Goal: Task Accomplishment & Management: Manage account settings

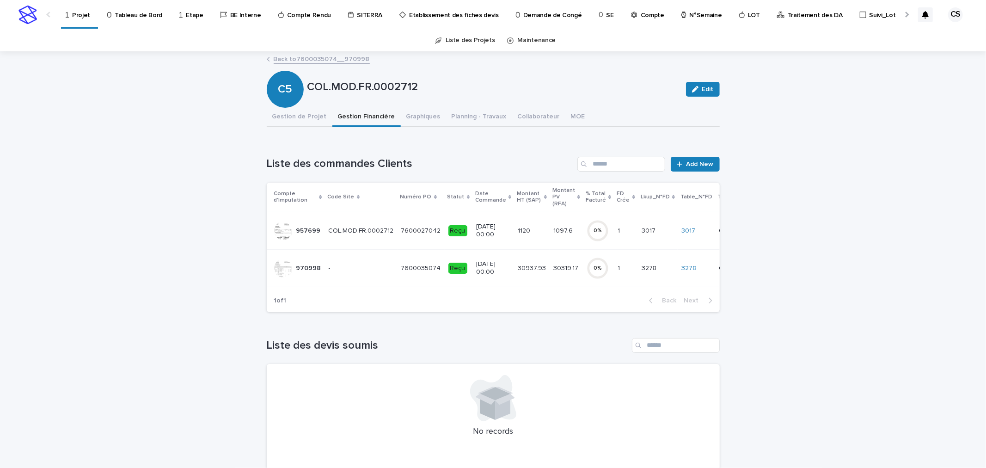
click at [80, 19] on link "Projet" at bounding box center [80, 13] width 30 height 27
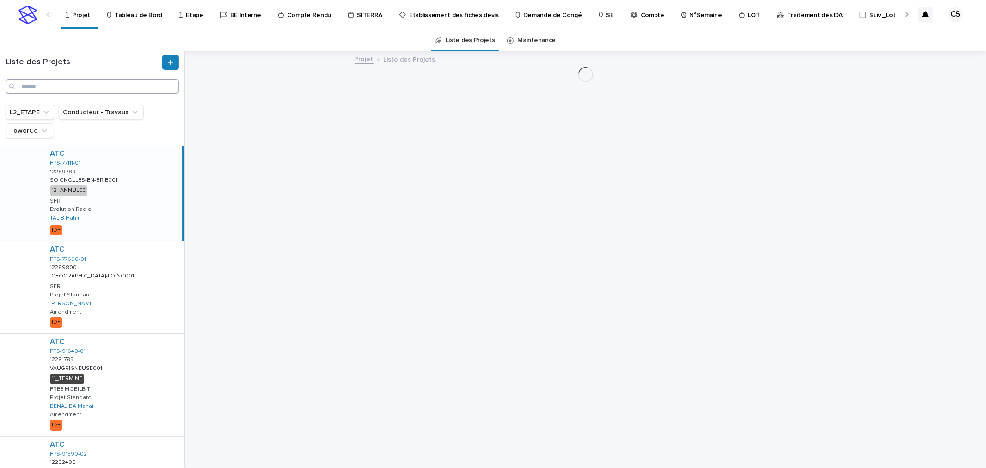
click at [96, 84] on input "Search" at bounding box center [92, 86] width 173 height 15
paste input "**********"
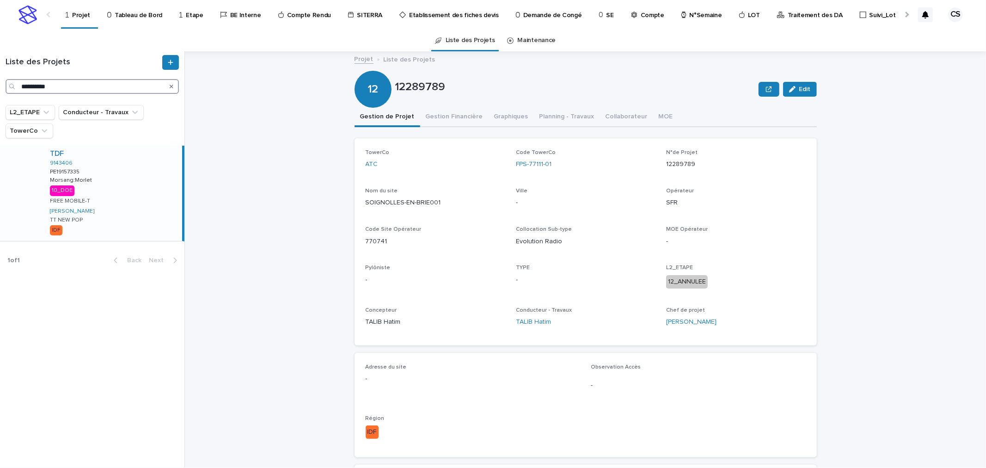
type input "**********"
click at [117, 168] on div "TDF 9143406 PE19157335 PE19157335 Morsang:Morlet Morsang:Morlet 10_DOE FREE MOB…" at bounding box center [113, 193] width 140 height 95
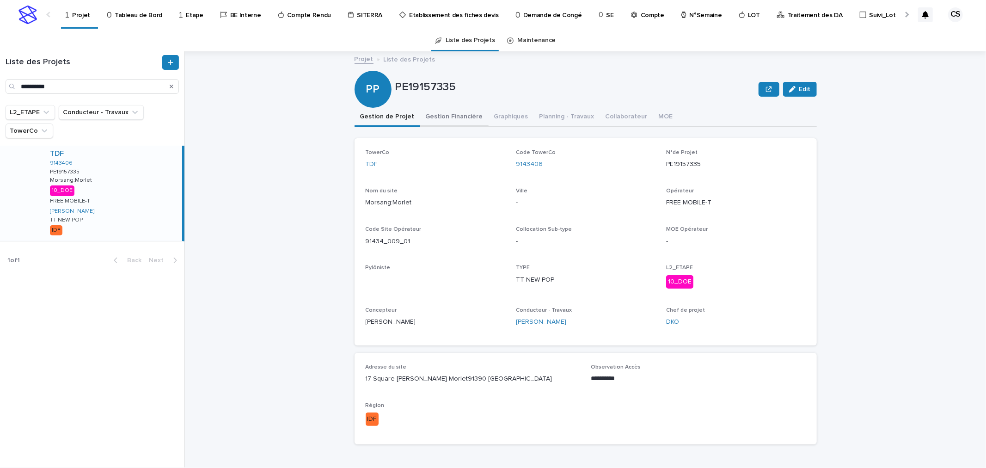
click at [462, 114] on button "Gestion Financière" at bounding box center [454, 117] width 68 height 19
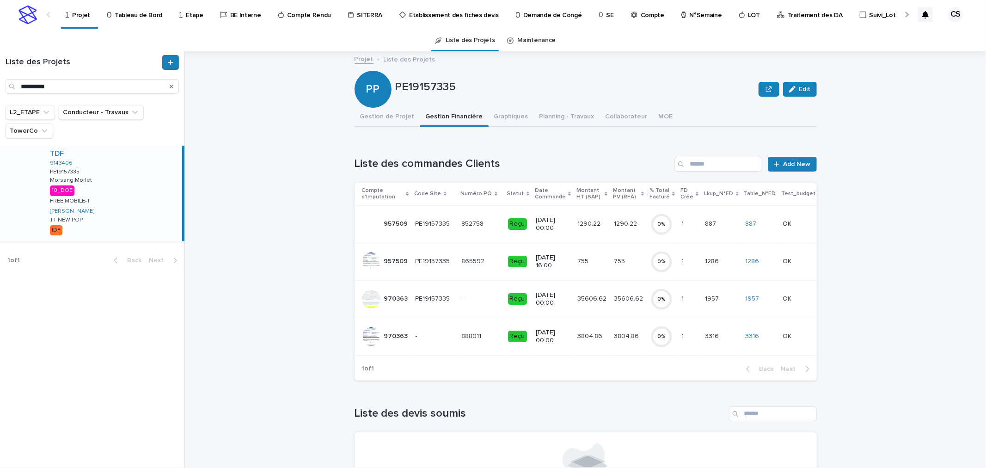
click at [532, 296] on td "25/11/2024 00:00" at bounding box center [553, 298] width 42 height 37
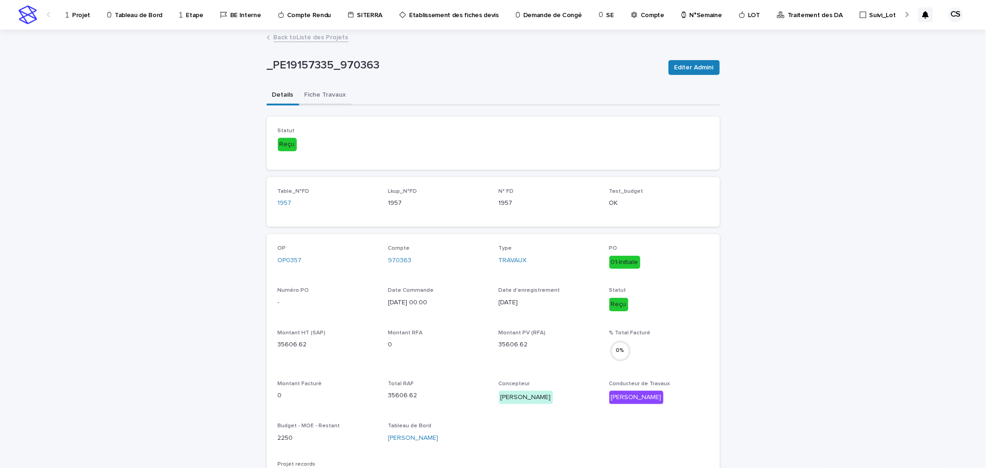
click at [329, 95] on button "Fiche Travaux" at bounding box center [325, 95] width 53 height 19
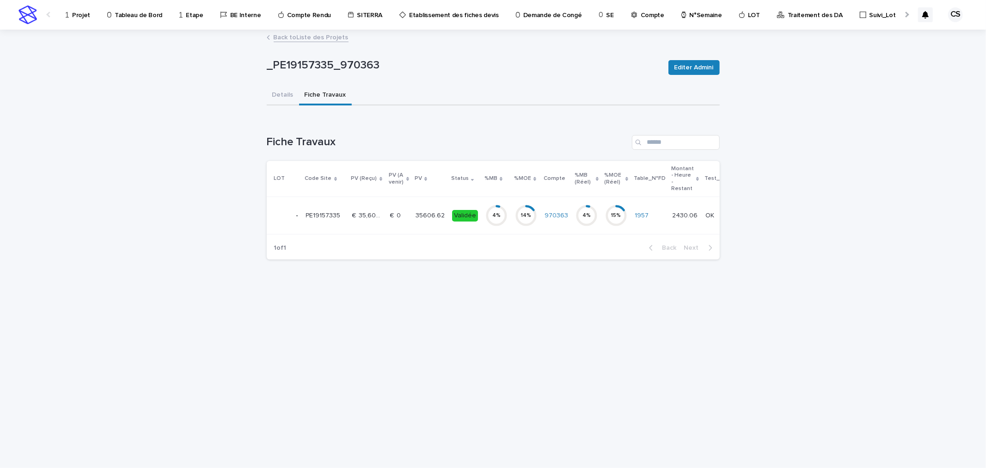
click at [406, 219] on td "€  0 €  0" at bounding box center [398, 215] width 25 height 37
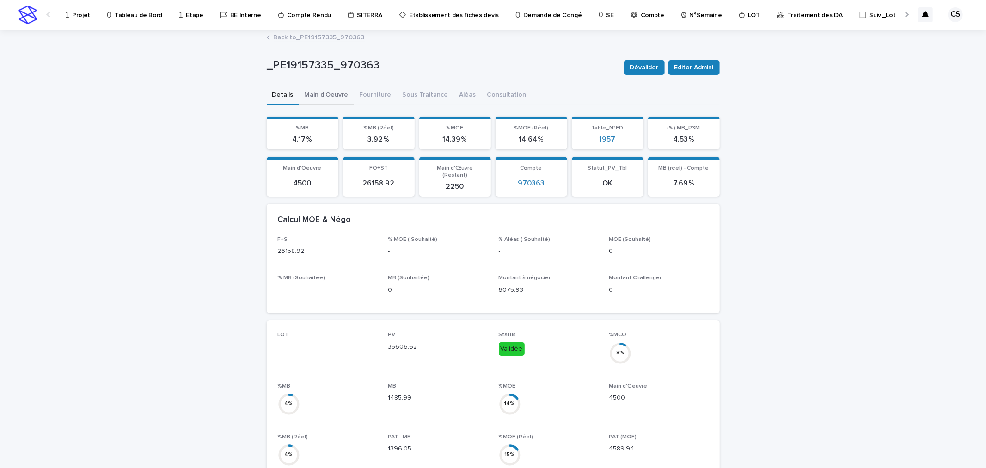
click at [337, 96] on button "Main d'Oeuvre" at bounding box center [326, 95] width 55 height 19
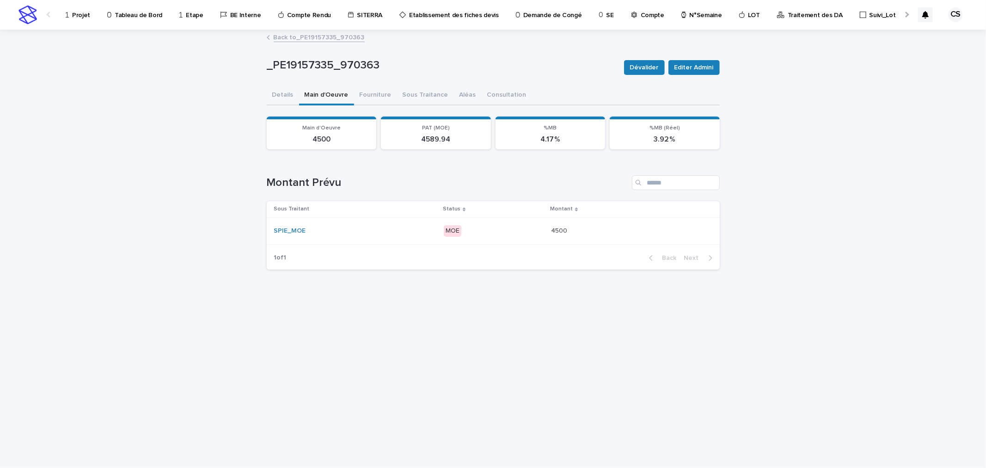
click at [415, 224] on div "SPIE_MOE" at bounding box center [355, 230] width 162 height 15
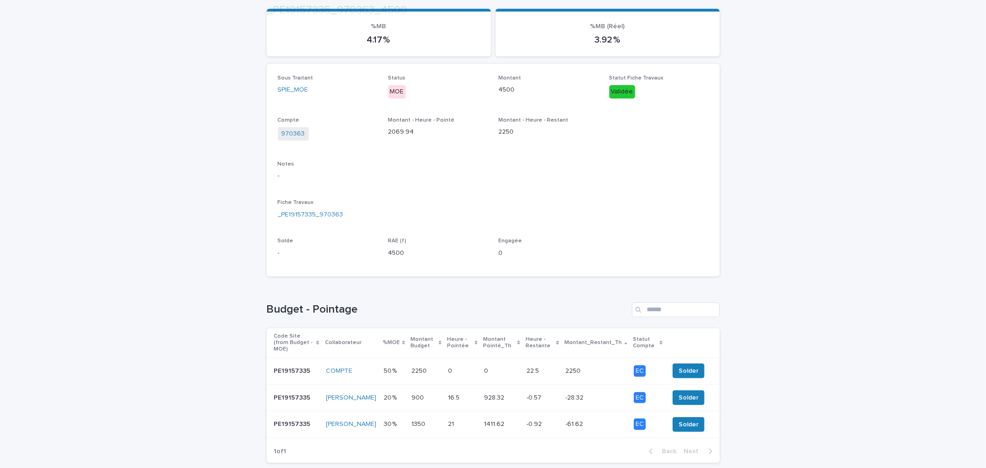
scroll to position [156, 0]
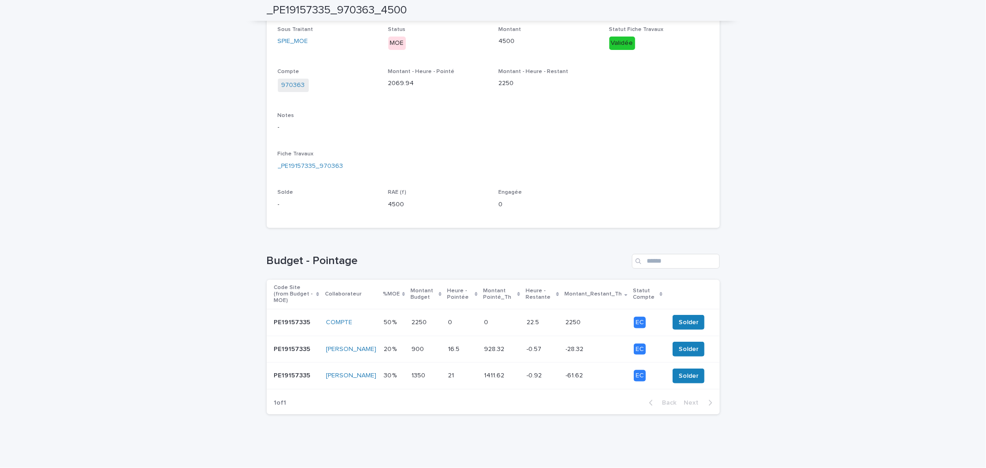
click at [433, 319] on p at bounding box center [425, 323] width 29 height 8
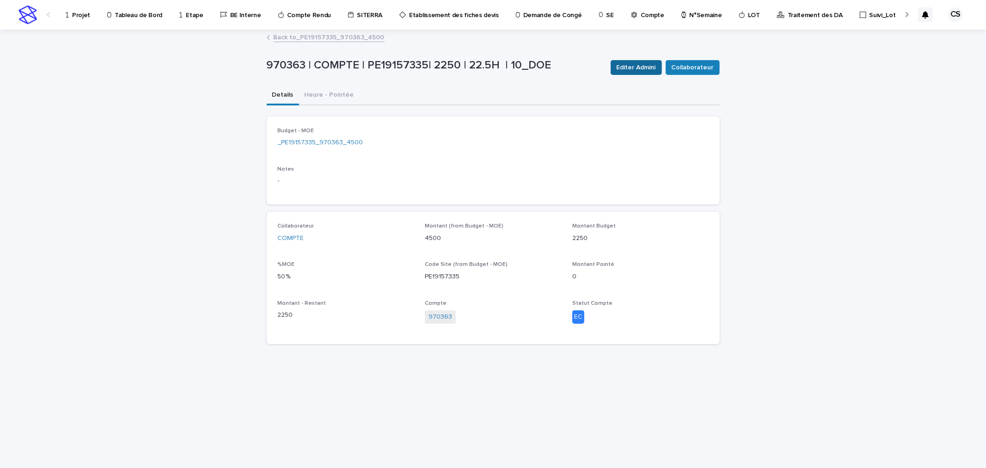
click at [653, 65] on span "Editer Admini" at bounding box center [636, 67] width 39 height 9
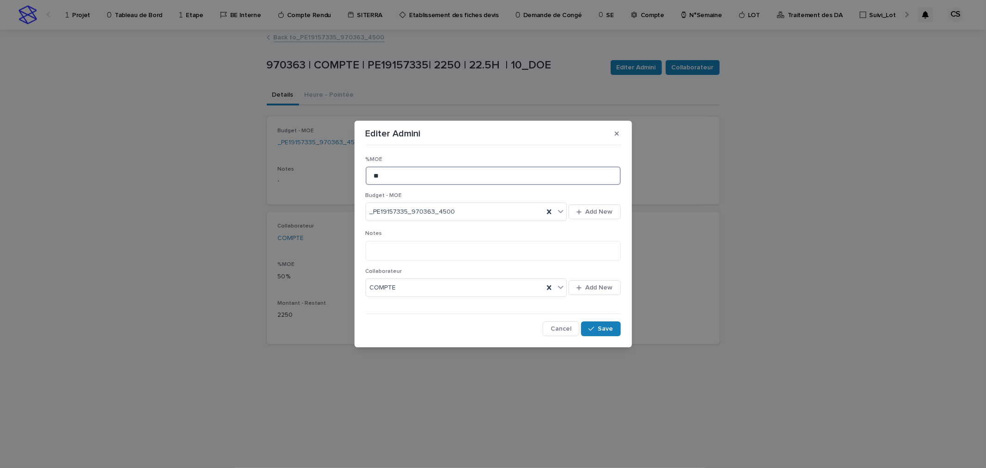
drag, startPoint x: 403, startPoint y: 181, endPoint x: 306, endPoint y: 176, distance: 96.7
click at [307, 176] on div "Editer Admini %MOE ** Budget - MOE _PE19157335_970363_4500 Add New Notes Collab…" at bounding box center [493, 234] width 986 height 468
type input "**"
click at [597, 331] on div "button" at bounding box center [592, 328] width 9 height 6
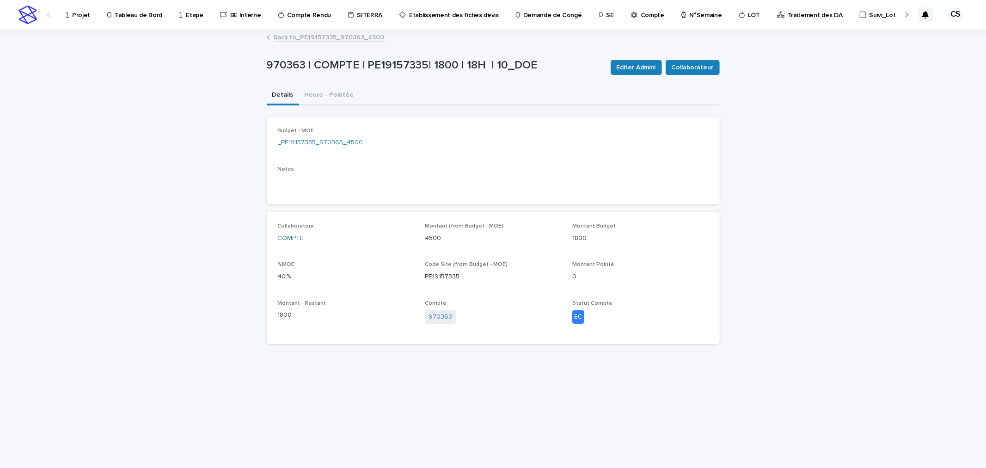
click at [310, 39] on link "Back to _PE19157335_970363_4500" at bounding box center [329, 36] width 111 height 11
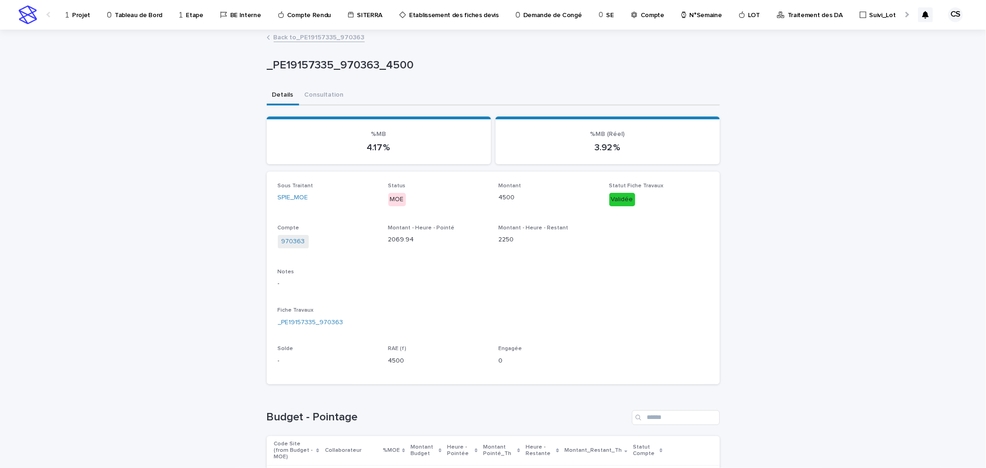
scroll to position [156, 0]
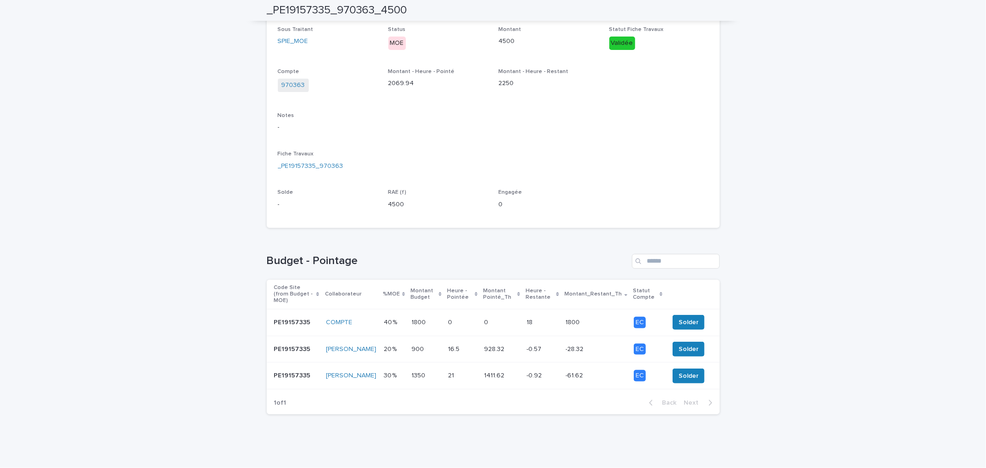
click at [395, 345] on p at bounding box center [394, 349] width 20 height 8
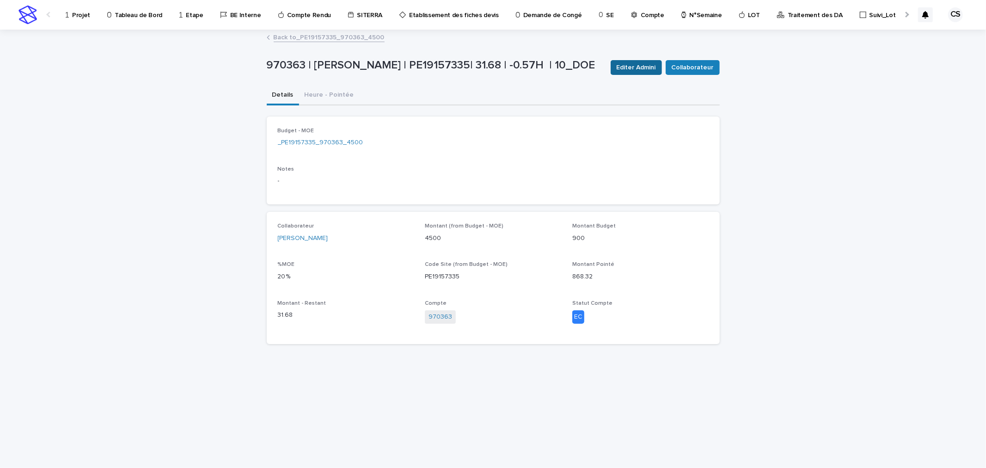
click at [632, 69] on span "Editer Admini" at bounding box center [636, 67] width 39 height 9
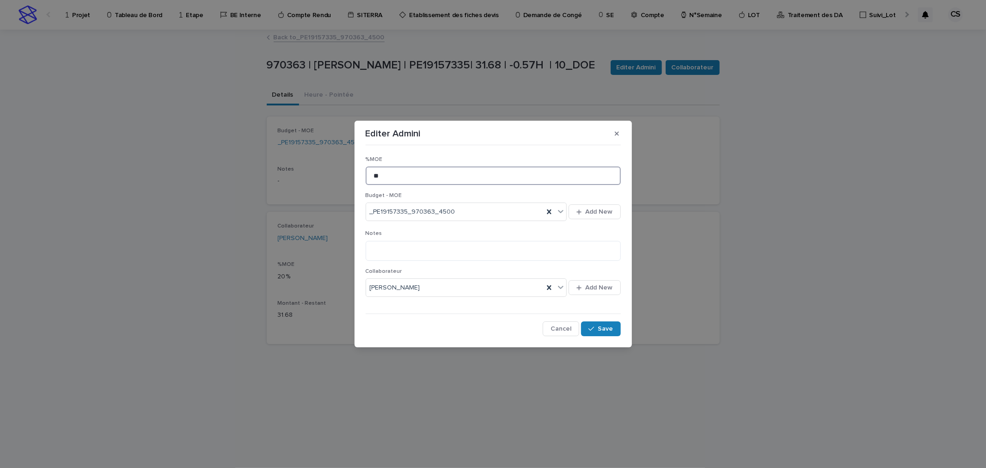
drag, startPoint x: 391, startPoint y: 176, endPoint x: 345, endPoint y: 172, distance: 46.4
click at [345, 172] on div "Editer Admini %MOE ** Budget - MOE _PE19157335_970363_4500 Add New Notes Collab…" at bounding box center [493, 234] width 986 height 468
type input "**"
click at [594, 329] on icon "button" at bounding box center [591, 329] width 6 height 4
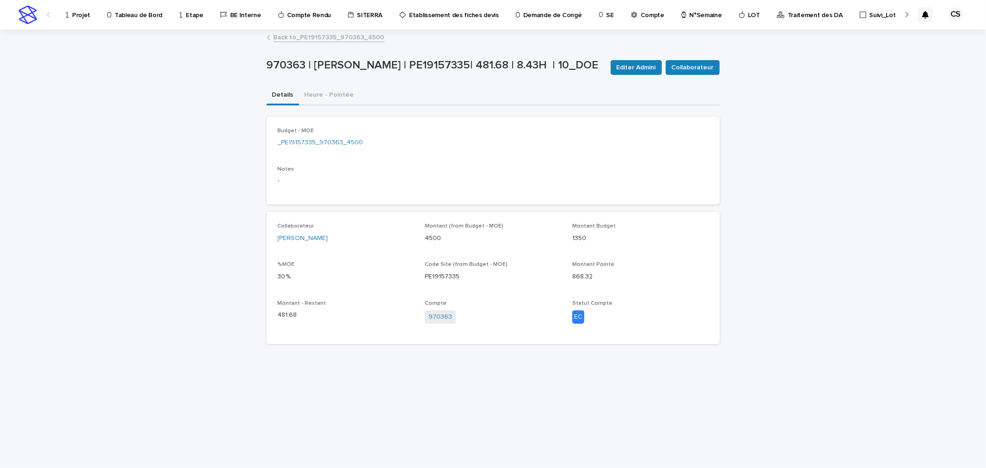
click at [307, 38] on link "Back to _PE19157335_970363_4500" at bounding box center [329, 36] width 111 height 11
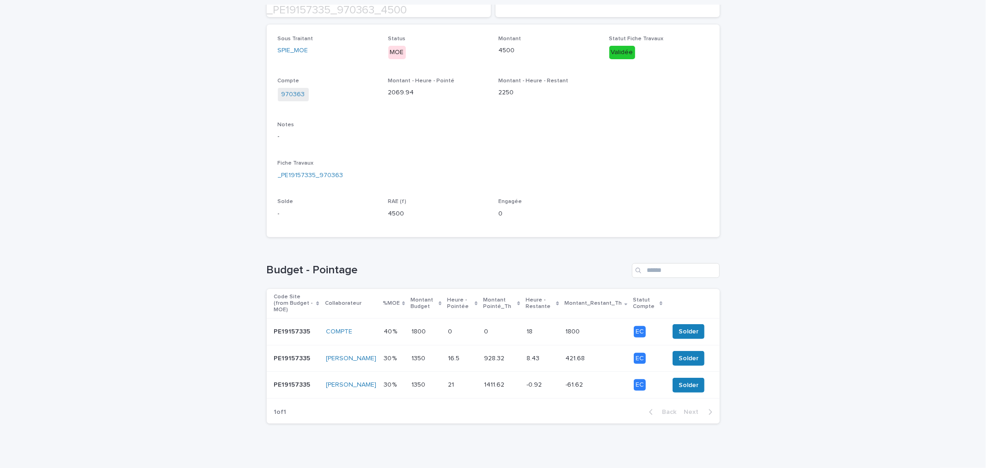
scroll to position [156, 0]
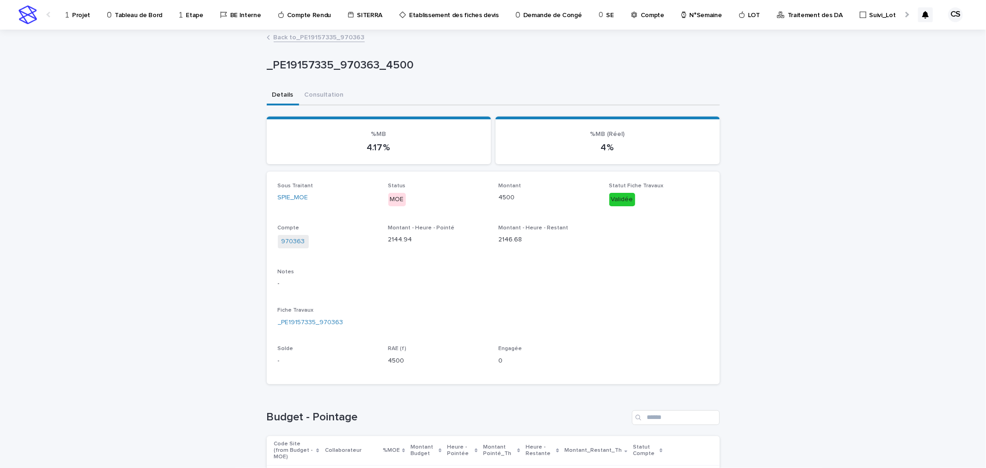
click at [77, 13] on p "Projet" at bounding box center [81, 9] width 18 height 19
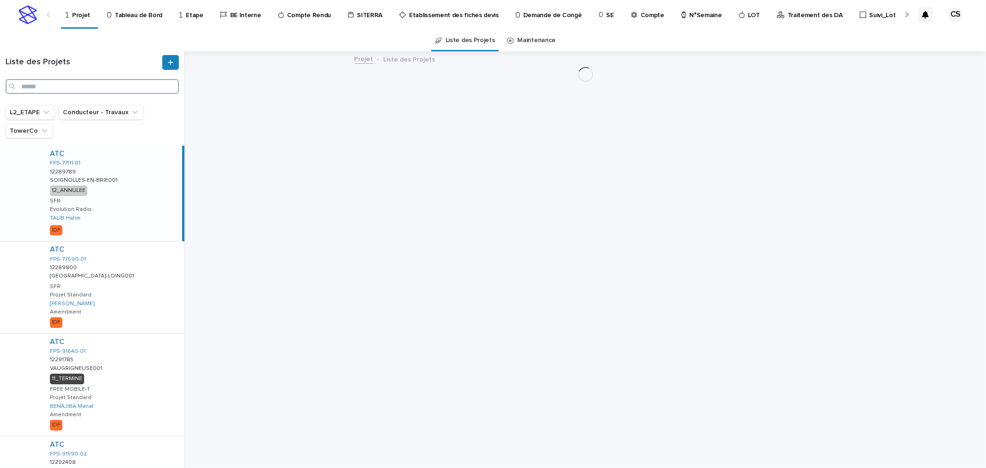
click at [118, 84] on input "Search" at bounding box center [92, 86] width 173 height 15
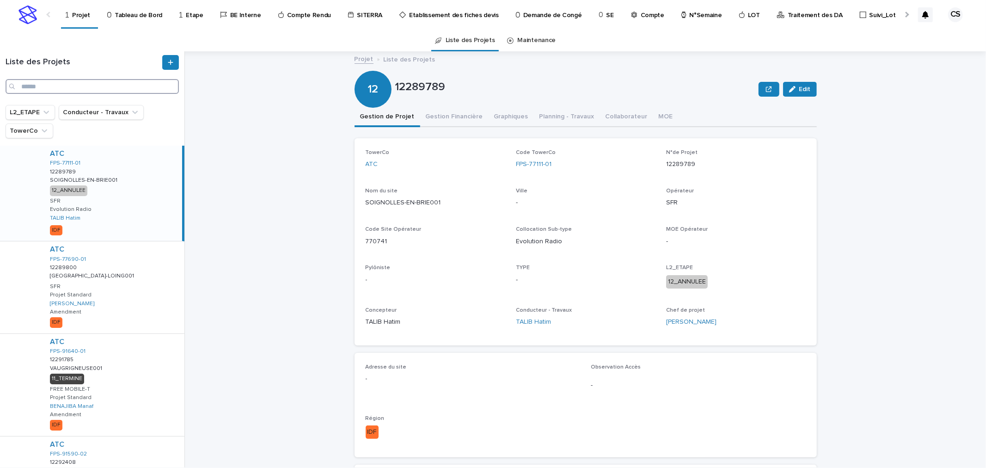
click at [114, 92] on input "Search" at bounding box center [92, 86] width 173 height 15
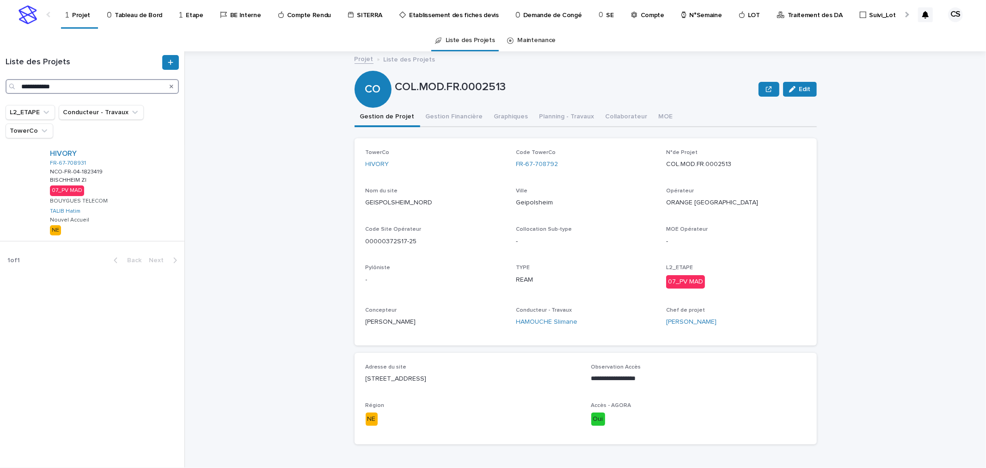
type input "**********"
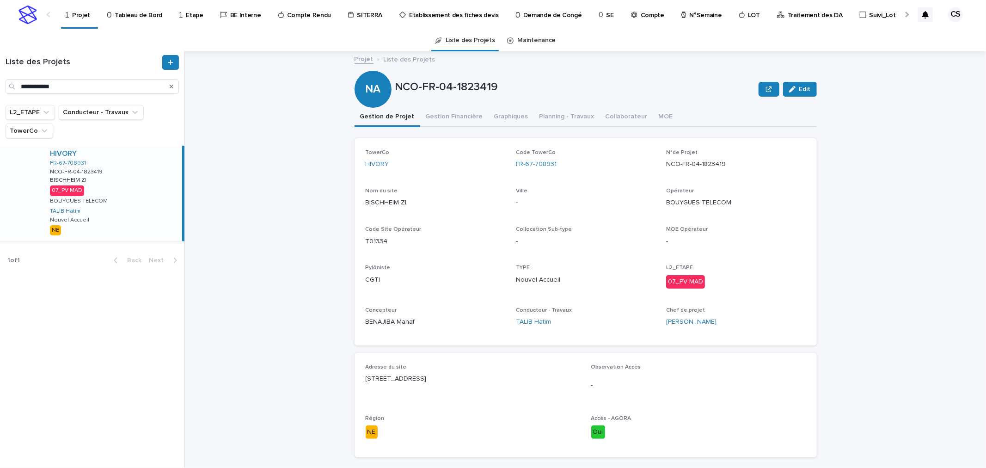
click at [98, 176] on div "HIVORY FR-67-708931 NCO-FR-04-1823419 NCO-FR-04-1823419 BISCHHEIM ZI BISCHHEIM …" at bounding box center [113, 193] width 140 height 95
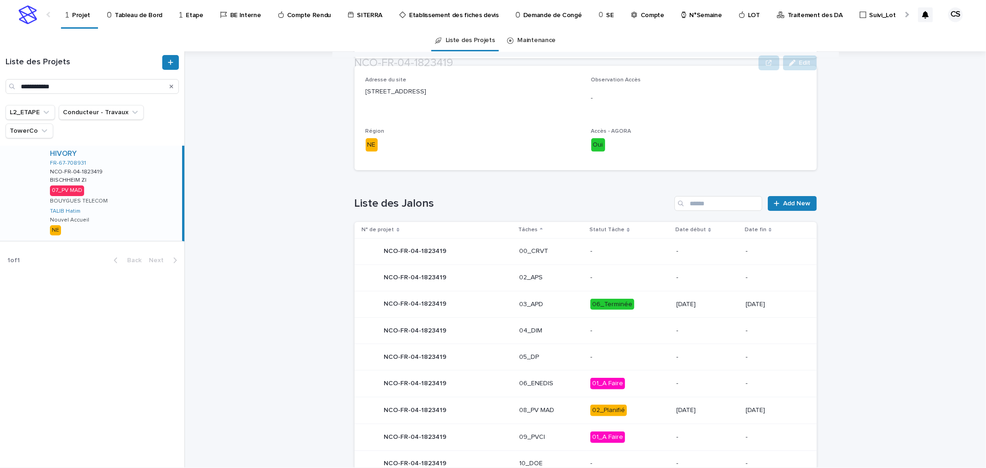
scroll to position [342, 0]
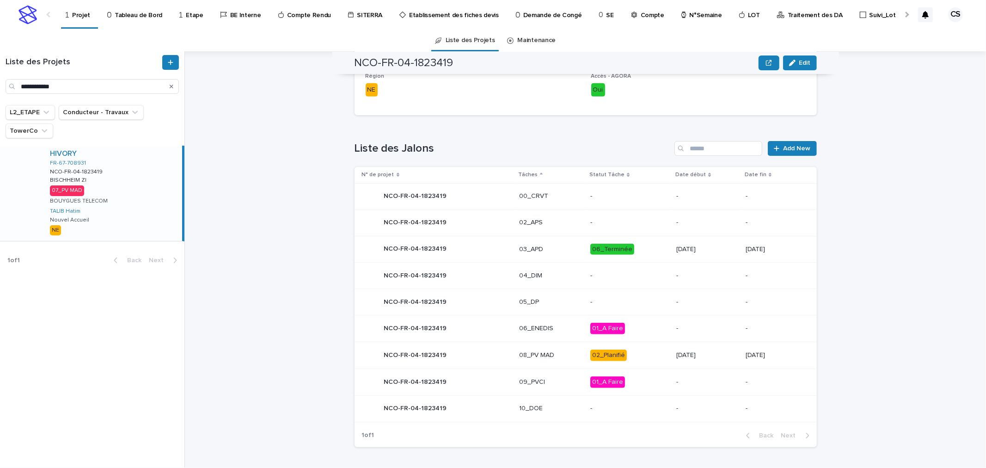
click at [620, 354] on p "02_Planifié" at bounding box center [629, 355] width 79 height 12
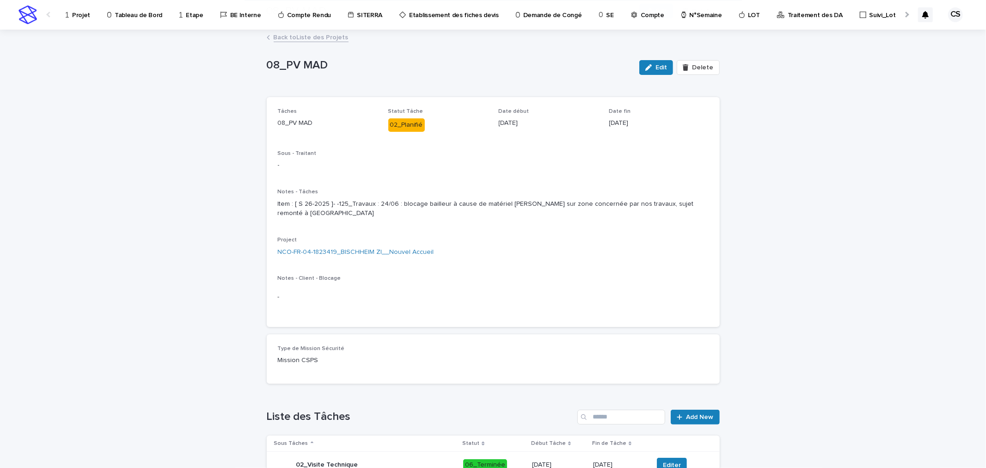
scroll to position [330, 0]
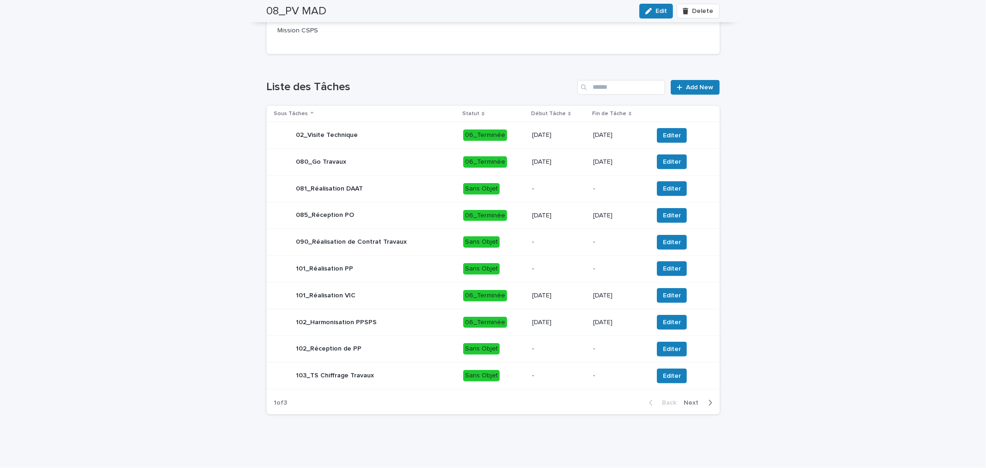
click at [705, 404] on div "button" at bounding box center [709, 402] width 8 height 8
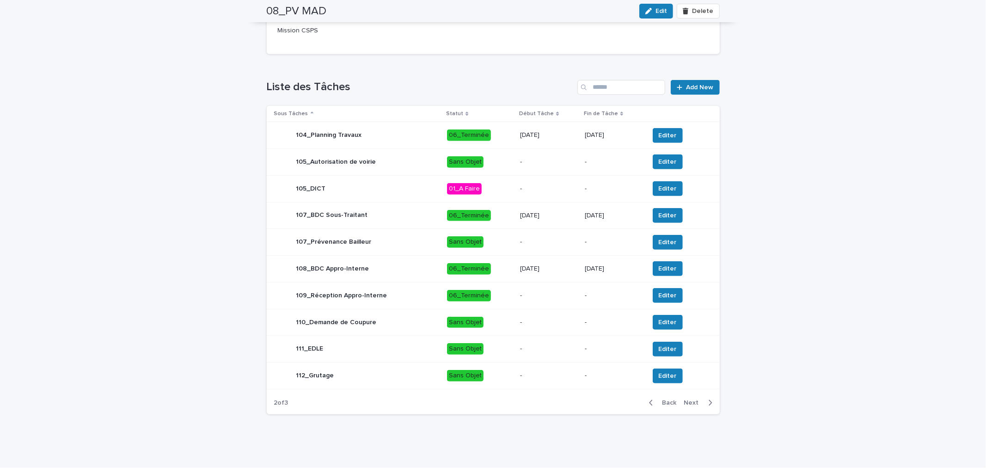
click at [692, 404] on span "Next" at bounding box center [694, 402] width 20 height 6
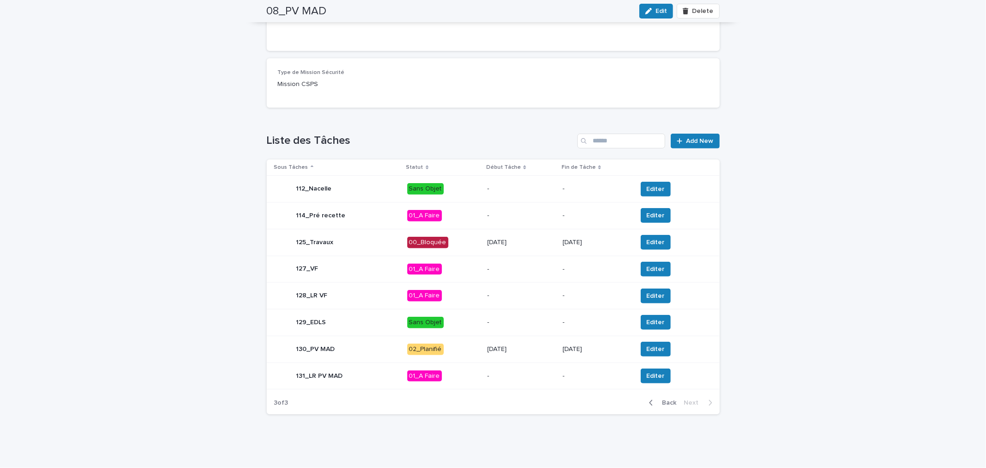
scroll to position [276, 0]
click at [651, 352] on span "Editer" at bounding box center [656, 348] width 18 height 9
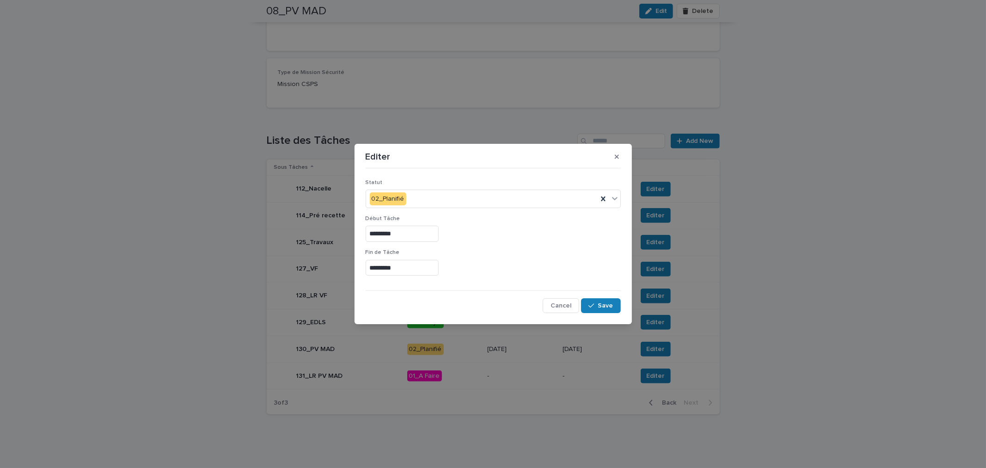
click at [428, 262] on input "*********" at bounding box center [402, 268] width 73 height 16
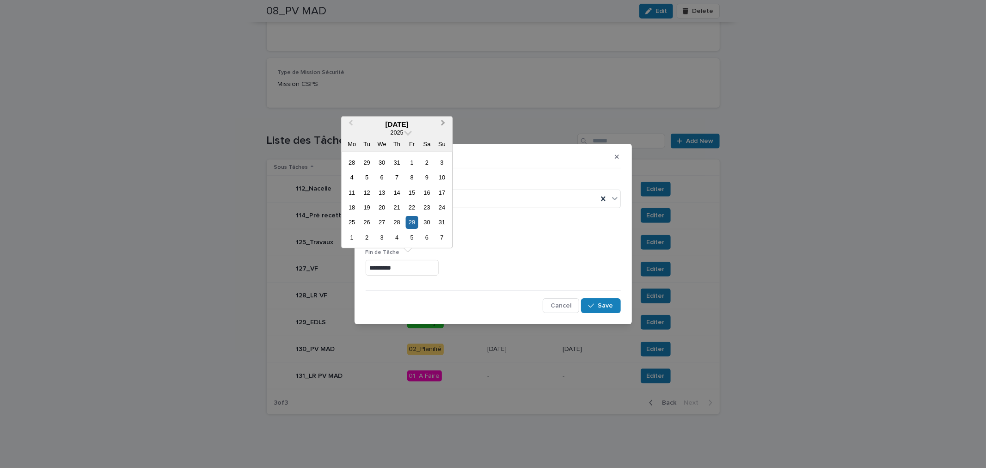
click at [443, 123] on span "Next Month" at bounding box center [443, 124] width 0 height 12
click at [371, 223] on div "30" at bounding box center [367, 222] width 12 height 12
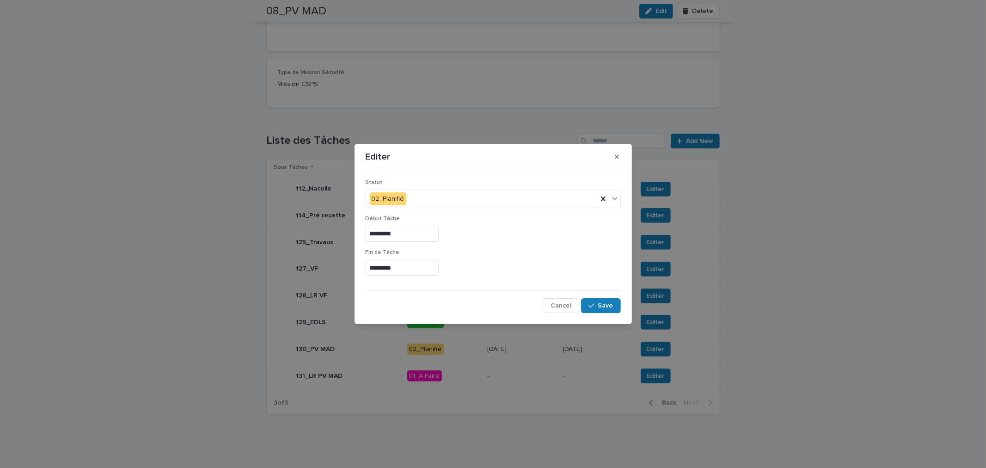
type input "*********"
click at [607, 303] on span "Save" at bounding box center [605, 305] width 15 height 6
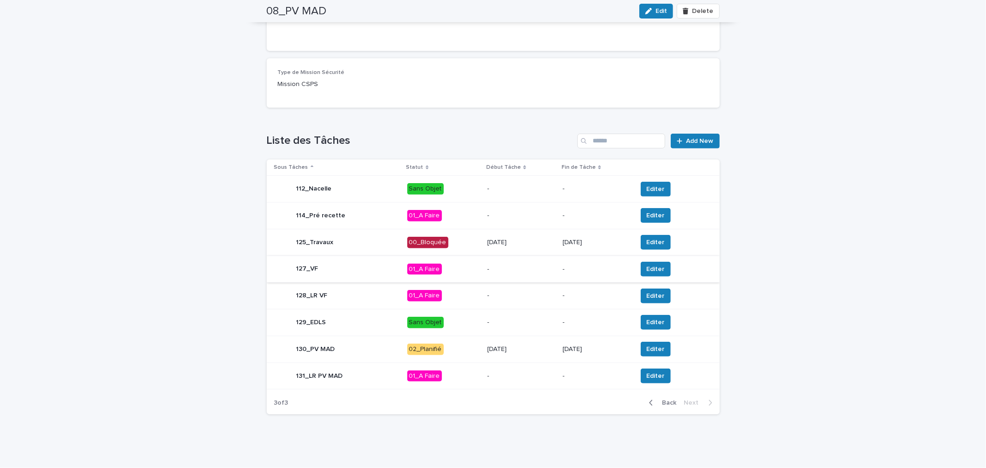
scroll to position [0, 0]
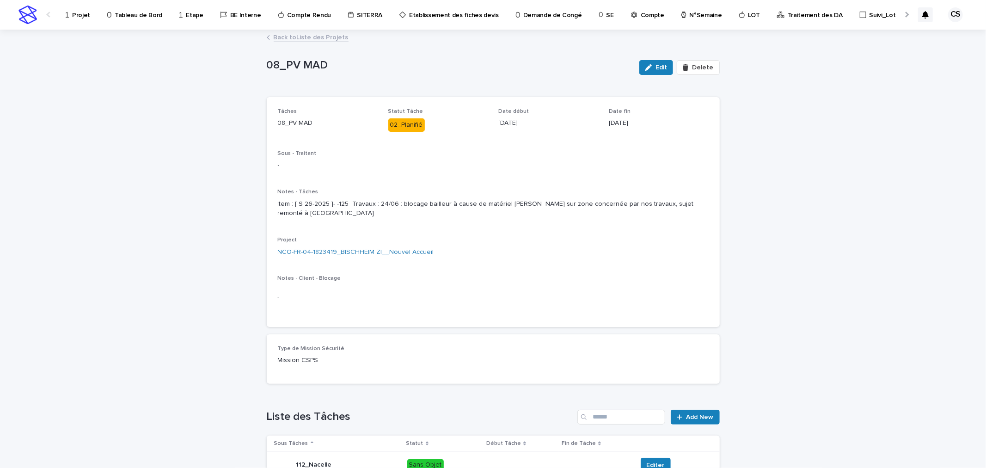
click at [331, 35] on link "Back to Liste des Projets" at bounding box center [311, 36] width 75 height 11
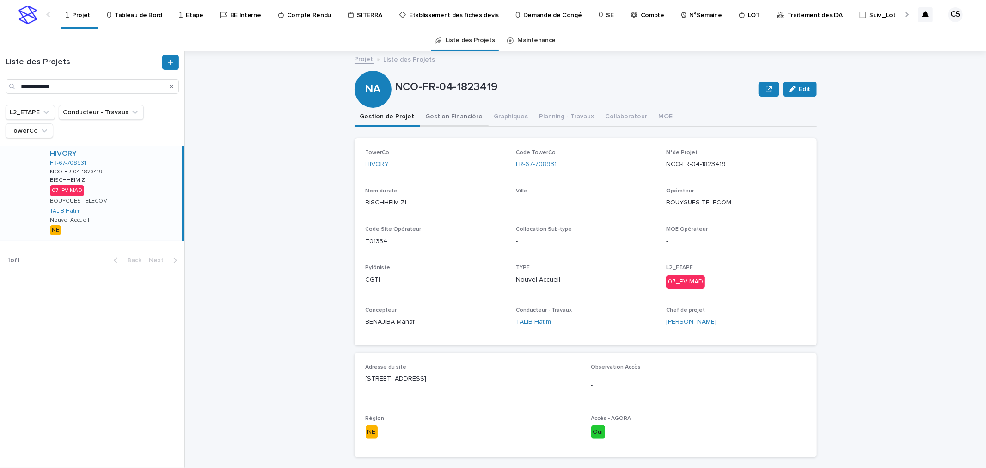
click at [430, 121] on button "Gestion Financière" at bounding box center [454, 117] width 68 height 19
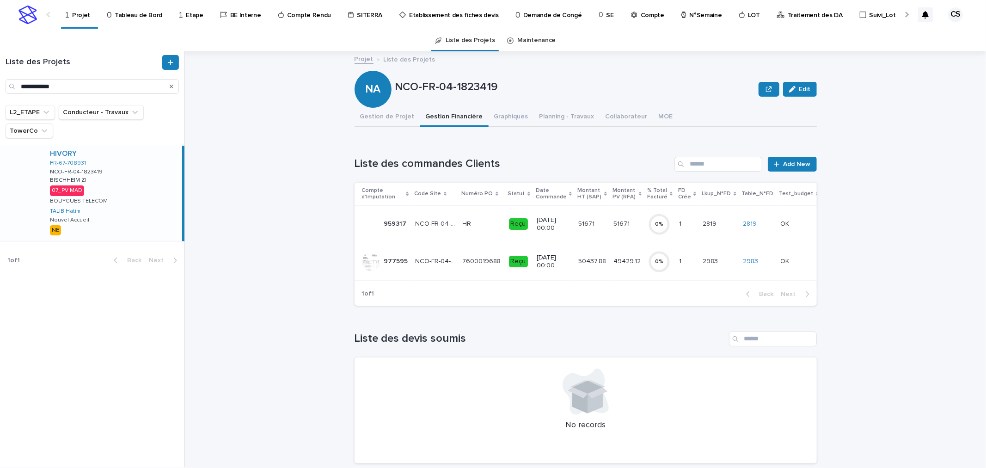
click at [891, 261] on div "Projet Liste des Projets NCO-FR-04-1823419 Edit NA NCO-FR-04-1823419 Edit Sorry…" at bounding box center [591, 259] width 790 height 416
click at [586, 251] on td "50437.88 50437.88" at bounding box center [592, 261] width 35 height 37
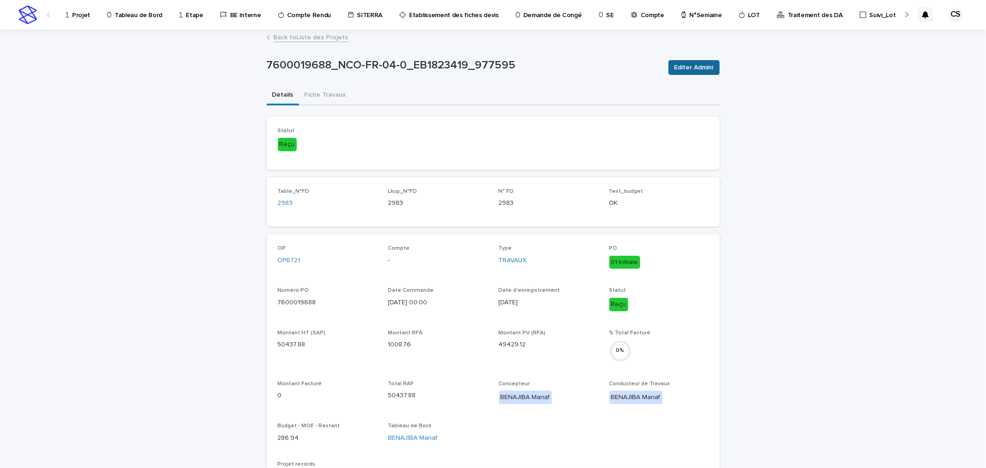
click at [686, 67] on span "Editer Admini" at bounding box center [693, 67] width 39 height 9
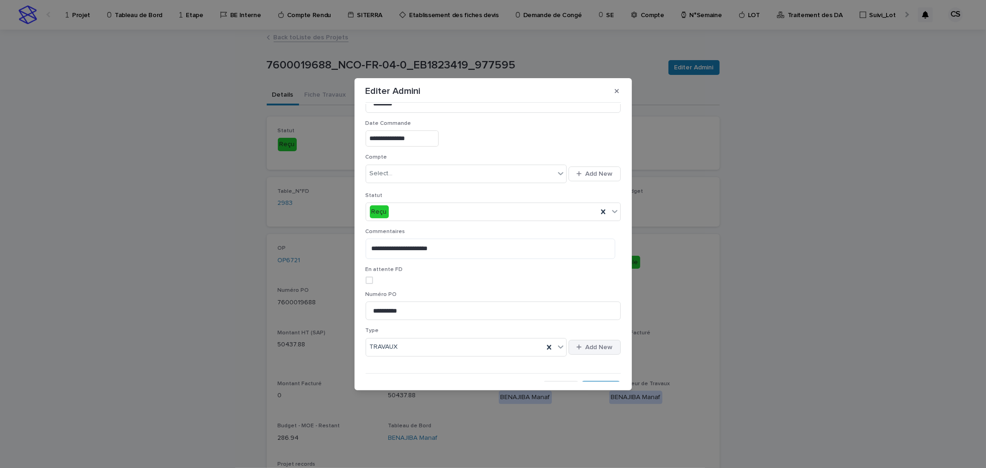
scroll to position [155, 0]
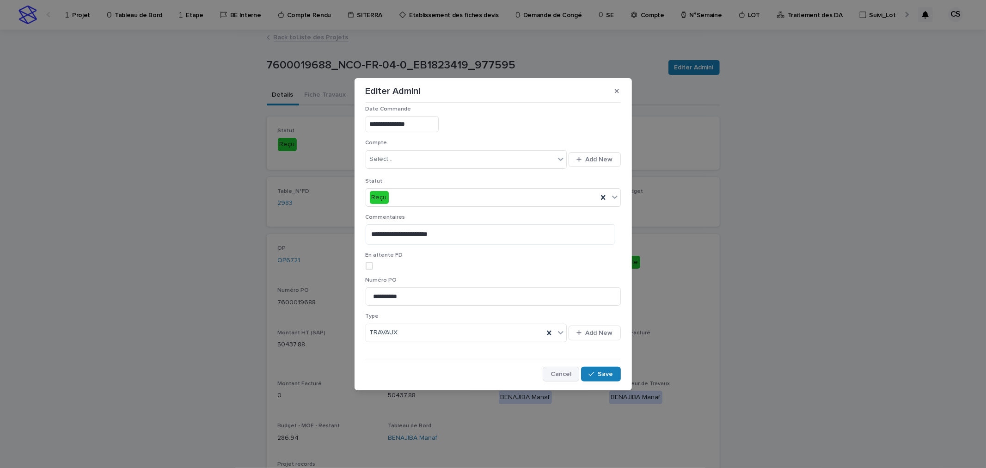
click at [562, 375] on span "Cancel" at bounding box center [561, 374] width 21 height 6
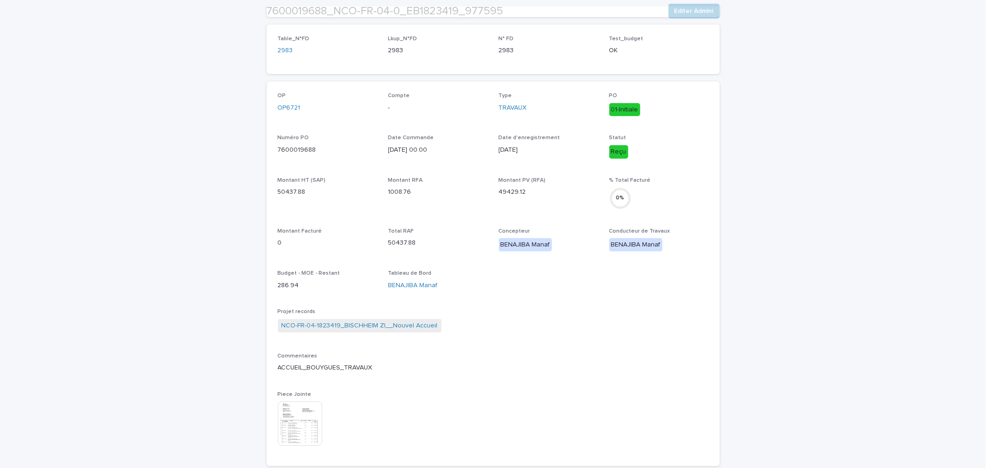
scroll to position [171, 0]
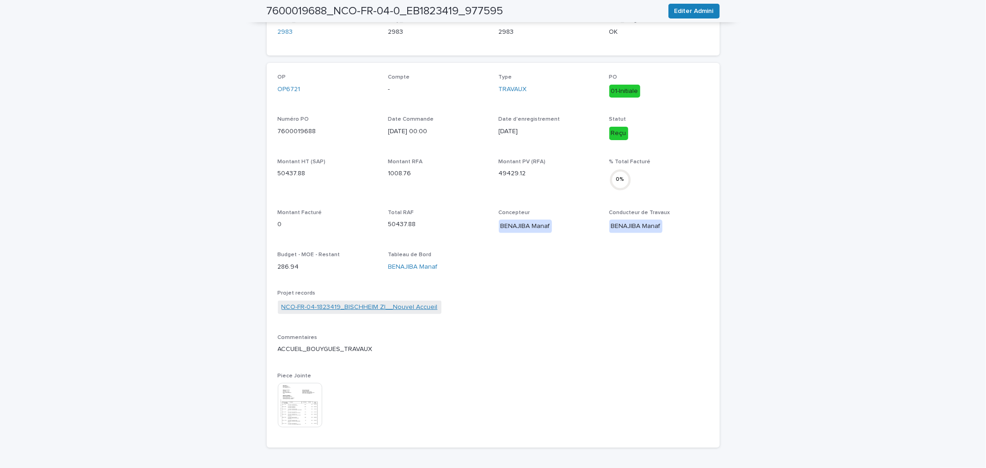
click at [386, 307] on link "NCO-FR-04-1823419_BISCHHEIM ZI__Nouvel Accueil" at bounding box center [360, 307] width 156 height 10
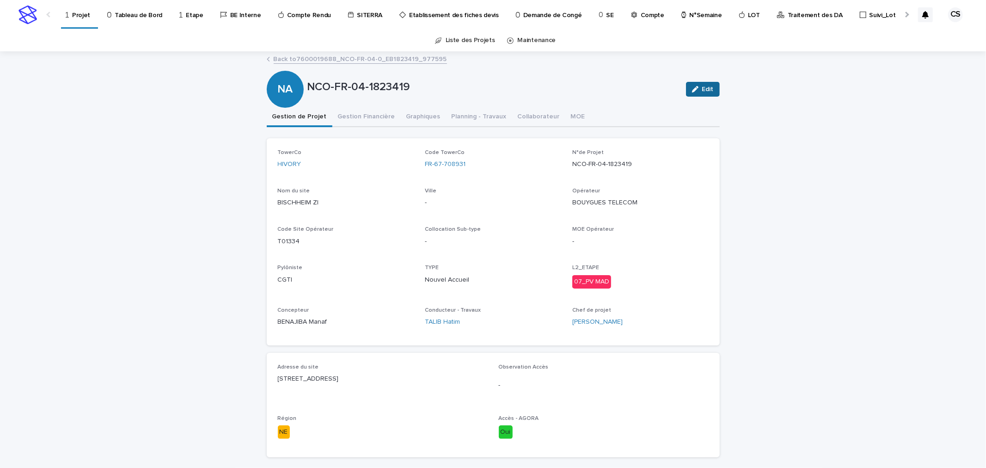
click at [702, 89] on span "Edit" at bounding box center [708, 89] width 12 height 6
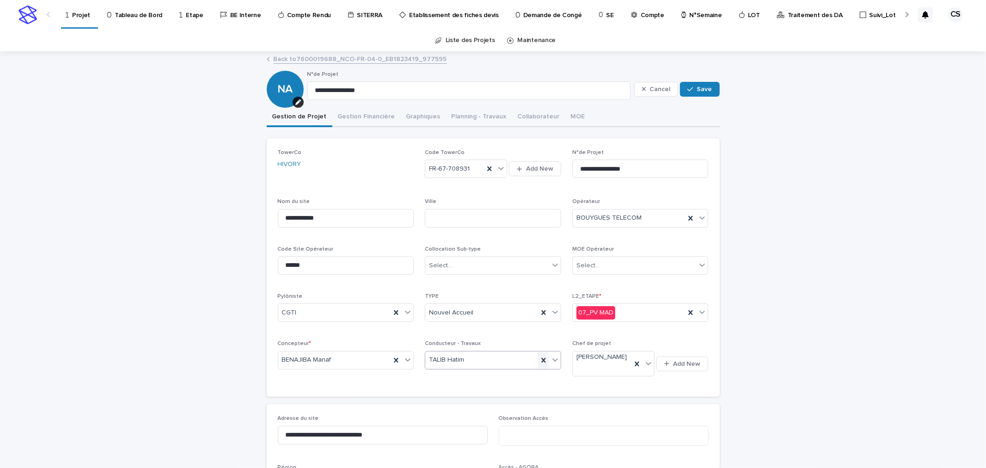
click at [539, 362] on icon at bounding box center [543, 359] width 9 height 9
type input "***"
click at [449, 382] on div "TROLET THIBAULT" at bounding box center [489, 377] width 135 height 16
click at [541, 358] on icon at bounding box center [543, 360] width 4 height 5
click at [647, 88] on div "button" at bounding box center [646, 89] width 8 height 6
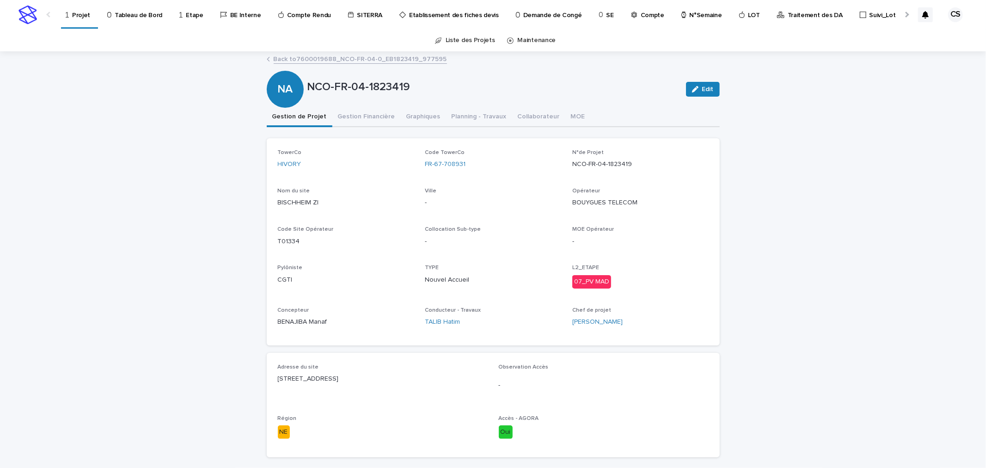
click at [380, 58] on link "Back to 7600019688_NCO-FR-04-0_EB1823419_977595" at bounding box center [360, 58] width 173 height 11
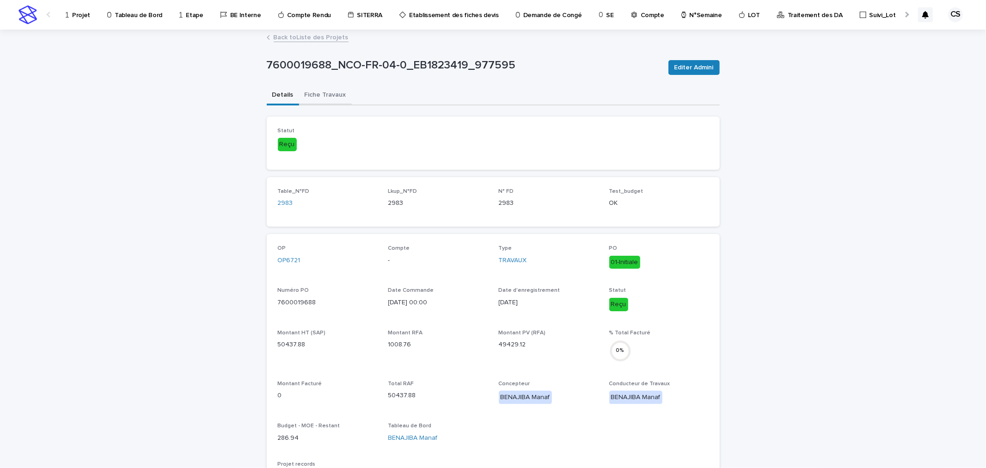
click at [326, 98] on button "Fiche Travaux" at bounding box center [325, 95] width 53 height 19
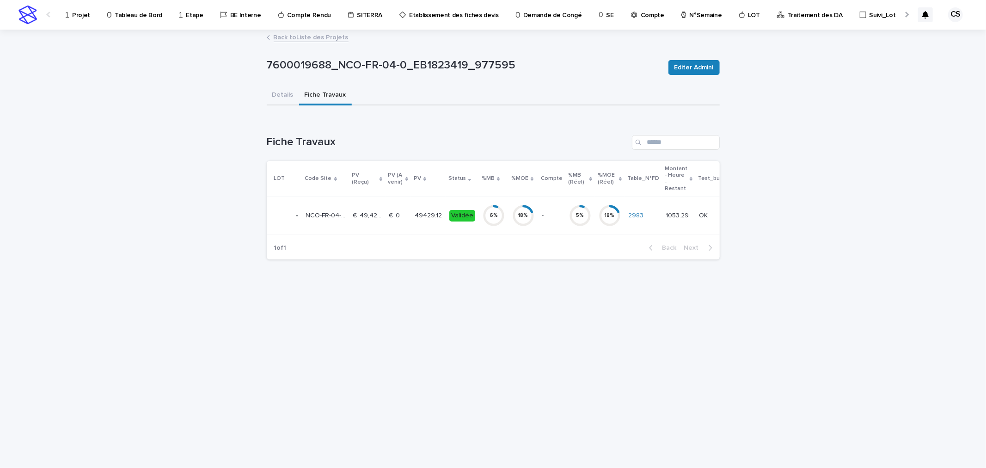
click at [398, 208] on div "€  0 €  0" at bounding box center [398, 215] width 18 height 15
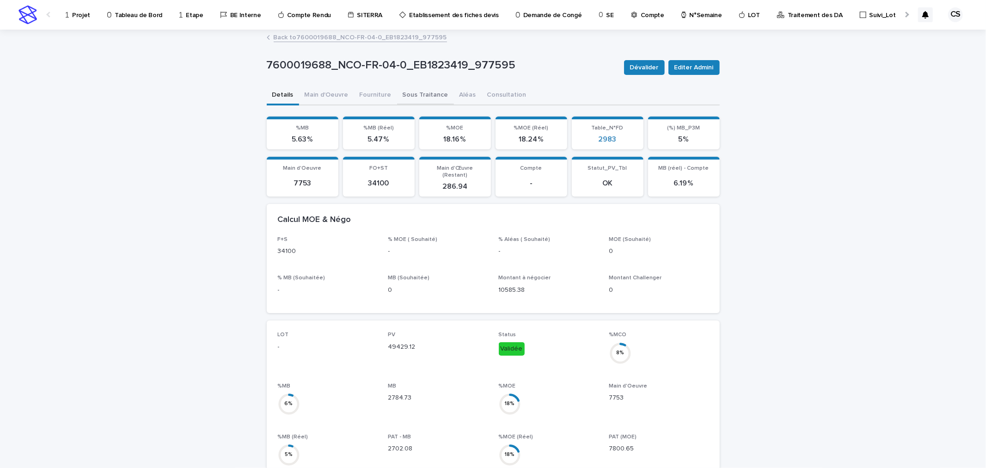
click at [414, 98] on button "Sous Traitance" at bounding box center [425, 95] width 57 height 19
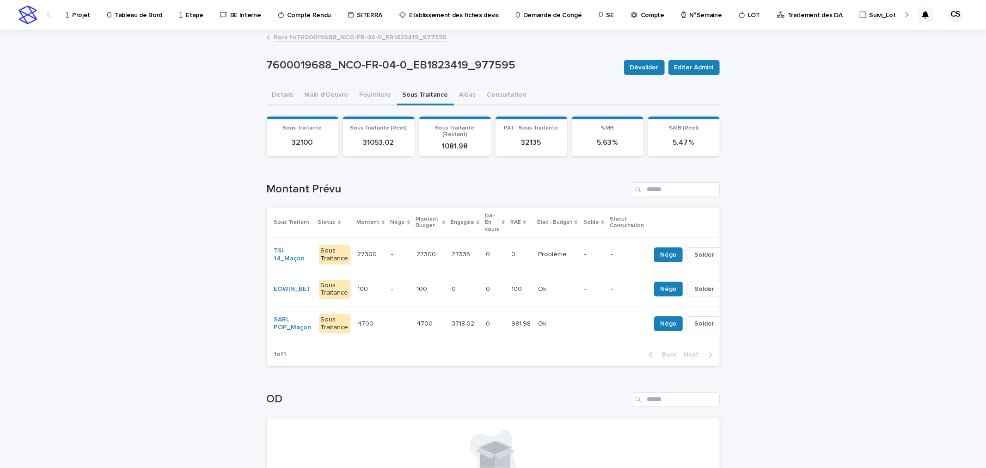
click at [329, 37] on link "Back to 7600019688_NCO-FR-04-0_EB1823419_977595" at bounding box center [360, 36] width 173 height 11
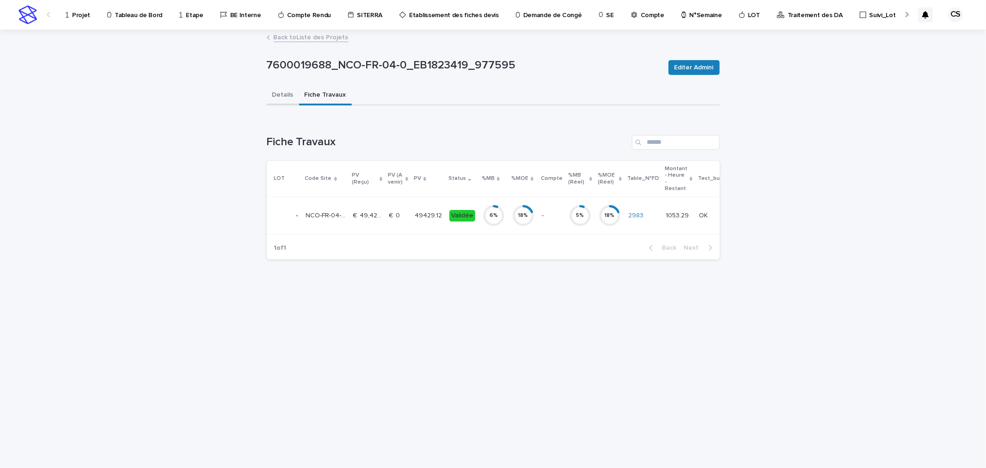
click at [280, 93] on button "Details" at bounding box center [283, 95] width 32 height 19
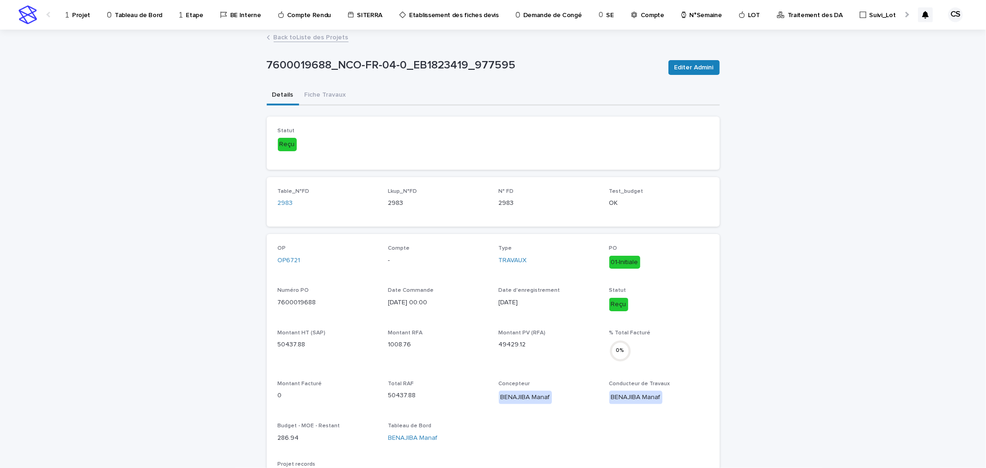
click at [788, 16] on p "Traitement des DA" at bounding box center [815, 9] width 55 height 19
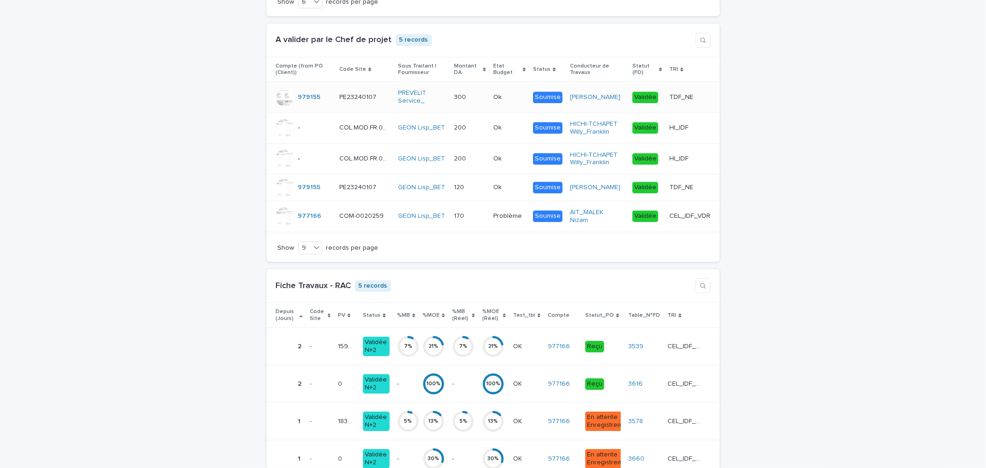
scroll to position [2341, 0]
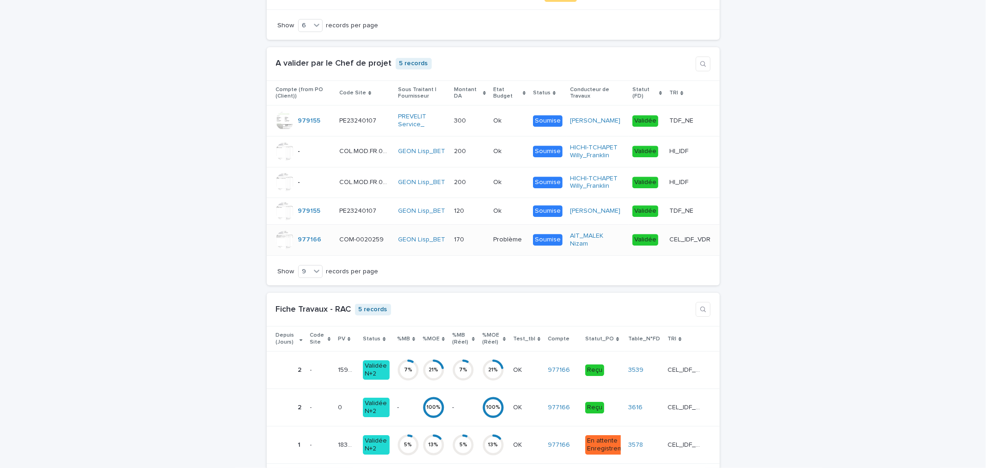
click at [676, 244] on p "CEL_IDF_VDR" at bounding box center [690, 239] width 43 height 10
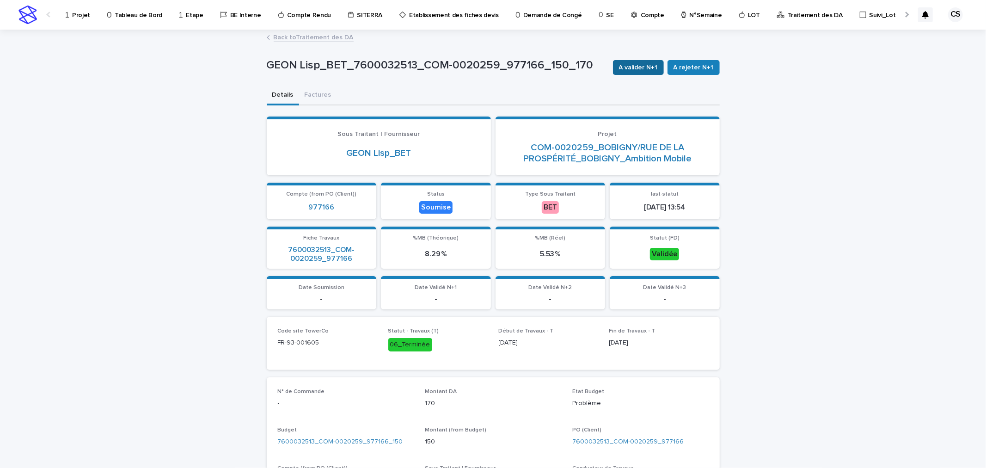
click at [630, 72] on button "A valider N+1" at bounding box center [638, 67] width 51 height 15
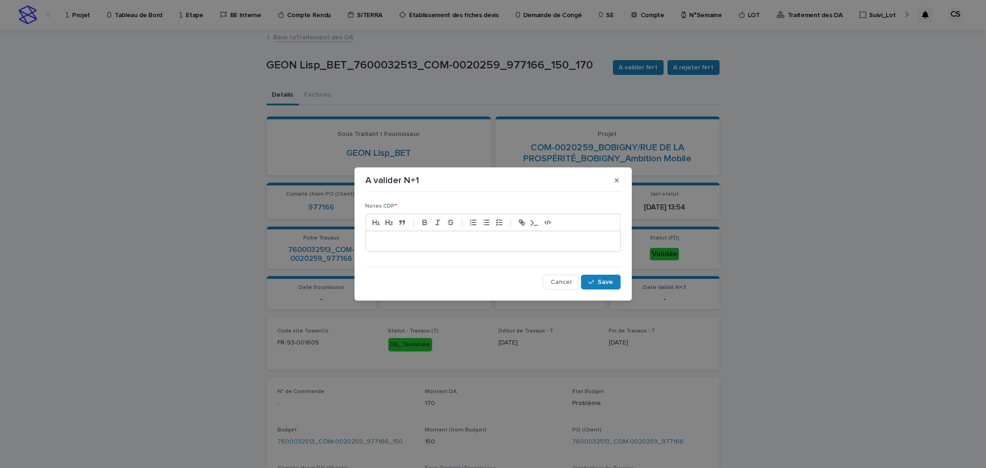
click at [497, 243] on p at bounding box center [493, 241] width 240 height 9
click at [593, 273] on div "Notes CDP * ** Cancel Save" at bounding box center [493, 242] width 255 height 93
click at [594, 275] on button "Save" at bounding box center [600, 282] width 39 height 15
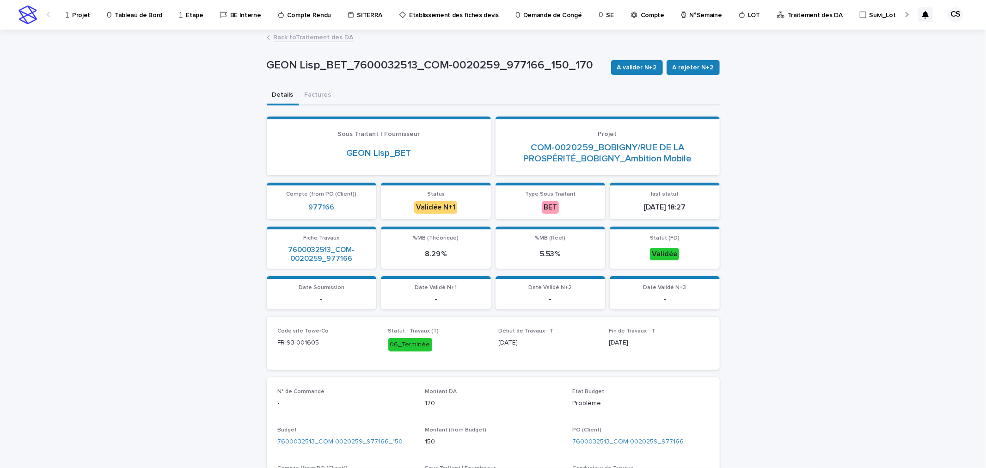
click at [634, 67] on span "A valider N+2" at bounding box center [637, 67] width 40 height 9
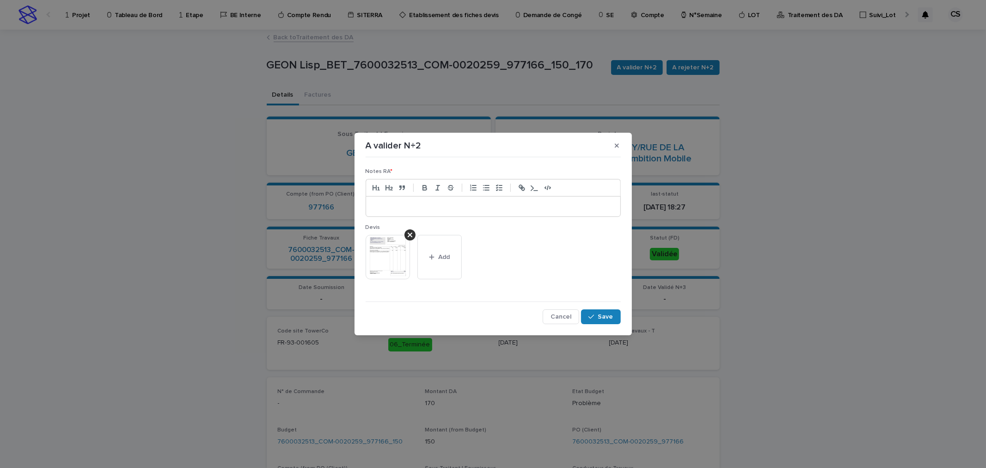
click at [530, 202] on p at bounding box center [493, 206] width 240 height 9
click at [603, 317] on span "Save" at bounding box center [605, 316] width 15 height 6
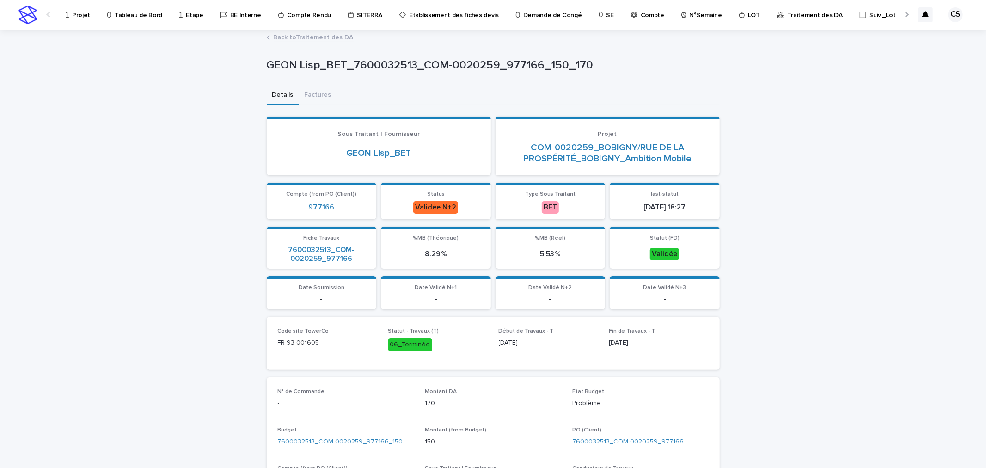
click at [331, 37] on link "Back to Traitement des DA" at bounding box center [314, 36] width 80 height 11
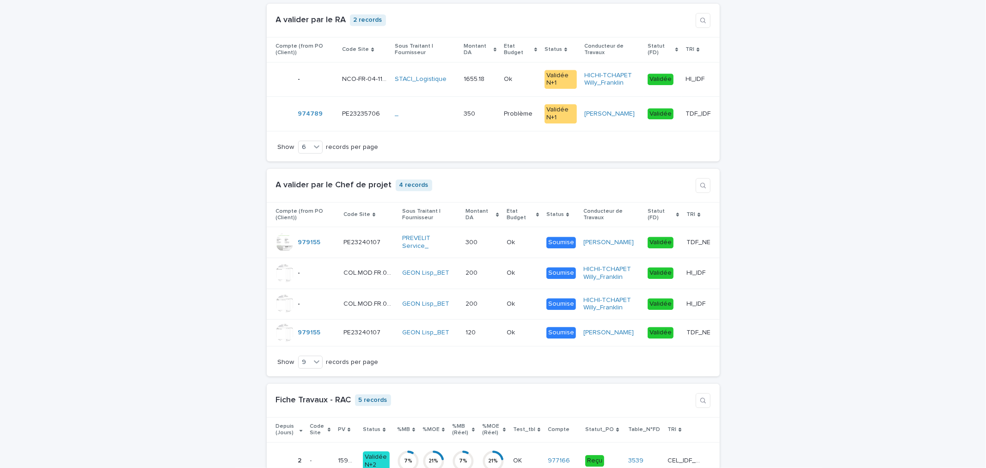
scroll to position [2225, 0]
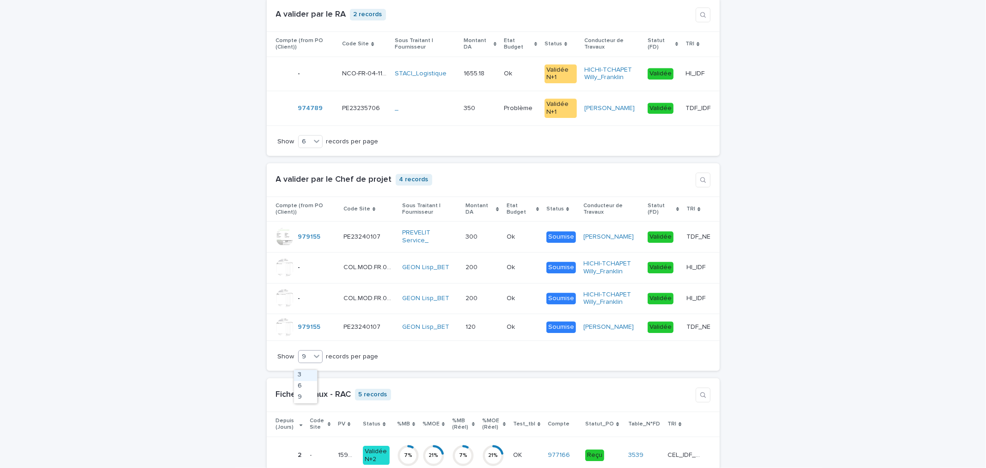
click at [313, 360] on icon at bounding box center [316, 355] width 9 height 9
click at [303, 398] on div "9" at bounding box center [305, 397] width 23 height 11
click at [525, 241] on p at bounding box center [523, 237] width 32 height 8
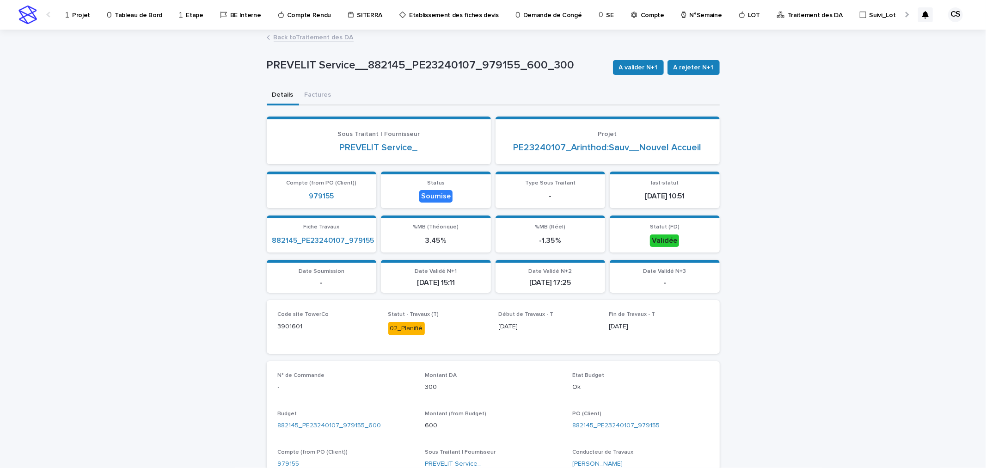
click at [644, 58] on div "A valider N+1 A rejeter N+1" at bounding box center [664, 67] width 110 height 37
click at [633, 66] on span "A valider N+1" at bounding box center [638, 67] width 39 height 9
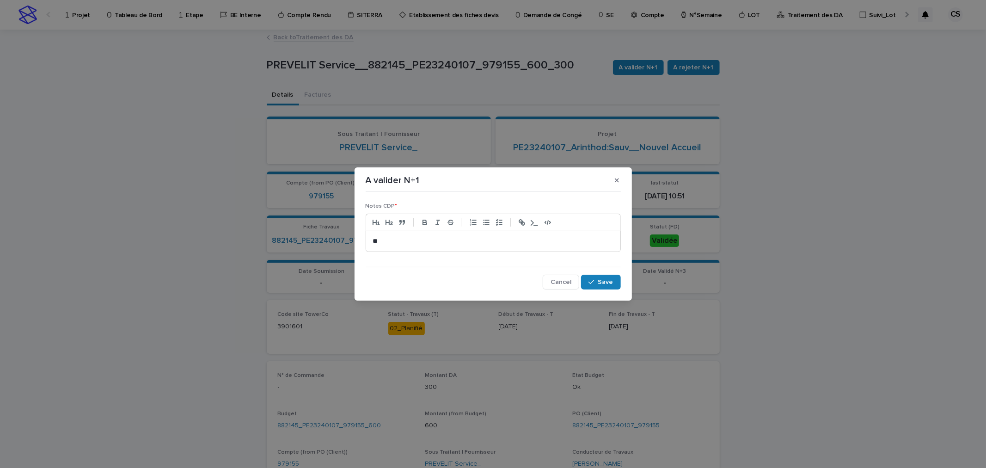
click at [423, 239] on p "**" at bounding box center [493, 241] width 240 height 9
click at [595, 285] on button "Save" at bounding box center [600, 282] width 39 height 15
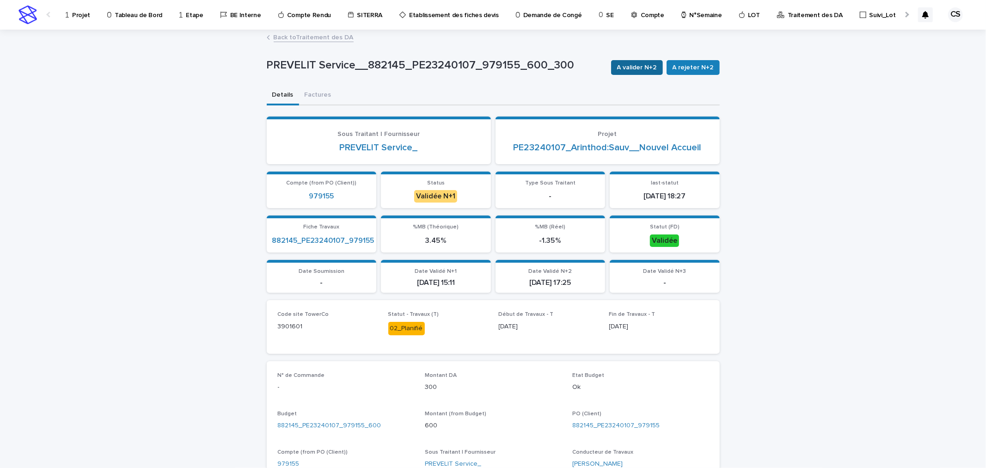
click at [639, 65] on span "A valider N+2" at bounding box center [637, 67] width 40 height 9
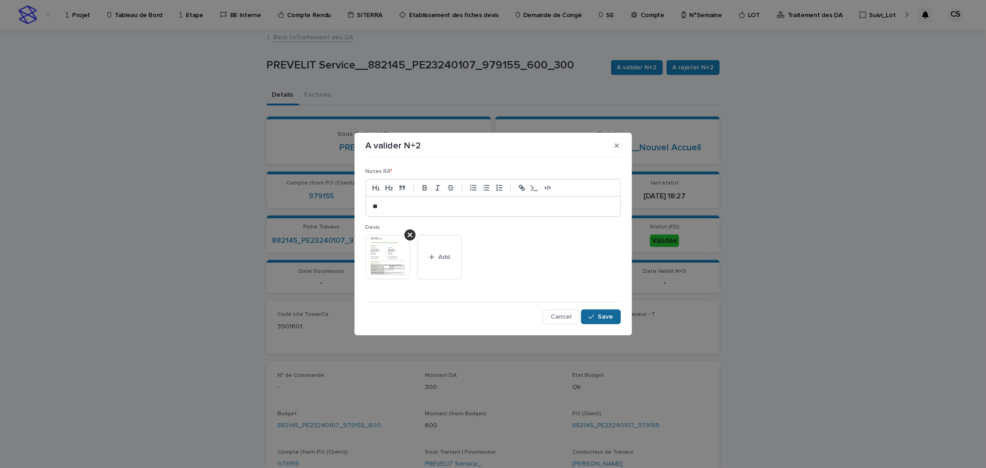
drag, startPoint x: 597, startPoint y: 325, endPoint x: 599, endPoint y: 319, distance: 6.3
click at [598, 325] on div "Notes RA * ** Devis This file cannot be opened Download File Add Cancel Save" at bounding box center [493, 243] width 260 height 168
click at [600, 316] on span "Save" at bounding box center [605, 316] width 15 height 6
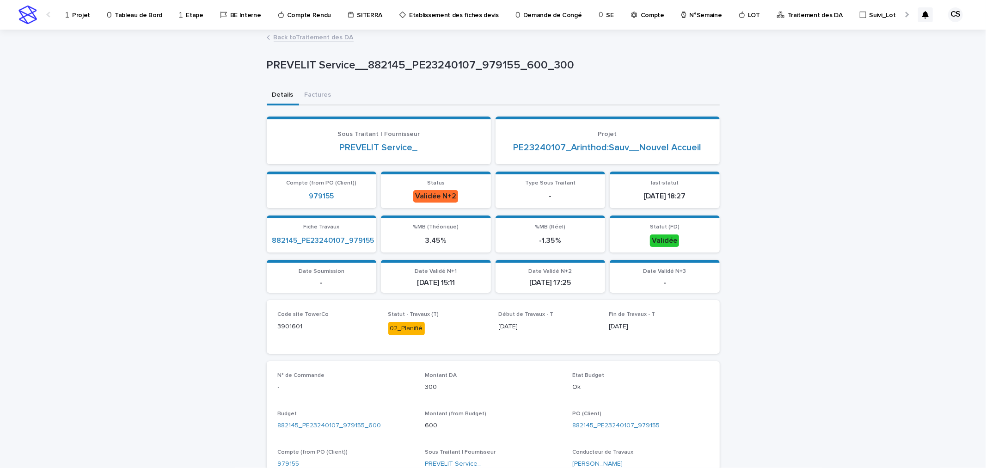
click at [341, 37] on link "Back to Traitement des DA" at bounding box center [314, 36] width 80 height 11
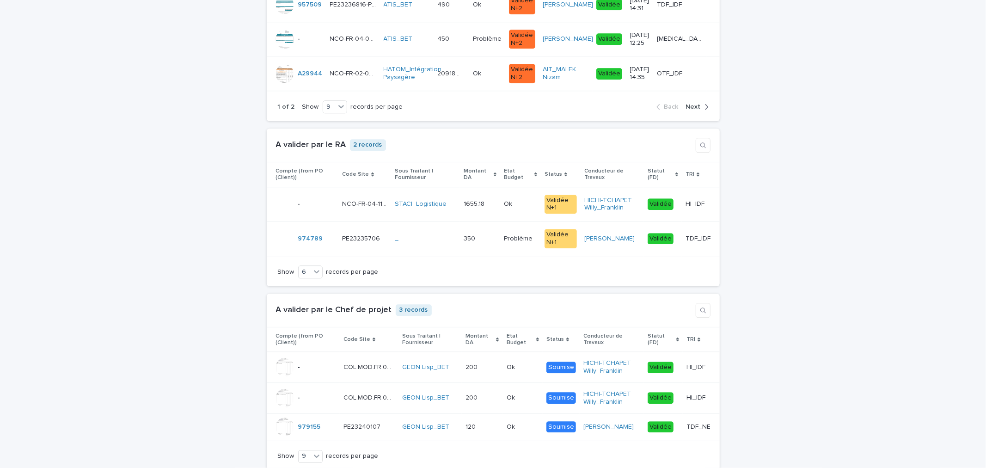
scroll to position [2225, 0]
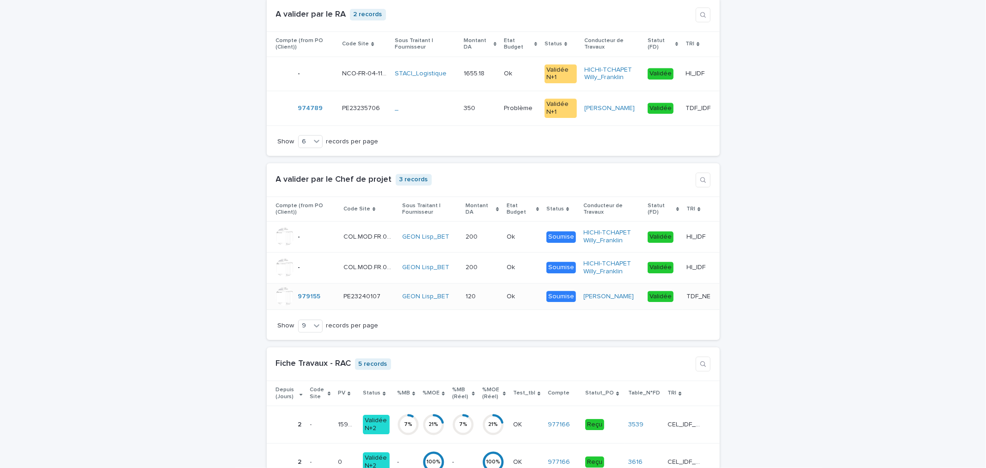
click at [481, 300] on p at bounding box center [479, 297] width 26 height 8
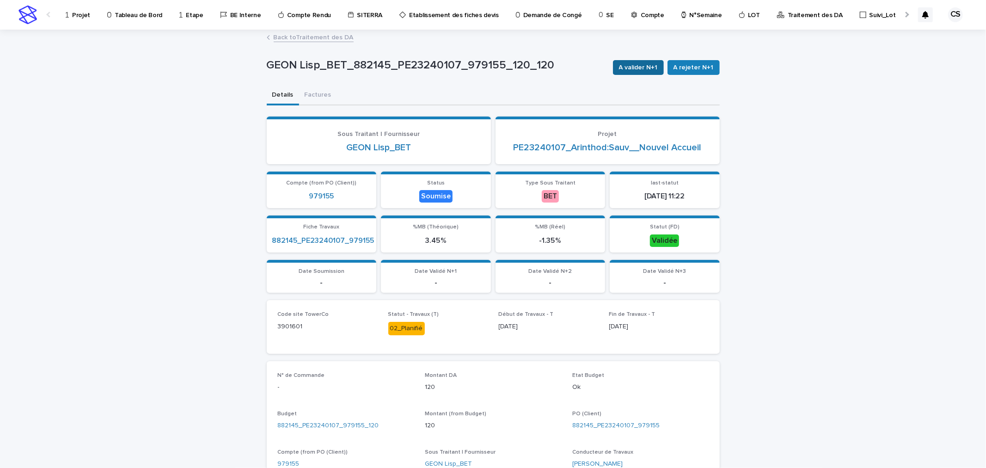
click at [626, 68] on span "A valider N+1" at bounding box center [638, 67] width 39 height 9
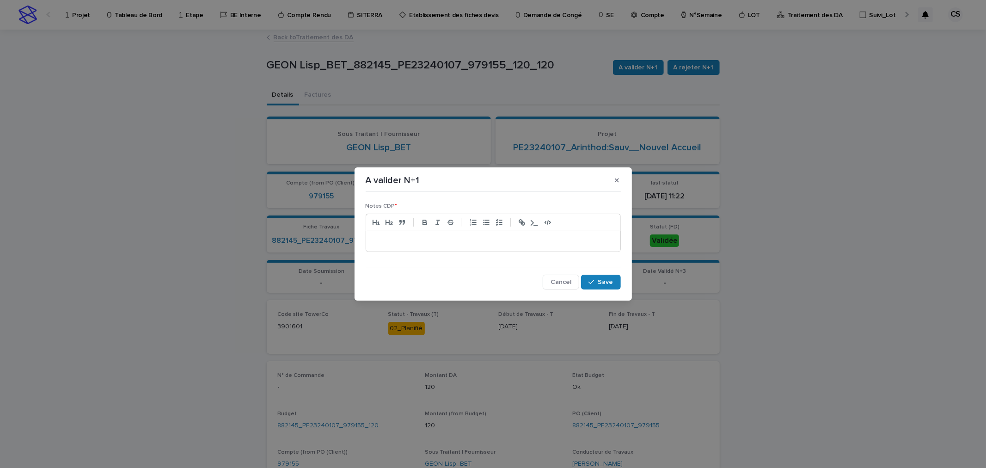
click at [474, 237] on p at bounding box center [493, 241] width 240 height 9
click at [621, 276] on div "Notes CDP * ** Cancel Save" at bounding box center [493, 242] width 260 height 98
click at [613, 279] on span "Save" at bounding box center [605, 282] width 15 height 6
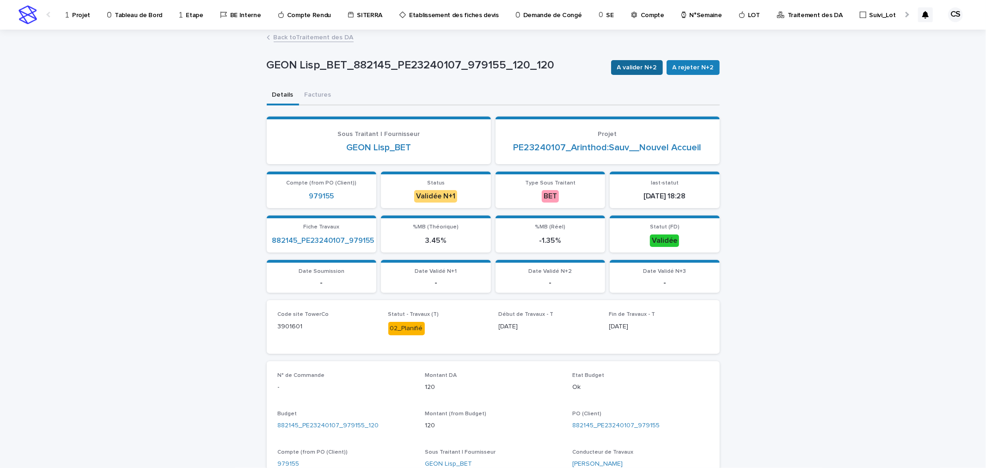
click at [637, 70] on span "A valider N+2" at bounding box center [637, 67] width 40 height 9
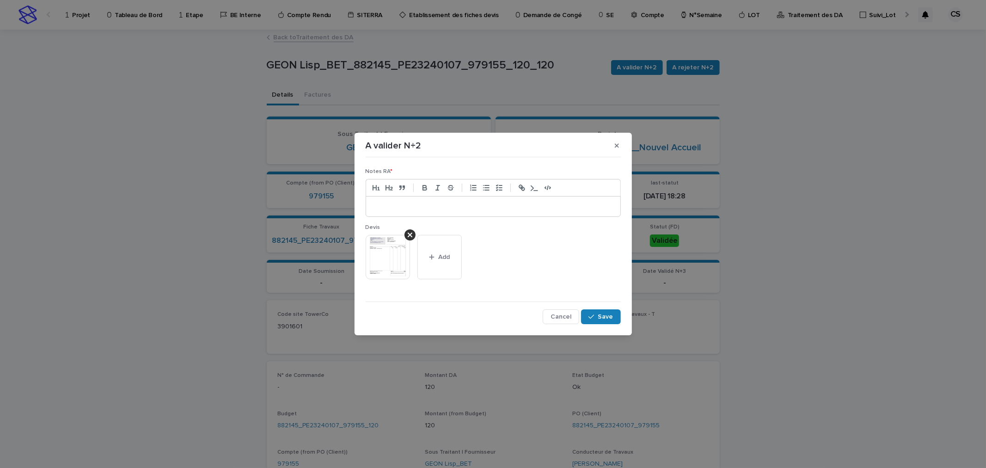
click at [527, 205] on p at bounding box center [493, 206] width 240 height 9
click at [599, 315] on span "Save" at bounding box center [605, 316] width 15 height 6
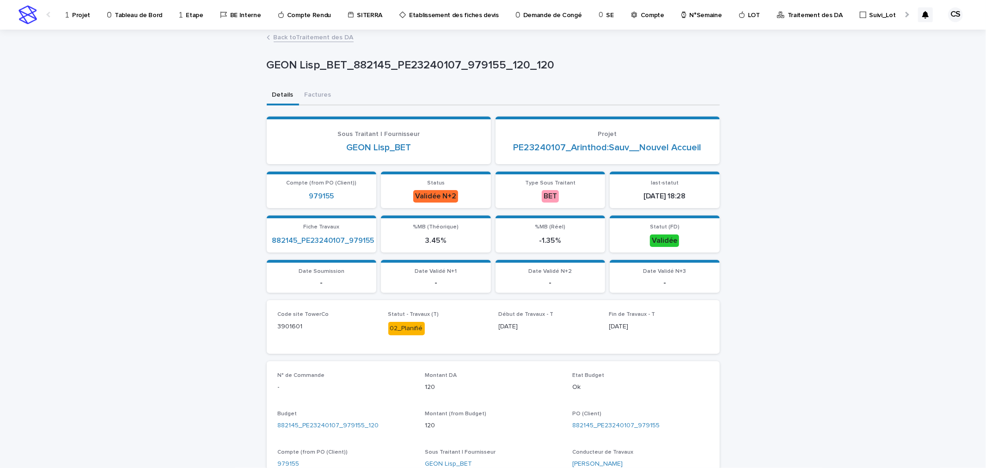
click at [76, 10] on p "Projet" at bounding box center [81, 9] width 18 height 19
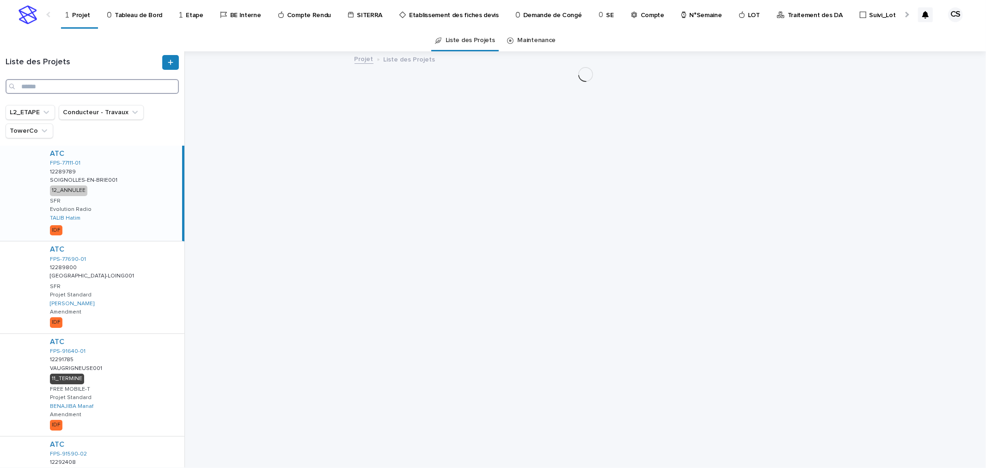
click at [117, 84] on input "Search" at bounding box center [92, 86] width 173 height 15
paste input "**********"
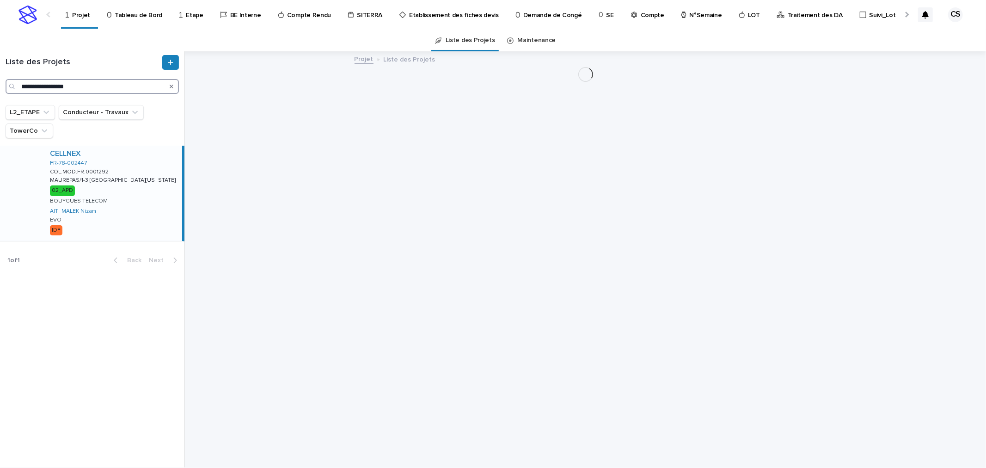
type input "**********"
click at [147, 175] on div "CELLNEX FR-78-002447 COL.MOD.FR.0001292 COL.MOD.FR.0001292 MAUREPAS/1-3 [GEOGRA…" at bounding box center [113, 193] width 140 height 95
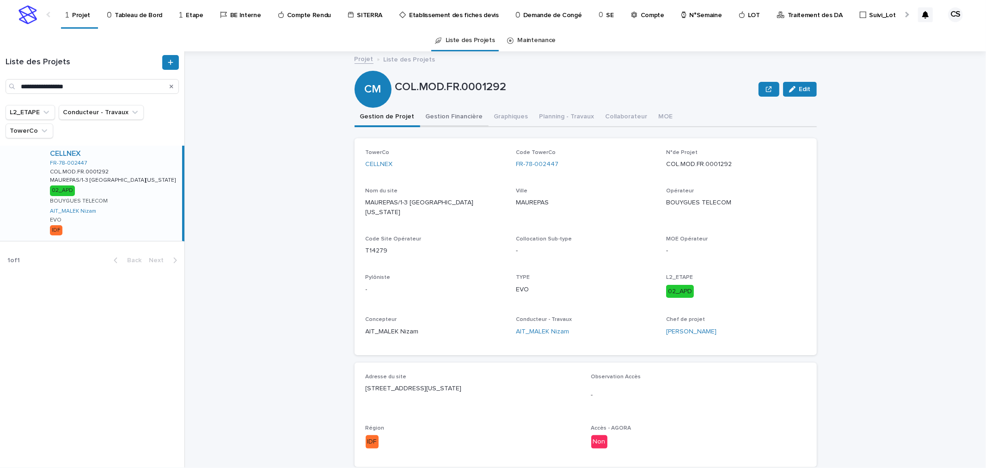
click at [446, 118] on button "Gestion Financière" at bounding box center [454, 117] width 68 height 19
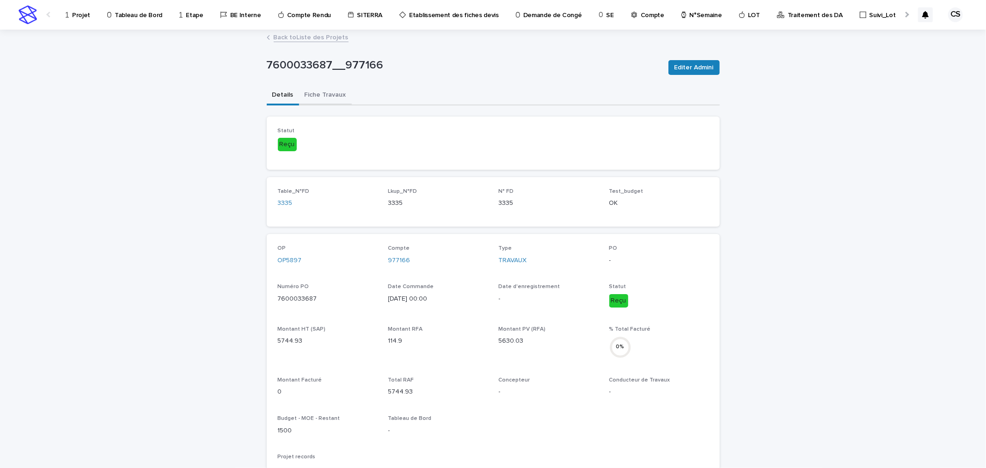
click at [317, 98] on button "Fiche Travaux" at bounding box center [325, 95] width 53 height 19
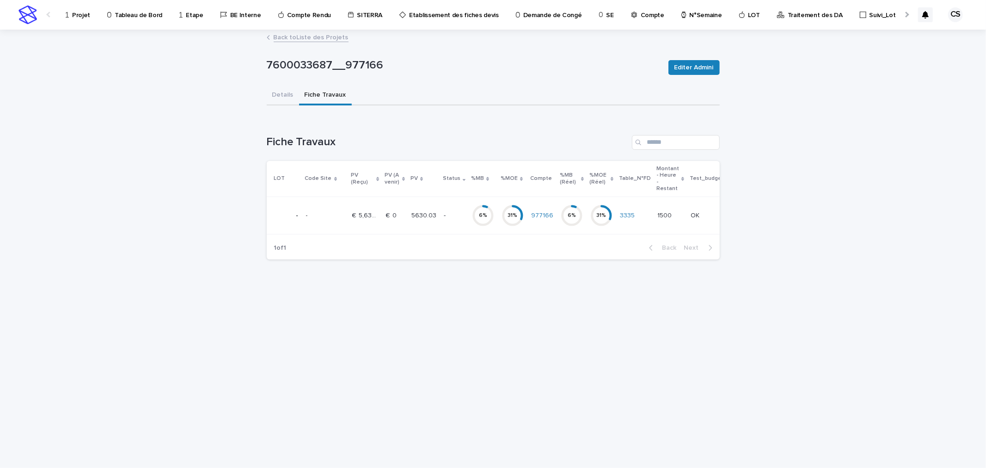
click at [472, 219] on icon at bounding box center [483, 215] width 22 height 22
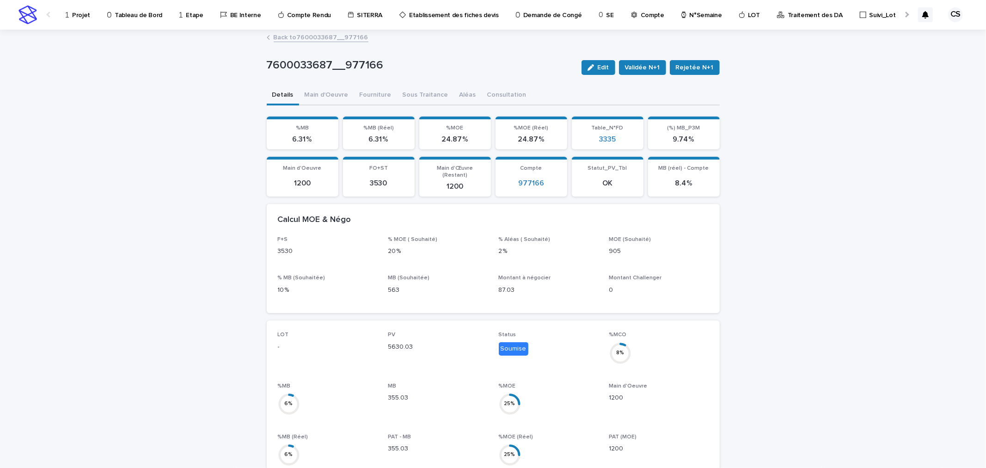
click at [346, 37] on link "Back to 7600033687__977166" at bounding box center [321, 36] width 95 height 11
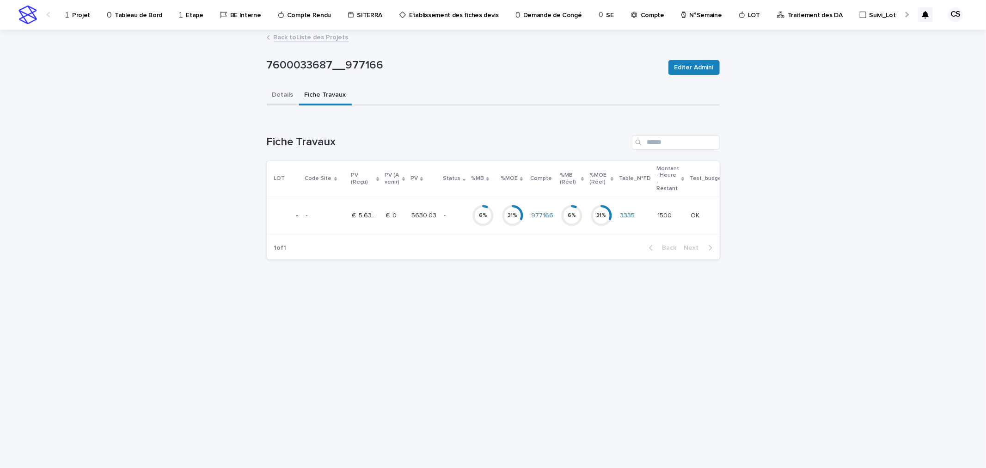
click at [276, 91] on button "Details" at bounding box center [283, 95] width 32 height 19
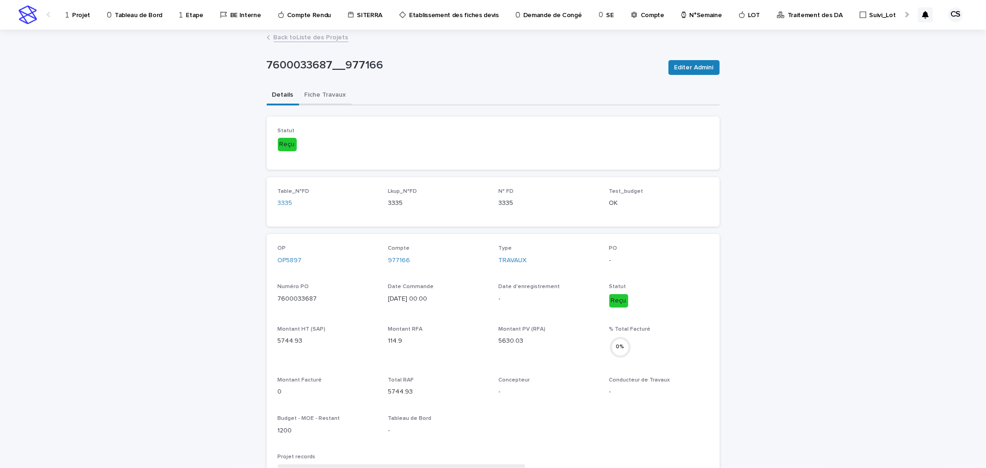
click at [321, 94] on button "Fiche Travaux" at bounding box center [325, 95] width 53 height 19
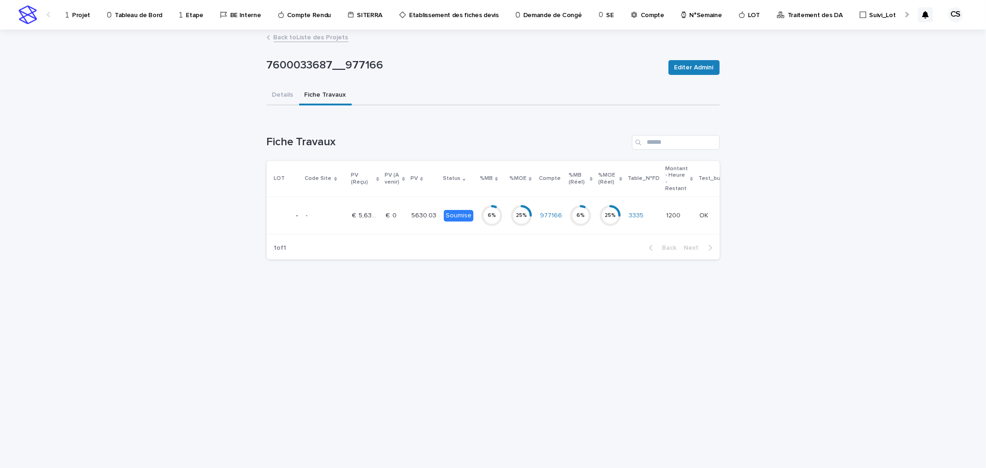
click at [412, 215] on p "5630.03" at bounding box center [424, 215] width 27 height 10
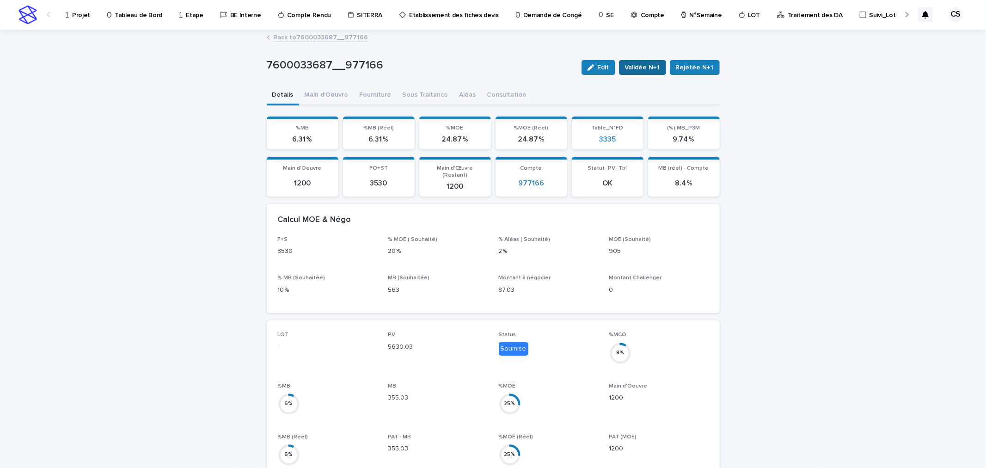
click at [639, 73] on button "Validée N+1" at bounding box center [642, 67] width 47 height 15
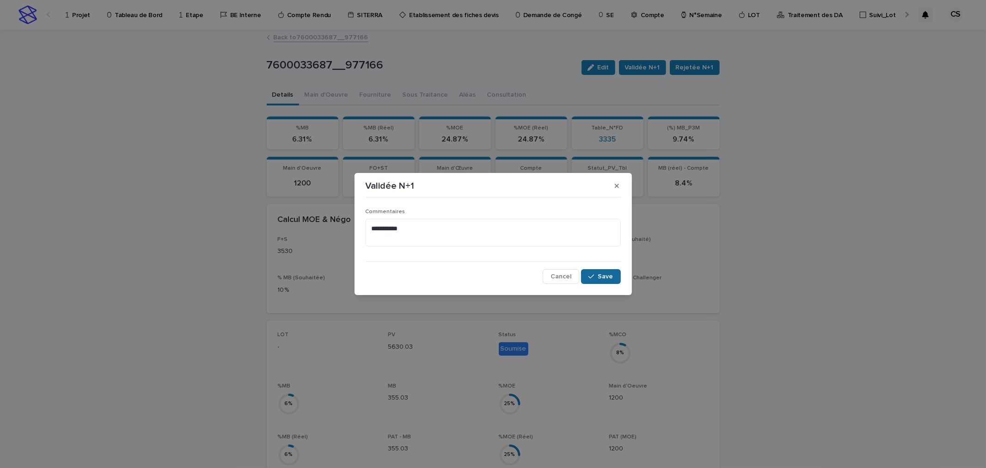
click at [598, 281] on button "Save" at bounding box center [600, 276] width 39 height 15
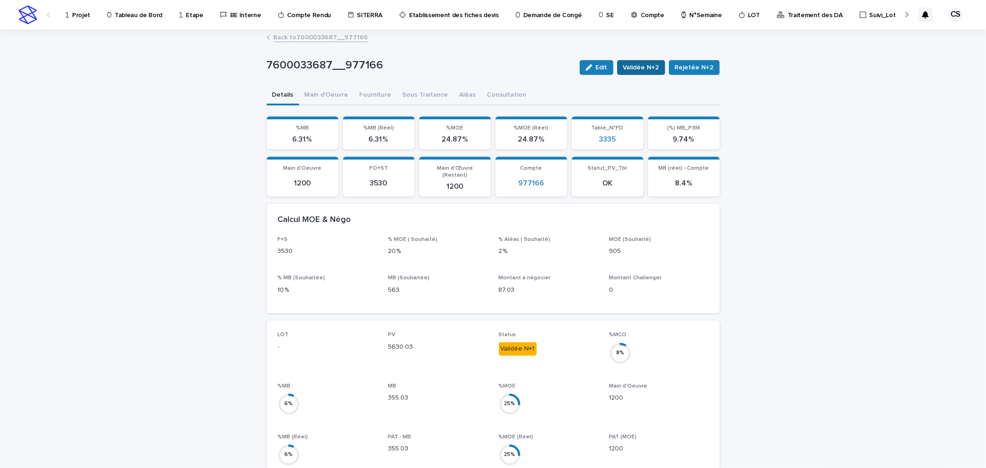
click at [644, 68] on span "Validée N+2" at bounding box center [641, 67] width 36 height 9
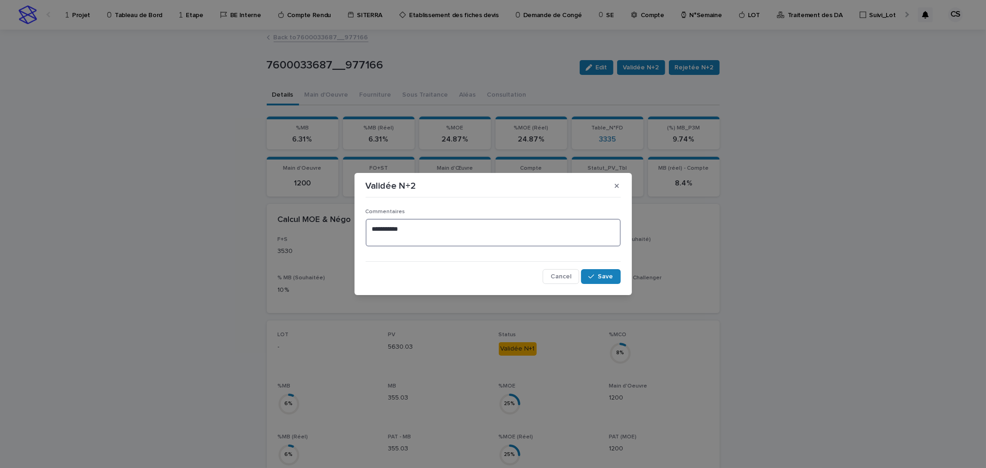
click at [446, 235] on textarea "**********" at bounding box center [493, 233] width 255 height 28
type textarea "**********"
click at [595, 273] on button "Save" at bounding box center [600, 276] width 39 height 15
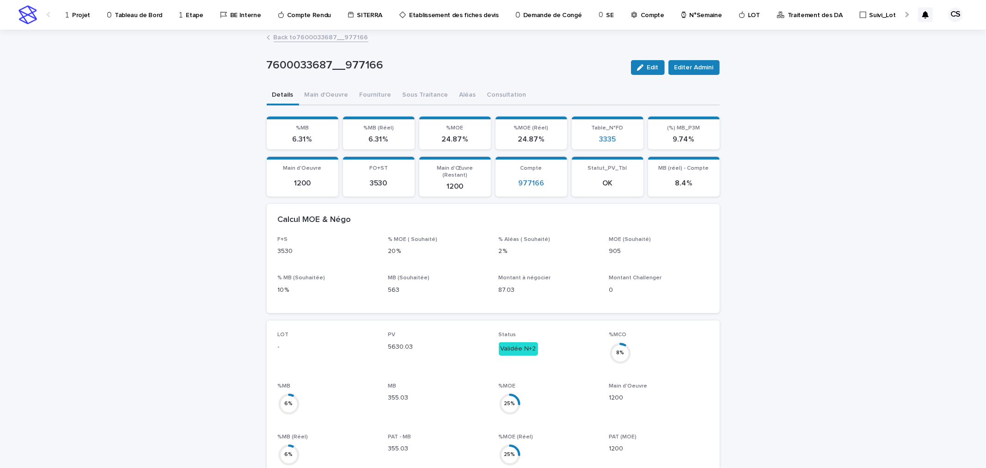
click at [326, 37] on link "Back to 7600033687__977166" at bounding box center [321, 36] width 95 height 11
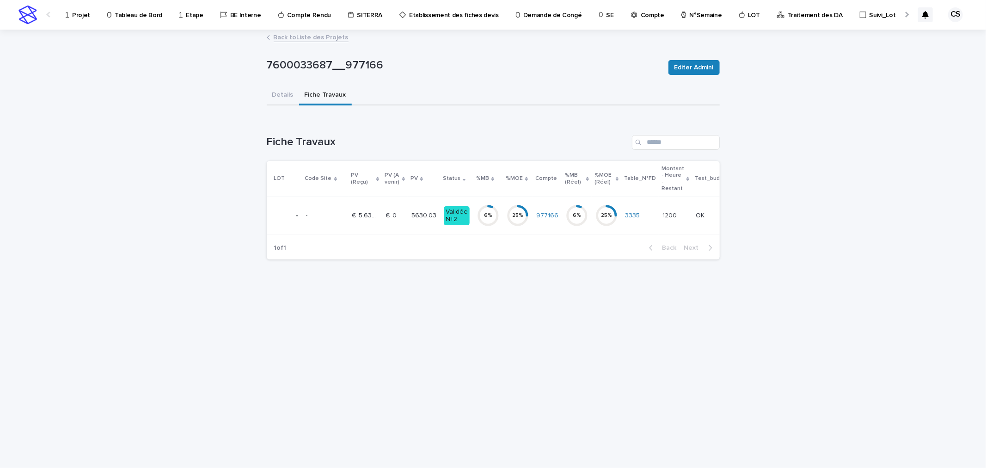
click at [413, 211] on p "5630.03" at bounding box center [424, 215] width 27 height 10
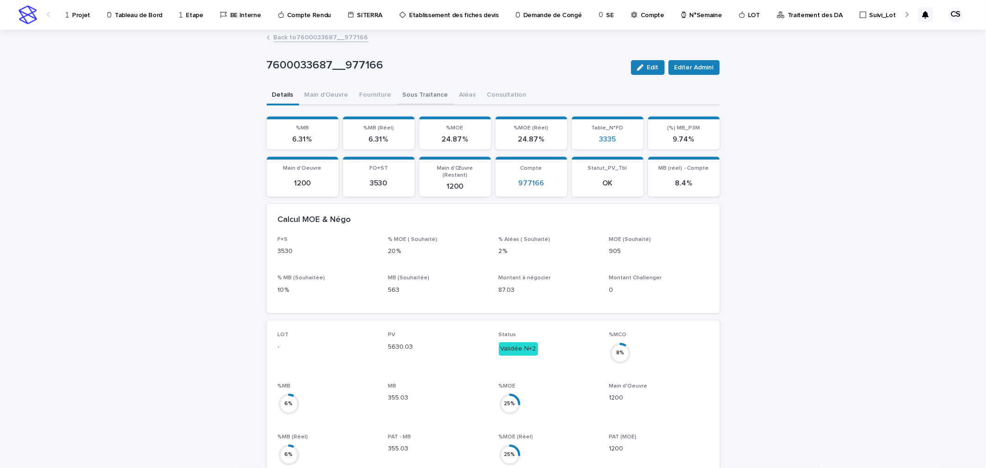
click at [422, 95] on button "Sous Traitance" at bounding box center [425, 95] width 57 height 19
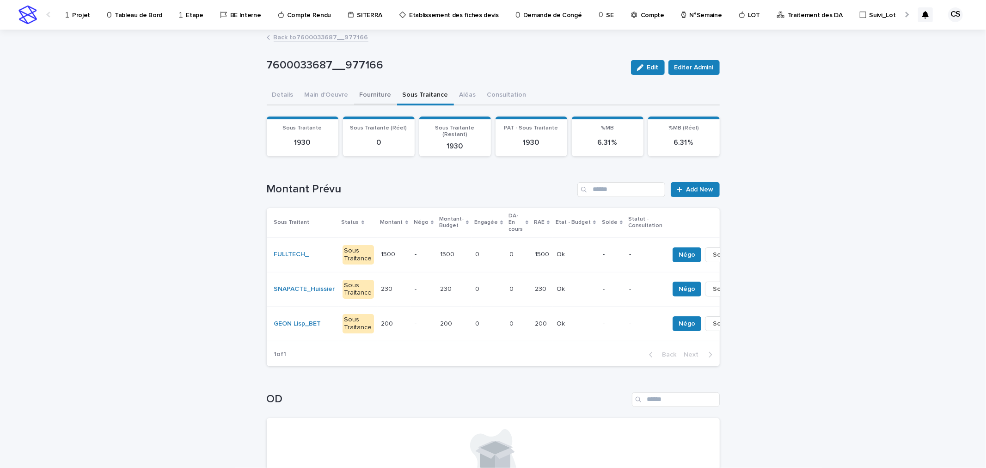
click at [380, 95] on button "Fourniture" at bounding box center [375, 95] width 43 height 19
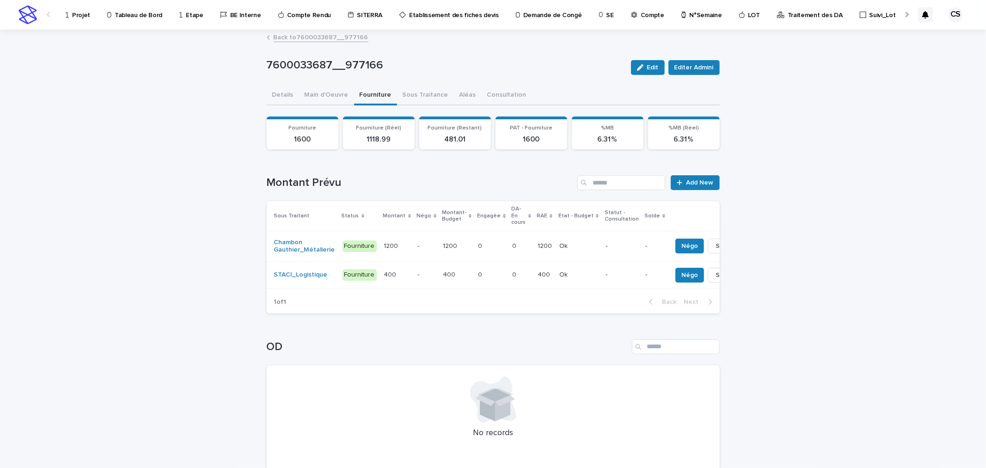
click at [478, 239] on div "0 0" at bounding box center [491, 246] width 27 height 15
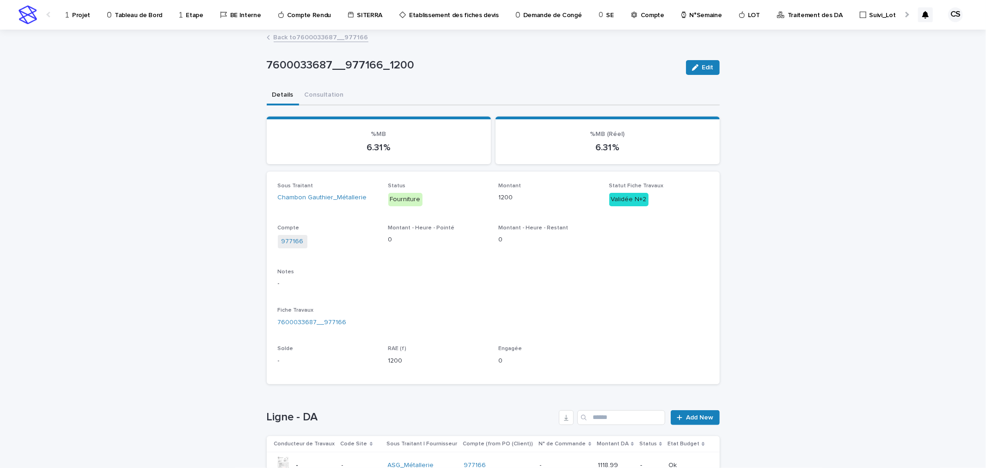
click at [340, 36] on link "Back to 7600033687__977166" at bounding box center [321, 36] width 95 height 11
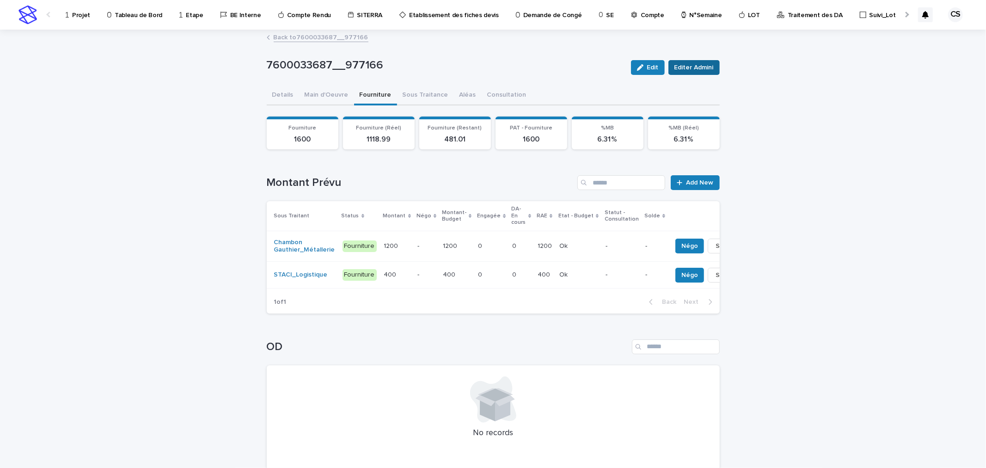
click at [680, 61] on button "Editer Admini" at bounding box center [693, 67] width 51 height 15
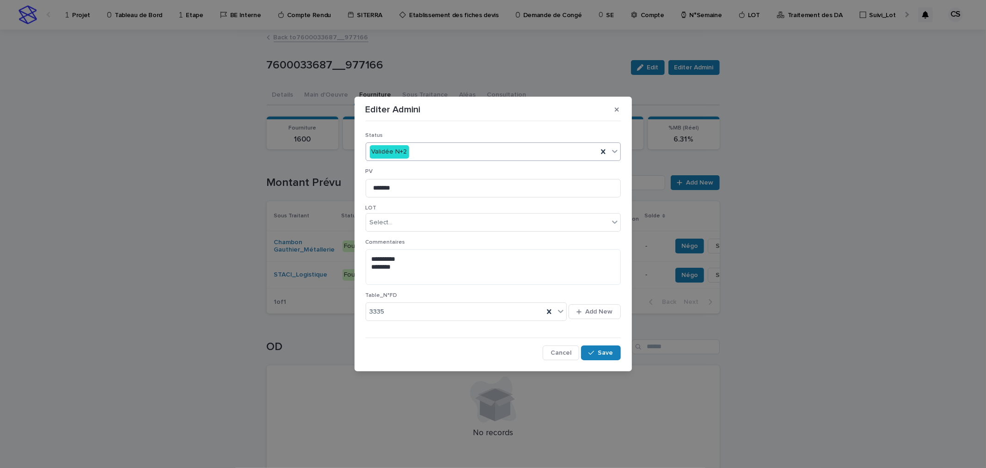
click at [421, 150] on div "Validée N+2" at bounding box center [482, 151] width 232 height 15
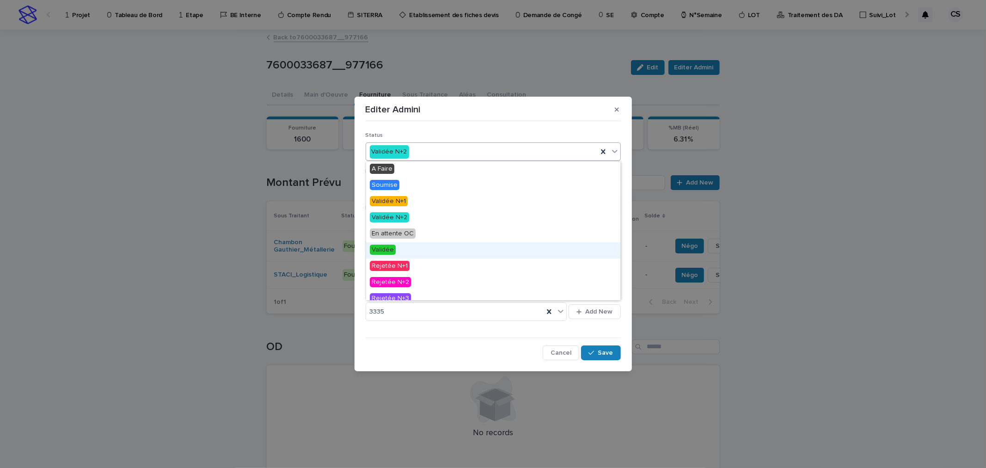
click at [394, 244] on div "Validée" at bounding box center [493, 250] width 254 height 16
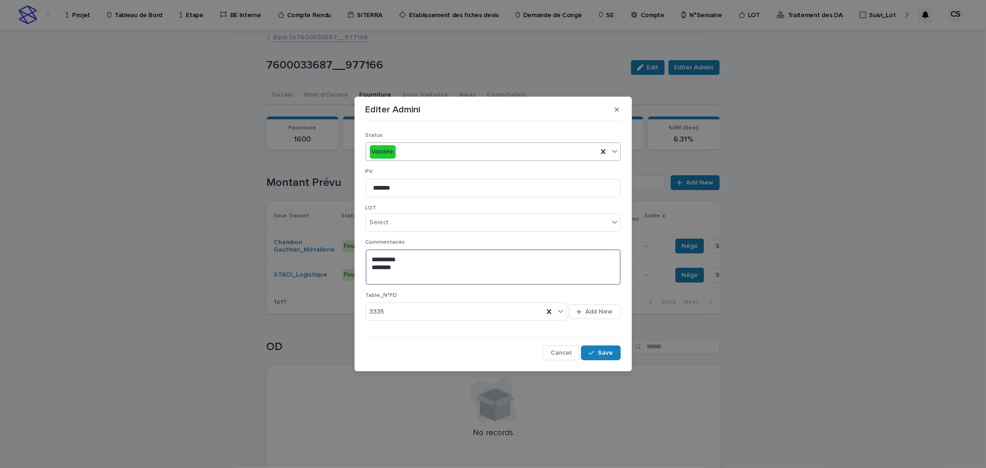
click at [395, 275] on textarea "**********" at bounding box center [493, 266] width 255 height 35
click at [430, 266] on textarea "**********" at bounding box center [493, 266] width 255 height 35
type textarea "**********"
click at [594, 355] on icon "button" at bounding box center [591, 352] width 6 height 6
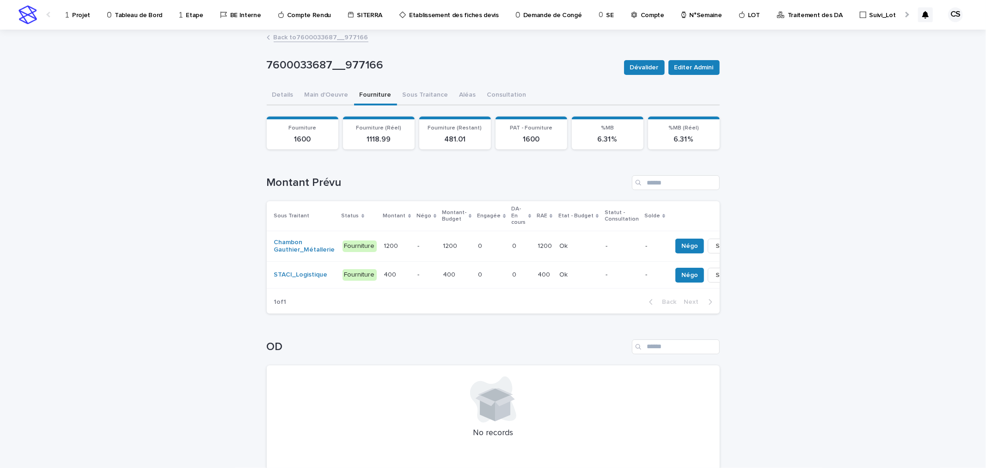
click at [486, 249] on div "0 0" at bounding box center [491, 246] width 27 height 15
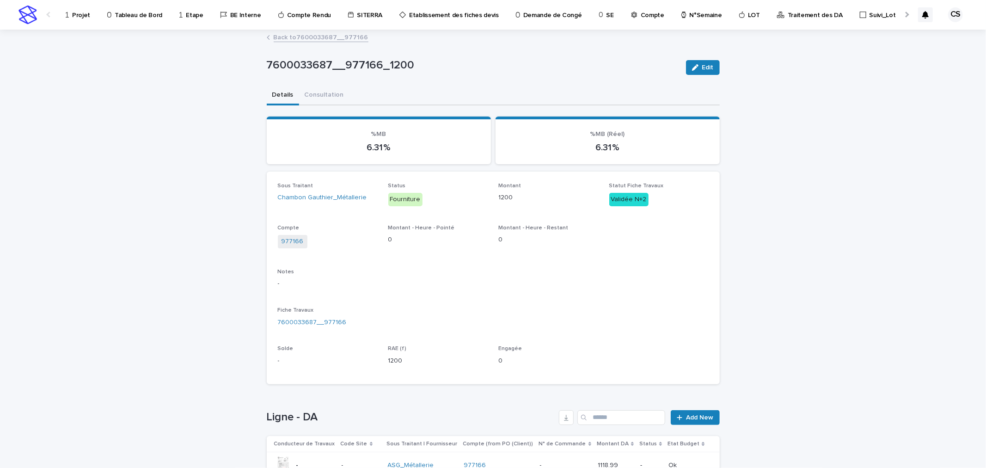
scroll to position [88, 0]
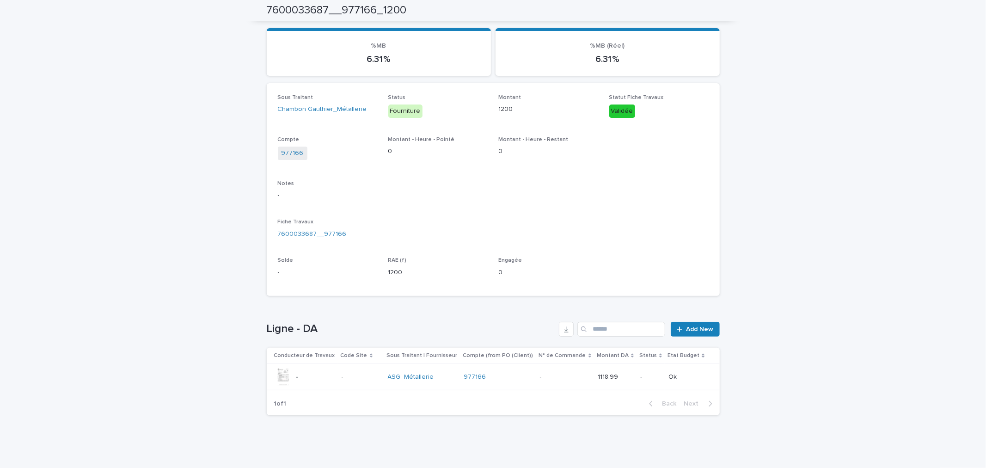
click at [540, 375] on p "-" at bounding box center [542, 376] width 4 height 10
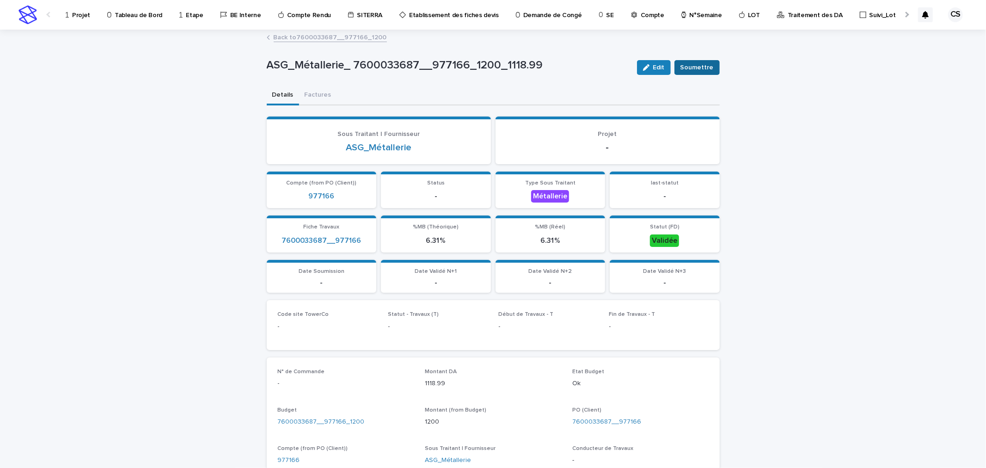
click at [680, 67] on span "Soumettre" at bounding box center [696, 67] width 33 height 9
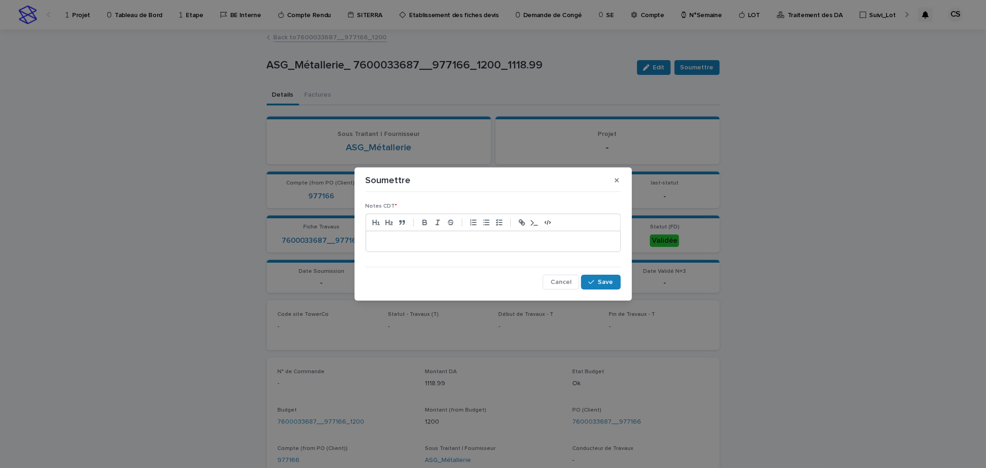
click at [465, 234] on div at bounding box center [493, 241] width 254 height 20
drag, startPoint x: 411, startPoint y: 241, endPoint x: 289, endPoint y: 230, distance: 122.6
click at [287, 230] on div "Soumettre Notes CDT * ******* Cancel Save" at bounding box center [493, 234] width 986 height 468
copy p "*******"
click at [614, 290] on div "Notes CDT * ******* Cancel Save" at bounding box center [493, 242] width 260 height 98
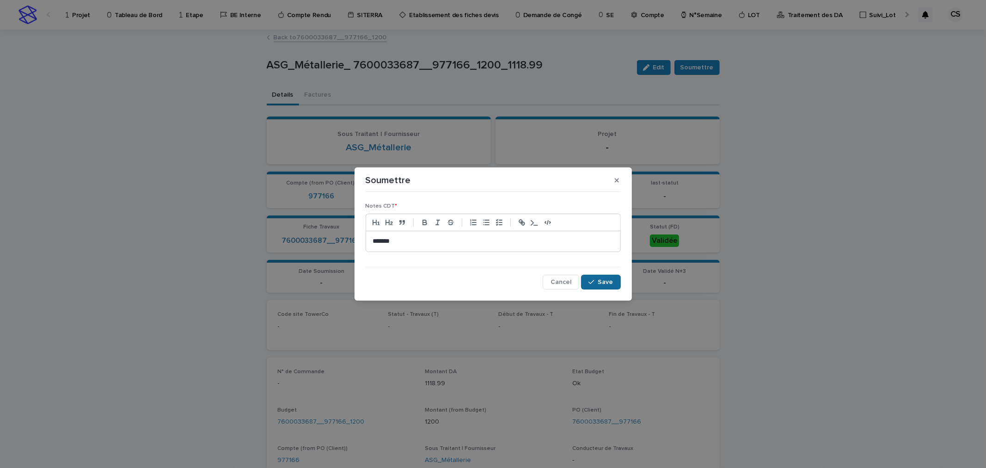
click at [611, 288] on button "Save" at bounding box center [600, 282] width 39 height 15
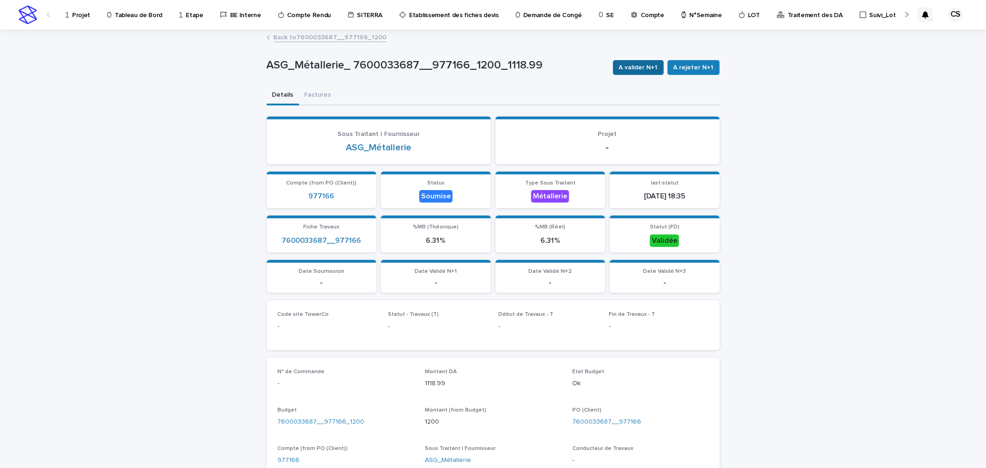
click at [652, 70] on span "A valider N+1" at bounding box center [638, 67] width 39 height 9
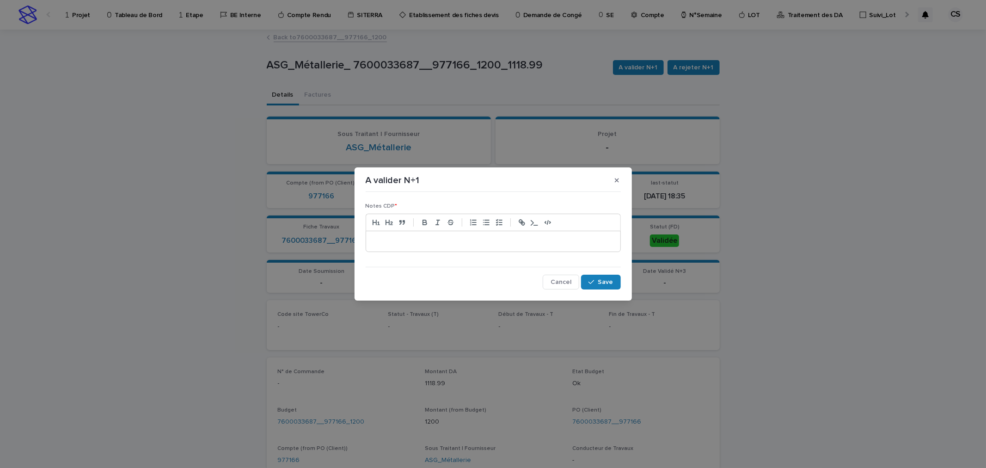
click at [513, 243] on p at bounding box center [493, 241] width 240 height 9
click at [599, 284] on span "Save" at bounding box center [605, 282] width 15 height 6
click at [601, 283] on span "Save" at bounding box center [605, 282] width 15 height 6
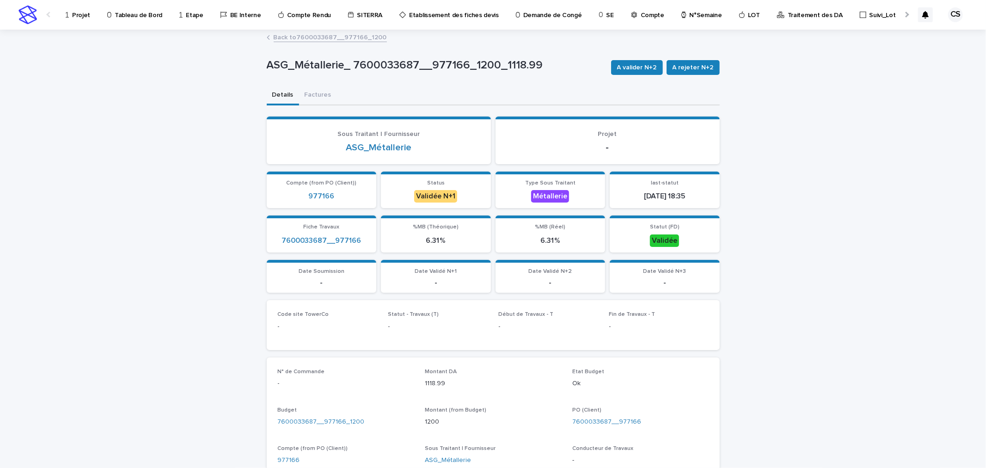
click at [632, 64] on span "A valider N+2" at bounding box center [637, 67] width 40 height 9
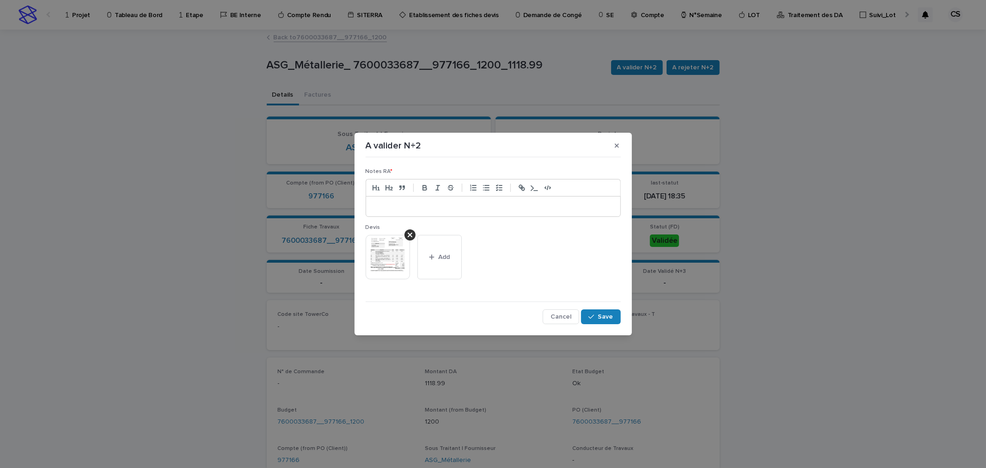
click at [497, 207] on p at bounding box center [493, 206] width 240 height 9
click at [599, 319] on span "Save" at bounding box center [605, 316] width 15 height 6
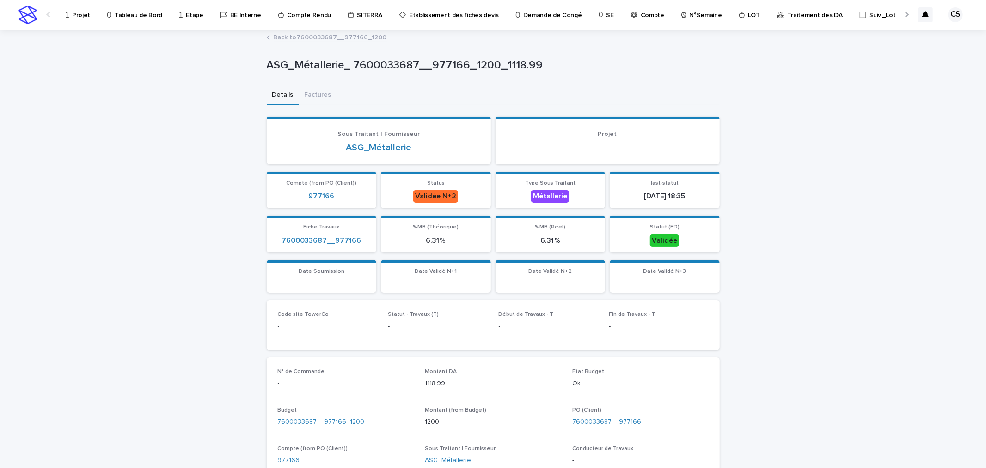
click at [317, 38] on link "Back to 7600033687__977166_1200" at bounding box center [330, 36] width 113 height 11
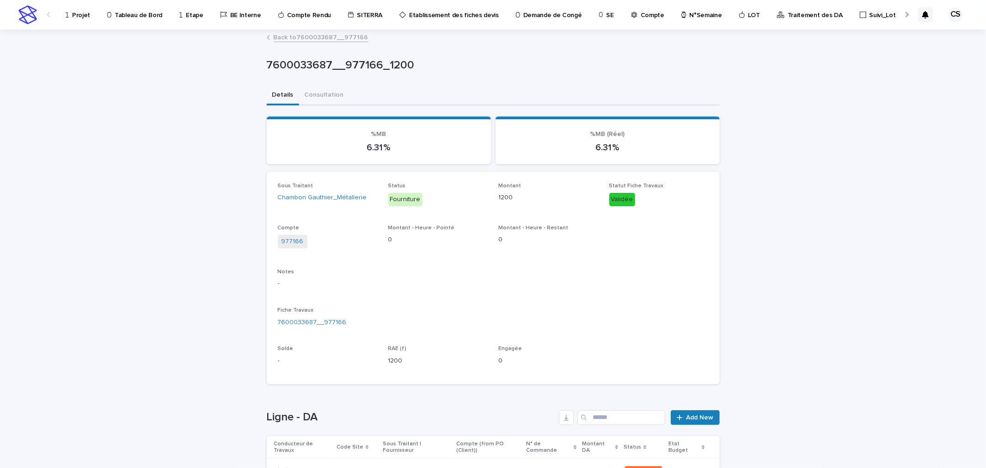
click at [346, 39] on link "Back to 7600033687__977166" at bounding box center [321, 36] width 95 height 11
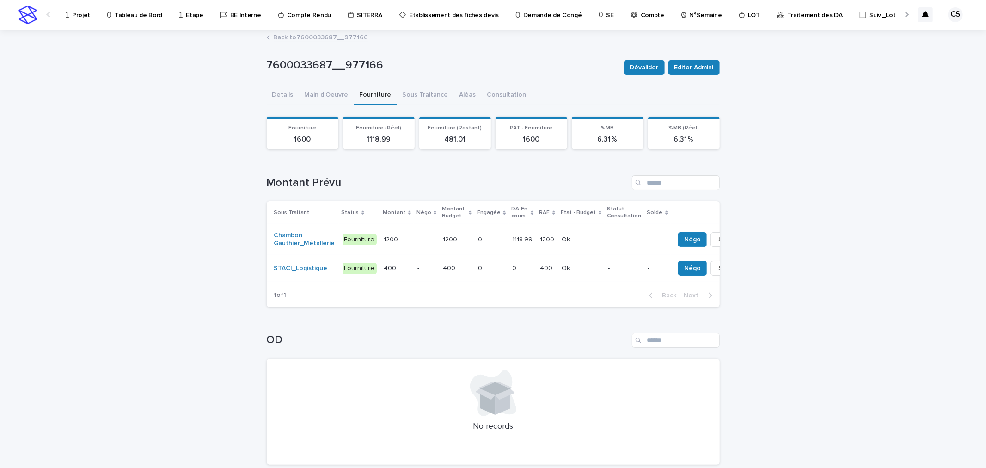
click at [336, 35] on link "Back to 7600033687__977166" at bounding box center [321, 36] width 95 height 11
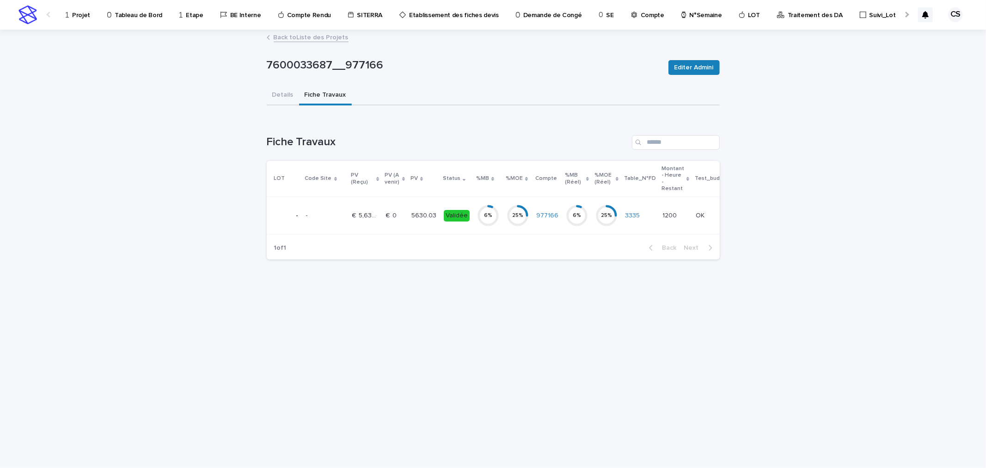
click at [327, 39] on link "Back to Liste des Projets" at bounding box center [311, 36] width 75 height 11
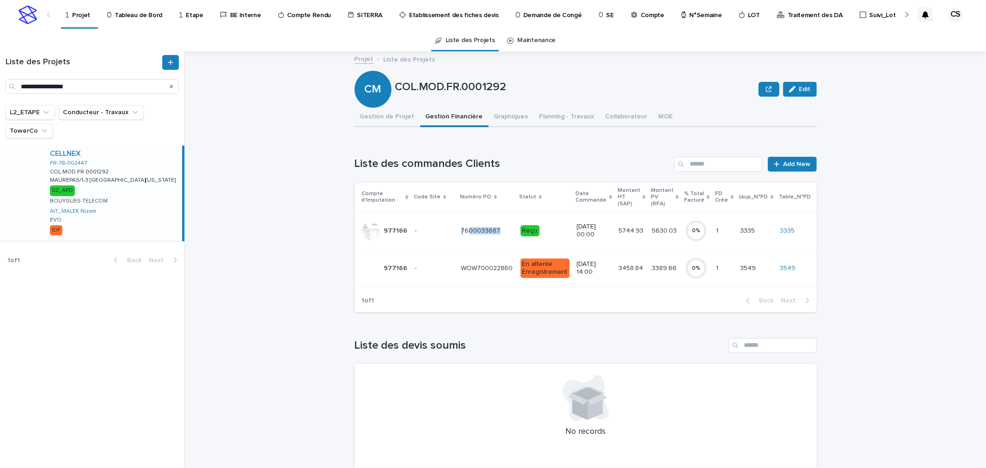
copy div "600033687 7600033687"
drag, startPoint x: 496, startPoint y: 233, endPoint x: 455, endPoint y: 229, distance: 41.3
click at [461, 229] on div "7600033687 7600033687" at bounding box center [487, 231] width 52 height 8
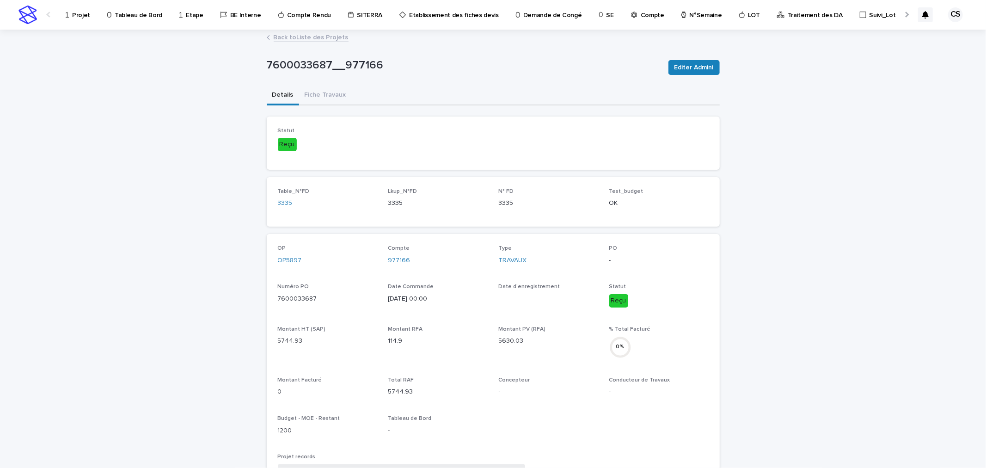
click at [290, 36] on link "Back to Liste des Projets" at bounding box center [311, 36] width 75 height 11
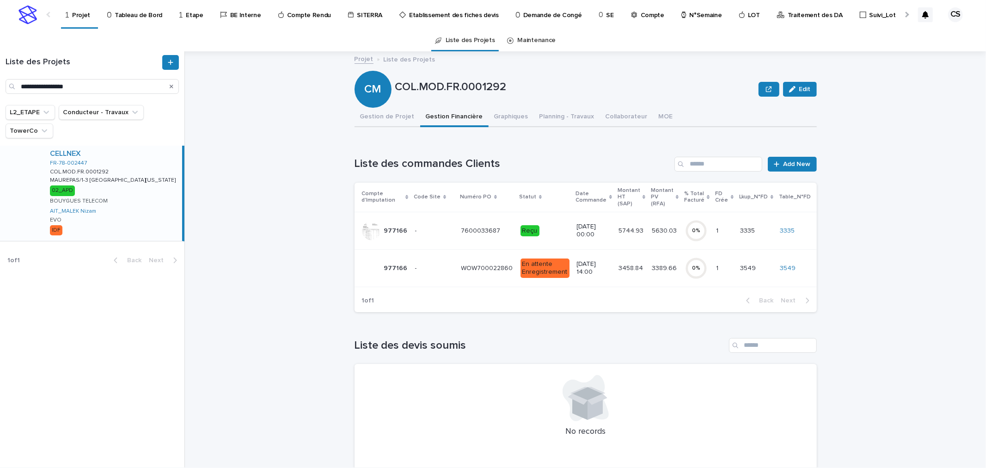
click at [484, 267] on p "WOW700022860" at bounding box center [488, 268] width 54 height 10
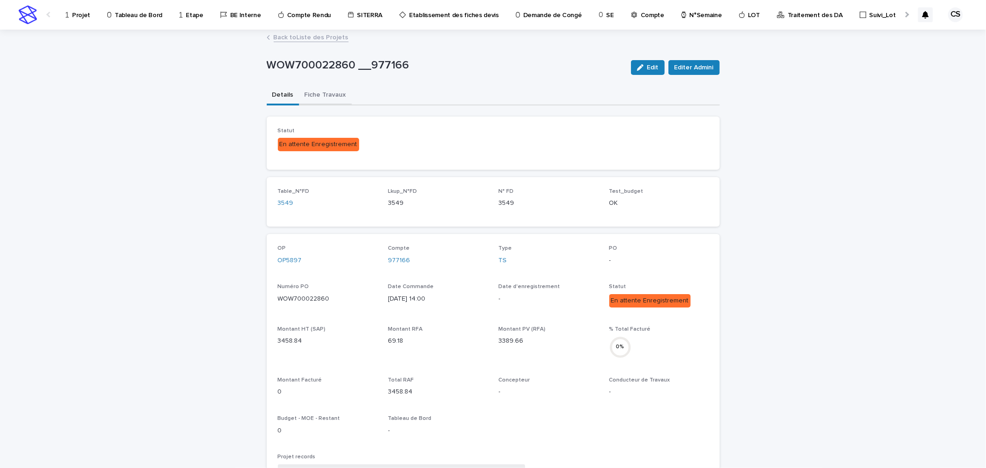
click at [304, 90] on button "Fiche Travaux" at bounding box center [325, 95] width 53 height 19
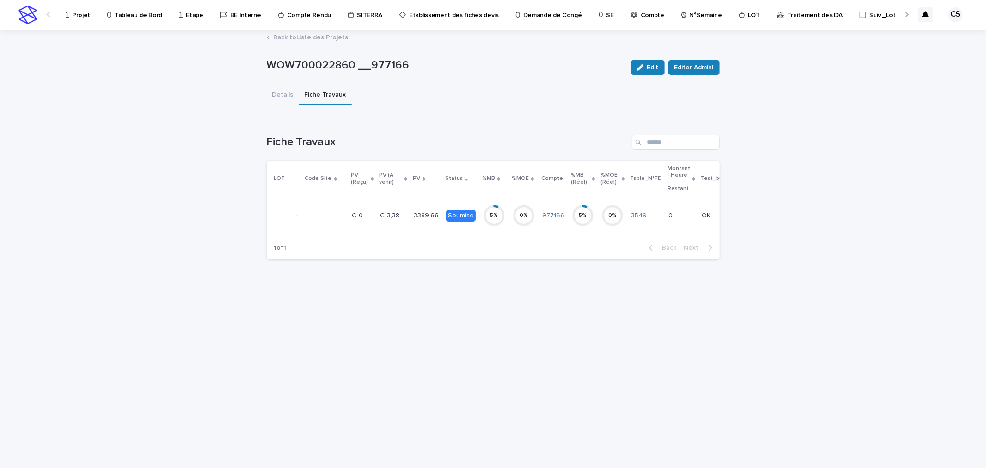
click at [410, 210] on td "3389.66 3389.66" at bounding box center [426, 215] width 32 height 37
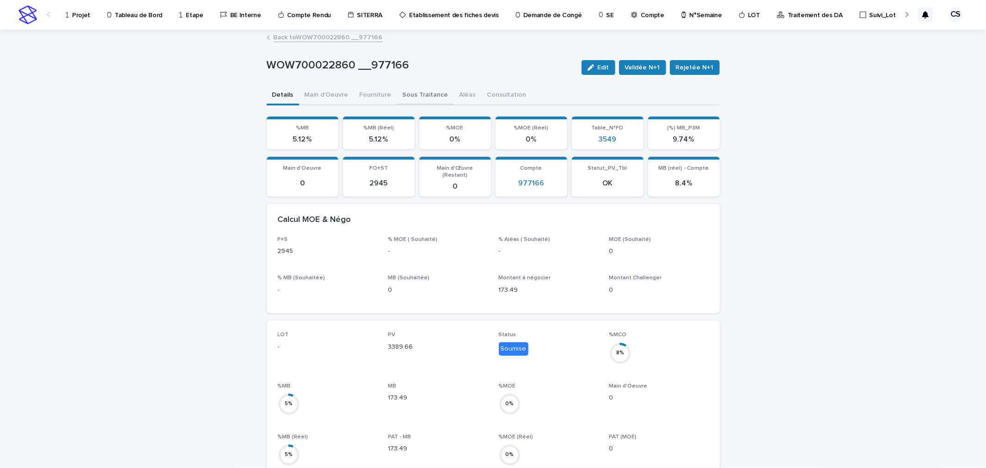
click at [411, 94] on button "Sous Traitance" at bounding box center [425, 95] width 57 height 19
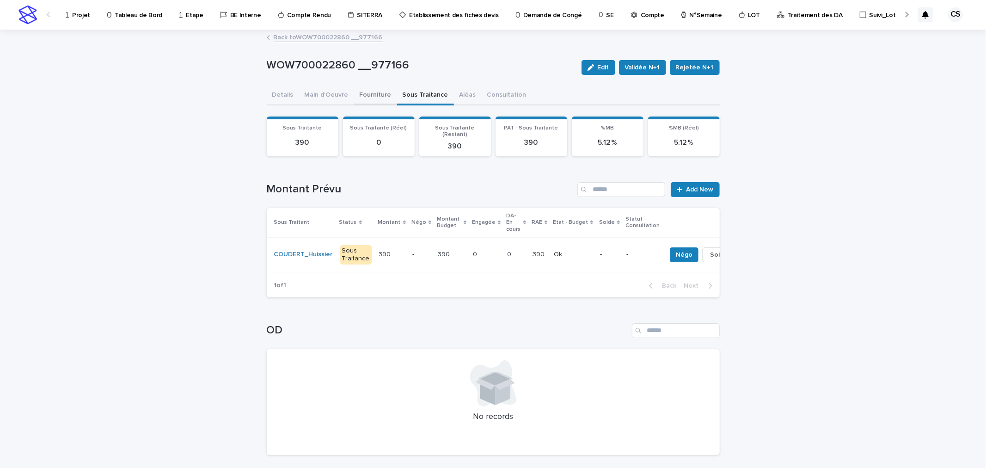
click at [368, 94] on button "Fourniture" at bounding box center [375, 95] width 43 height 19
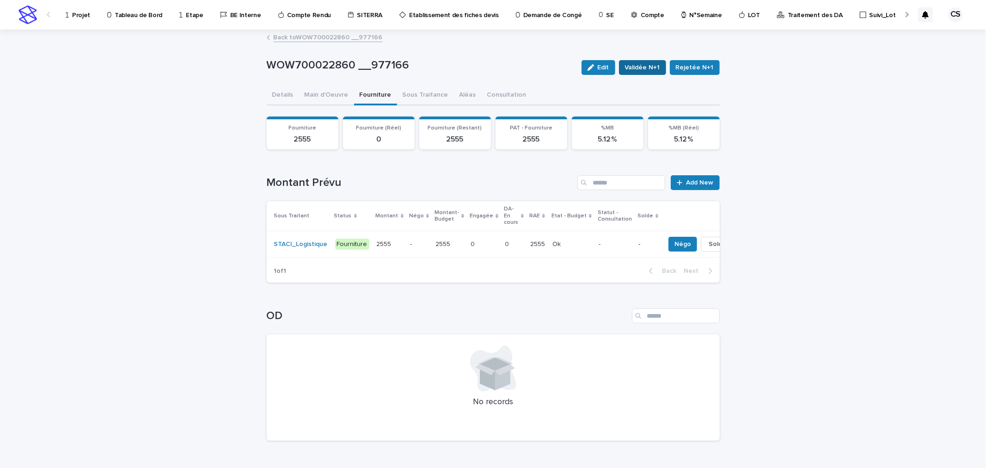
click at [634, 70] on span "Validée N+1" at bounding box center [642, 67] width 35 height 9
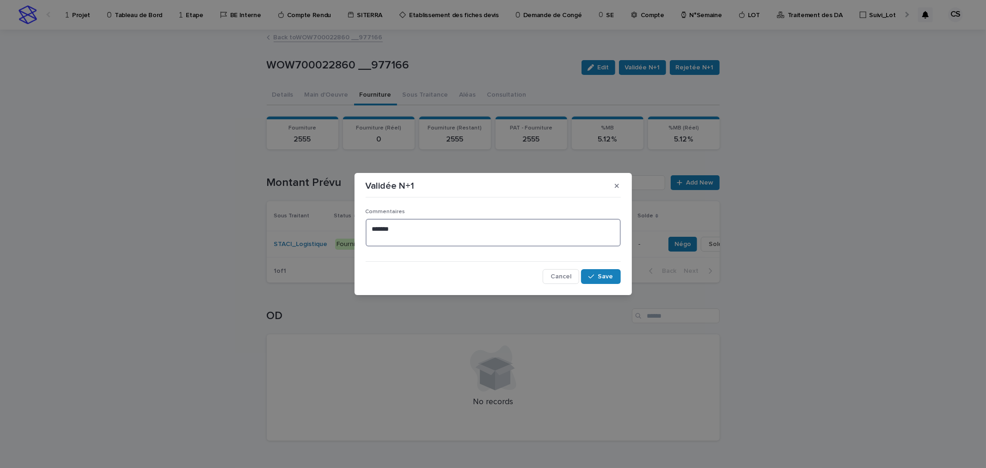
click at [429, 233] on textarea "******" at bounding box center [493, 233] width 255 height 28
paste textarea "**********"
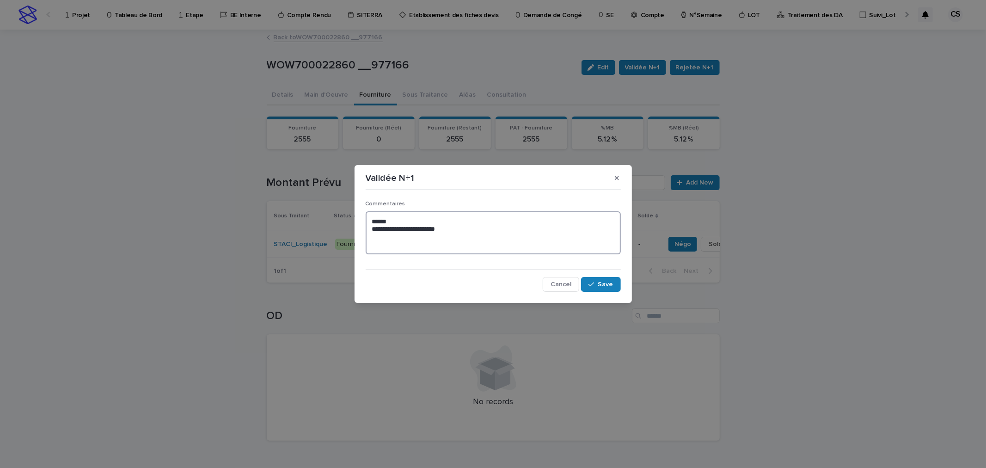
click at [423, 243] on textarea "**********" at bounding box center [493, 232] width 255 height 43
drag, startPoint x: 423, startPoint y: 243, endPoint x: 268, endPoint y: 243, distance: 155.3
click at [268, 243] on div "**********" at bounding box center [493, 234] width 986 height 468
click at [415, 251] on textarea "**********" at bounding box center [493, 232] width 255 height 43
drag, startPoint x: 403, startPoint y: 247, endPoint x: 375, endPoint y: 230, distance: 32.8
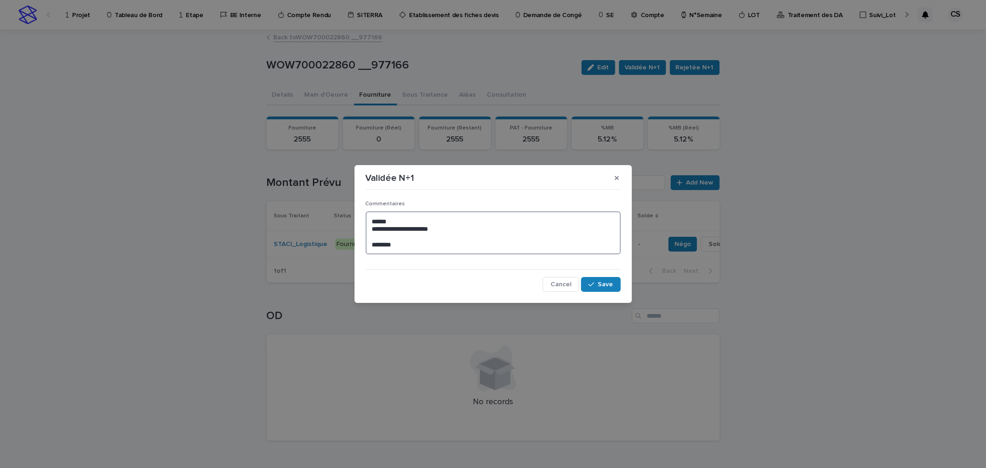
click at [375, 230] on textarea "**********" at bounding box center [493, 232] width 255 height 43
click at [398, 232] on textarea "**********" at bounding box center [493, 232] width 255 height 43
drag, startPoint x: 398, startPoint y: 247, endPoint x: 371, endPoint y: 233, distance: 30.4
click at [368, 228] on textarea "**********" at bounding box center [493, 232] width 255 height 43
type textarea "**********"
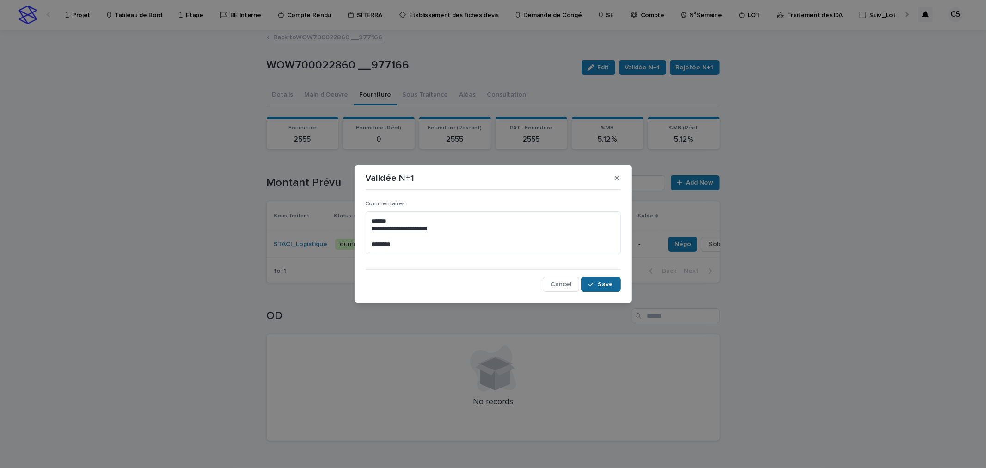
click at [594, 284] on icon "button" at bounding box center [591, 284] width 6 height 6
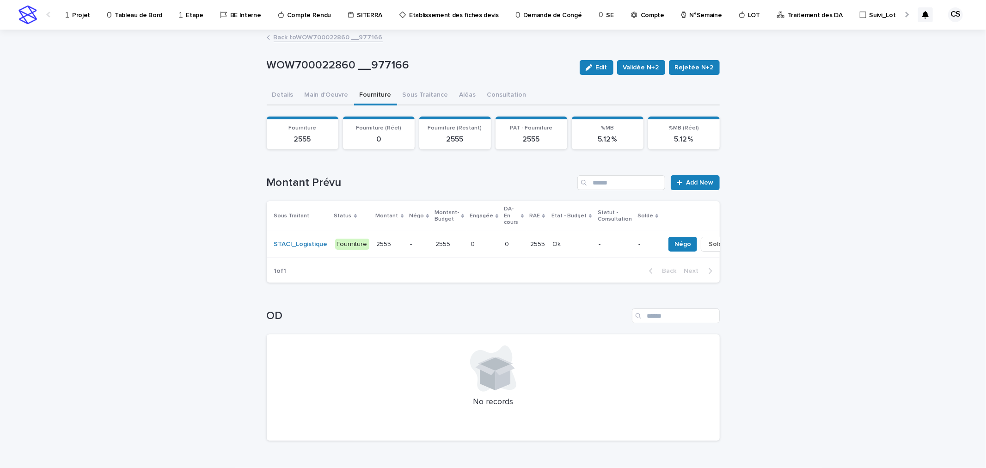
click at [643, 67] on span "Validée N+2" at bounding box center [641, 67] width 36 height 9
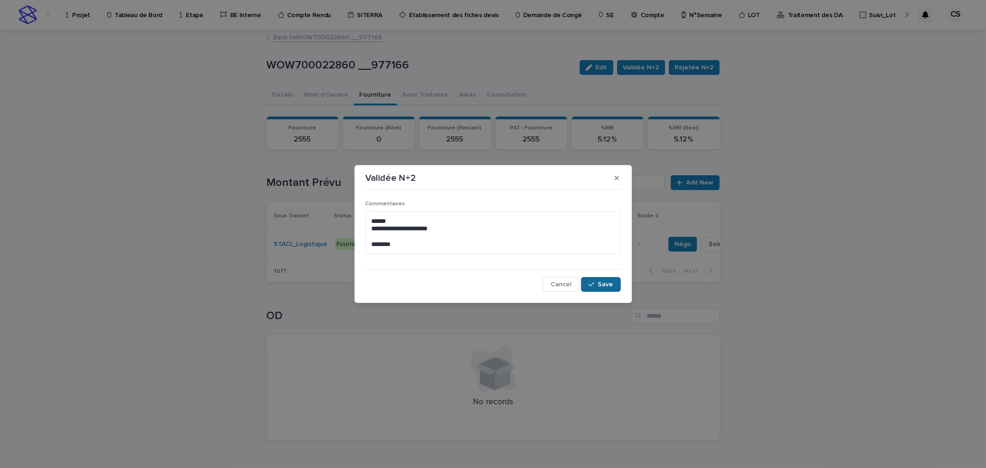
click at [588, 287] on button "Save" at bounding box center [600, 284] width 39 height 15
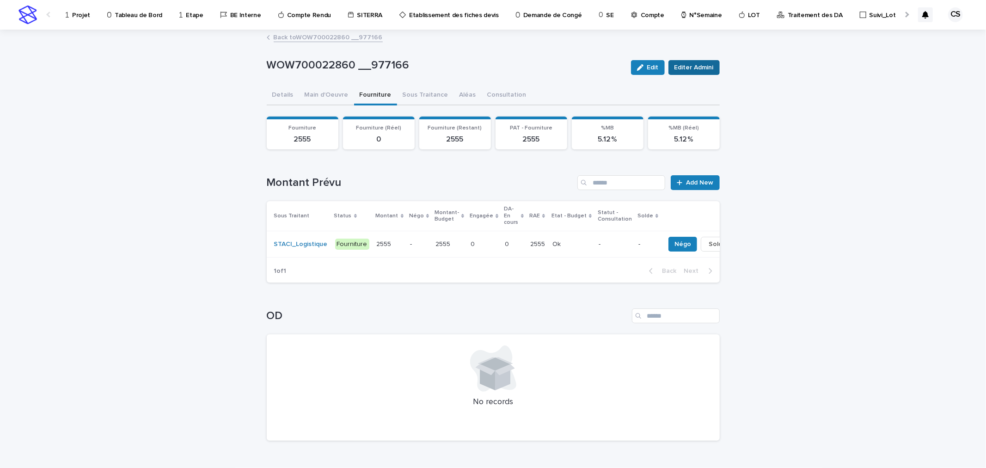
click at [695, 70] on span "Editer Admini" at bounding box center [693, 67] width 39 height 9
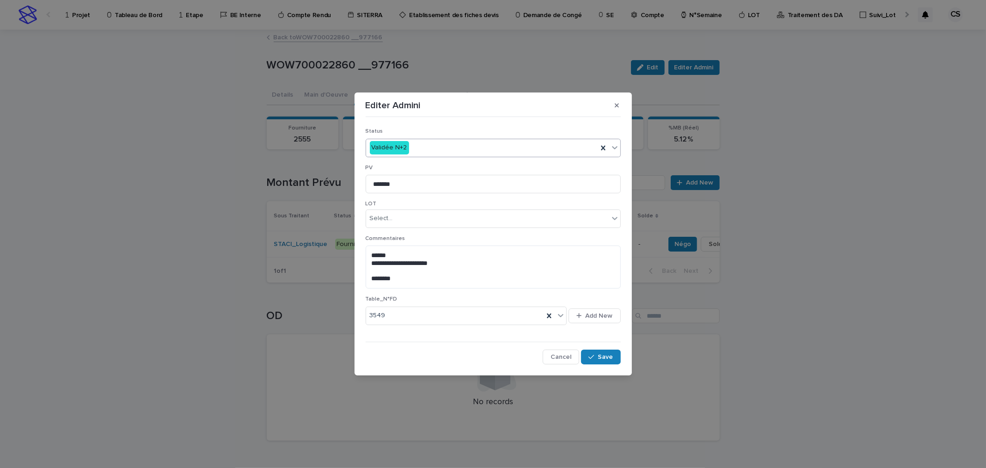
click at [441, 152] on div "Validée N+2" at bounding box center [482, 147] width 232 height 15
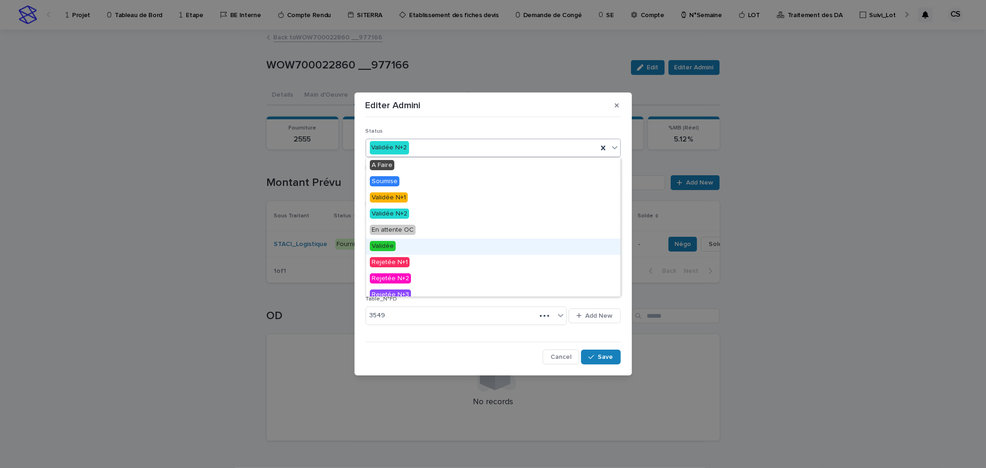
click at [399, 245] on div "Validée" at bounding box center [493, 247] width 254 height 16
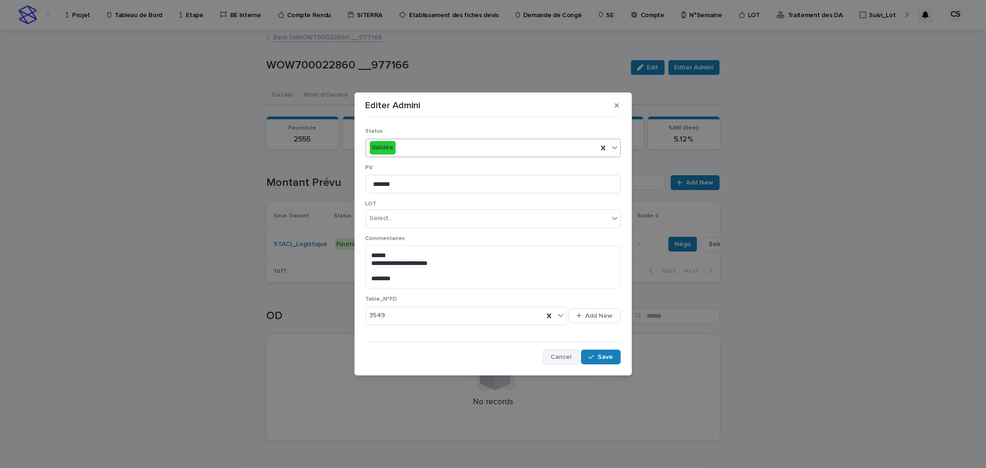
click at [571, 356] on span "Cancel" at bounding box center [561, 357] width 21 height 6
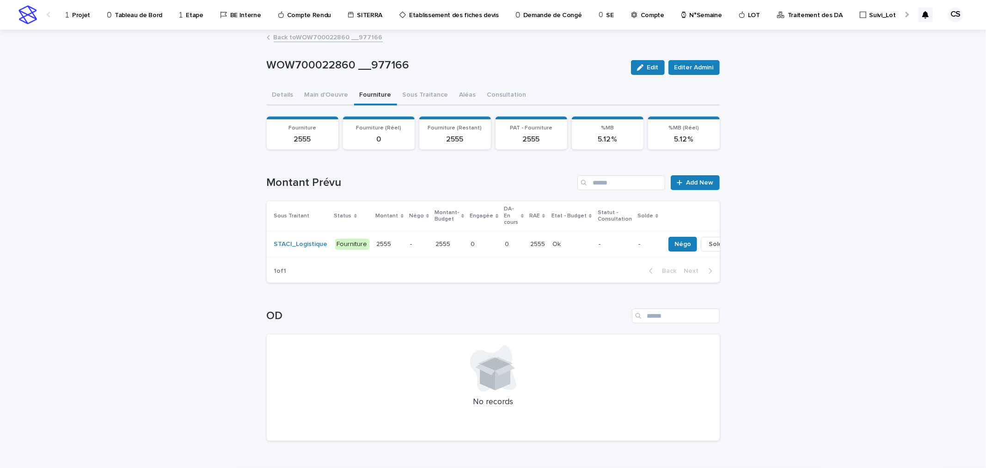
click at [304, 41] on link "Back to WOW700022860 __977166" at bounding box center [328, 36] width 109 height 11
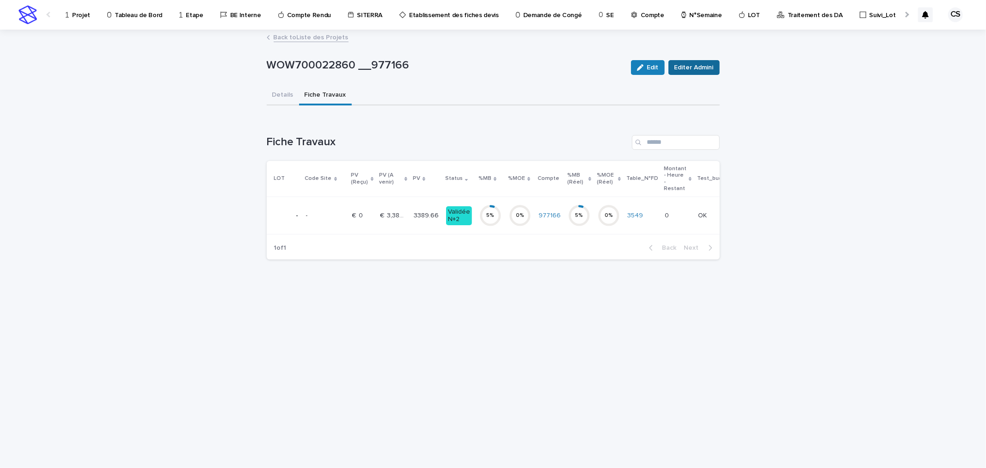
click at [700, 65] on span "Editer Admini" at bounding box center [693, 67] width 39 height 9
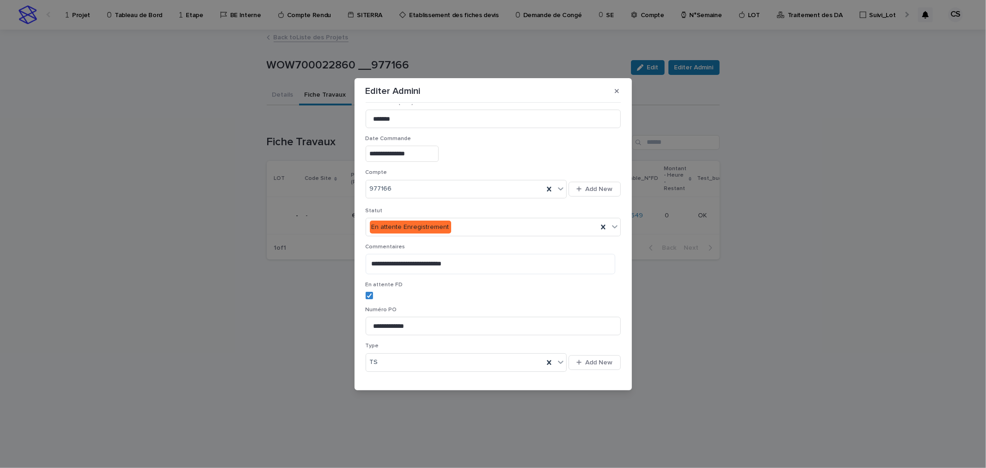
scroll to position [155, 0]
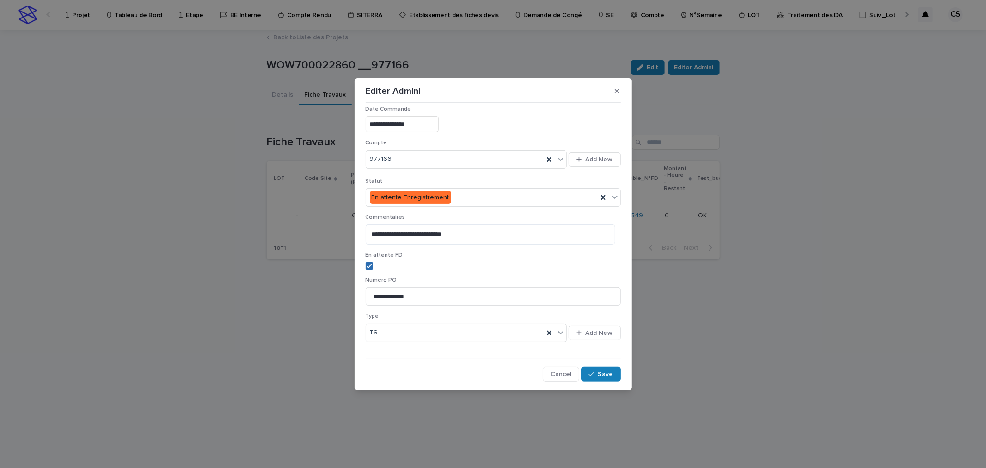
click at [367, 266] on icon at bounding box center [370, 266] width 6 height 5
click at [598, 374] on span "Save" at bounding box center [605, 374] width 15 height 6
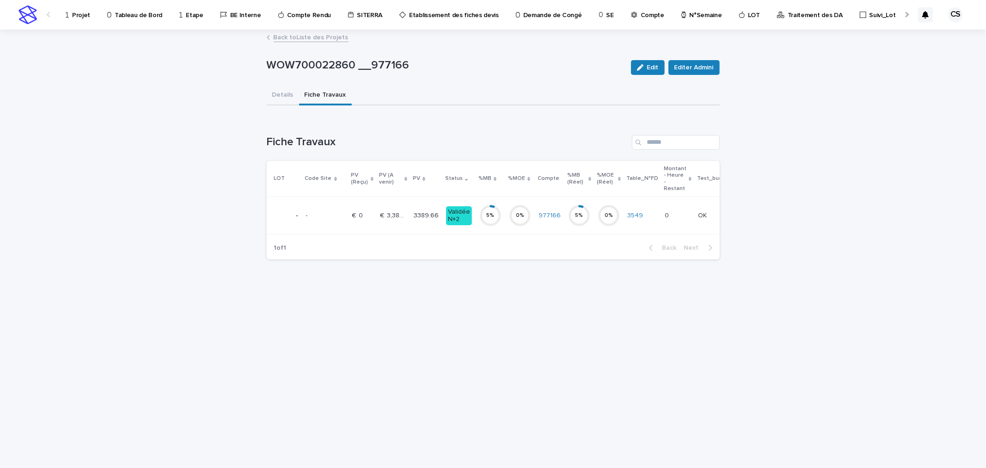
click at [384, 211] on p "€  3,389.66" at bounding box center [394, 215] width 28 height 10
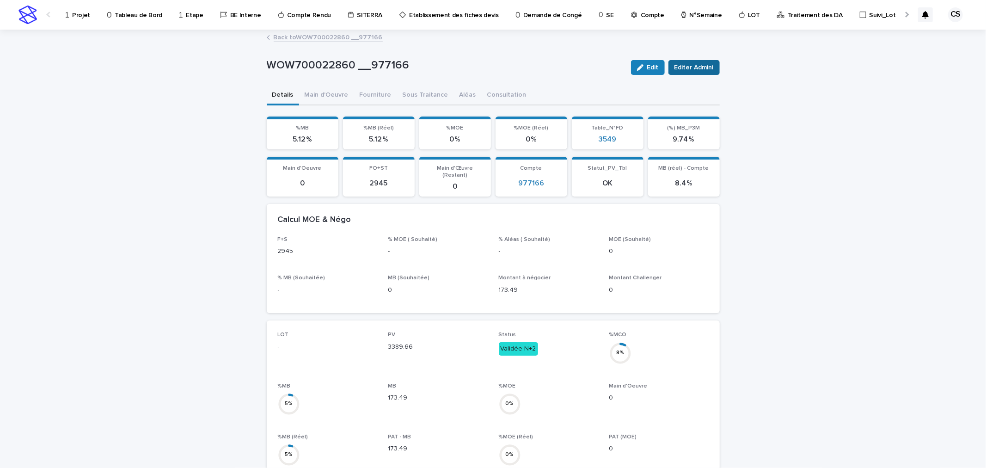
click at [679, 66] on span "Editer Admini" at bounding box center [693, 67] width 39 height 9
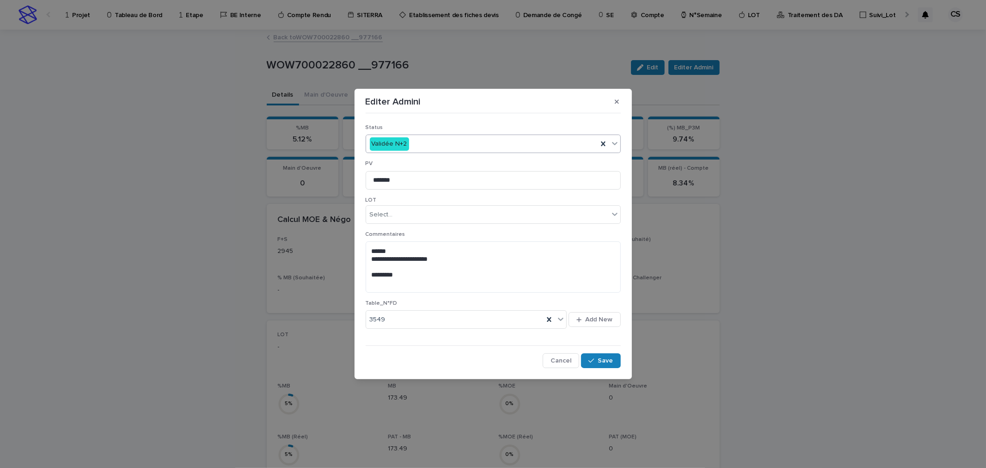
click at [423, 144] on div "Validée N+2" at bounding box center [482, 143] width 232 height 15
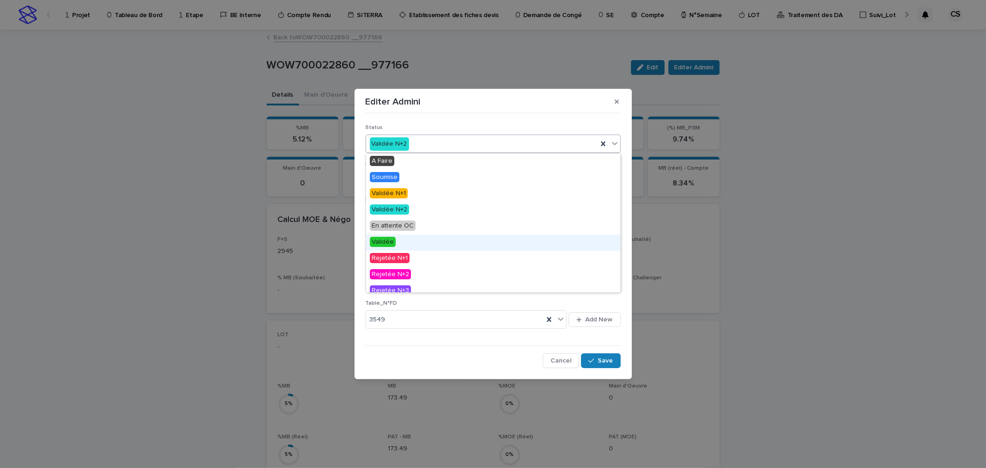
click at [407, 240] on div "Validée" at bounding box center [493, 242] width 254 height 16
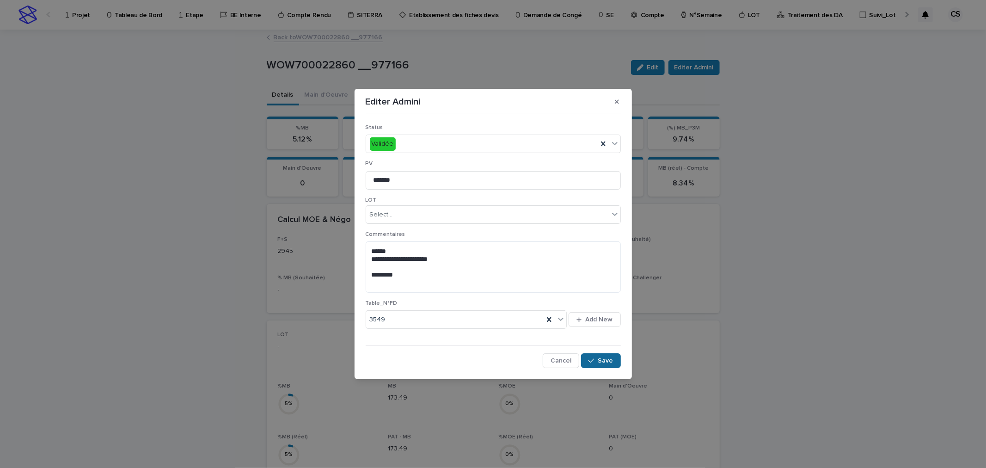
click at [600, 359] on span "Save" at bounding box center [605, 360] width 15 height 6
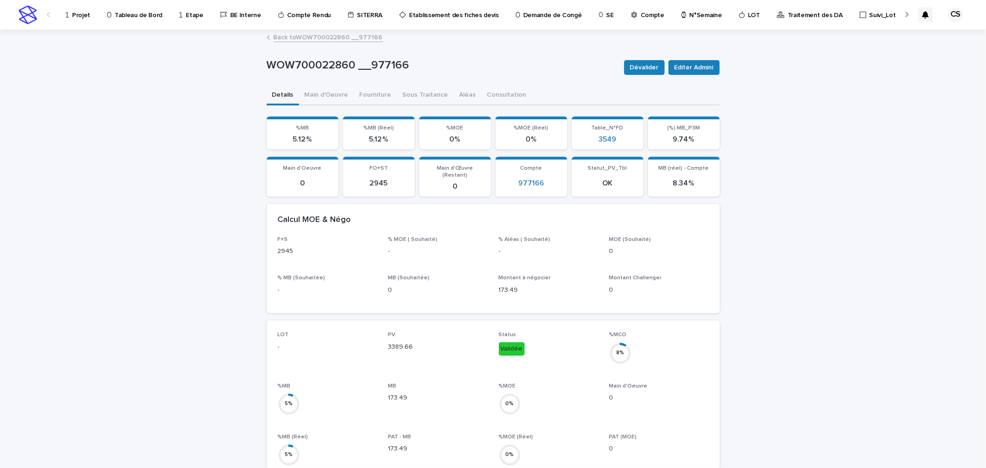
click at [312, 37] on link "Back to WOW700022860 __977166" at bounding box center [328, 36] width 109 height 11
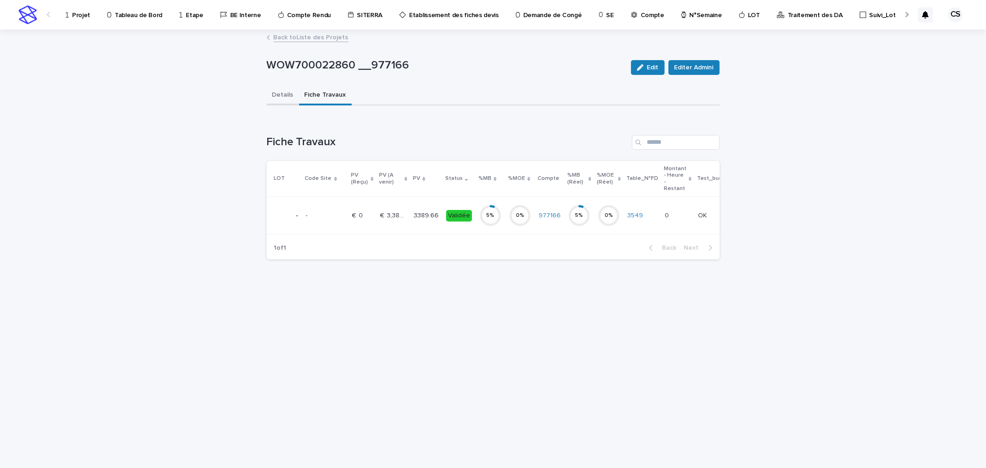
click at [285, 93] on button "Details" at bounding box center [283, 95] width 32 height 19
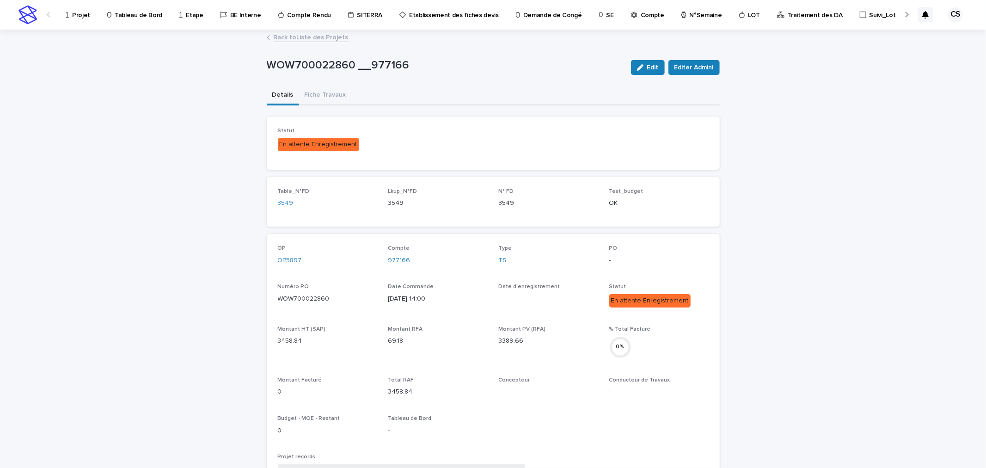
scroll to position [317, 0]
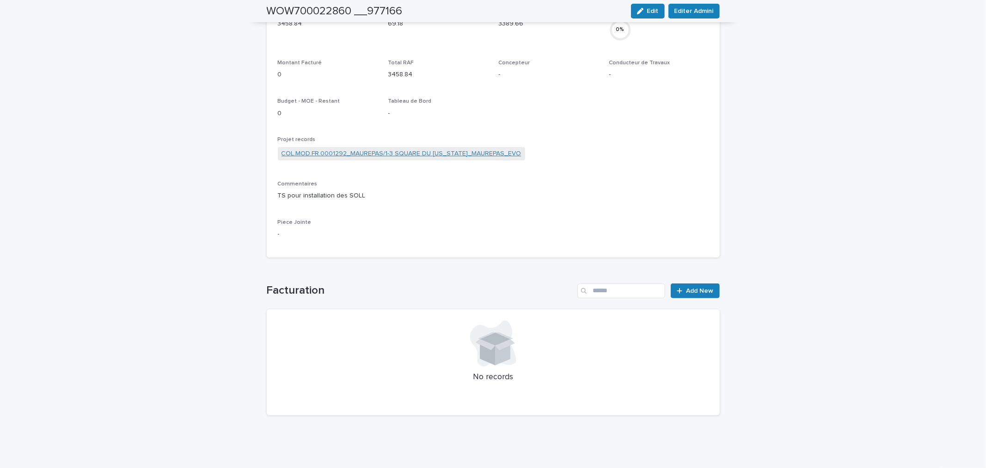
click at [326, 149] on link "COL.MOD.FR.0001292_MAUREPAS/1-3 SQUARE DU [US_STATE]_MAUREPAS_EVO" at bounding box center [402, 154] width 240 height 10
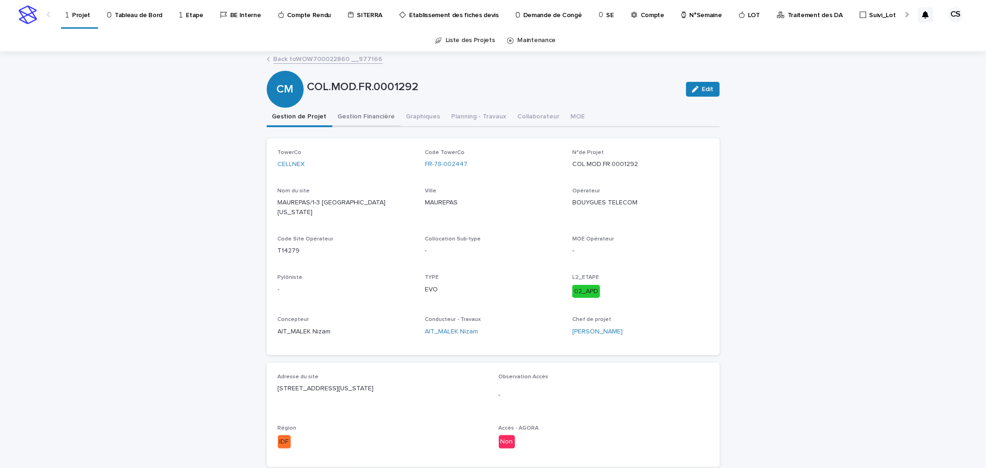
click at [368, 117] on button "Gestion Financière" at bounding box center [366, 117] width 68 height 19
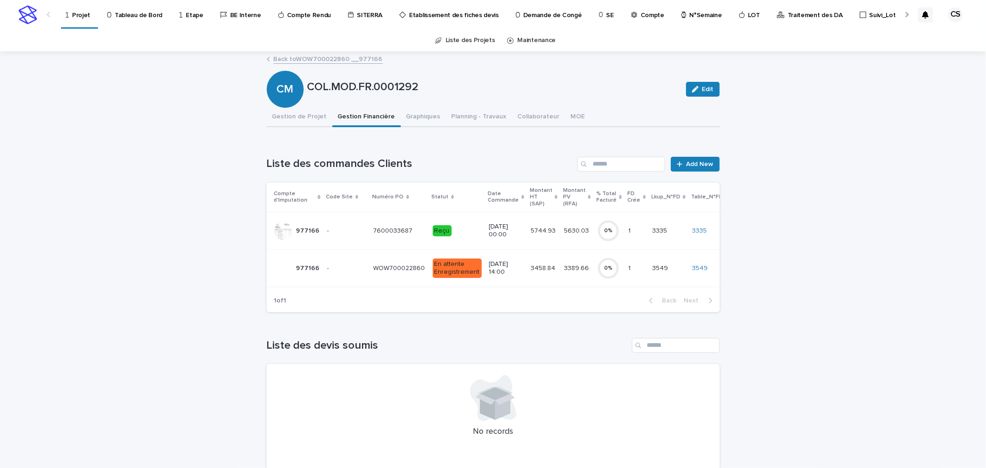
click at [492, 227] on p "[DATE] 00:00" at bounding box center [506, 231] width 34 height 16
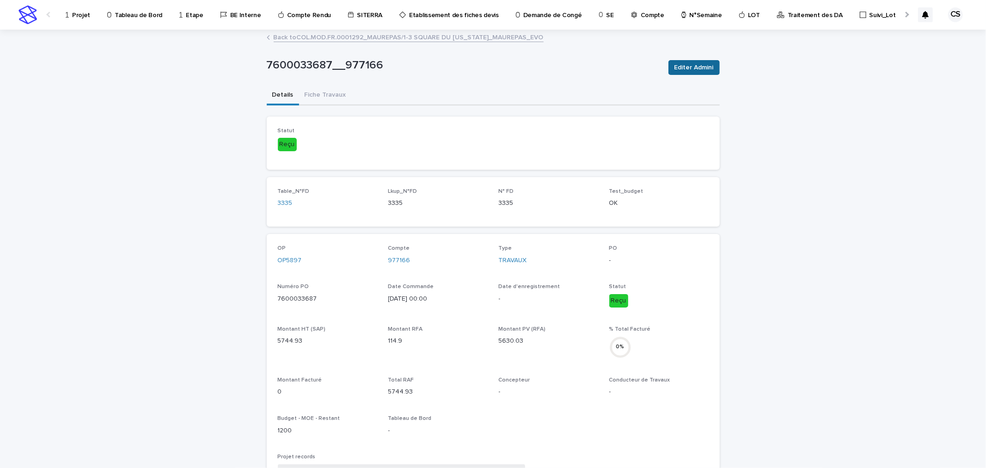
click at [669, 66] on button "Editer Admini" at bounding box center [693, 67] width 51 height 15
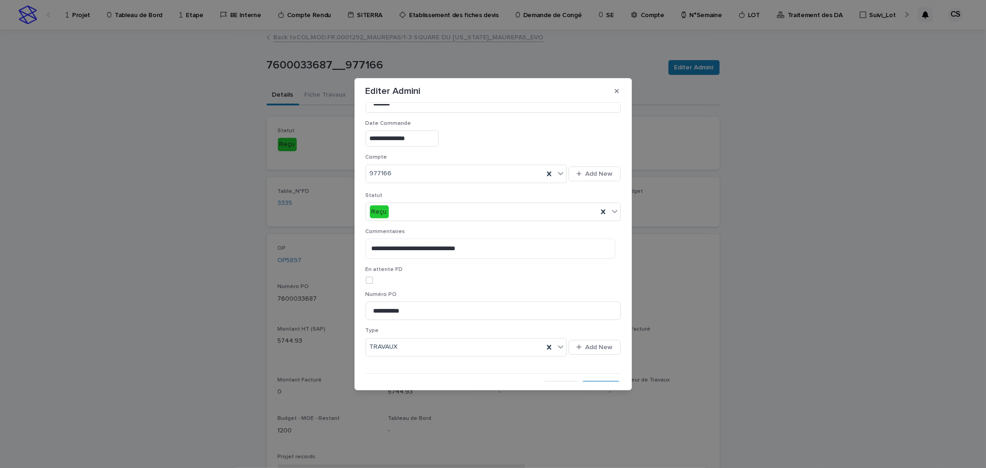
scroll to position [155, 0]
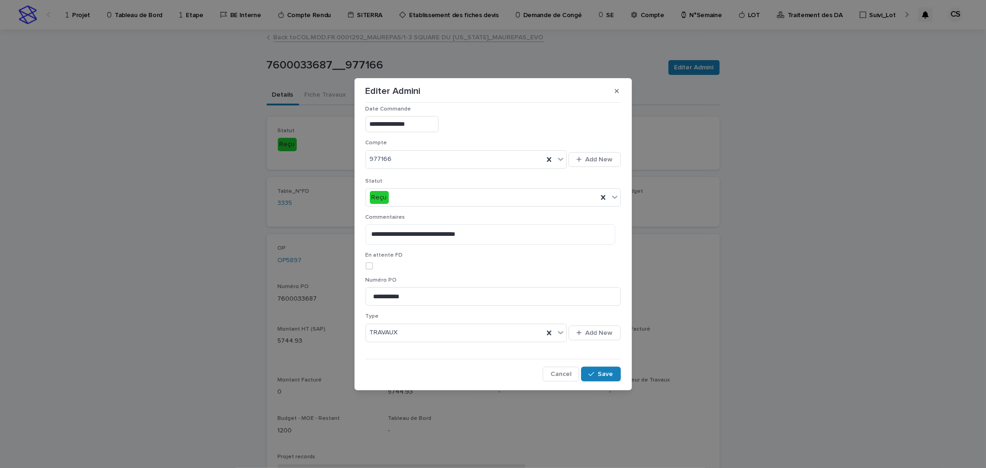
click at [561, 368] on button "Cancel" at bounding box center [561, 374] width 37 height 15
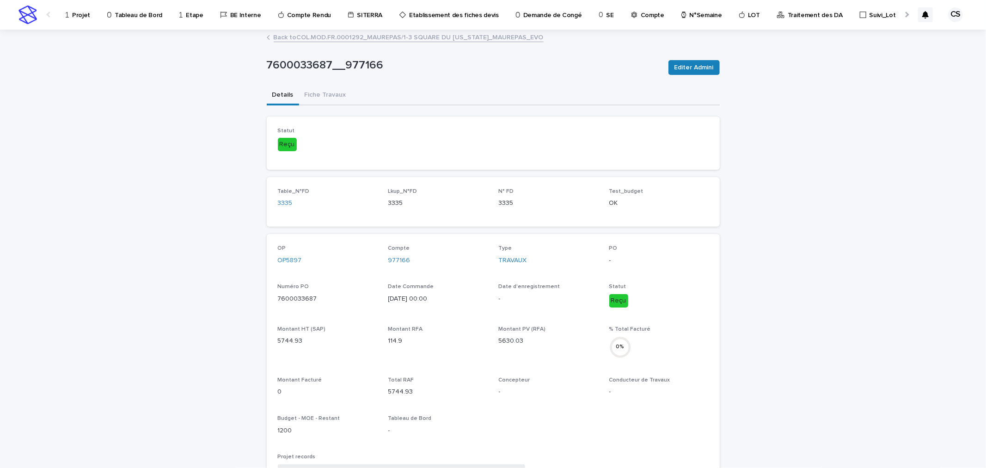
click at [341, 39] on link "Back to COL.MOD.FR.0001292_MAUREPAS/1-3 SQUARE DU [US_STATE]_MAUREPAS_EVO" at bounding box center [409, 36] width 270 height 11
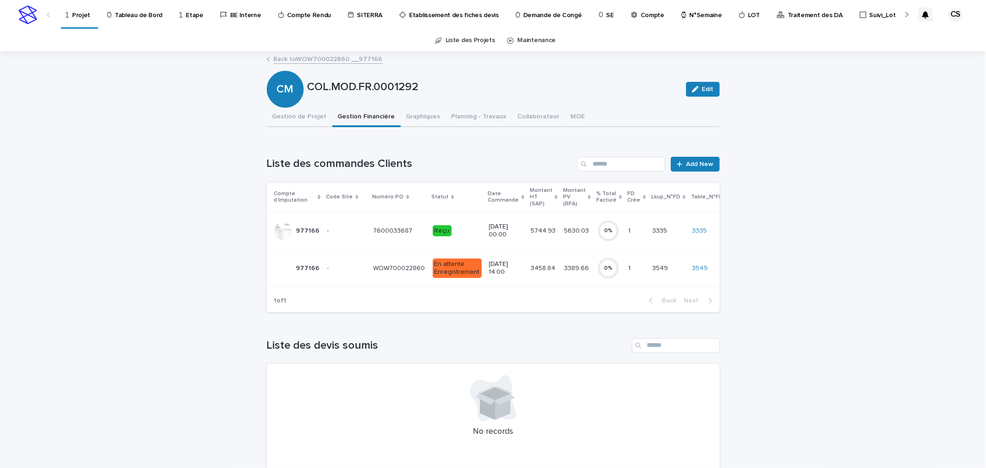
click at [408, 266] on p "WOW700022860" at bounding box center [401, 268] width 54 height 10
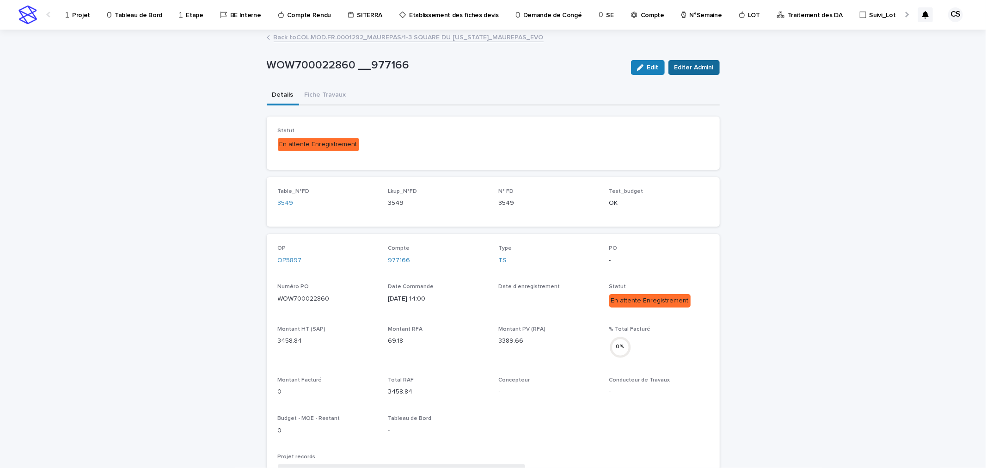
click at [693, 67] on span "Editer Admini" at bounding box center [693, 67] width 39 height 9
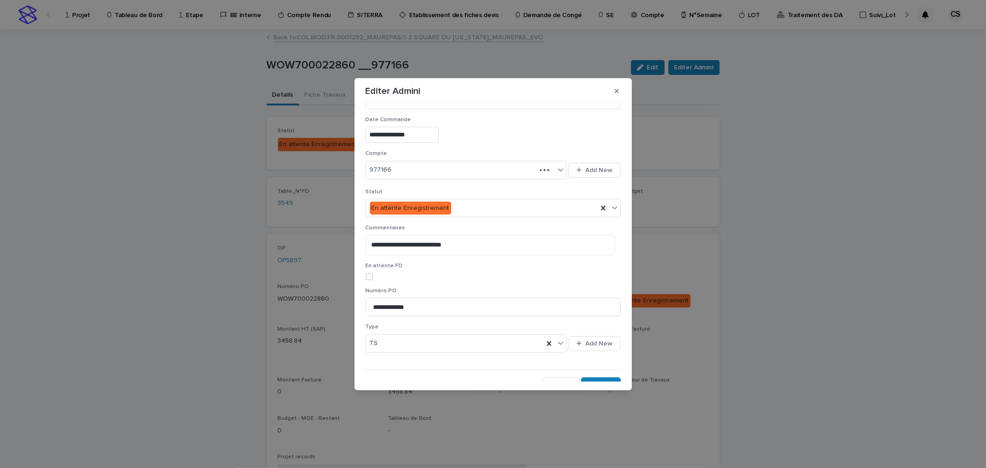
scroll to position [155, 0]
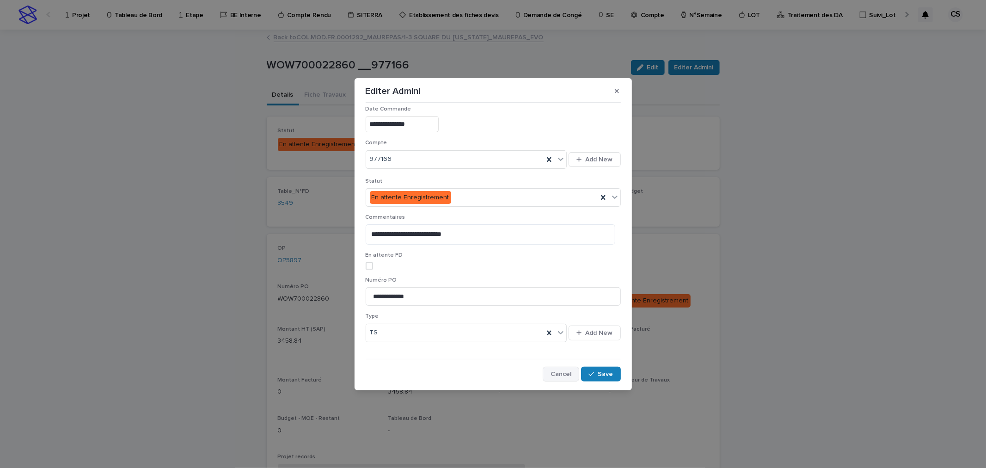
click at [556, 367] on button "Cancel" at bounding box center [561, 374] width 37 height 15
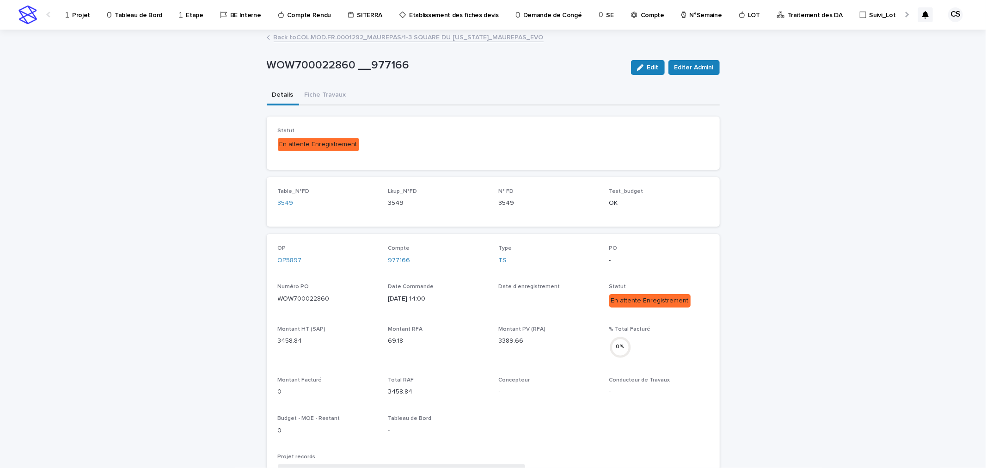
click at [326, 33] on link "Back to COL.MOD.FR.0001292_MAUREPAS/1-3 SQUARE DU [US_STATE]_MAUREPAS_EVO" at bounding box center [409, 36] width 270 height 11
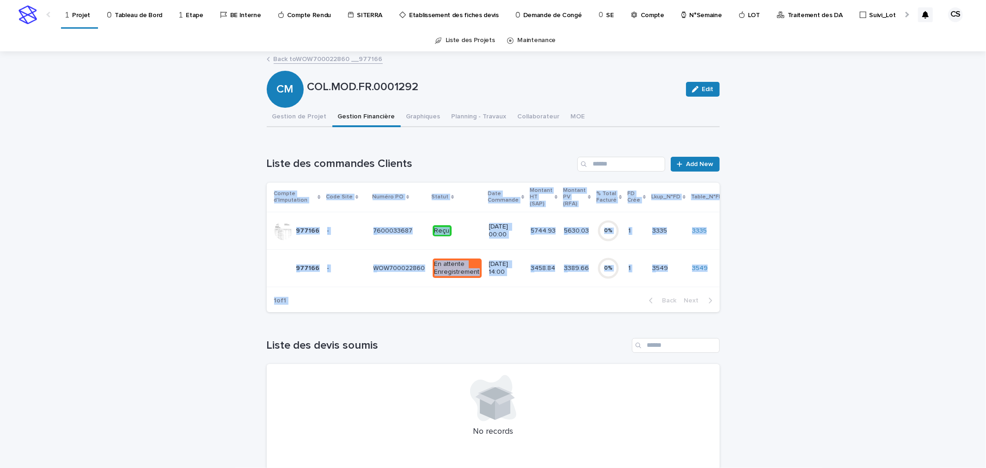
drag, startPoint x: 461, startPoint y: 287, endPoint x: 544, endPoint y: 300, distance: 83.8
click at [544, 300] on section "Compte d'Imputation Code Site Numéro PO Statut Date Commande Montant HT (SAP) M…" at bounding box center [493, 247] width 453 height 129
click at [777, 307] on div "Loading... Saving… Loading... Saving… COL.MOD.FR.0001292 Edit CM COL.MOD.FR.000…" at bounding box center [493, 288] width 986 height 472
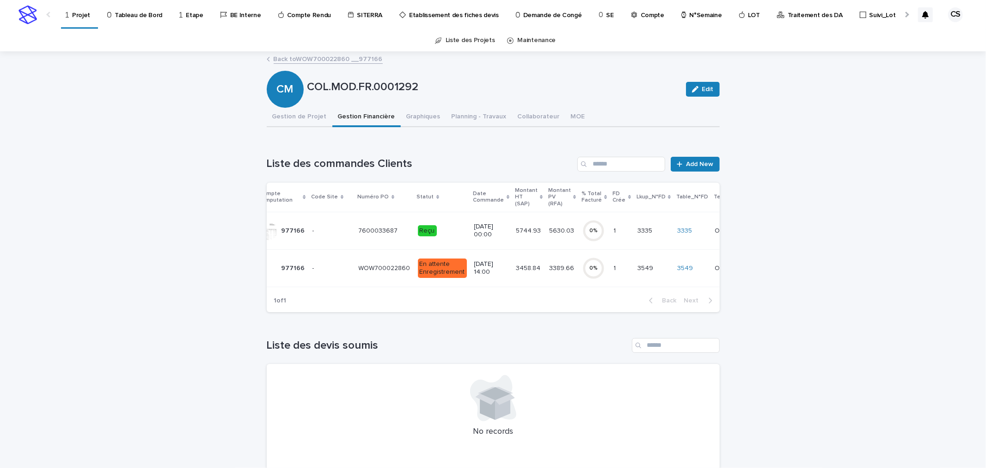
scroll to position [0, 52]
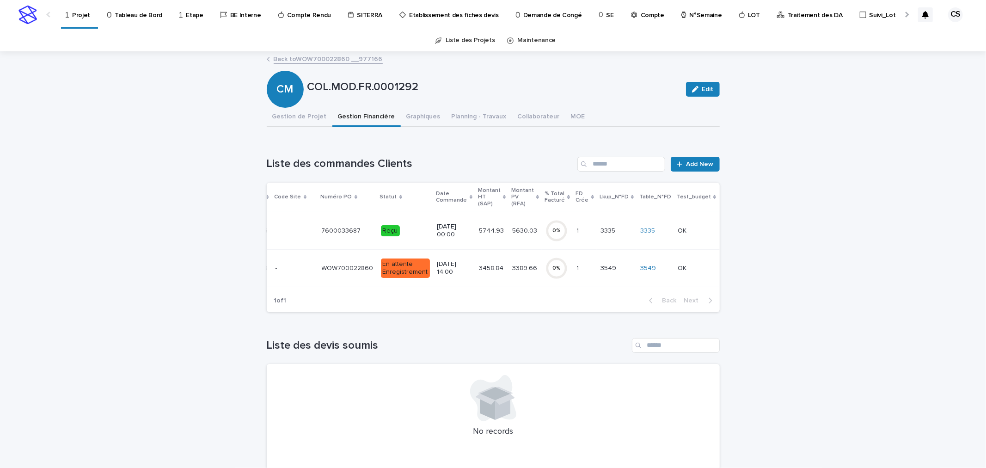
click at [484, 330] on div "Loading... Saving… Liste des devis soumis No records" at bounding box center [493, 398] width 453 height 158
click at [291, 118] on button "Gestion de Projet" at bounding box center [300, 117] width 66 height 19
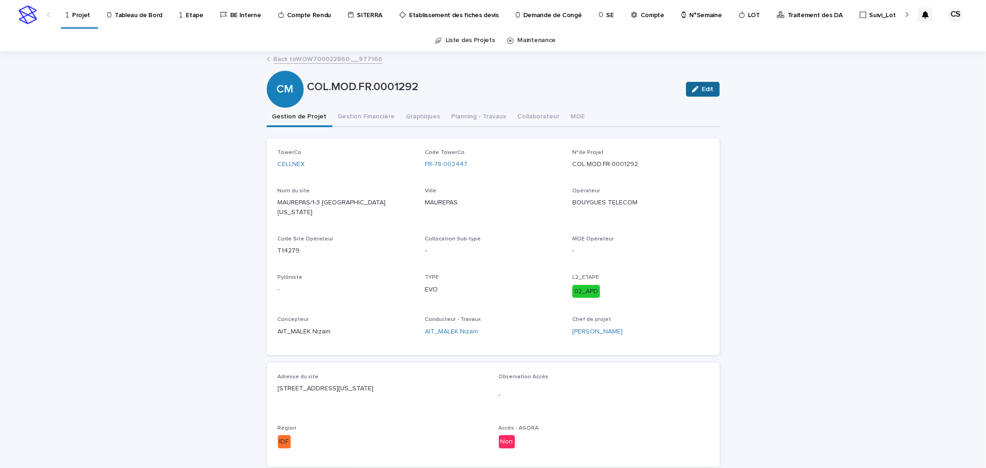
click at [687, 88] on button "Edit" at bounding box center [703, 89] width 34 height 15
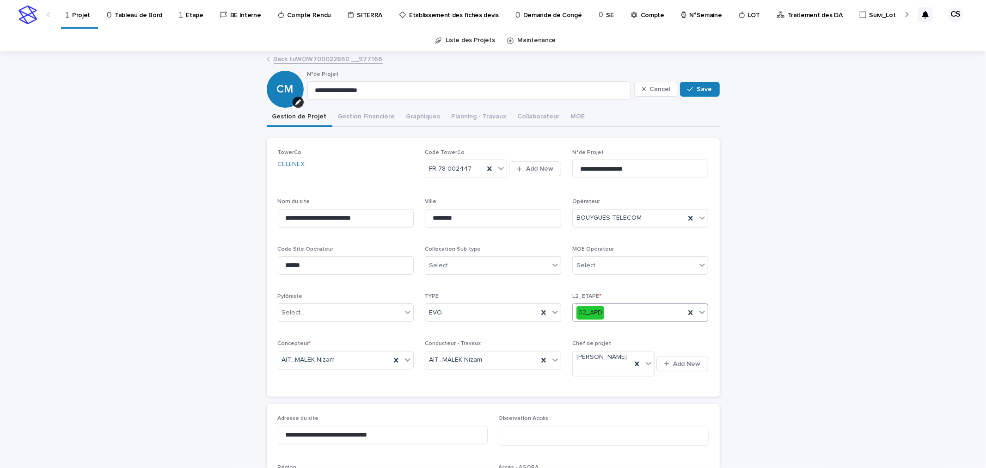
click at [612, 306] on div "02_APD" at bounding box center [640, 312] width 136 height 18
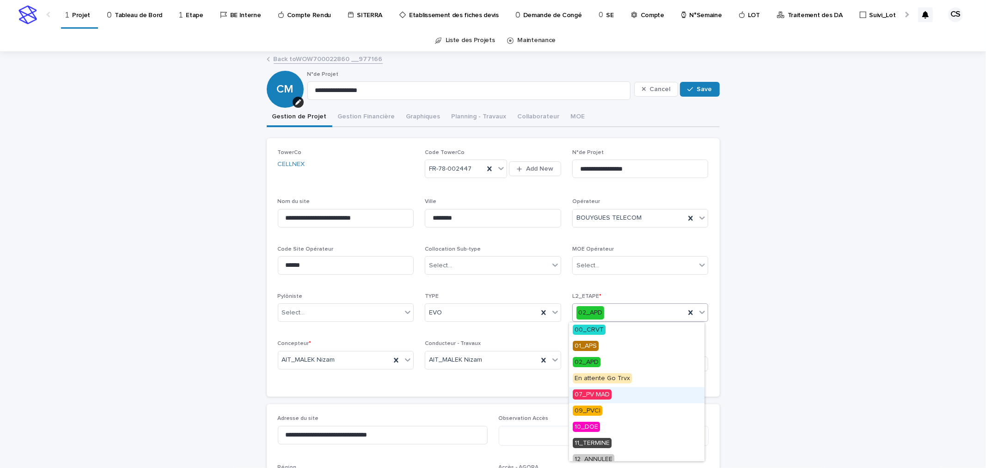
click at [603, 394] on span "07_PV MAD" at bounding box center [592, 394] width 39 height 10
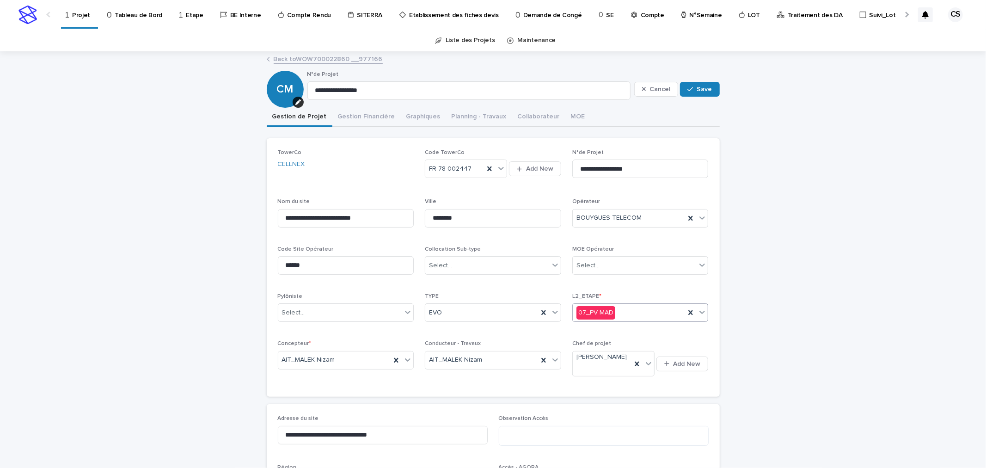
click at [695, 79] on div "Cancel Save" at bounding box center [677, 89] width 86 height 37
click at [695, 85] on button "Save" at bounding box center [699, 89] width 39 height 15
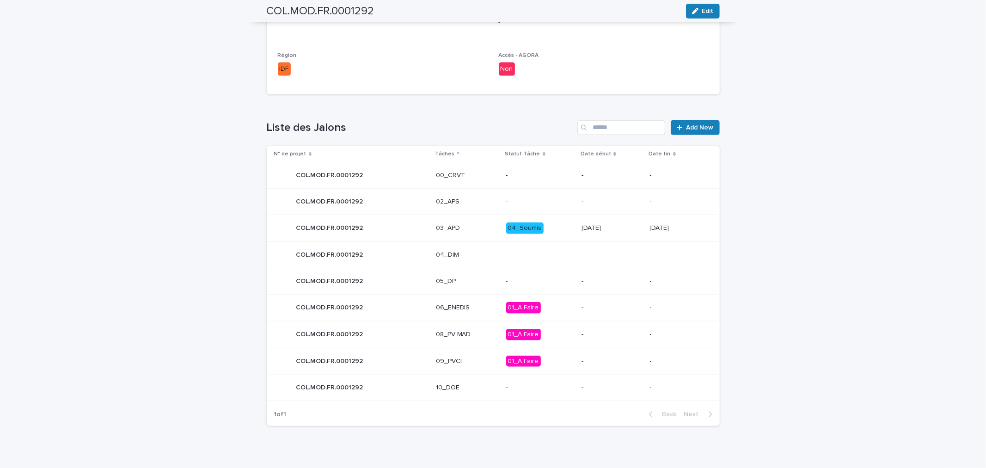
scroll to position [374, 0]
click at [552, 328] on p "01_A Faire" at bounding box center [540, 334] width 68 height 12
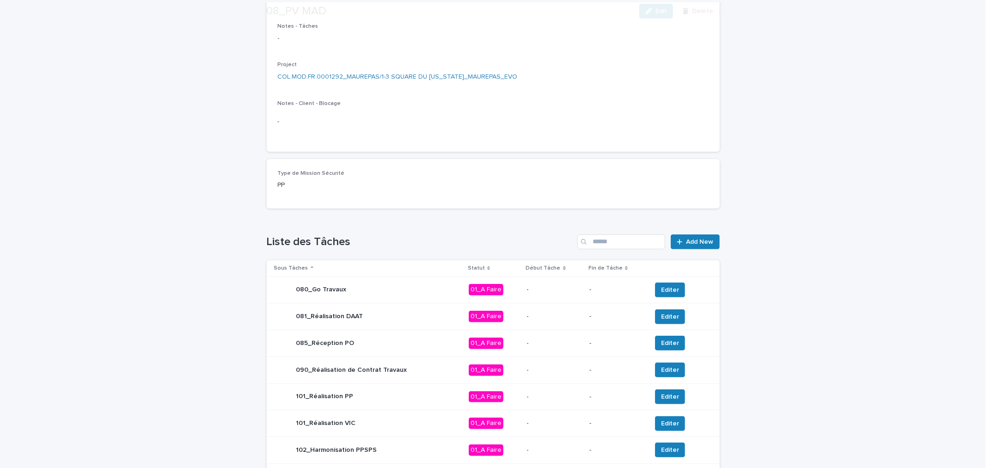
scroll to position [171, 0]
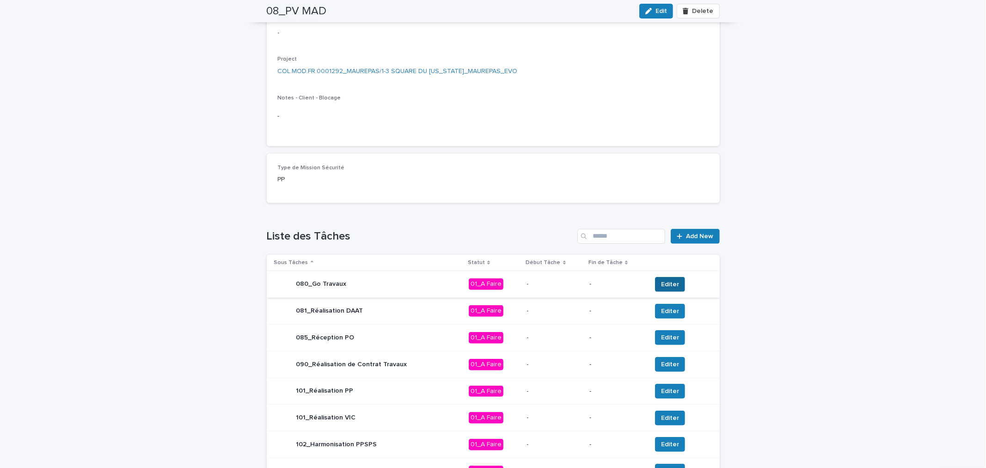
click at [663, 287] on span "Editer" at bounding box center [670, 284] width 18 height 9
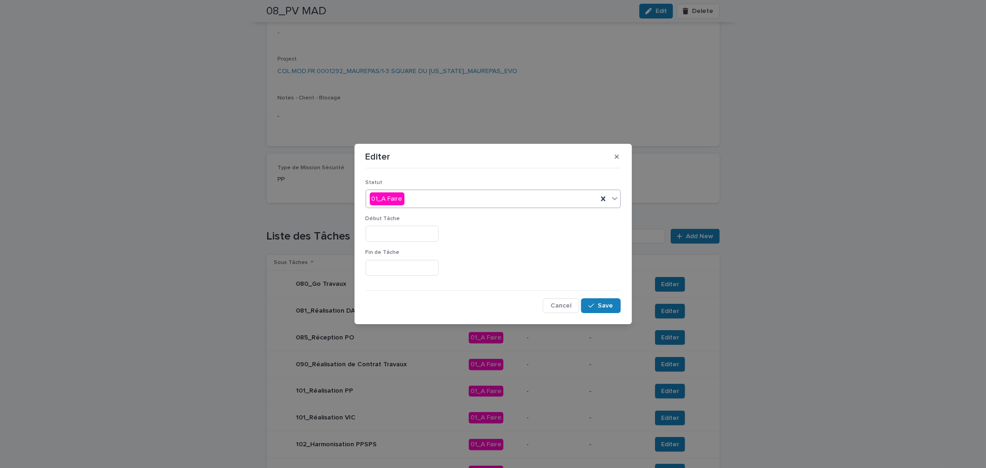
click at [417, 193] on div "01_A Faire" at bounding box center [482, 198] width 232 height 15
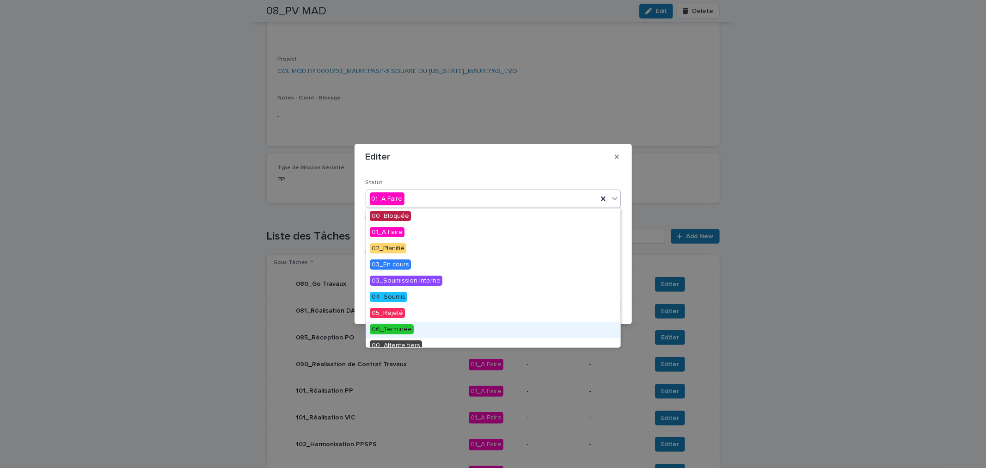
click at [423, 324] on div "06_Terminée" at bounding box center [493, 330] width 254 height 16
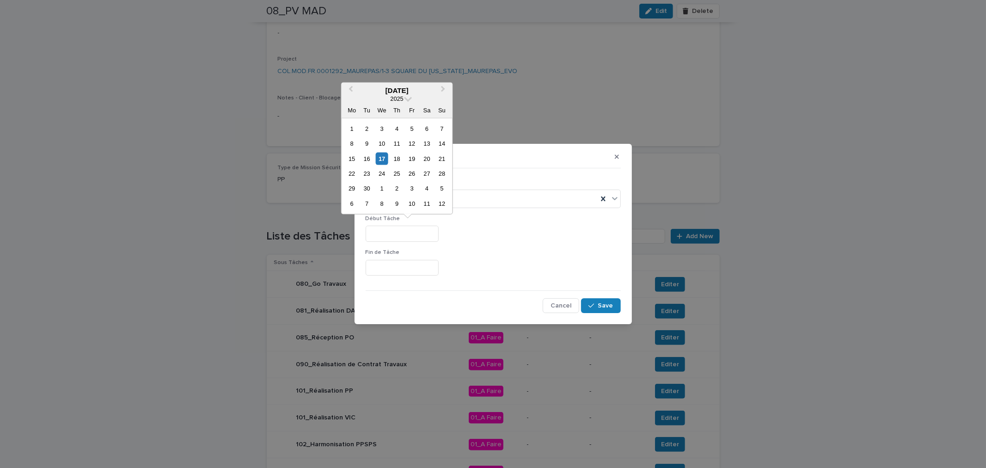
click at [403, 239] on input "text" at bounding box center [402, 234] width 73 height 16
click at [384, 158] on div "17" at bounding box center [382, 158] width 12 height 12
type input "*********"
drag, startPoint x: 404, startPoint y: 233, endPoint x: 315, endPoint y: 223, distance: 89.4
click at [315, 223] on div "Editer Statut 06_Terminée Début Tâche ********* Fin de Tâche Cancel Save" at bounding box center [493, 234] width 986 height 468
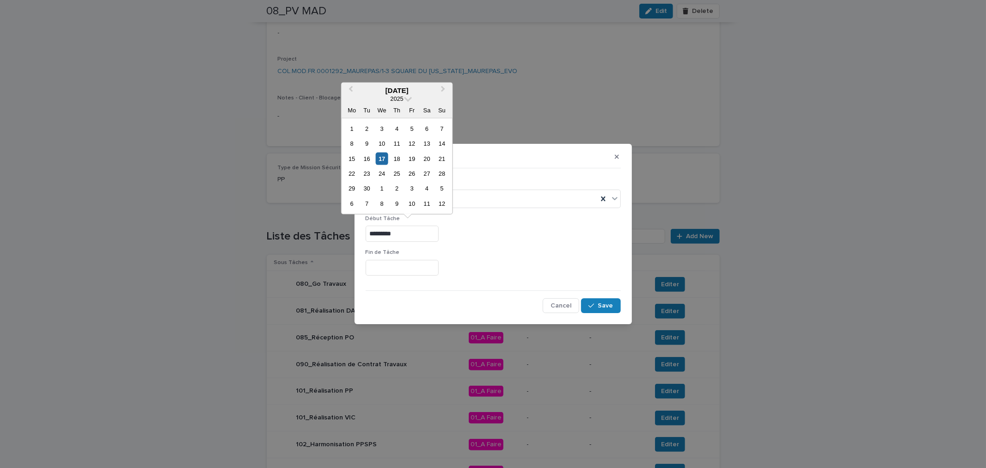
click at [404, 262] on input "text" at bounding box center [402, 268] width 73 height 16
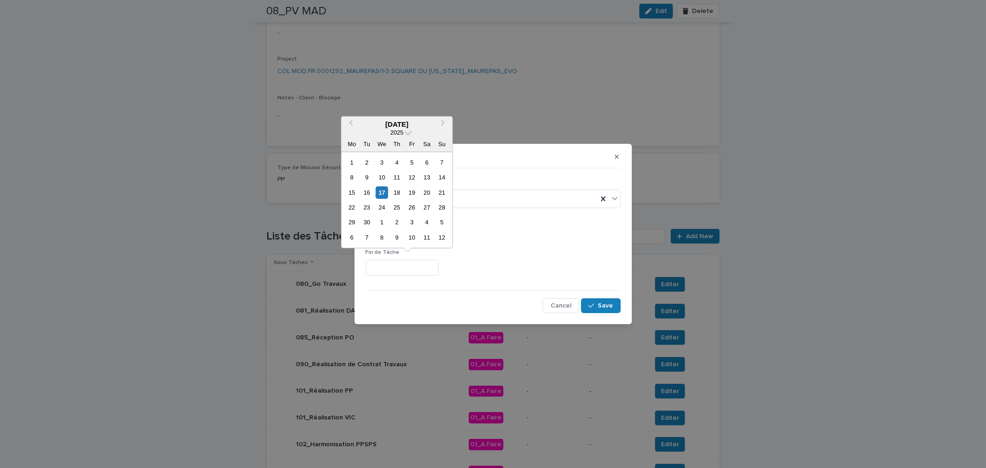
paste input "*********"
type input "*********"
click at [594, 306] on icon "button" at bounding box center [591, 305] width 6 height 6
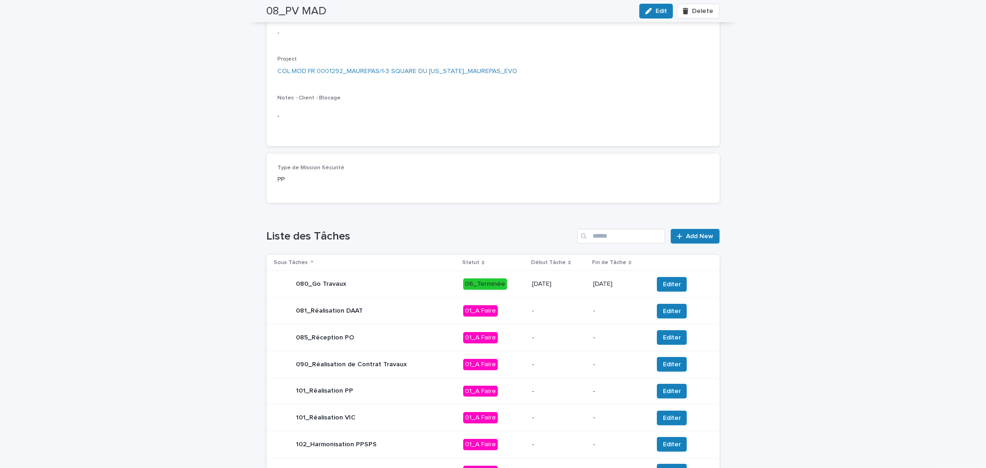
click at [777, 325] on div "Loading... Saving… Loading... Saving… 08_PV MAD Edit Delete 08_PV MAD Edit Dele…" at bounding box center [493, 237] width 986 height 757
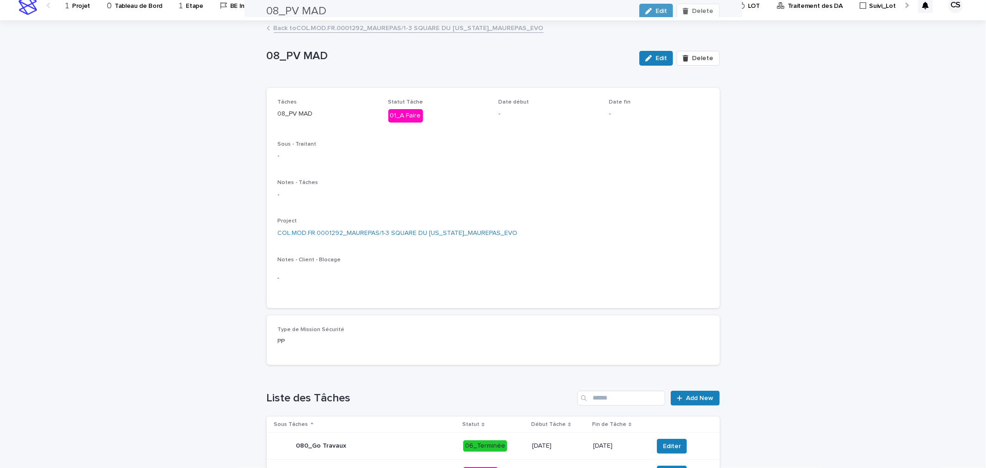
scroll to position [0, 0]
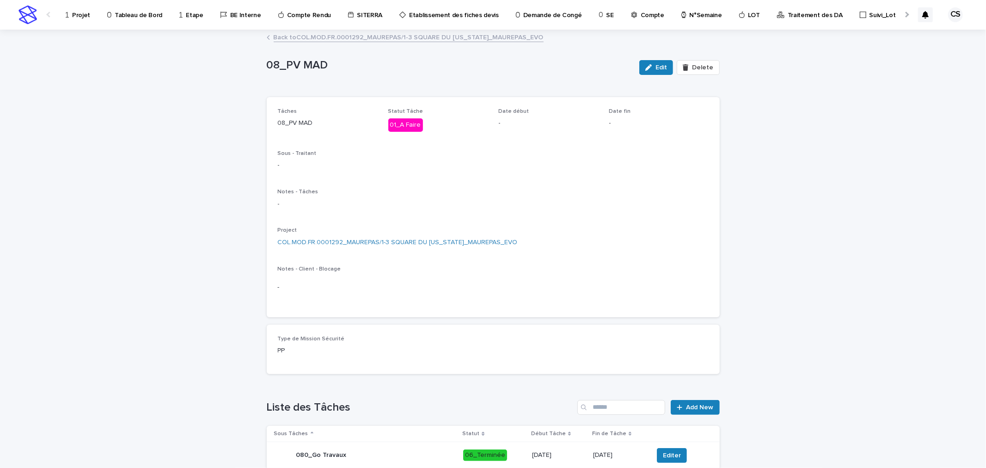
click at [347, 41] on link "Back to COL.MOD.FR.0001292_MAUREPAS/1-3 SQUARE DU [US_STATE]_MAUREPAS_EVO" at bounding box center [409, 36] width 270 height 11
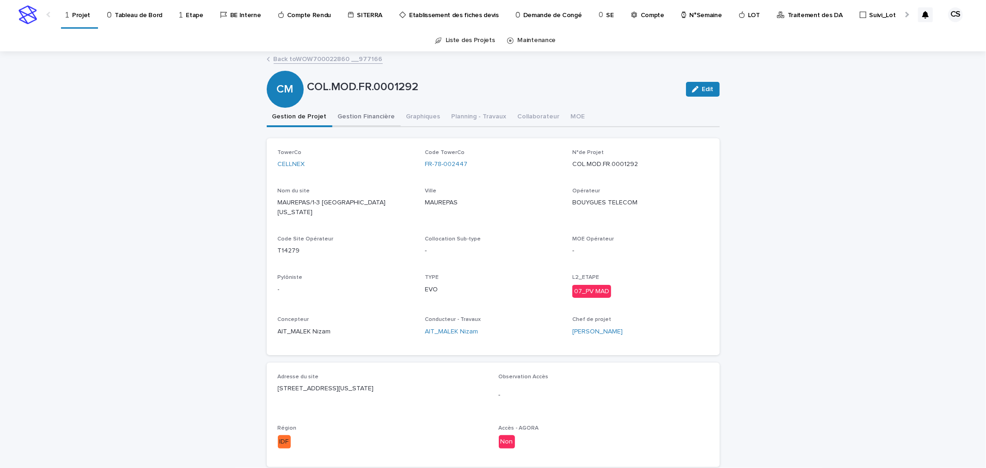
click at [373, 119] on button "Gestion Financière" at bounding box center [366, 117] width 68 height 19
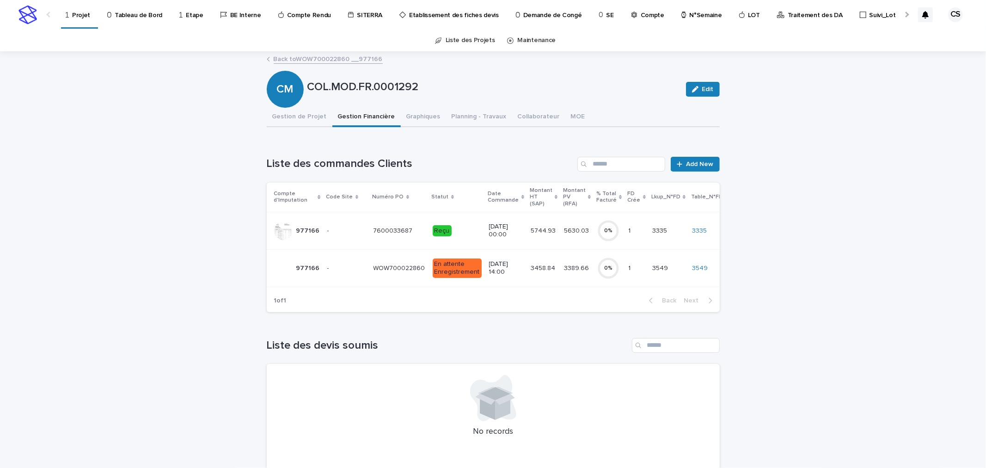
click at [327, 55] on link "Back to WOW700022860 __977166" at bounding box center [328, 58] width 109 height 11
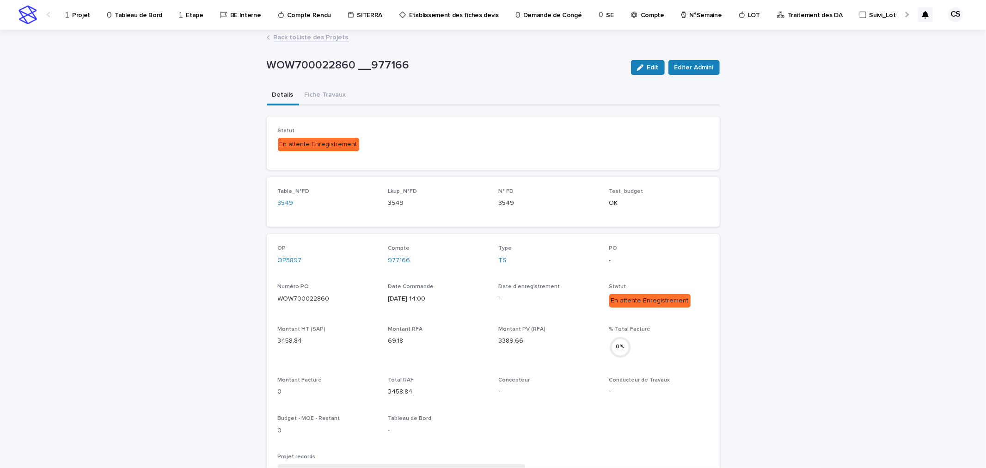
click at [67, 18] on div "Projet" at bounding box center [80, 9] width 30 height 19
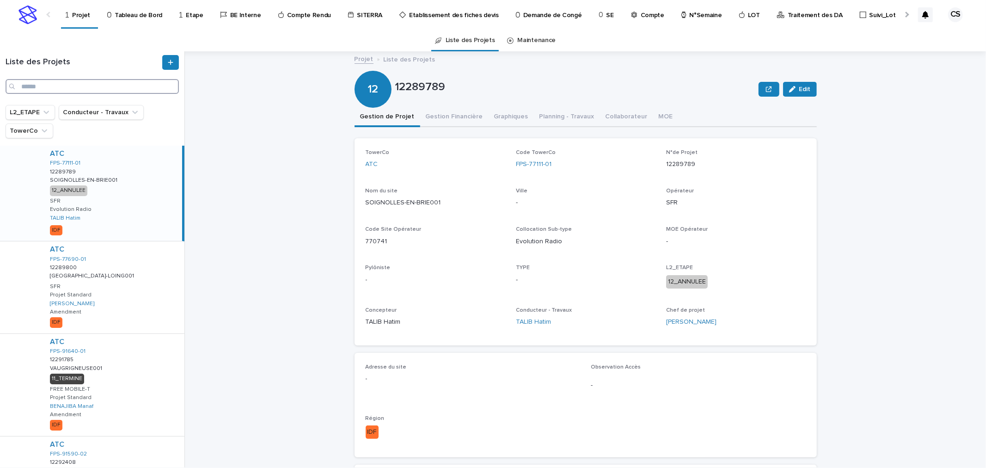
click at [86, 86] on input "Search" at bounding box center [92, 86] width 173 height 15
paste input "**********"
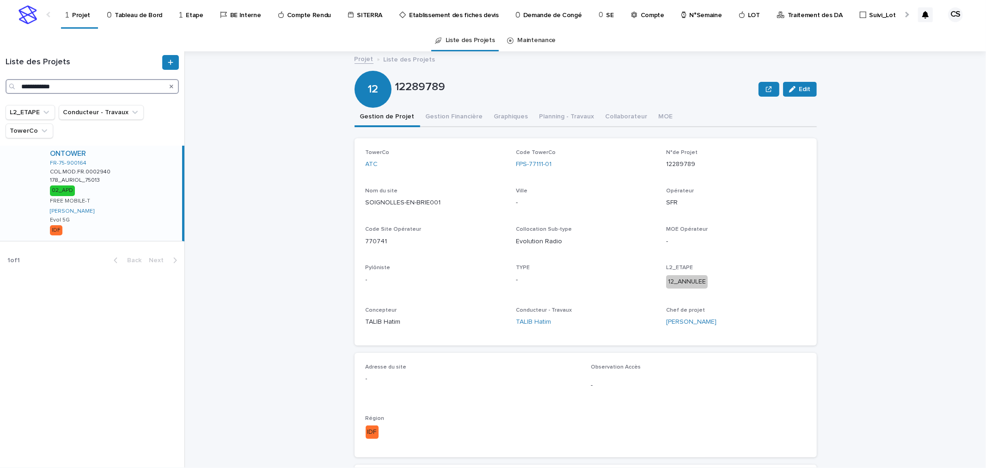
type input "**********"
drag, startPoint x: 119, startPoint y: 192, endPoint x: 123, endPoint y: 196, distance: 5.9
click at [123, 196] on div "ONTOWER FR-75-900164 COL.MOD.FR.0002940 COL.MOD.FR.0002940 178_AURIOL_75013 178…" at bounding box center [113, 193] width 140 height 95
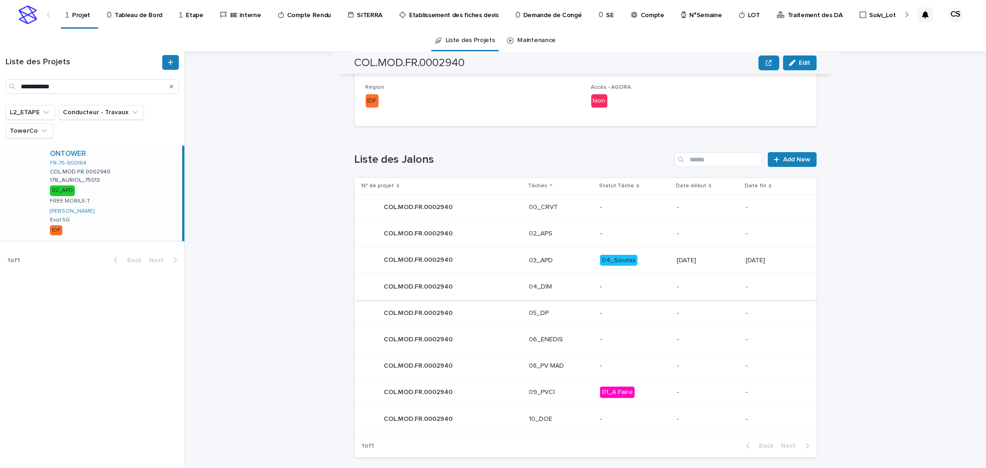
scroll to position [341, 0]
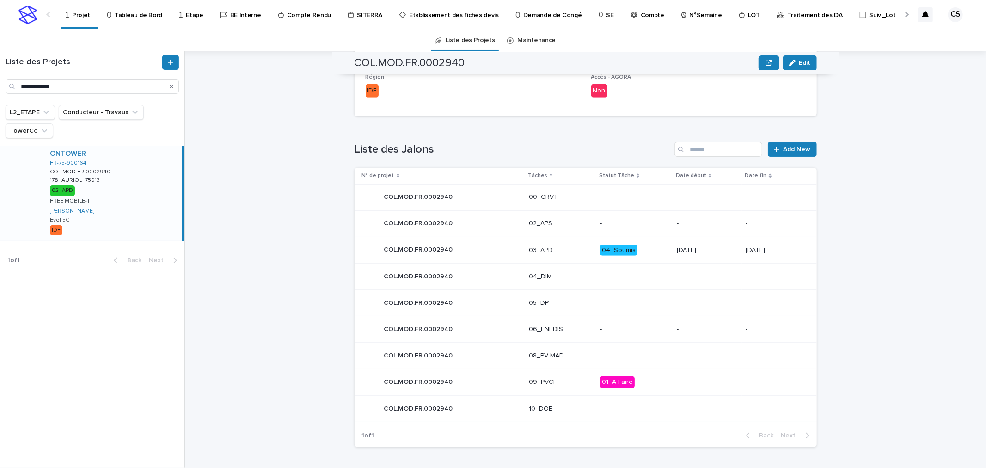
click at [637, 251] on p "04_Soumis" at bounding box center [634, 251] width 69 height 12
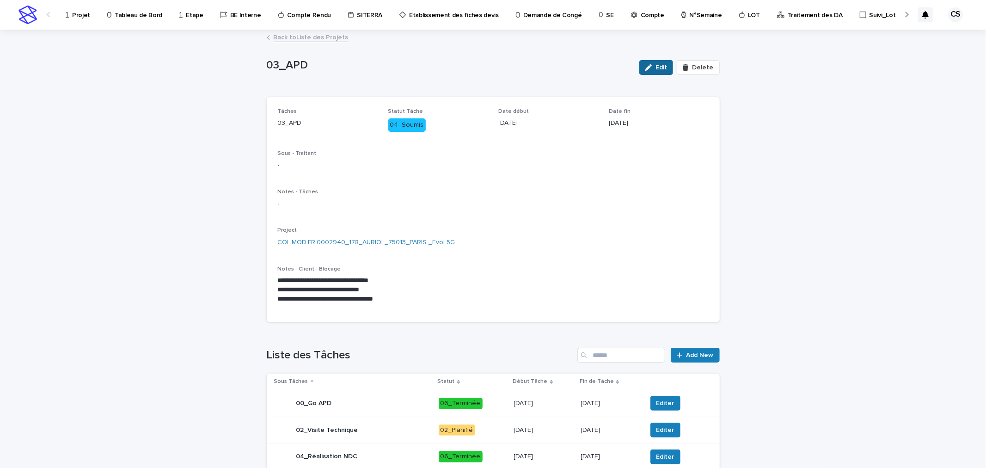
click at [648, 70] on icon "button" at bounding box center [648, 67] width 6 height 6
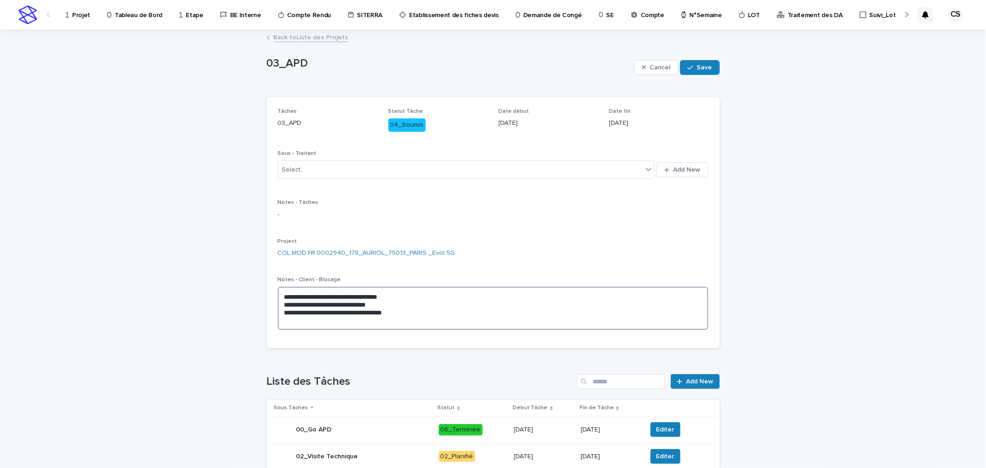
click at [431, 318] on textarea "**********" at bounding box center [493, 308] width 431 height 43
type textarea "**********"
click at [692, 70] on div "button" at bounding box center [691, 67] width 9 height 6
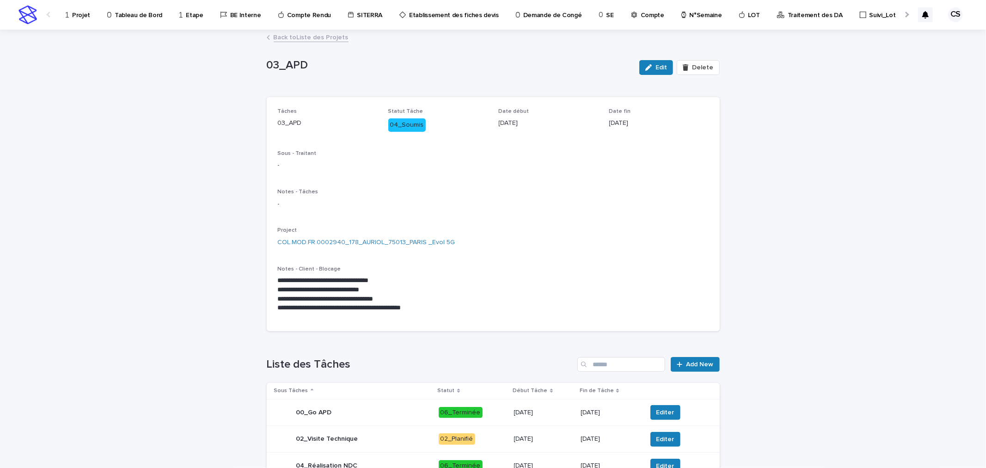
click at [303, 40] on link "Back to Liste des Projets" at bounding box center [311, 36] width 75 height 11
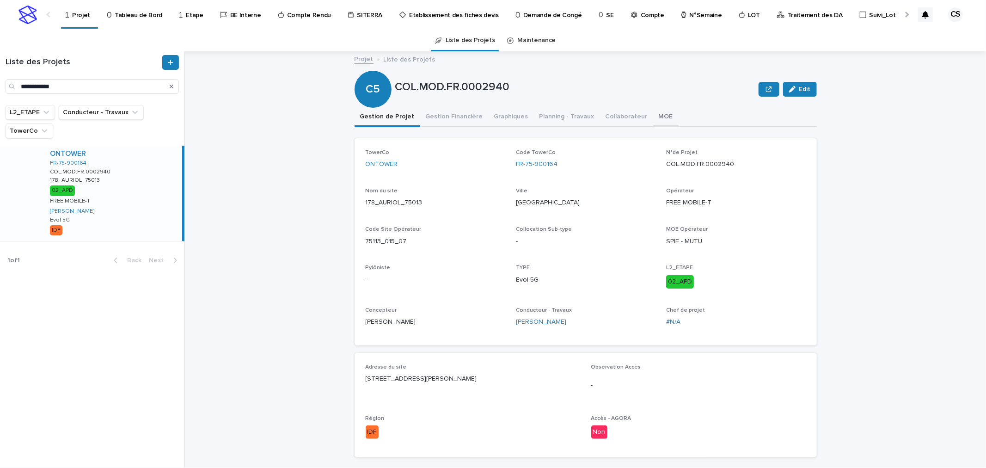
drag, startPoint x: 645, startPoint y: 116, endPoint x: 640, endPoint y: 118, distance: 5.2
click at [653, 116] on button "MOE" at bounding box center [665, 117] width 25 height 19
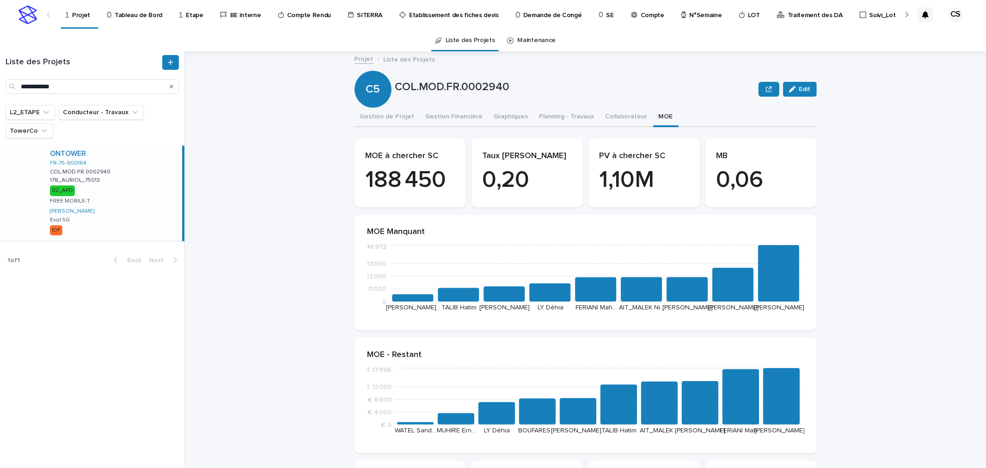
click at [84, 20] on link "Projet" at bounding box center [80, 13] width 30 height 27
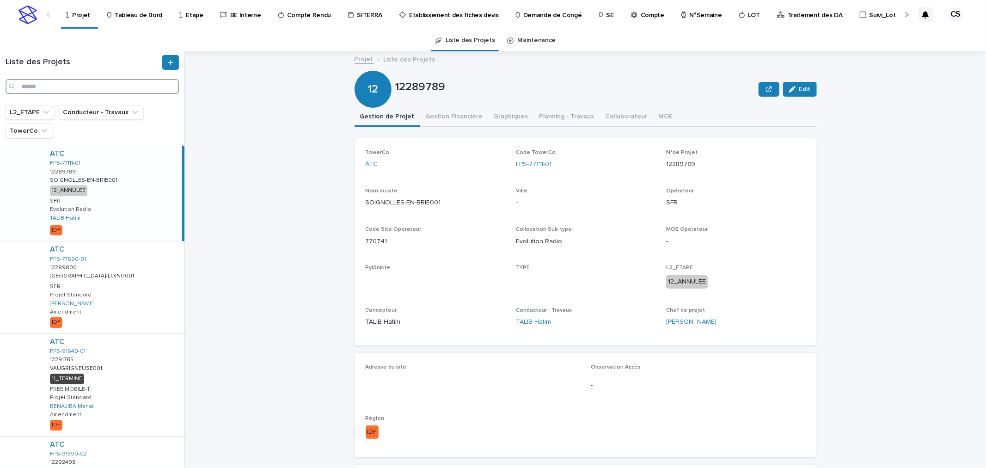
click at [90, 81] on input "Search" at bounding box center [92, 86] width 173 height 15
paste input "**********"
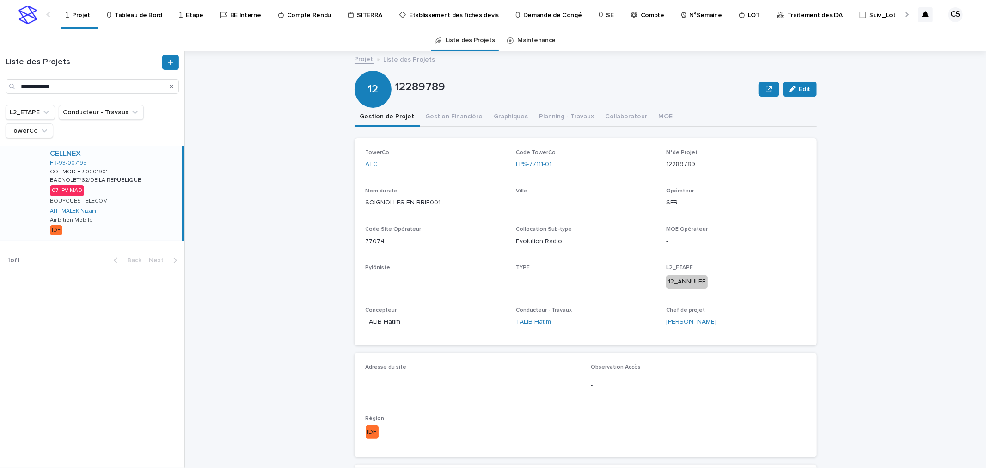
click at [135, 185] on div "CELLNEX FR-93-007195 COL.MOD.FR.0001901 COL.MOD.FR.0001901 BAGNOLET/62/DE LA RE…" at bounding box center [113, 193] width 140 height 95
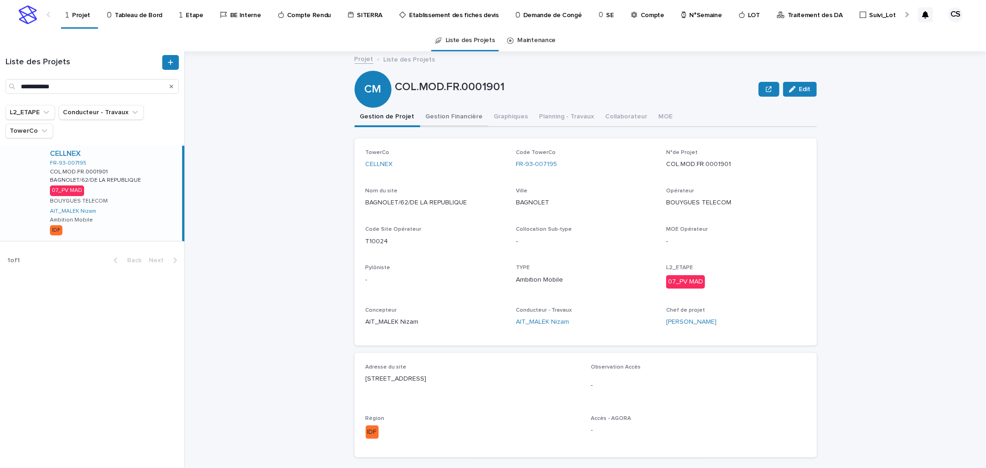
click at [456, 116] on button "Gestion Financière" at bounding box center [454, 117] width 68 height 19
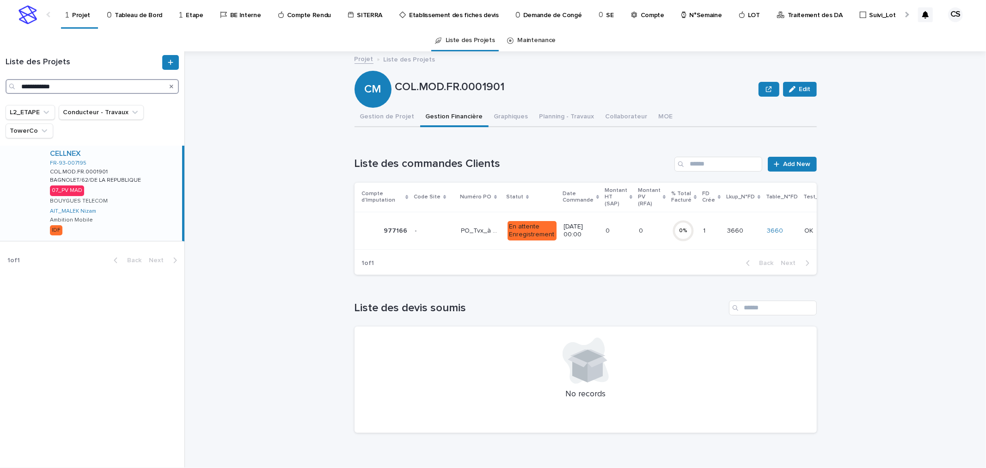
click at [110, 86] on input "**********" at bounding box center [92, 86] width 173 height 15
paste input "Search"
type input "**********"
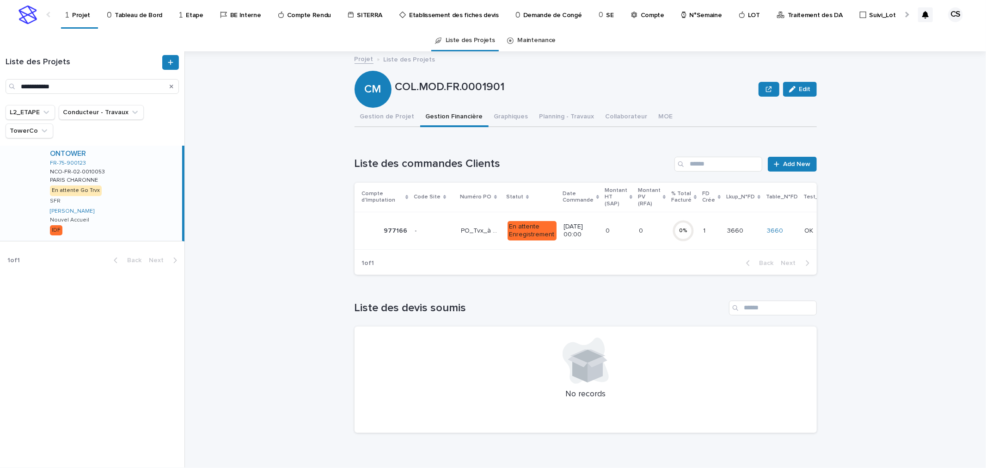
click at [123, 166] on div "ONTOWER FR-75-900123 NCO-FR-02-0010053 NCO-FR-02-0010053 [GEOGRAPHIC_DATA] CHAR…" at bounding box center [113, 193] width 140 height 95
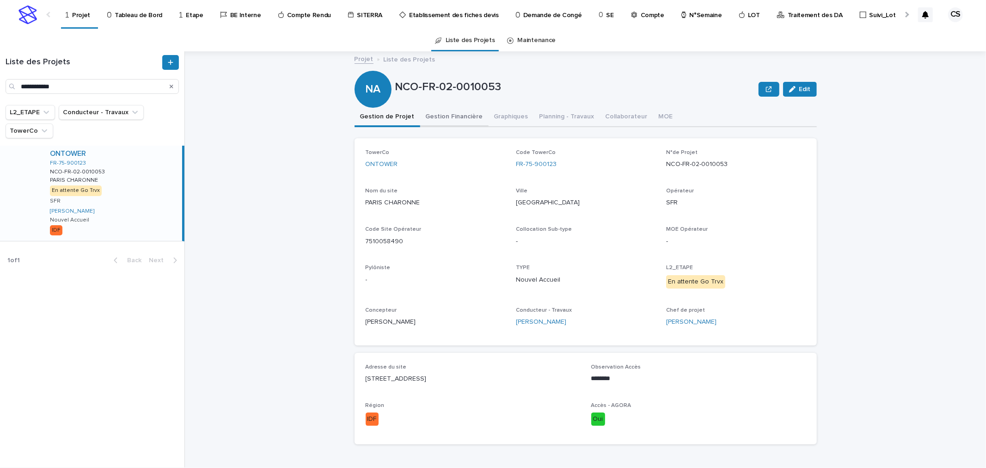
click at [448, 115] on button "Gestion Financière" at bounding box center [454, 117] width 68 height 19
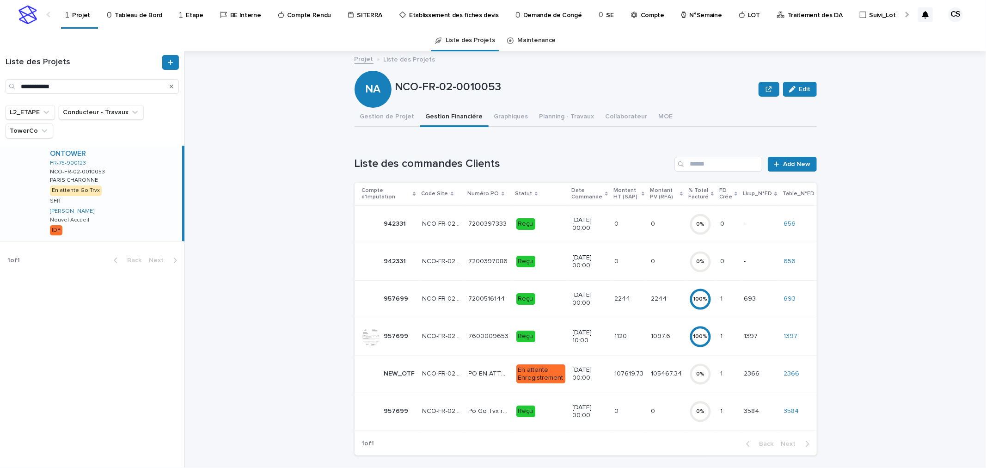
click at [79, 22] on link "Projet" at bounding box center [80, 13] width 30 height 27
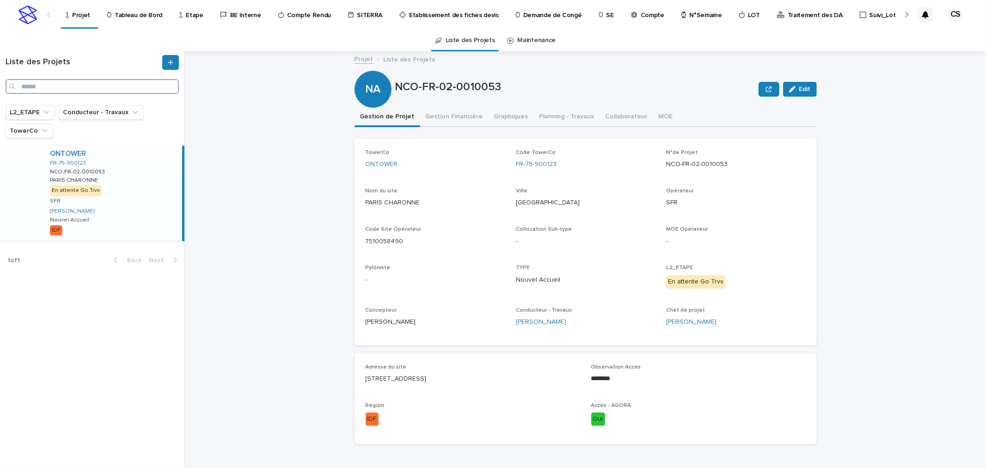
click at [73, 83] on input "Search" at bounding box center [92, 86] width 173 height 15
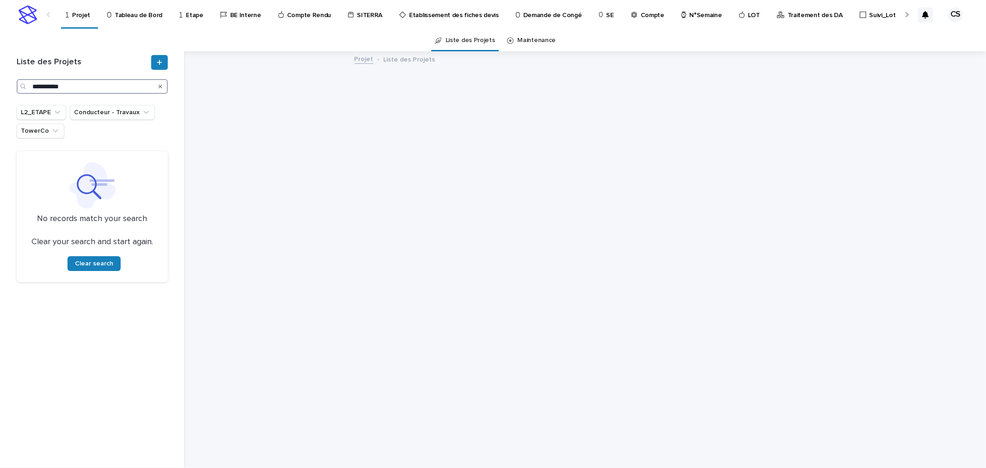
click at [64, 89] on input "**********" at bounding box center [92, 86] width 151 height 15
type input "*****"
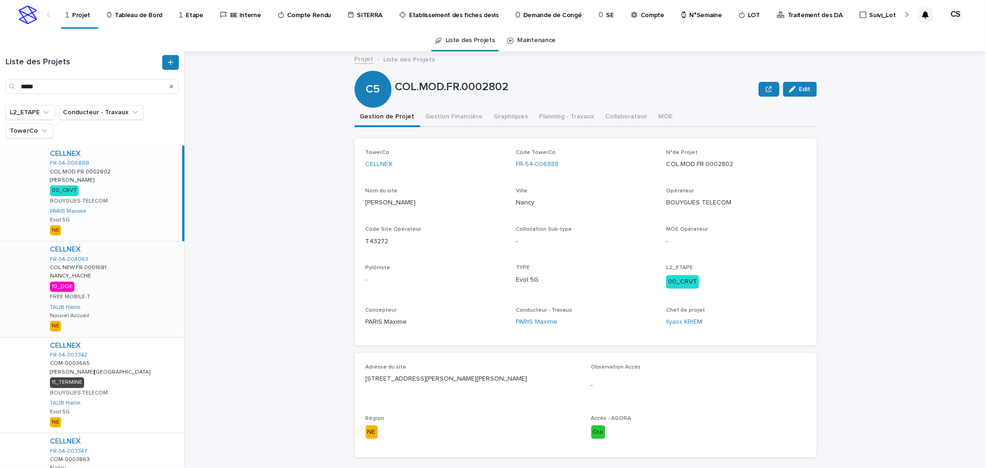
click at [118, 281] on div "CELLNEX FR-54-004063 COL.NEW.FR.0001681 COL.NEW.FR.0001681 [PERSON_NAME] 10_DOE…" at bounding box center [114, 288] width 142 height 95
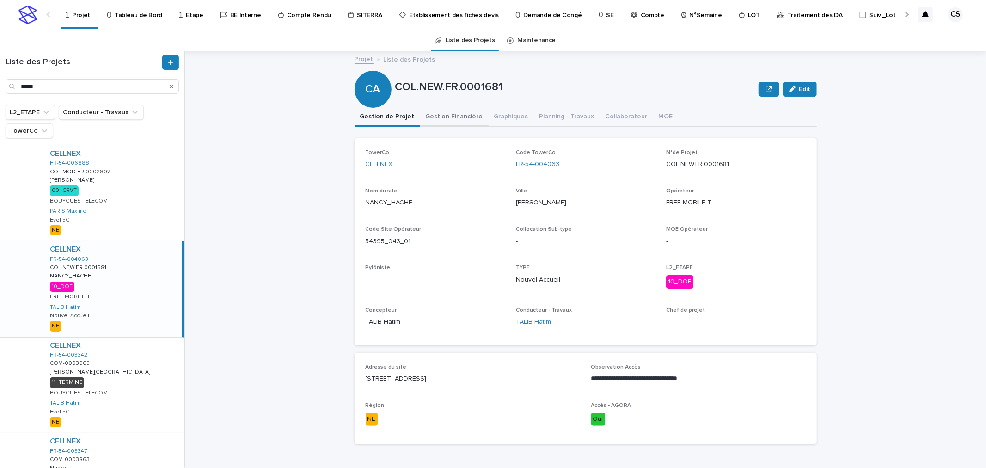
click at [447, 114] on button "Gestion Financière" at bounding box center [454, 117] width 68 height 19
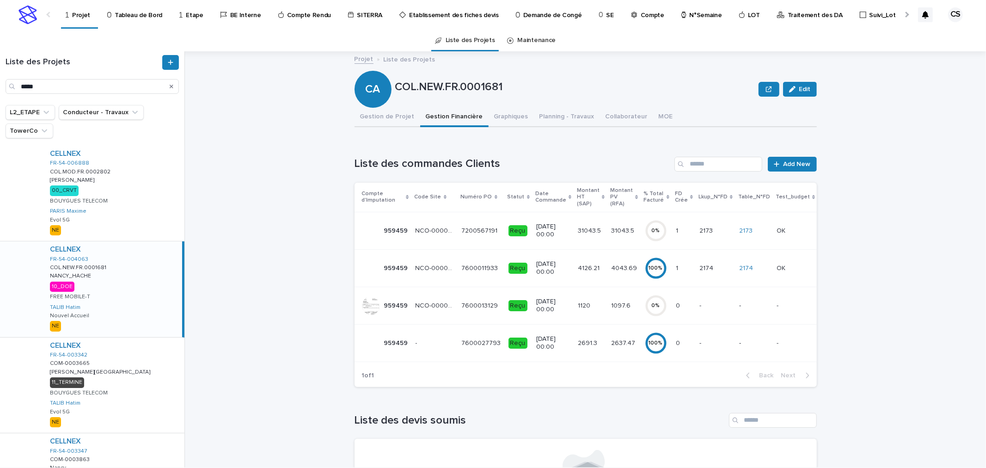
click at [524, 227] on td "Reçu" at bounding box center [519, 230] width 28 height 37
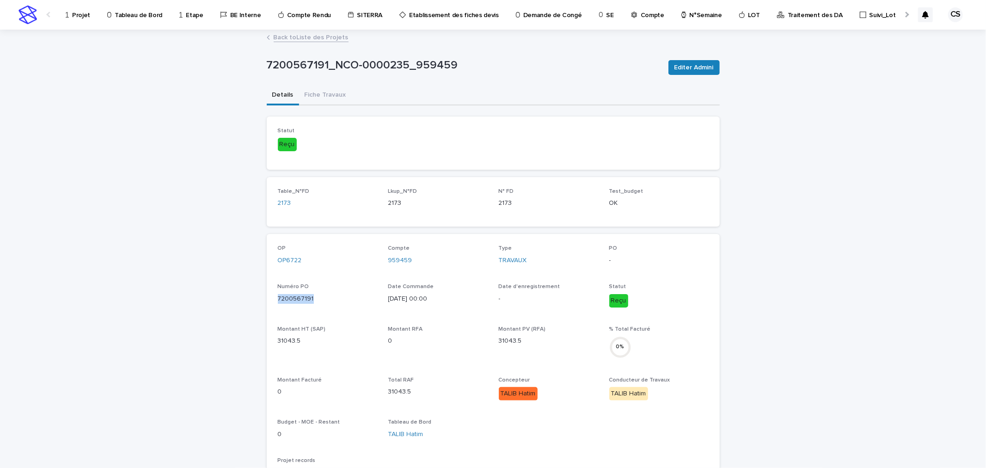
drag, startPoint x: 310, startPoint y: 299, endPoint x: 275, endPoint y: 297, distance: 35.6
click at [278, 297] on p "7200567191" at bounding box center [327, 299] width 99 height 10
copy p "7200567191"
click at [80, 11] on p "Projet" at bounding box center [81, 9] width 18 height 19
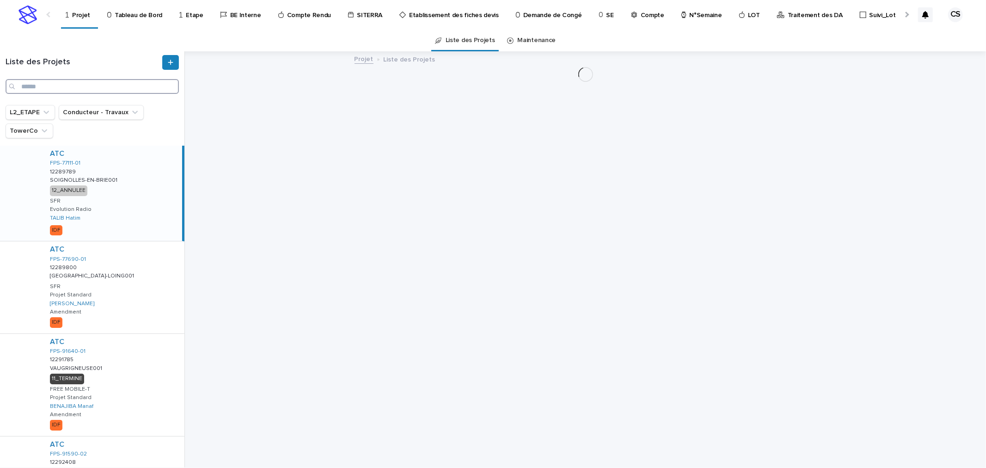
click at [108, 92] on input "Search" at bounding box center [92, 86] width 173 height 15
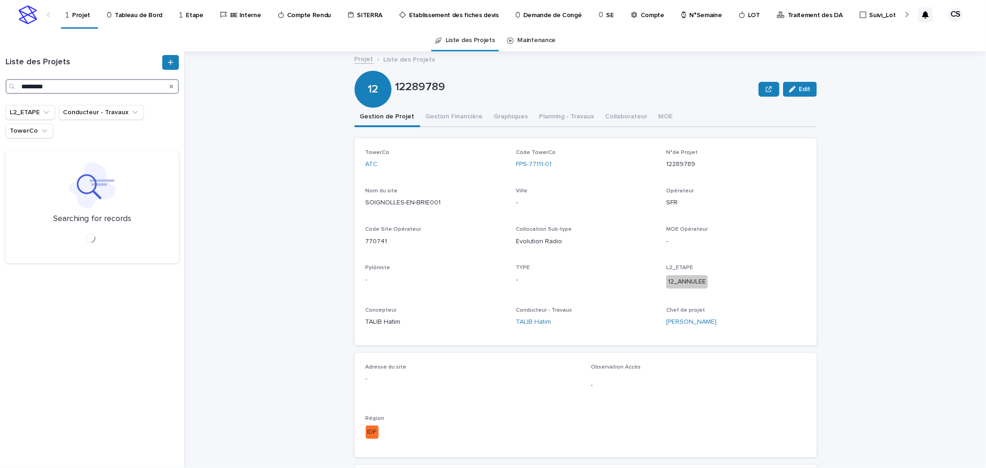
type input "*********"
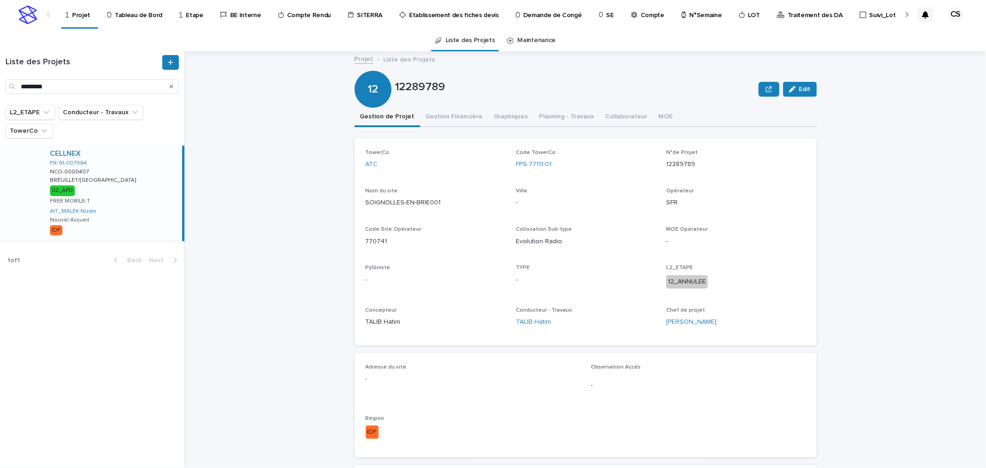
click at [128, 181] on div "CELLNEX FR-91-007984 NCO-0000407 NCO-0000407 BREUILLET/[GEOGRAPHIC_DATA]/[GEOGR…" at bounding box center [113, 193] width 140 height 95
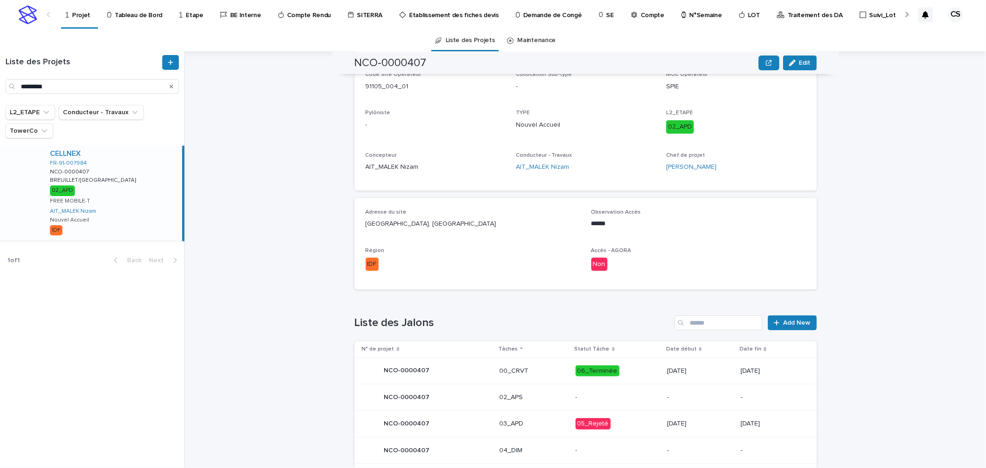
scroll to position [242, 0]
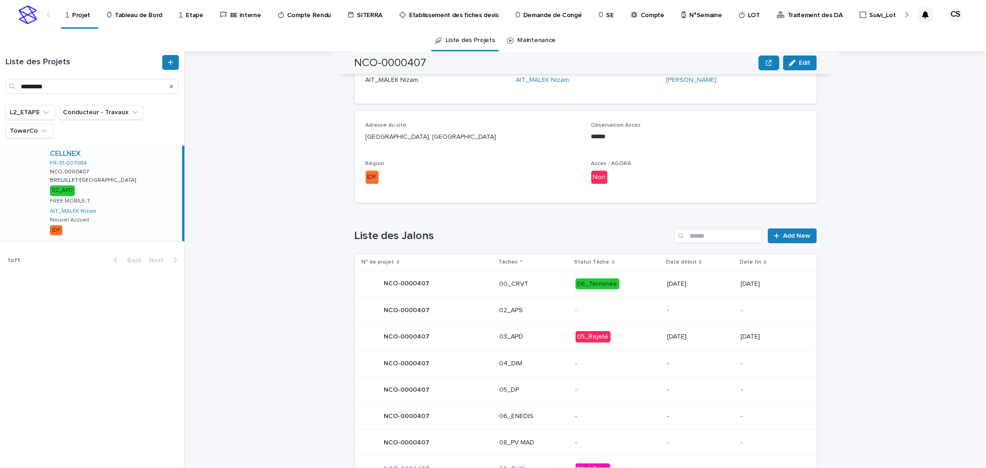
click at [643, 336] on td "05_Rejeté" at bounding box center [618, 337] width 92 height 27
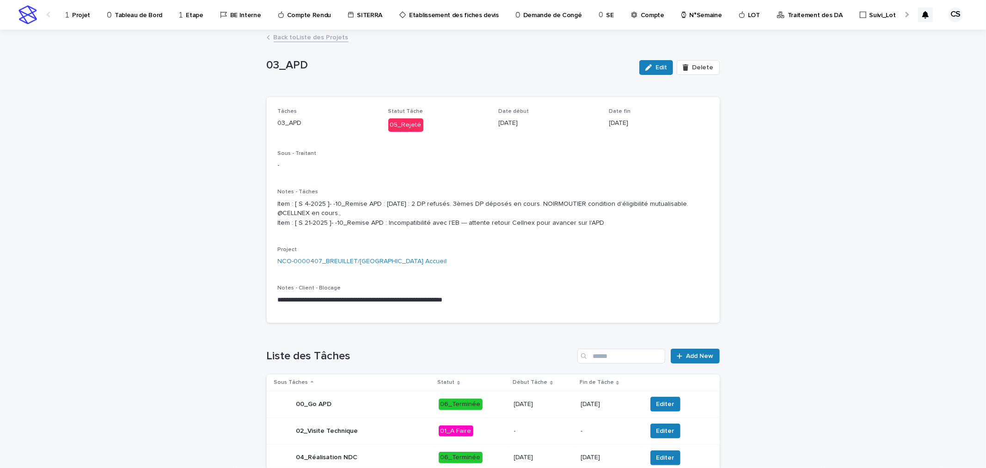
click at [576, 249] on div "**********" at bounding box center [493, 210] width 431 height 204
click at [551, 235] on div "Notes - Tâches Item : [ S 4-2025 ]- -10_Remise APD : [DATE] : 2 DP refusés. 3èm…" at bounding box center [493, 212] width 431 height 47
drag, startPoint x: 589, startPoint y: 231, endPoint x: 381, endPoint y: 235, distance: 208.1
click at [381, 228] on p "Item : [ S 4-2025 ]- -10_Remise APD : [DATE] : 2 DP refusés. 3èmes DP déposés e…" at bounding box center [493, 213] width 431 height 29
copy p "Incompatibilité avec l'EB --- attente retour Cellnex pour avancer sur l'APD"
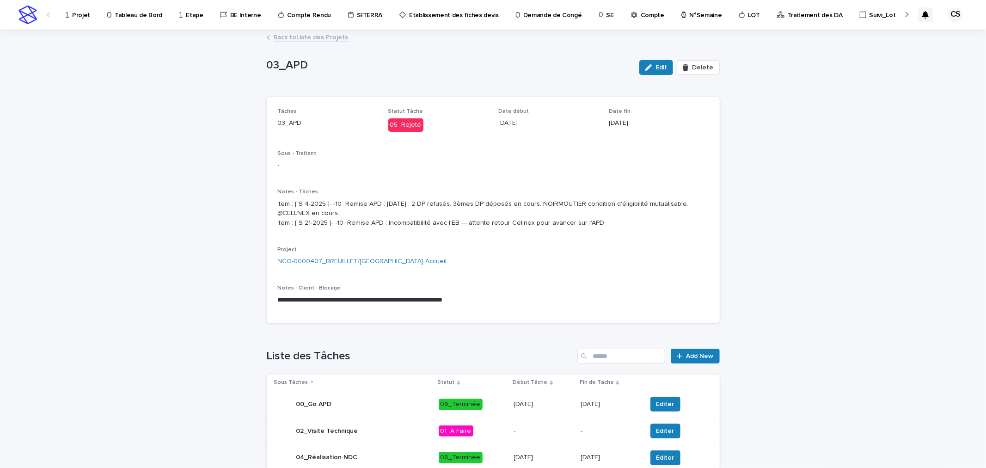
click at [562, 235] on div "Notes - Tâches Item : [ S 4-2025 ]- -10_Remise APD : [DATE] : 2 DP refusés. 3èm…" at bounding box center [493, 212] width 431 height 47
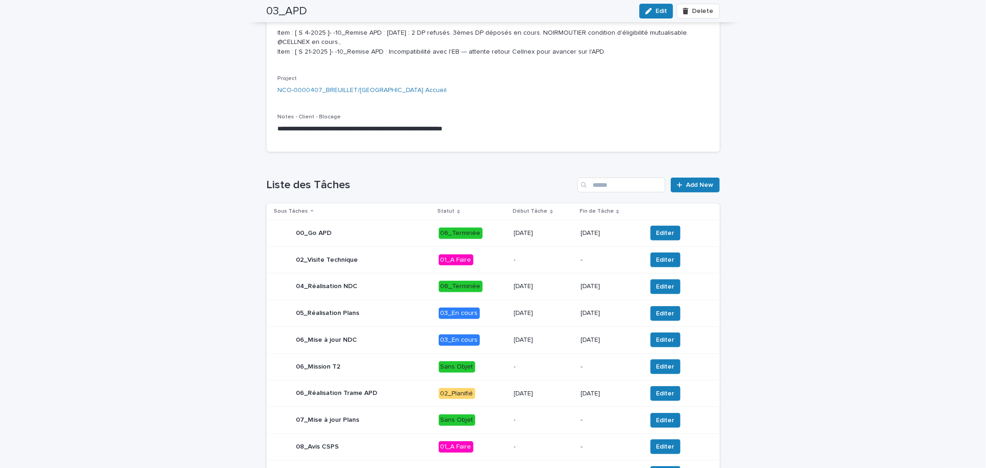
scroll to position [278, 0]
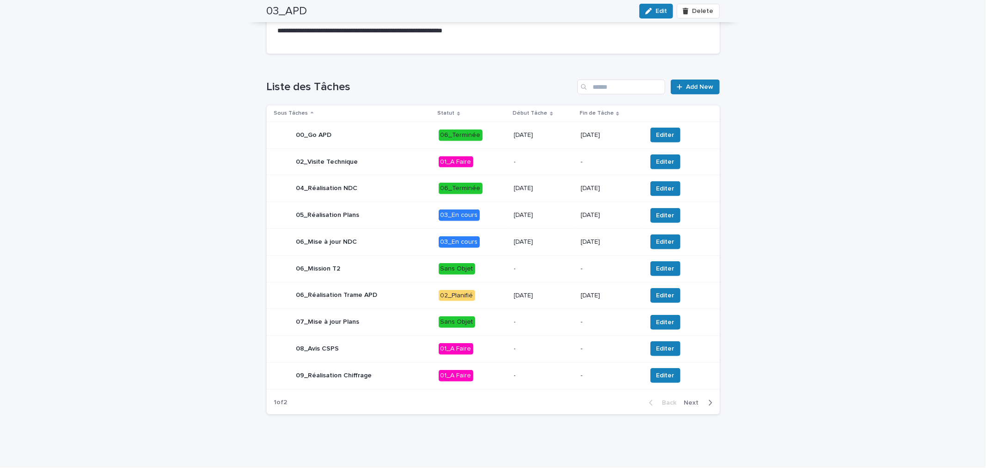
click at [693, 405] on span "Next" at bounding box center [694, 402] width 20 height 6
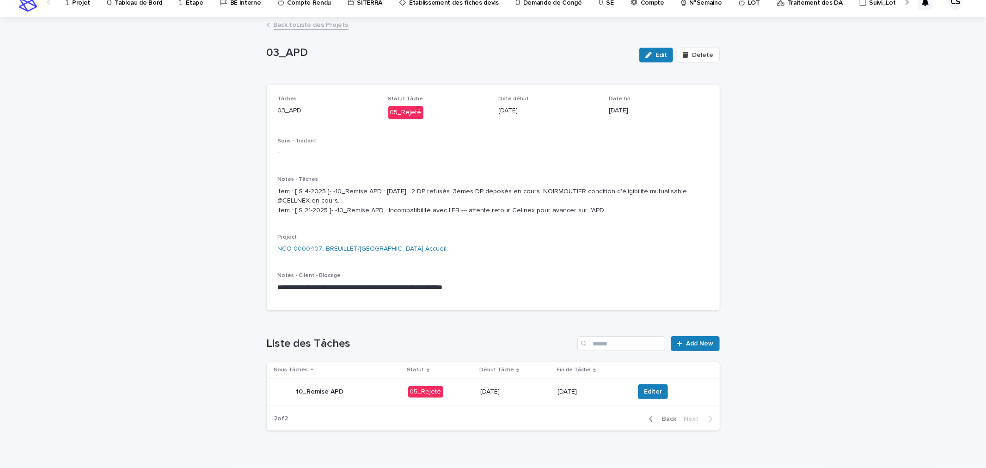
scroll to position [0, 0]
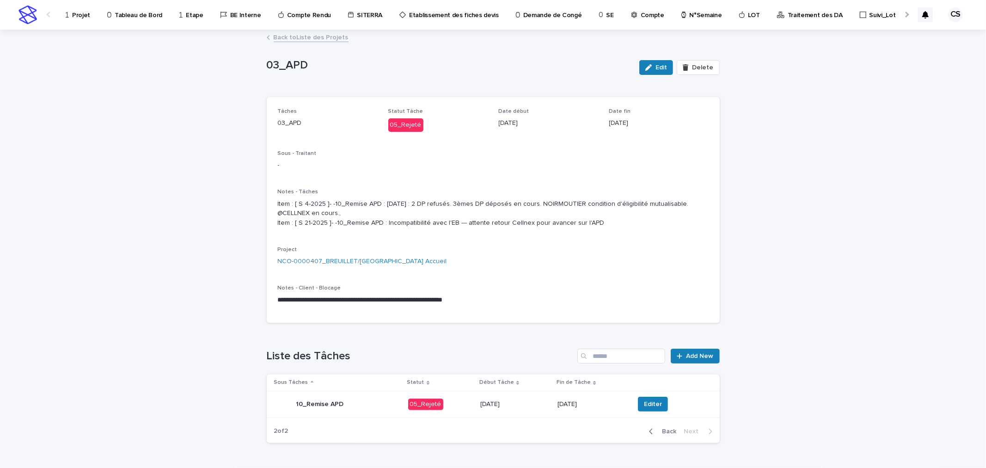
click at [313, 35] on link "Back to Liste des Projets" at bounding box center [311, 36] width 75 height 11
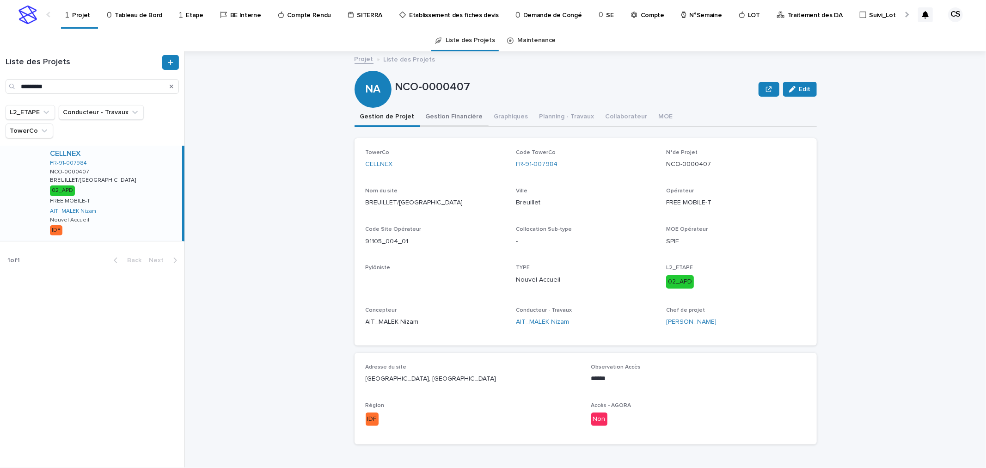
click at [458, 116] on button "Gestion Financière" at bounding box center [454, 117] width 68 height 19
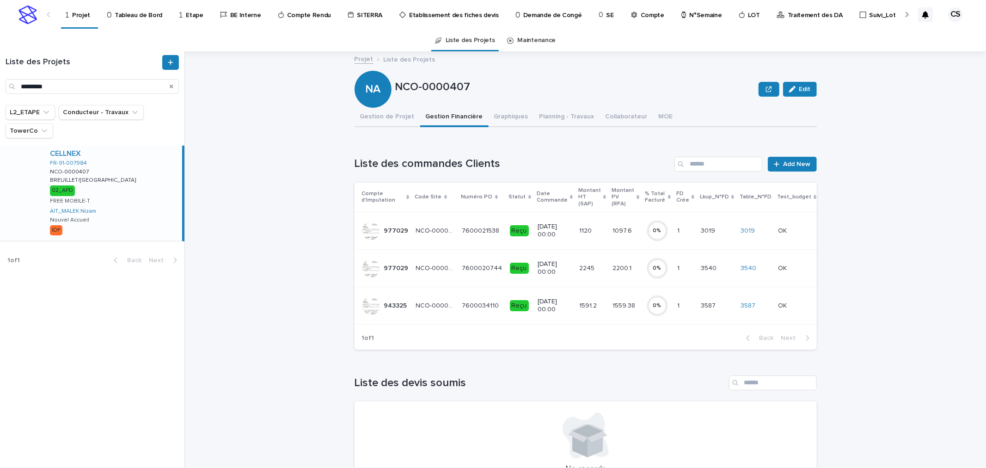
click at [625, 302] on td "1559.38 1559.38" at bounding box center [625, 305] width 33 height 37
click at [579, 266] on p "2245" at bounding box center [587, 268] width 17 height 10
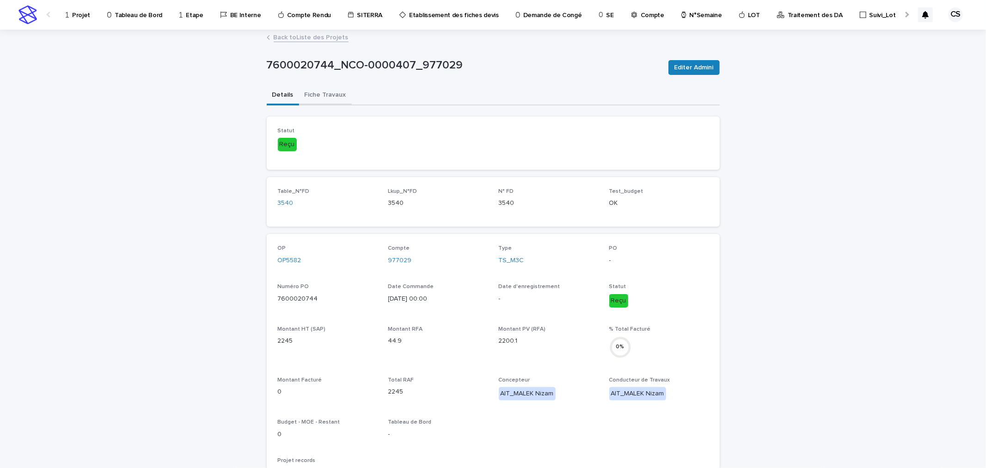
click at [313, 93] on button "Fiche Travaux" at bounding box center [325, 95] width 53 height 19
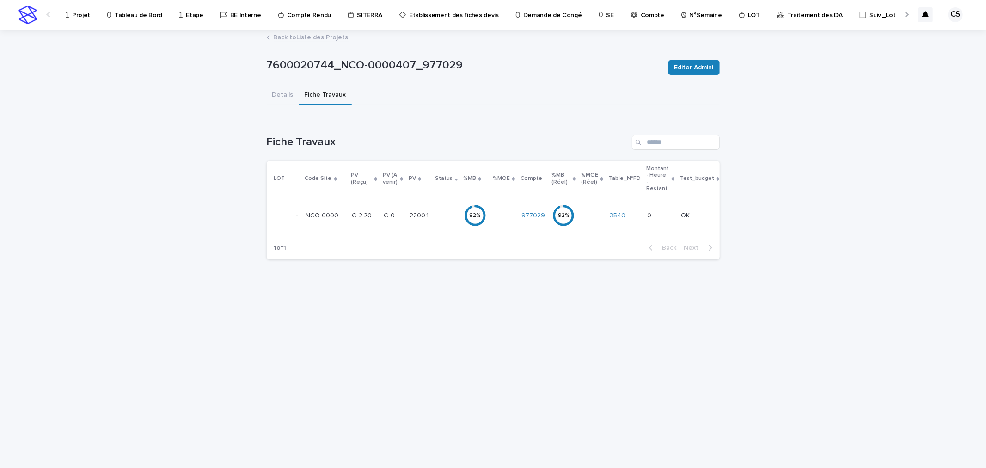
click at [436, 212] on p "-" at bounding box center [446, 216] width 21 height 8
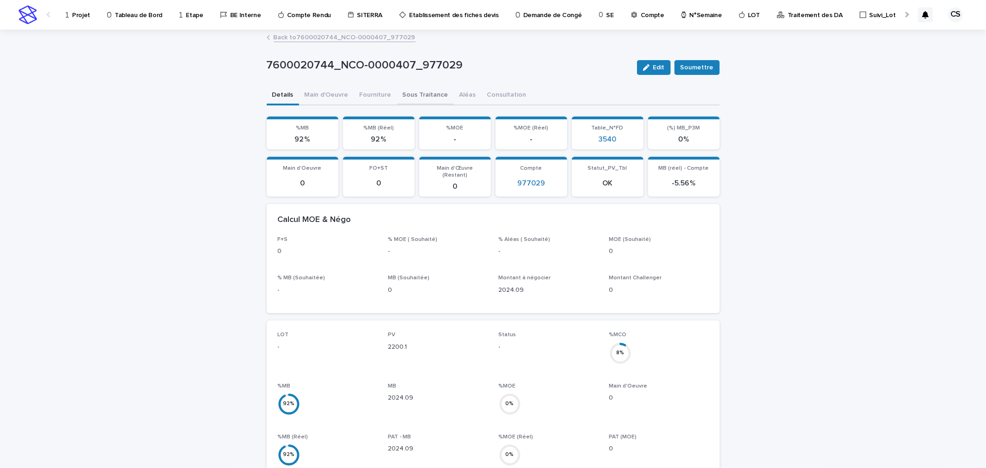
click at [417, 97] on button "Sous Traitance" at bounding box center [425, 95] width 57 height 19
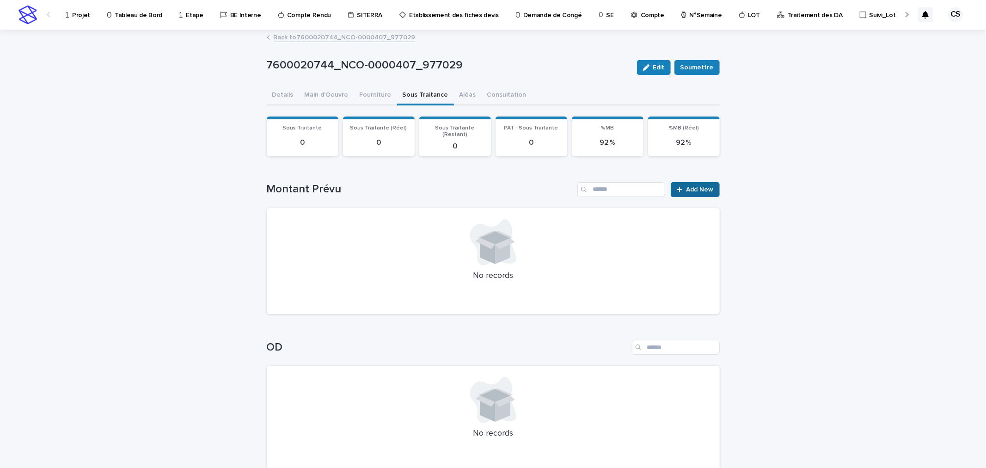
click at [682, 186] on div at bounding box center [681, 189] width 9 height 6
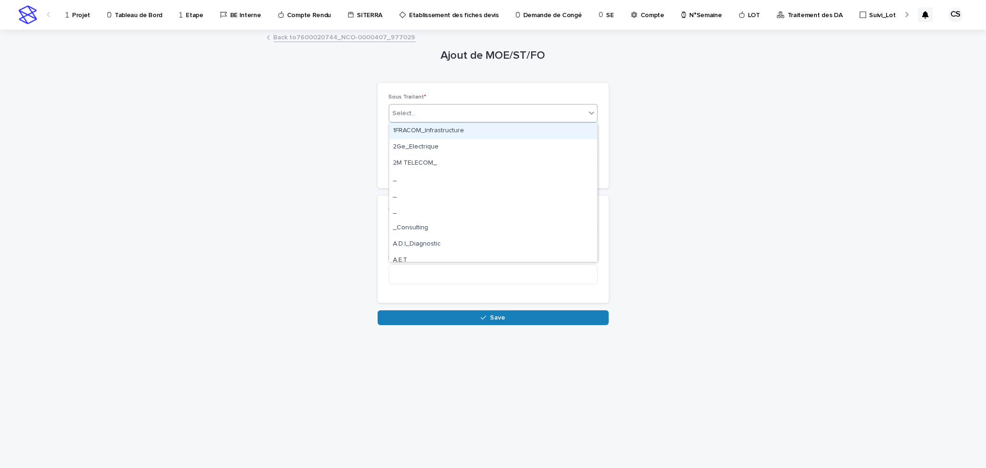
click at [419, 111] on div "Select..." at bounding box center [487, 113] width 196 height 15
type input "*"
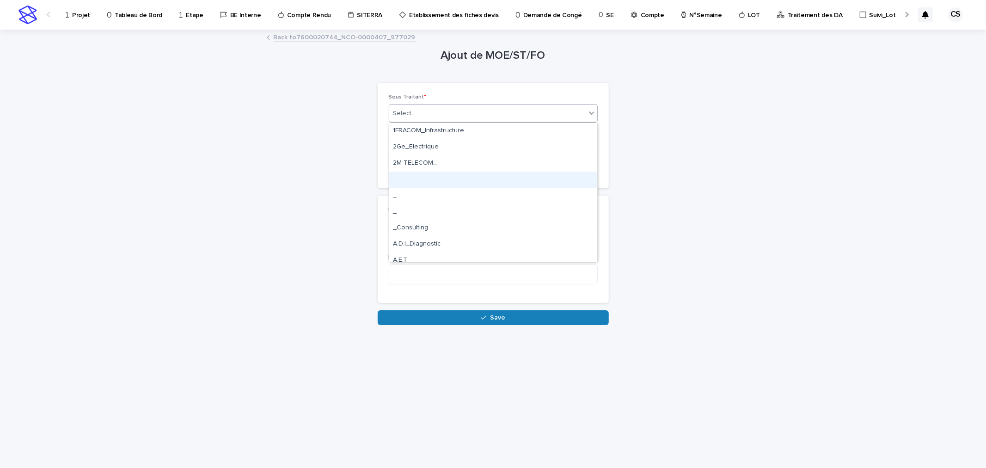
click at [466, 185] on div "_" at bounding box center [493, 180] width 208 height 16
click at [432, 164] on div "Select..." at bounding box center [487, 160] width 196 height 15
click at [422, 224] on input at bounding box center [493, 226] width 209 height 18
click at [466, 226] on input at bounding box center [493, 226] width 209 height 18
type input "****"
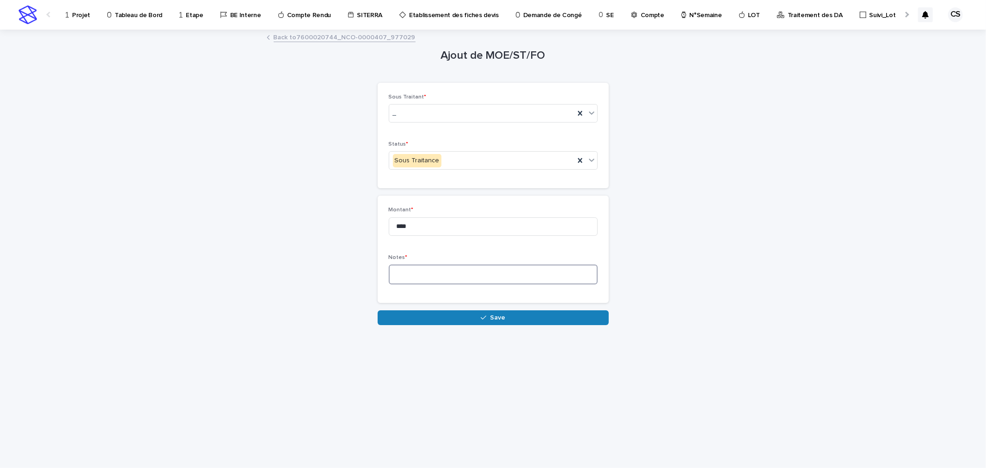
click at [475, 271] on textarea at bounding box center [493, 274] width 209 height 20
drag, startPoint x: 407, startPoint y: 277, endPoint x: 411, endPoint y: 282, distance: 5.9
click at [407, 277] on textarea at bounding box center [493, 274] width 209 height 20
paste textarea "**********"
type textarea "**********"
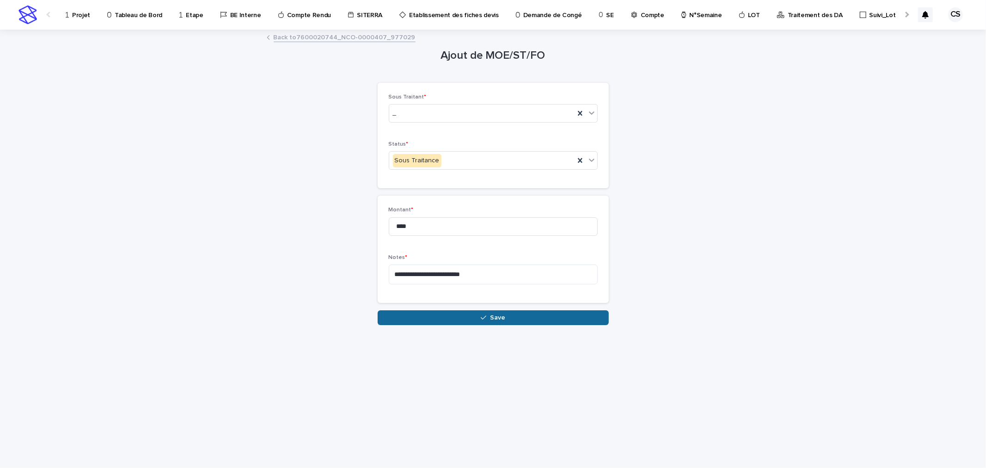
click at [430, 317] on button "Save" at bounding box center [493, 317] width 231 height 15
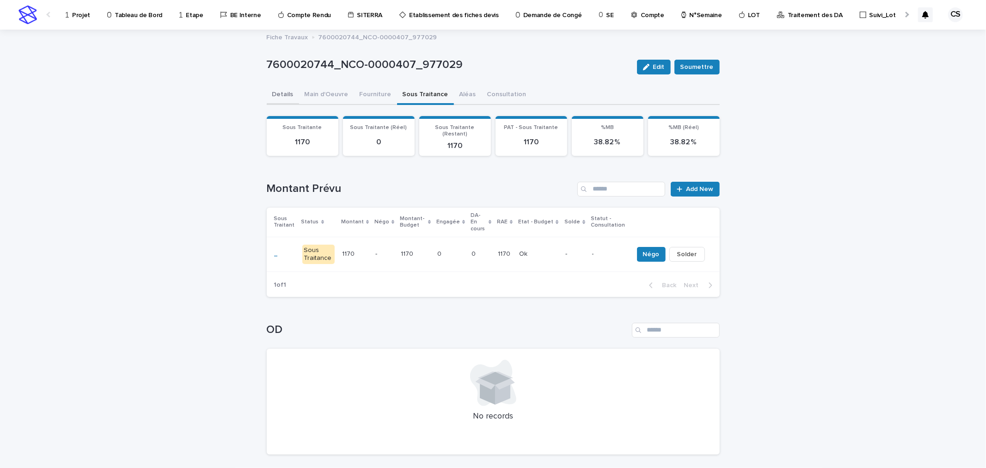
click at [280, 99] on button "Details" at bounding box center [283, 95] width 32 height 19
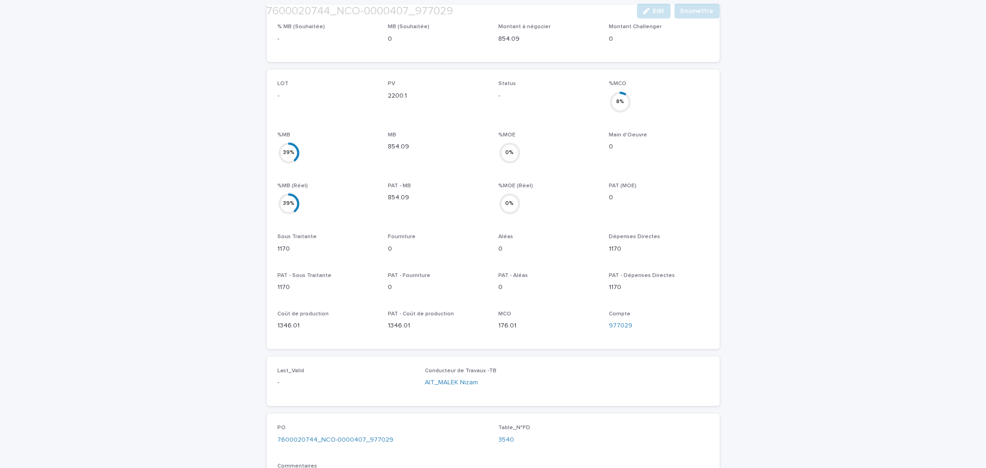
scroll to position [343, 0]
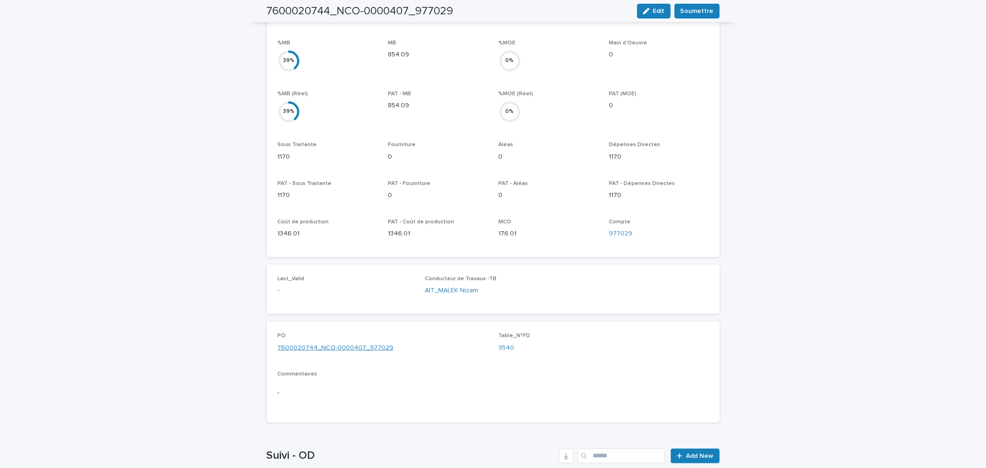
click at [326, 343] on link "7600020744_NCO-0000407_977029" at bounding box center [336, 348] width 116 height 10
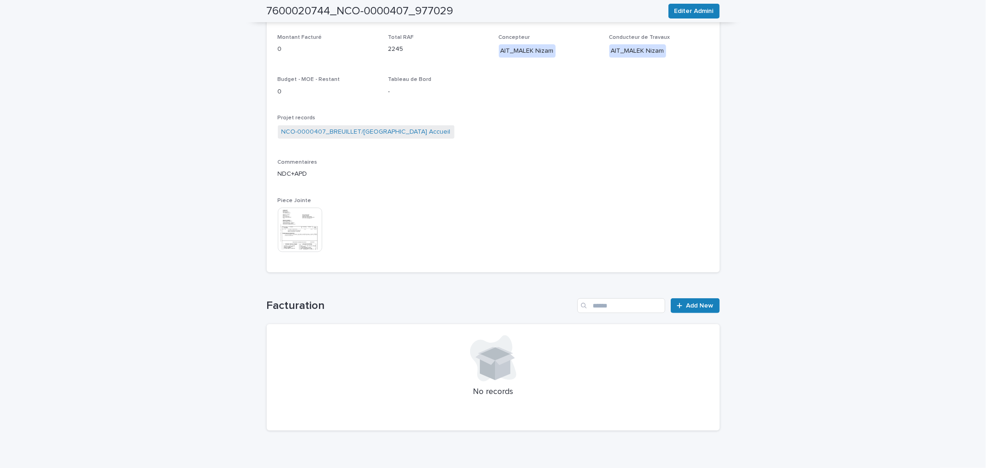
scroll to position [80, 0]
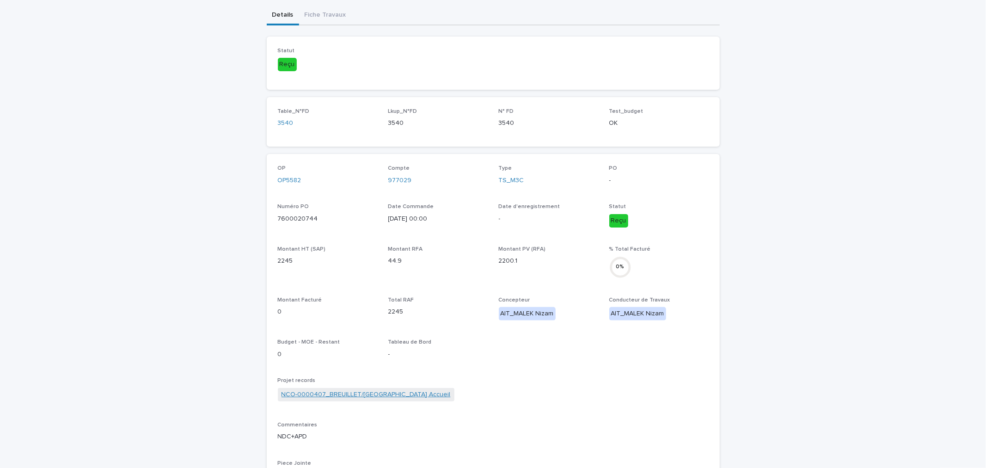
click at [345, 390] on link "NCO-0000407_BREUILLET/[GEOGRAPHIC_DATA] Accueil" at bounding box center [366, 395] width 169 height 10
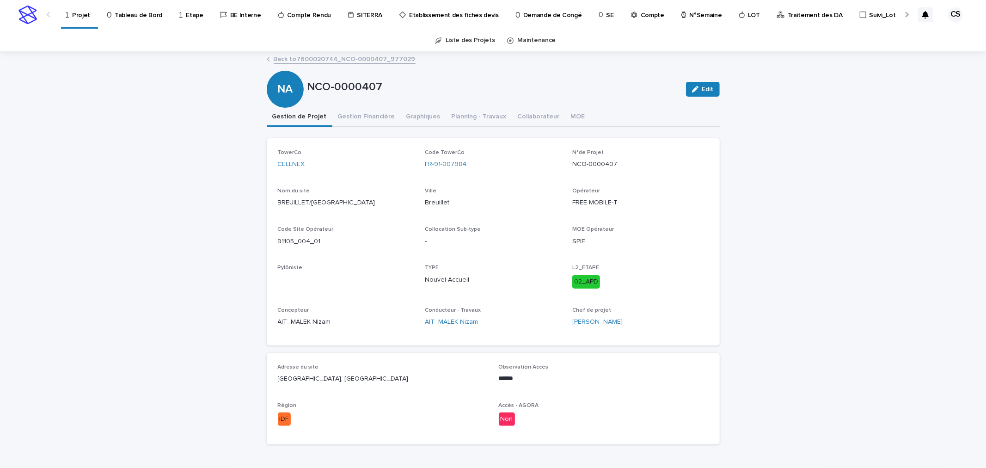
scroll to position [342, 0]
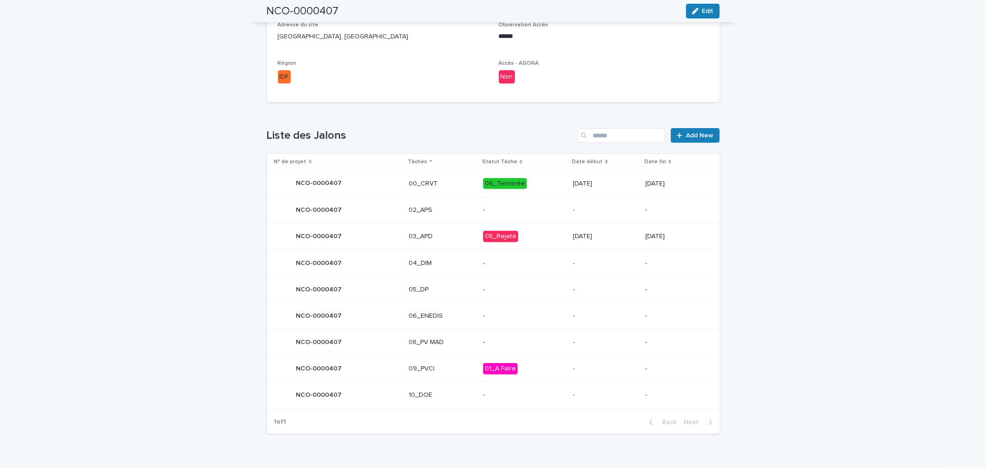
click at [460, 239] on p "03_APD" at bounding box center [442, 237] width 67 height 8
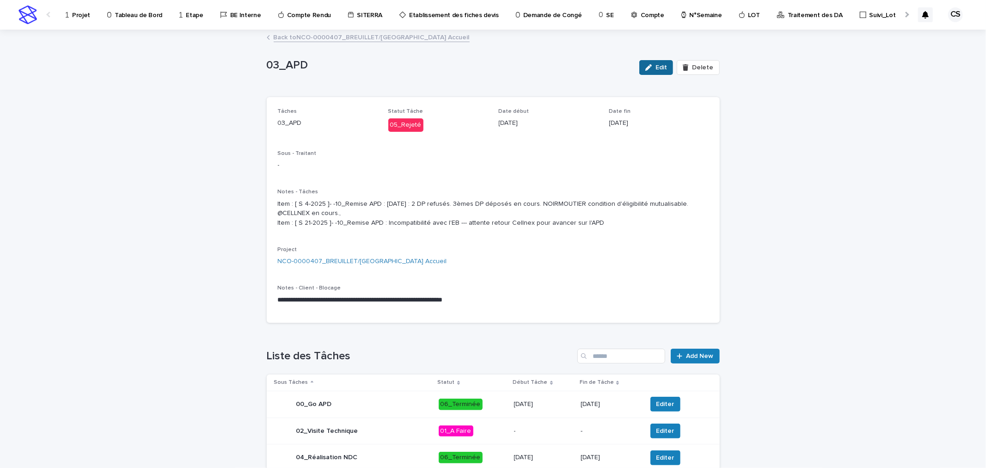
click at [650, 65] on div "button" at bounding box center [650, 67] width 10 height 6
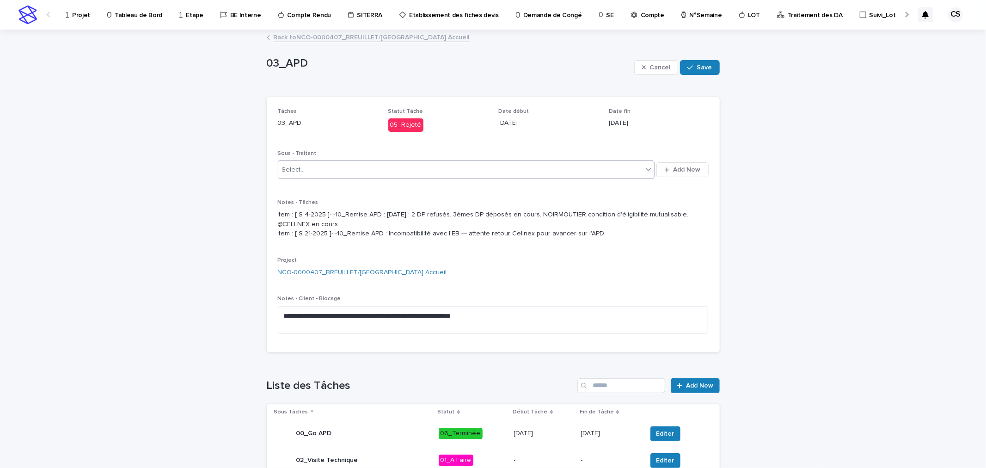
click at [341, 168] on div "Select..." at bounding box center [460, 169] width 365 height 15
type input "****"
drag, startPoint x: 800, startPoint y: 301, endPoint x: 751, endPoint y: 241, distance: 78.2
click at [800, 301] on div "Loading... Saving… Loading... Saving… 03_APD Cancel Save 03_APD Cancel Save Sor…" at bounding box center [493, 399] width 986 height 736
click at [682, 168] on span "Add New" at bounding box center [687, 169] width 27 height 6
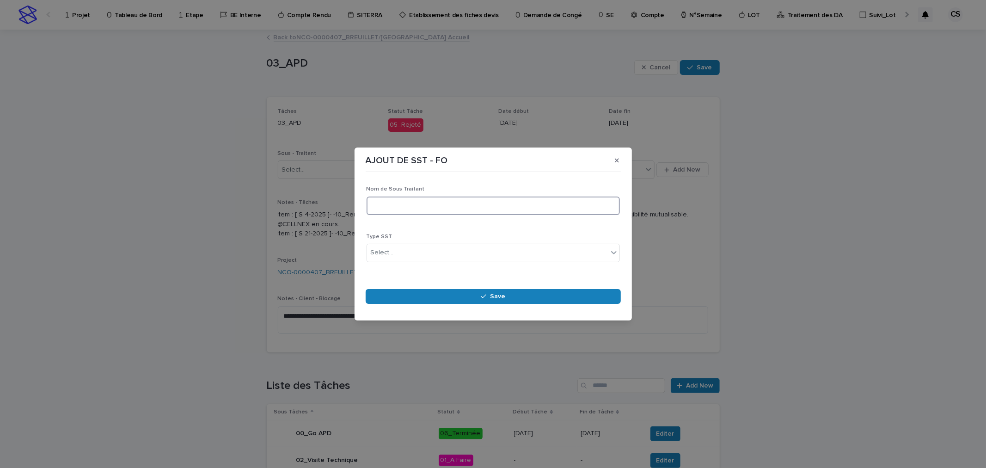
click at [460, 206] on input at bounding box center [493, 205] width 253 height 18
click at [405, 210] on input at bounding box center [493, 205] width 253 height 18
type input "****"
click at [422, 256] on div "Select..." at bounding box center [487, 252] width 241 height 15
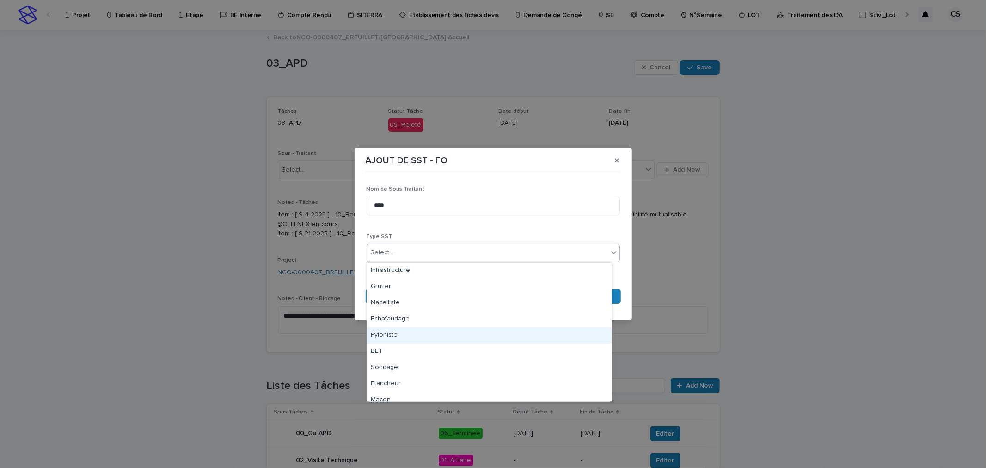
click at [406, 328] on div "Pyloniste" at bounding box center [489, 335] width 245 height 16
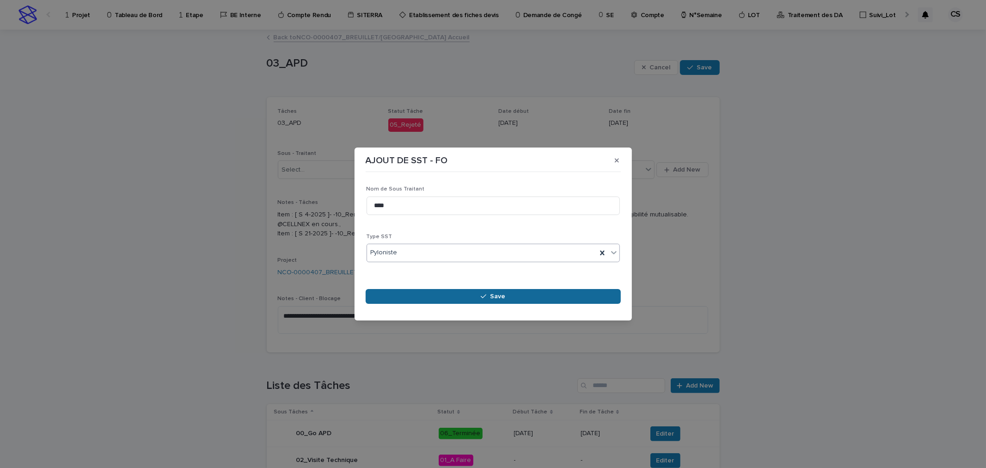
click at [481, 300] on button "Save" at bounding box center [493, 296] width 255 height 15
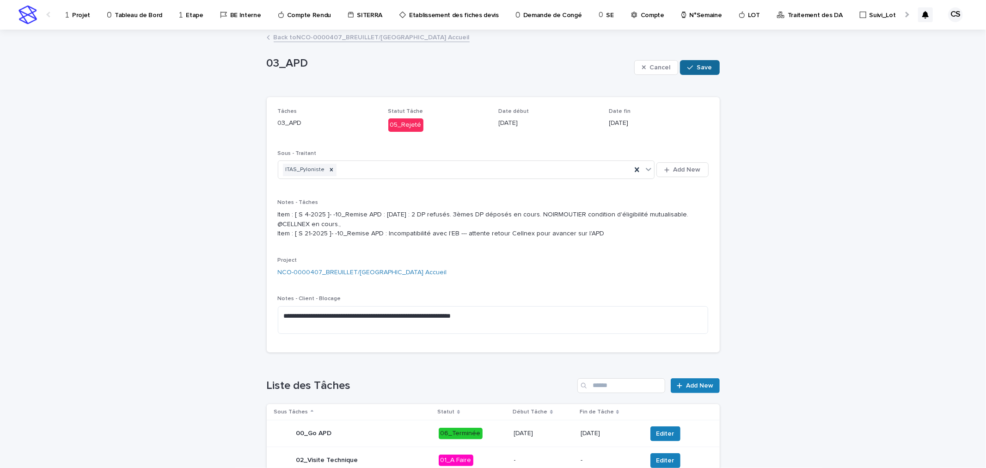
click at [689, 72] on button "Save" at bounding box center [699, 67] width 39 height 15
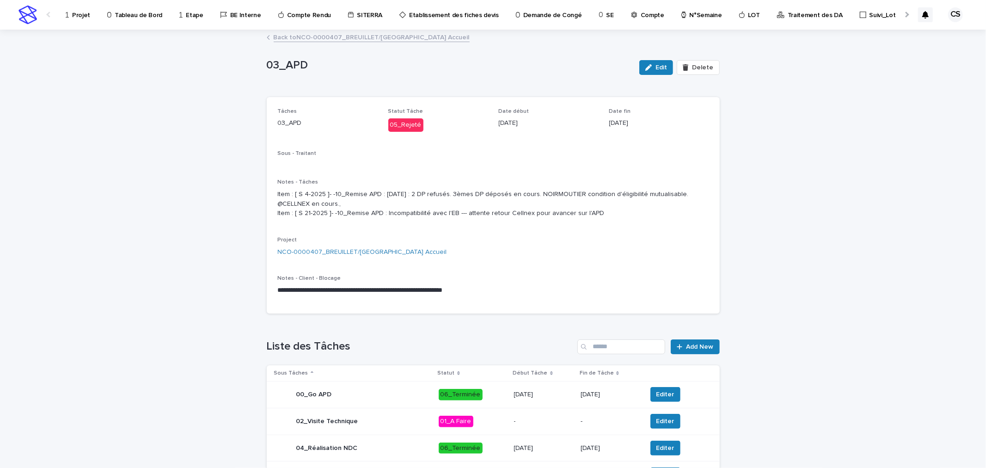
click at [385, 37] on link "Back to NCO-0000407_BREUILLET/[GEOGRAPHIC_DATA] Accueil" at bounding box center [372, 36] width 196 height 11
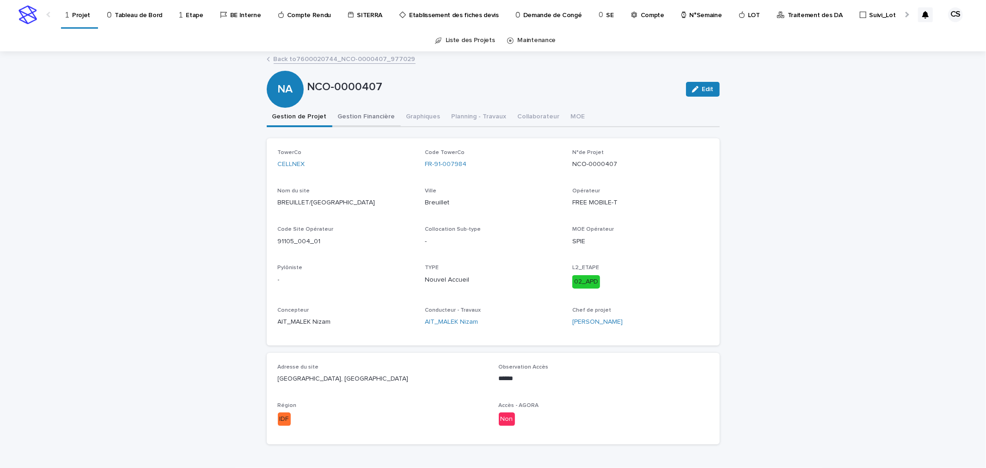
click at [375, 112] on button "Gestion Financière" at bounding box center [366, 117] width 68 height 19
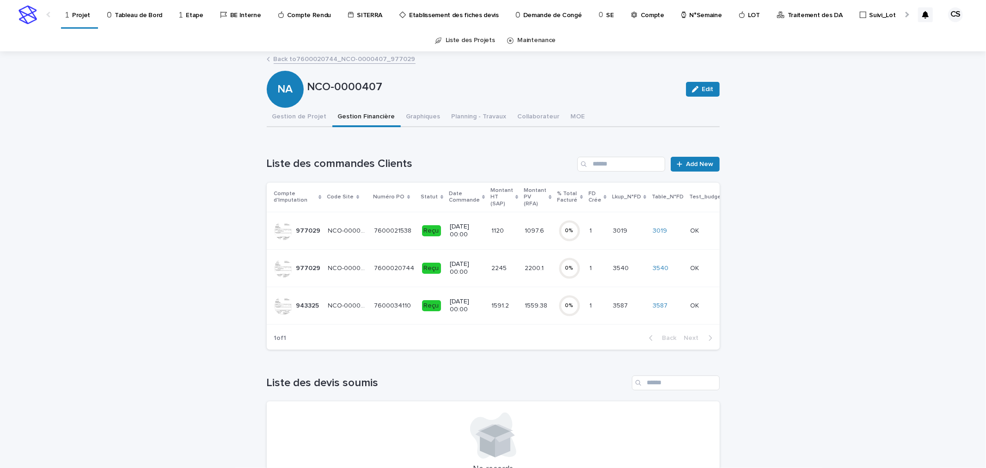
click at [506, 276] on td "2245 2245" at bounding box center [504, 267] width 33 height 37
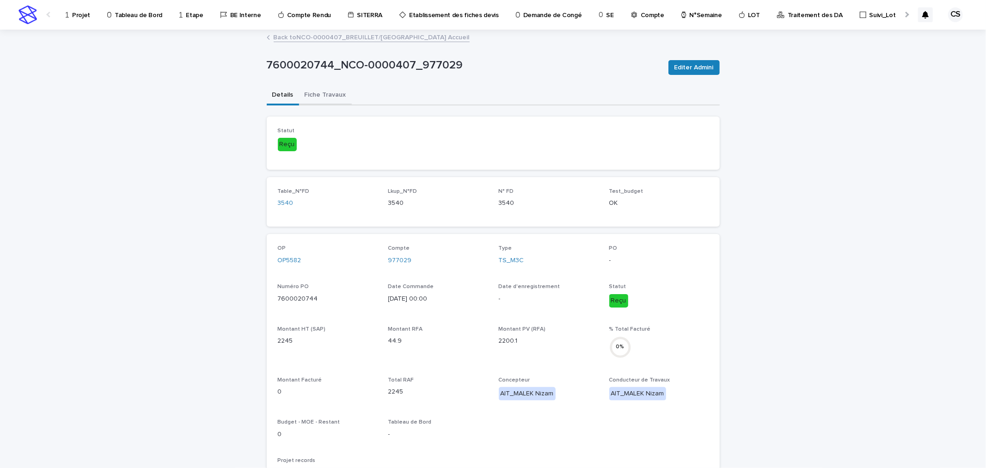
click at [323, 91] on button "Fiche Travaux" at bounding box center [325, 95] width 53 height 19
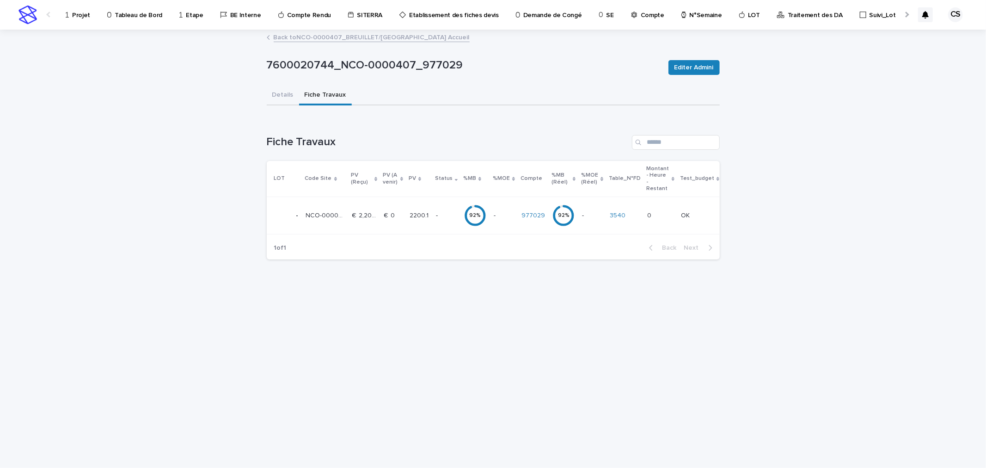
click at [432, 216] on td "-" at bounding box center [446, 215] width 28 height 37
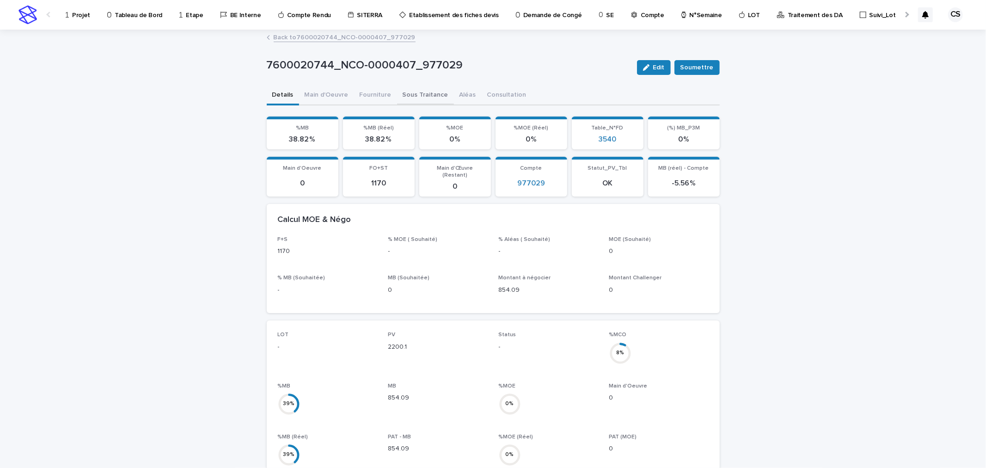
click at [413, 92] on button "Sous Traitance" at bounding box center [425, 95] width 57 height 19
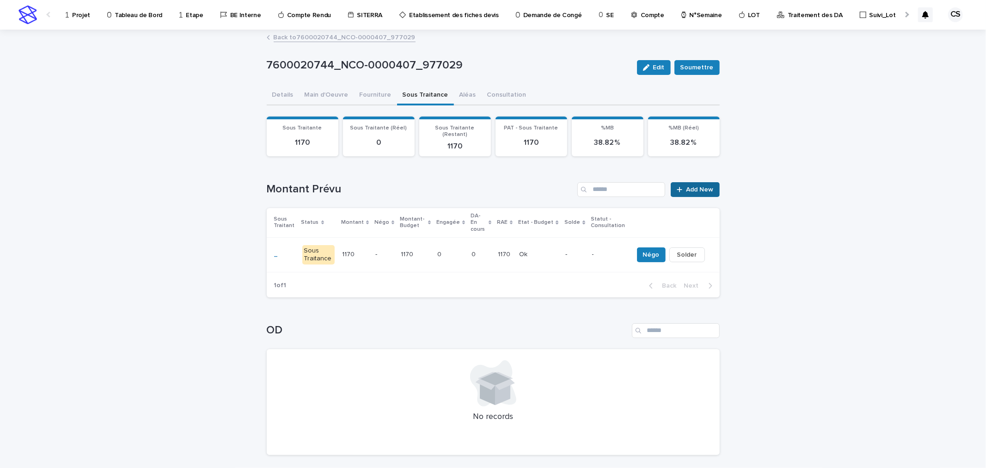
click at [687, 186] on span "Add New" at bounding box center [699, 189] width 27 height 6
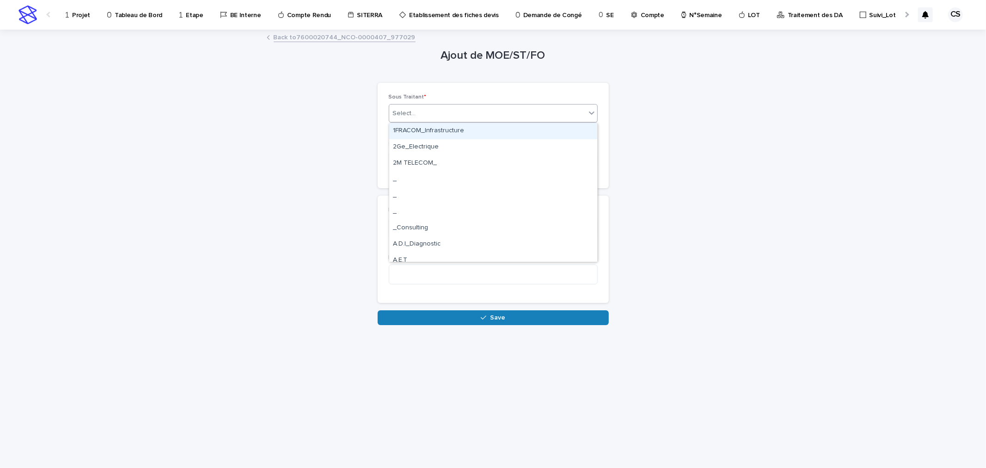
click at [455, 117] on div "Select..." at bounding box center [487, 113] width 196 height 15
type input "***"
click at [449, 128] on div "GEON Lisp_BET" at bounding box center [493, 131] width 208 height 16
click at [441, 159] on div "Select..." at bounding box center [487, 160] width 196 height 15
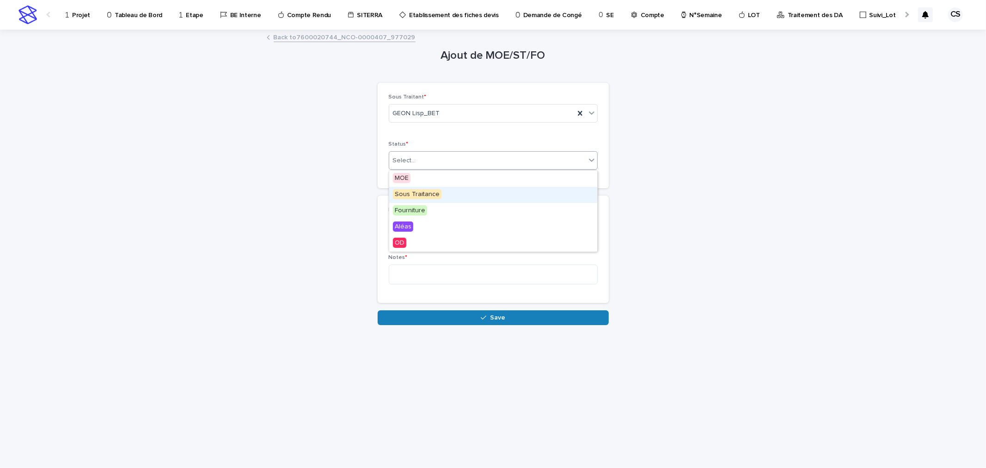
click at [427, 196] on span "Sous Traitance" at bounding box center [417, 194] width 49 height 10
click at [428, 229] on input at bounding box center [493, 226] width 209 height 18
type input "***"
click at [418, 276] on textarea at bounding box center [493, 274] width 209 height 20
type textarea "*********"
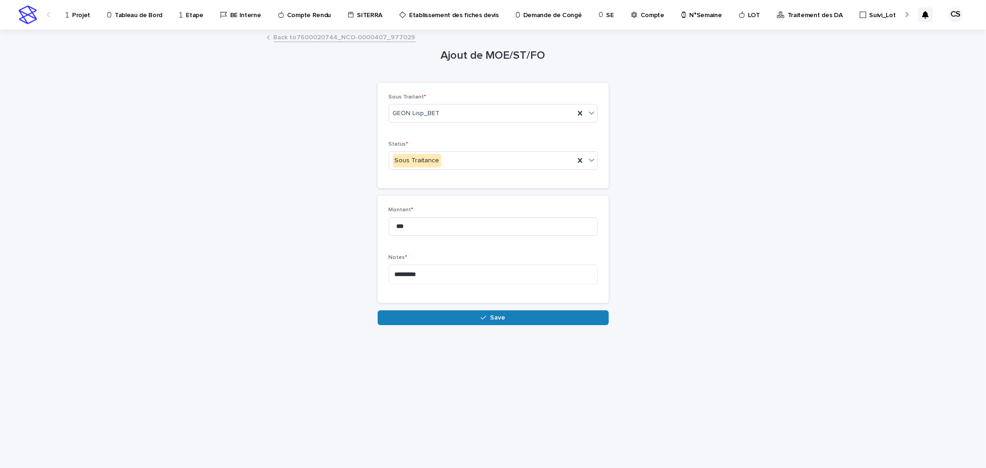
click at [488, 326] on div "Loading... Saving… Loading... Saving… Ajout [PERSON_NAME]/ST/FO Loading... Savi…" at bounding box center [493, 238] width 462 height 414
click at [488, 321] on button "Save" at bounding box center [493, 317] width 231 height 15
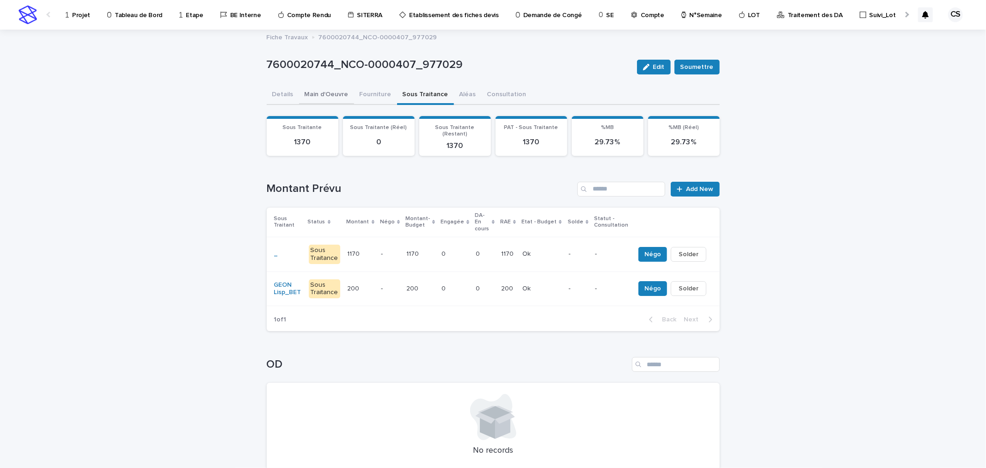
click at [329, 94] on button "Main d'Oeuvre" at bounding box center [326, 95] width 55 height 19
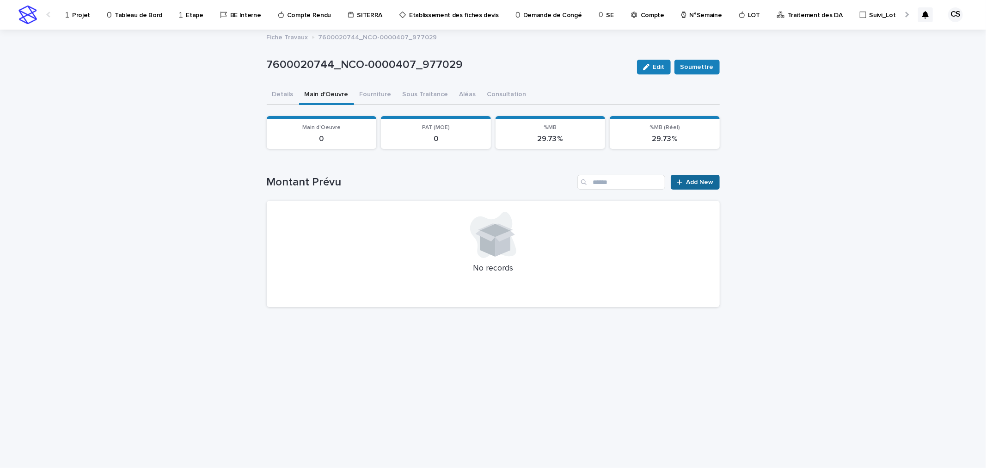
click at [691, 185] on link "Add New" at bounding box center [695, 182] width 49 height 15
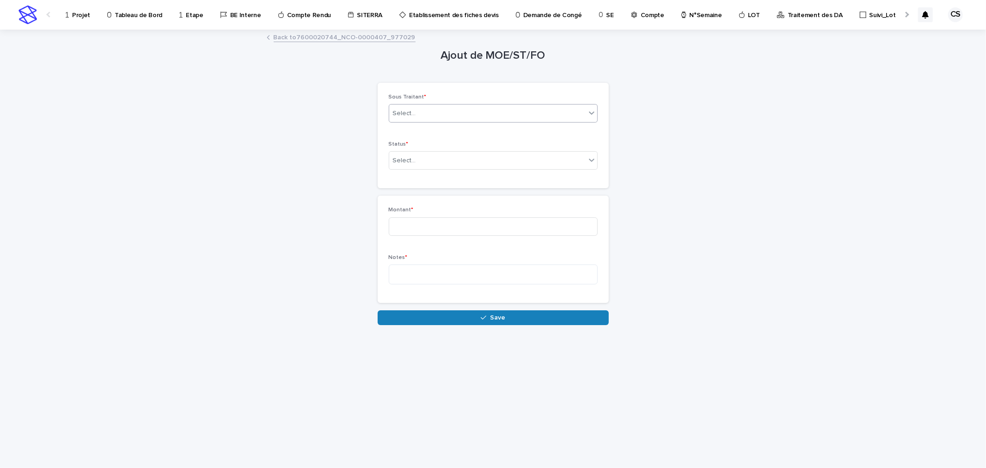
click at [449, 120] on div "Select..." at bounding box center [487, 113] width 196 height 15
type input "****"
click at [427, 153] on div "Select..." at bounding box center [487, 160] width 196 height 15
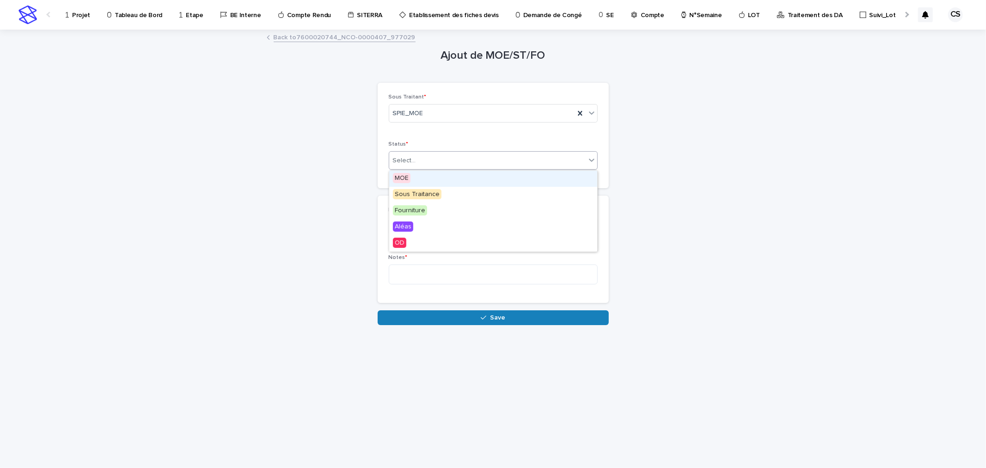
click at [426, 177] on div "MOE" at bounding box center [493, 179] width 208 height 16
drag, startPoint x: 424, startPoint y: 206, endPoint x: 424, endPoint y: 219, distance: 13.4
click at [424, 206] on div "Montant * Notes *" at bounding box center [493, 249] width 231 height 107
click at [424, 219] on input at bounding box center [493, 226] width 209 height 18
type input "*"
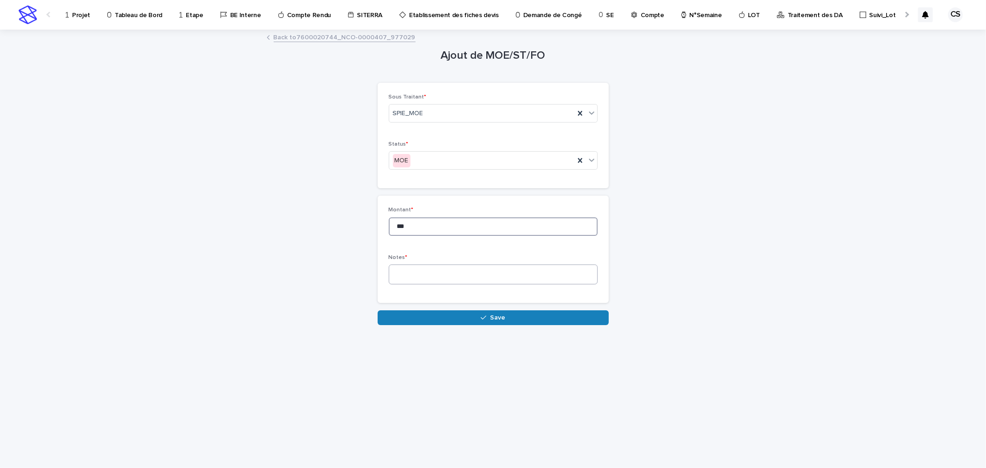
type input "***"
click at [495, 272] on textarea at bounding box center [493, 274] width 209 height 20
type textarea "**********"
drag, startPoint x: 398, startPoint y: 227, endPoint x: 415, endPoint y: 227, distance: 17.1
click at [415, 227] on input "***" at bounding box center [493, 226] width 209 height 18
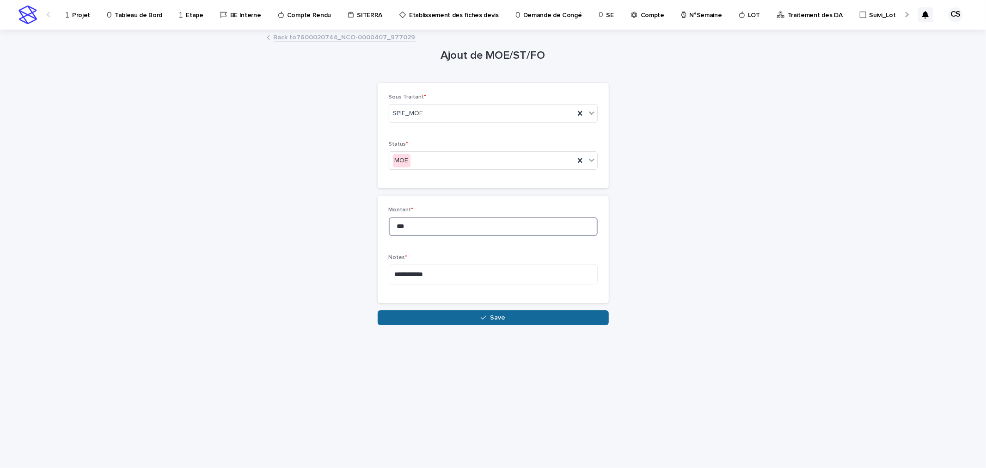
type input "***"
click at [446, 320] on button "Save" at bounding box center [493, 317] width 231 height 15
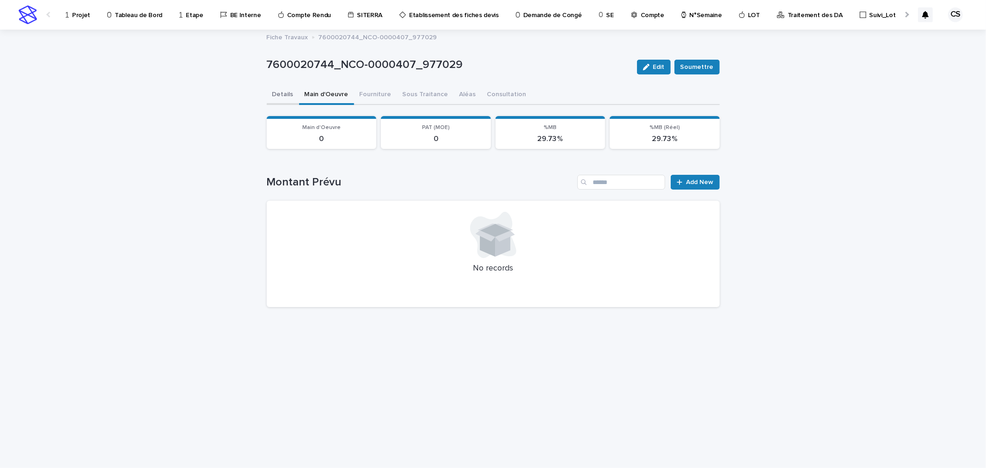
click at [281, 86] on button "Details" at bounding box center [283, 95] width 32 height 19
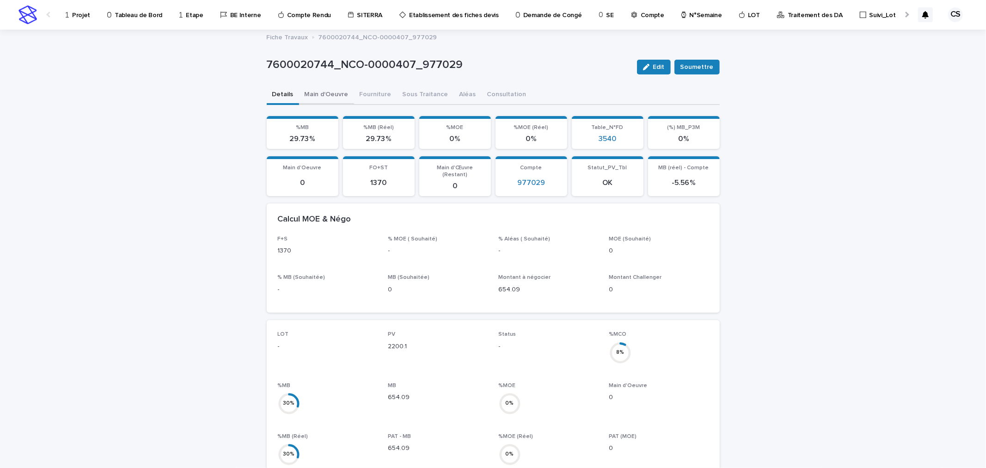
click at [319, 93] on button "Main d'Oeuvre" at bounding box center [326, 95] width 55 height 19
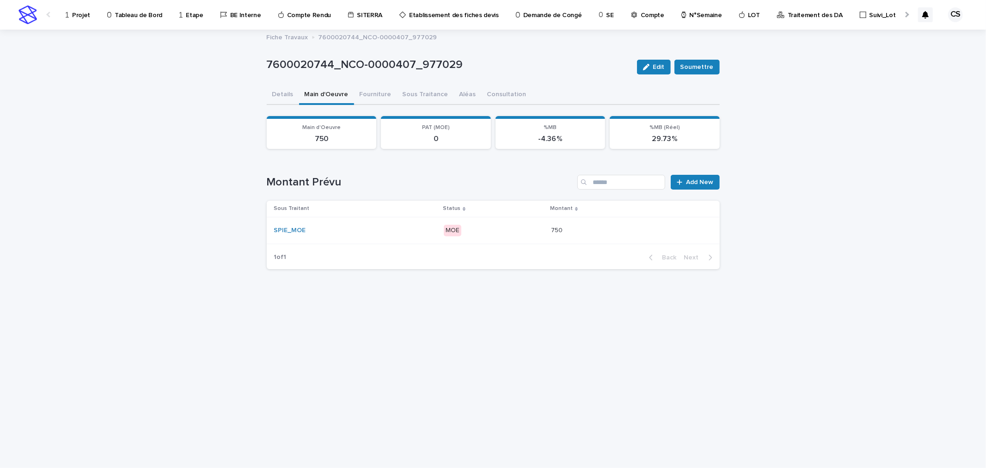
click at [412, 227] on div "SPIE_MOE" at bounding box center [355, 231] width 162 height 8
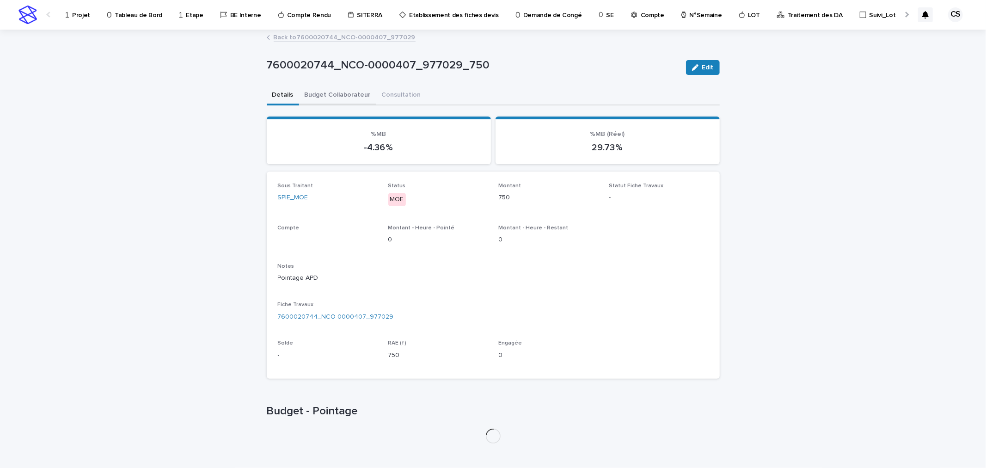
click at [338, 93] on button "Budget Collaborateur" at bounding box center [337, 95] width 77 height 19
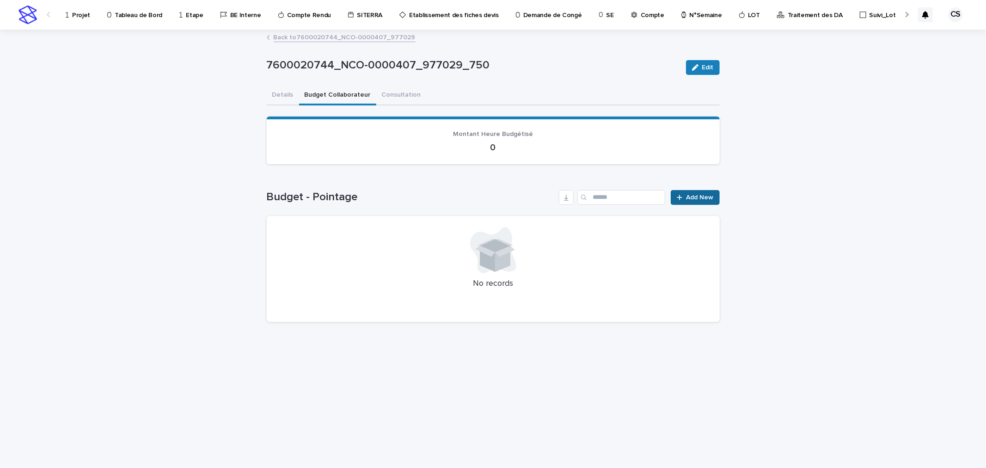
click at [686, 194] on div at bounding box center [681, 197] width 9 height 6
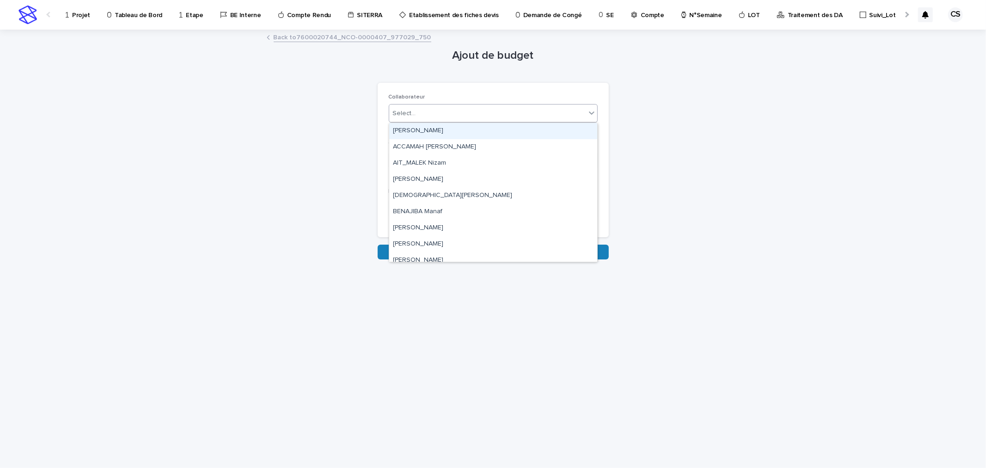
click at [417, 116] on div "Select..." at bounding box center [487, 113] width 196 height 15
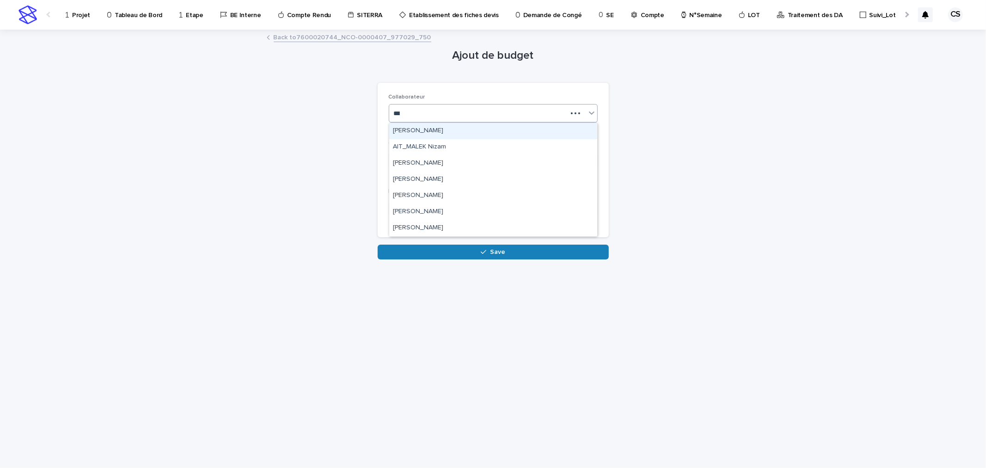
type input "****"
drag, startPoint x: 418, startPoint y: 129, endPoint x: 419, endPoint y: 134, distance: 5.6
click at [419, 129] on div "AIT_MALEK Nizam" at bounding box center [493, 131] width 208 height 16
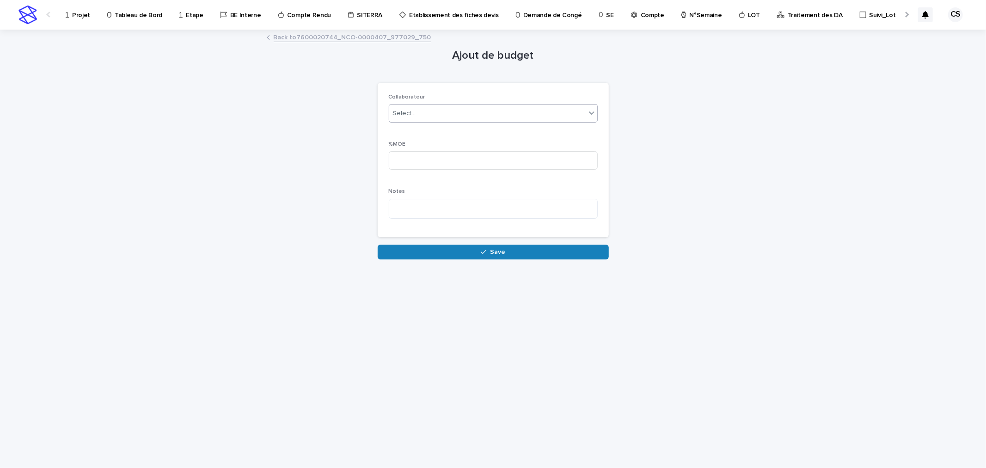
click at [420, 150] on div "%MOE" at bounding box center [493, 159] width 209 height 36
click at [421, 152] on input at bounding box center [493, 160] width 209 height 18
type input "**"
click at [458, 256] on button "Save" at bounding box center [493, 252] width 231 height 15
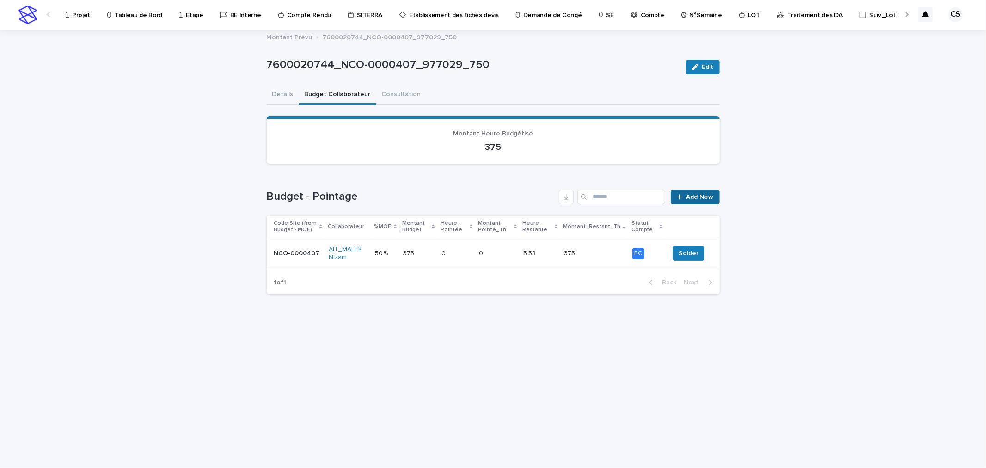
click at [695, 190] on link "Add New" at bounding box center [695, 197] width 49 height 15
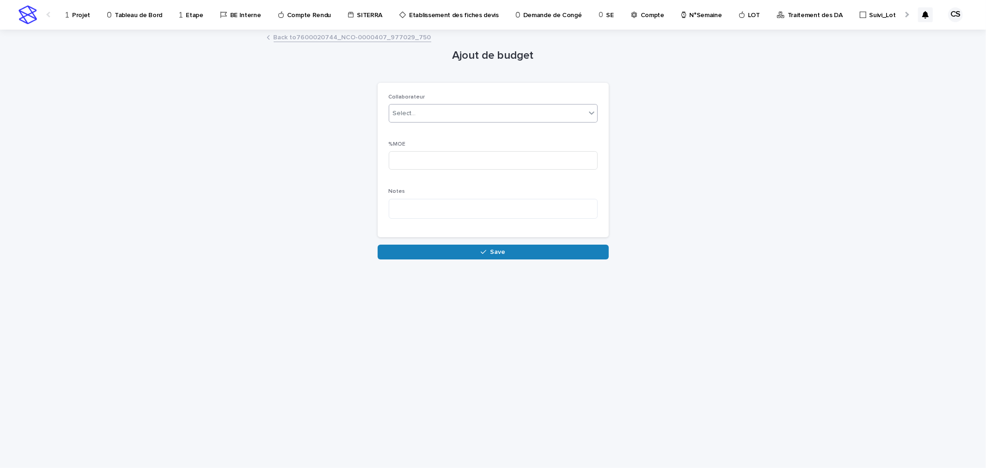
click at [432, 110] on div "Select..." at bounding box center [487, 113] width 196 height 15
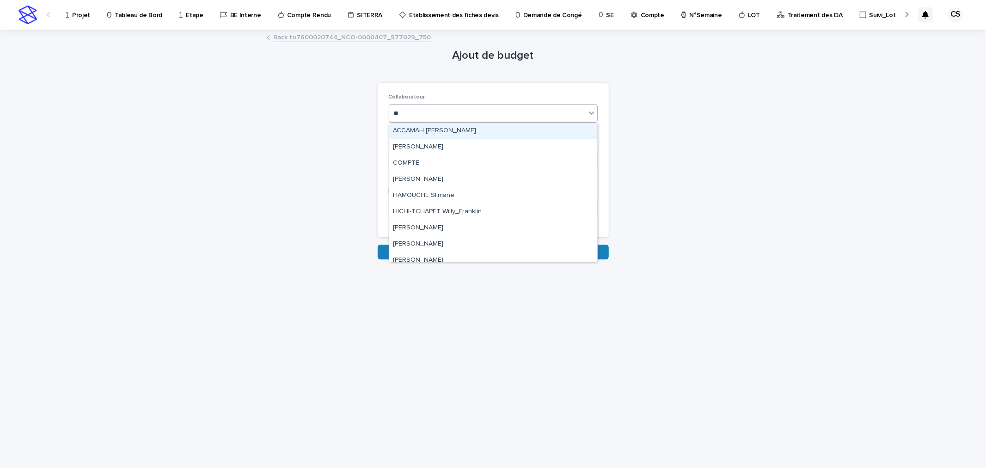
type input "***"
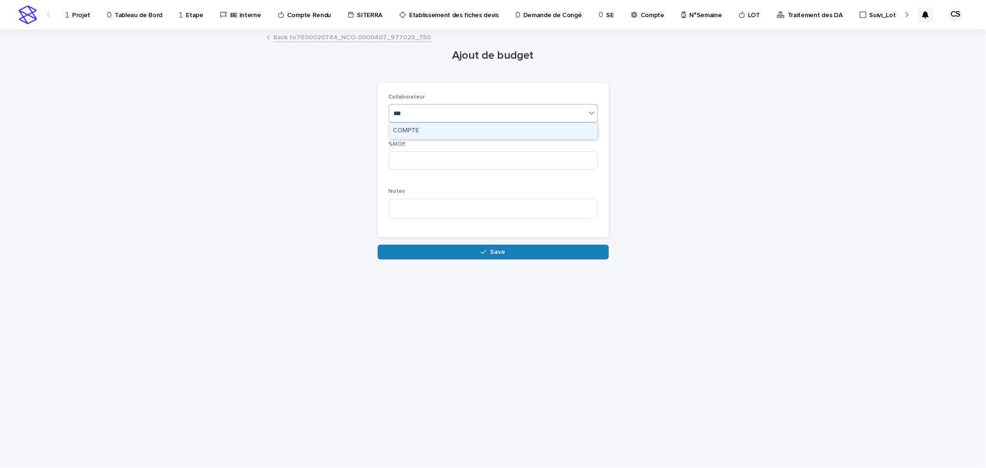
click at [429, 126] on div "COMPTE" at bounding box center [493, 131] width 209 height 17
click at [429, 127] on div "COMPTE" at bounding box center [493, 131] width 208 height 16
click at [428, 160] on input at bounding box center [493, 160] width 209 height 18
click at [571, 112] on div "COMPTE" at bounding box center [481, 113] width 185 height 15
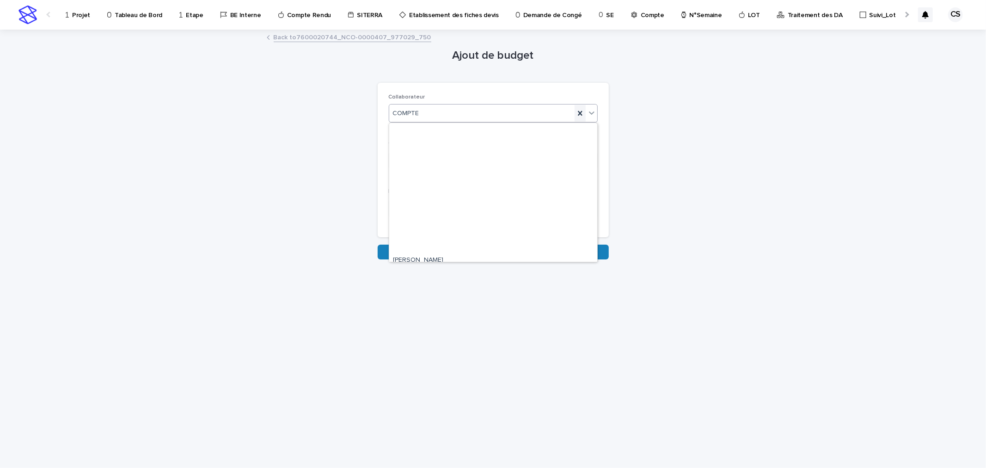
scroll to position [162, 0]
click at [583, 114] on icon at bounding box center [580, 113] width 9 height 9
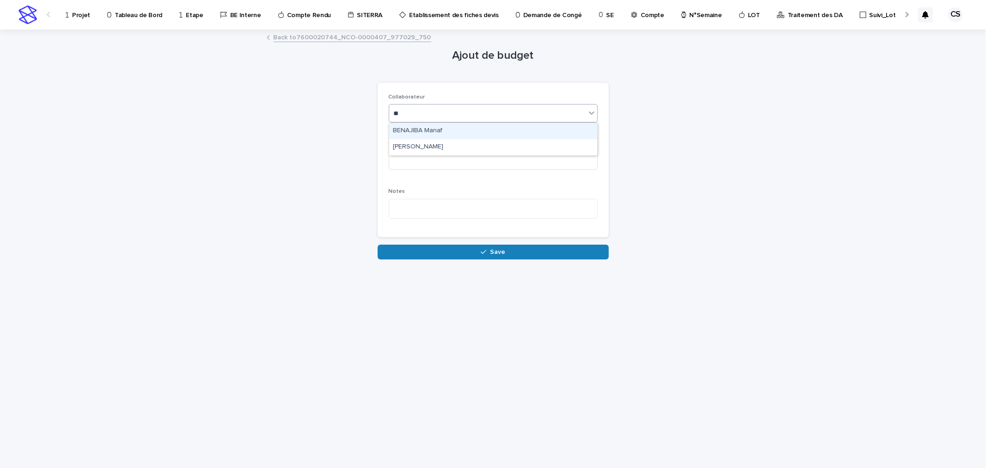
type input "***"
click at [455, 128] on div "[PERSON_NAME]" at bounding box center [493, 131] width 208 height 16
click at [433, 159] on input at bounding box center [493, 160] width 209 height 18
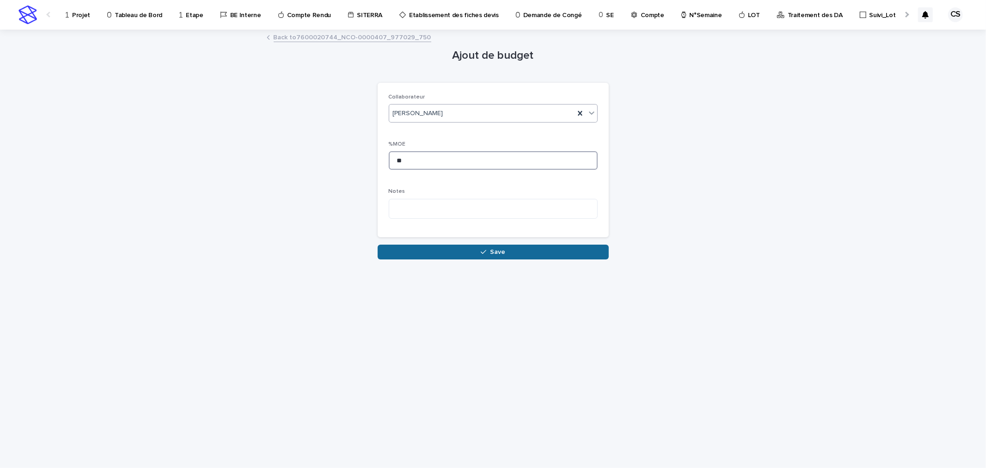
type input "**"
click at [490, 256] on button "Save" at bounding box center [493, 252] width 231 height 15
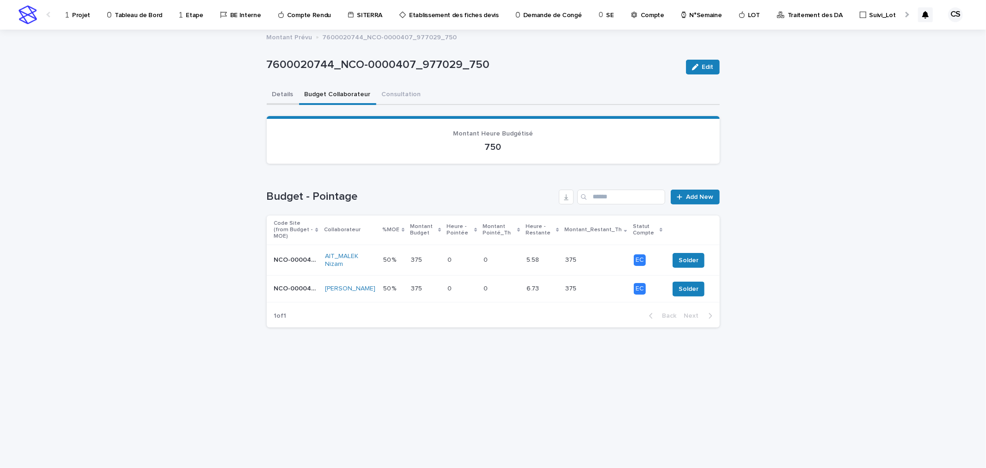
click at [286, 92] on button "Details" at bounding box center [283, 95] width 32 height 19
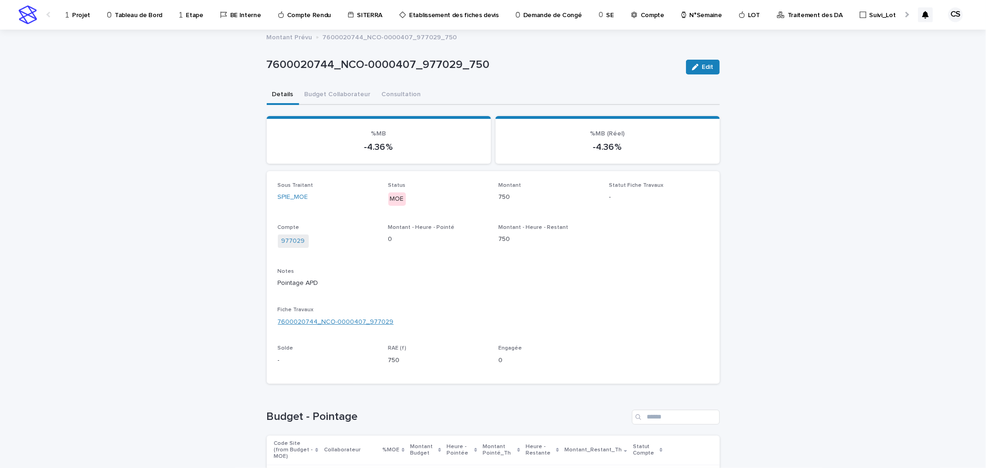
click at [344, 318] on link "7600020744_NCO-0000407_977029" at bounding box center [336, 322] width 116 height 10
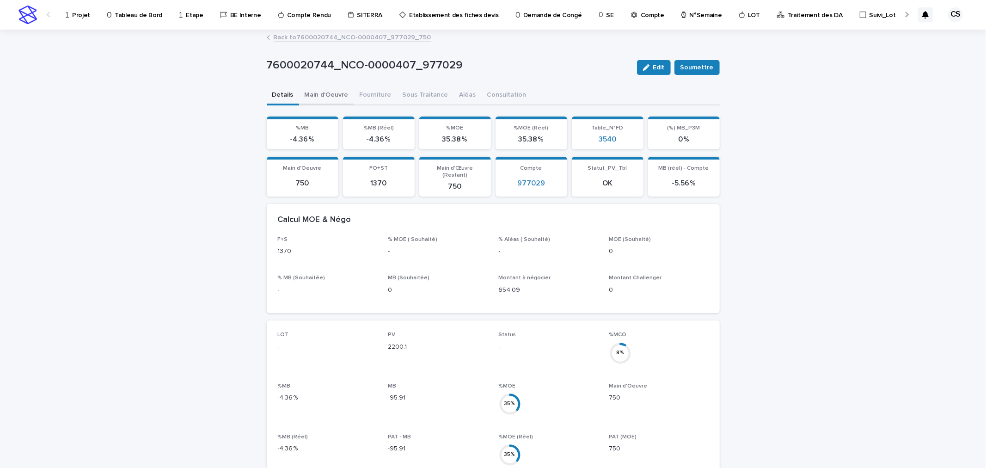
click at [321, 93] on button "Main d'Oeuvre" at bounding box center [326, 95] width 55 height 19
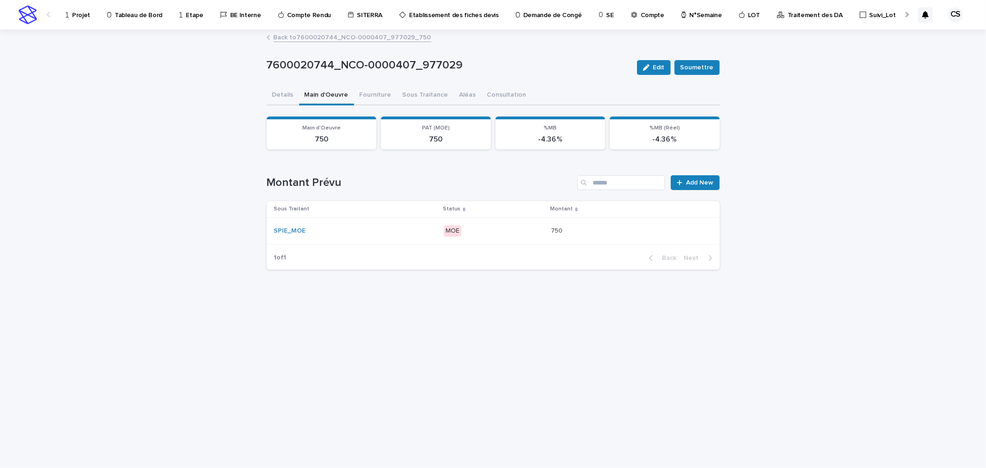
click at [514, 225] on p "MOE" at bounding box center [494, 231] width 100 height 12
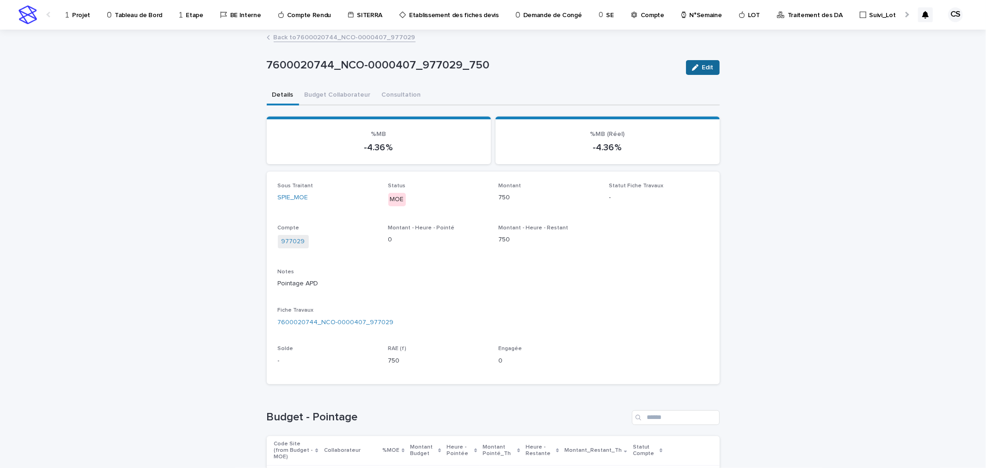
click at [693, 67] on icon "button" at bounding box center [695, 67] width 6 height 6
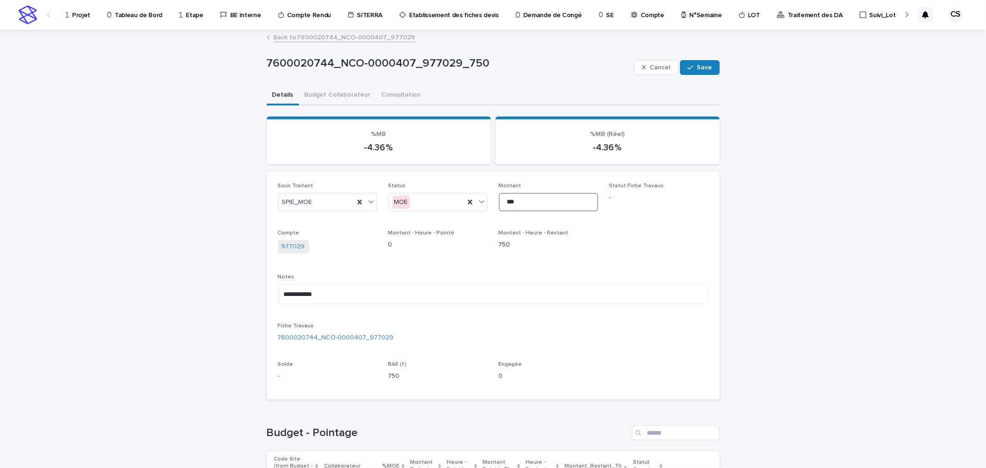
drag, startPoint x: 521, startPoint y: 199, endPoint x: 496, endPoint y: 199, distance: 25.0
click at [499, 199] on input "***" at bounding box center [548, 202] width 99 height 18
type input "***"
click at [700, 64] on span "Save" at bounding box center [704, 67] width 15 height 6
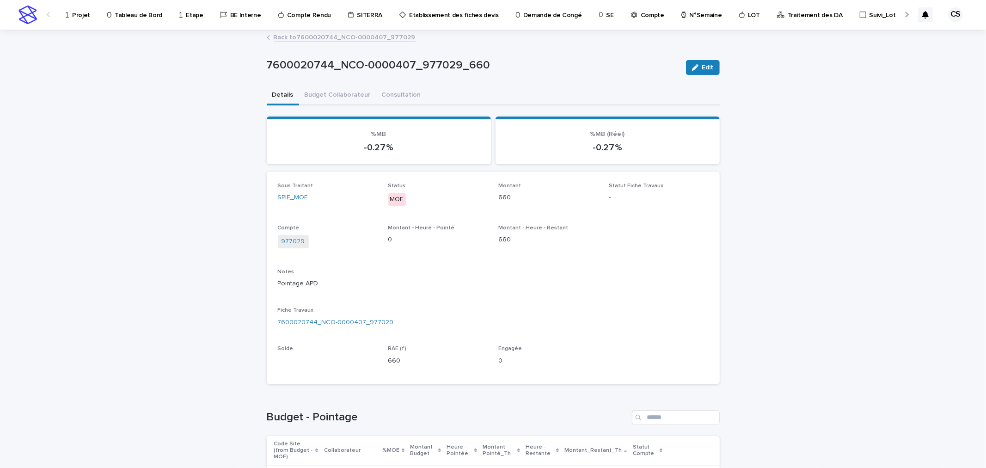
click at [340, 33] on link "Back to 7600020744_NCO-0000407_977029" at bounding box center [345, 36] width 142 height 11
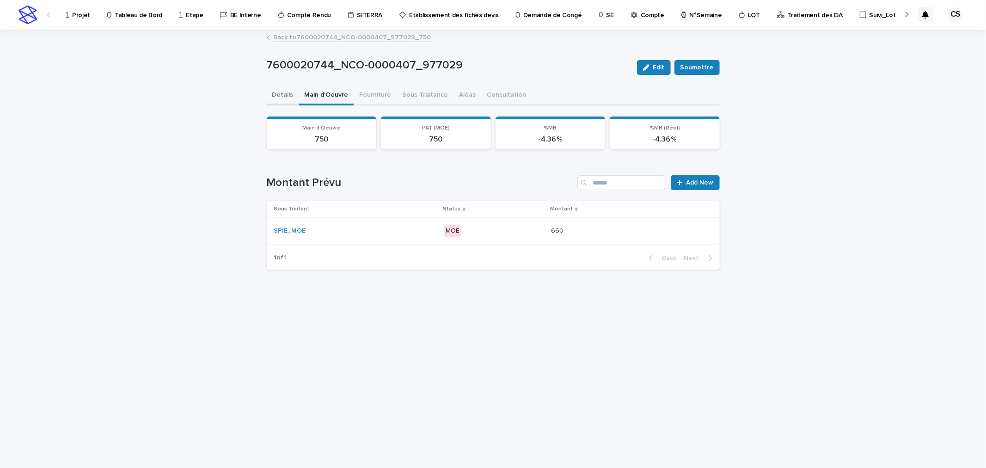
click at [283, 94] on button "Details" at bounding box center [283, 95] width 32 height 19
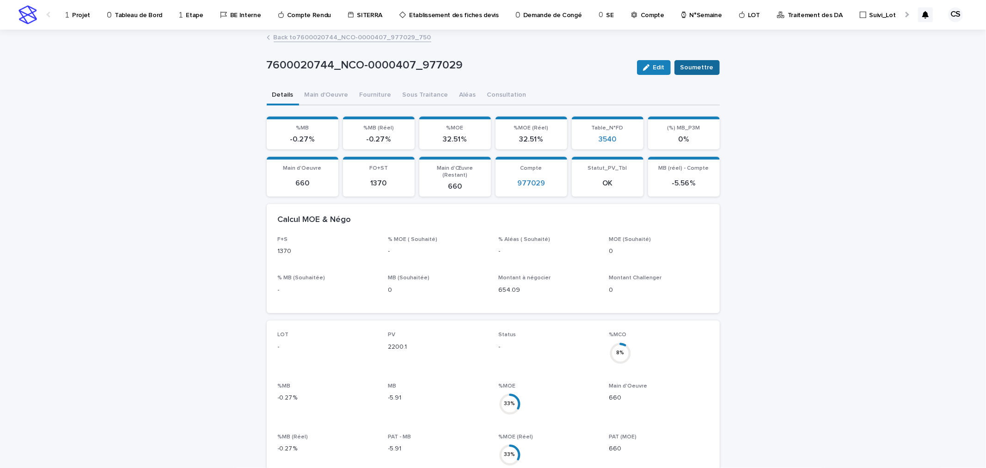
click at [700, 60] on button "Soumettre" at bounding box center [696, 67] width 45 height 15
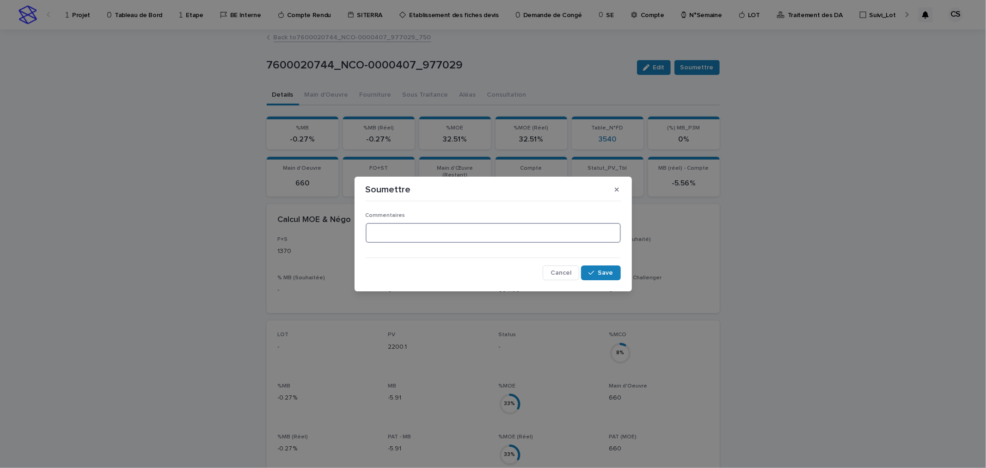
click at [546, 224] on textarea at bounding box center [493, 233] width 255 height 20
drag, startPoint x: 345, startPoint y: 229, endPoint x: 450, endPoint y: 233, distance: 105.5
click at [327, 229] on div "Soumettre Commentaires ******* Cancel Save" at bounding box center [493, 234] width 986 height 468
drag, startPoint x: 403, startPoint y: 232, endPoint x: 392, endPoint y: 228, distance: 11.7
click at [331, 226] on div "Soumettre Commentaires ******* Cancel Save" at bounding box center [493, 234] width 986 height 468
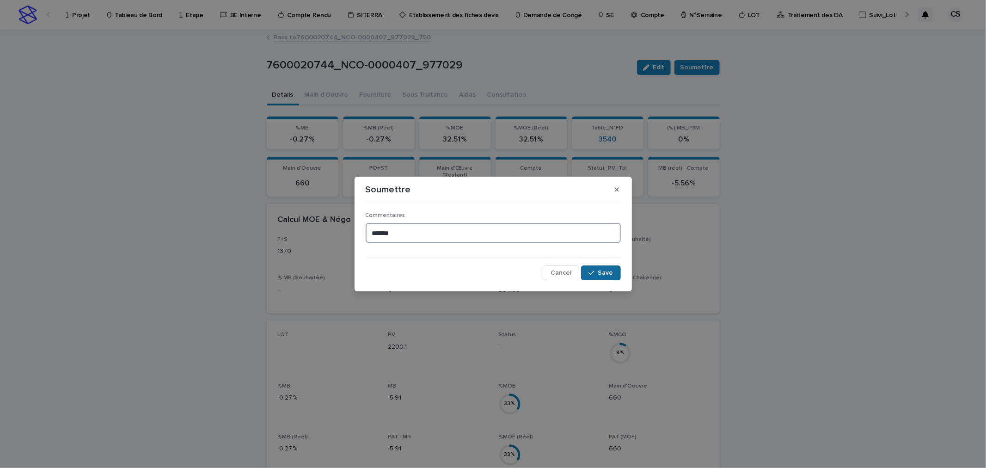
type textarea "*******"
click at [609, 277] on button "Save" at bounding box center [600, 272] width 39 height 15
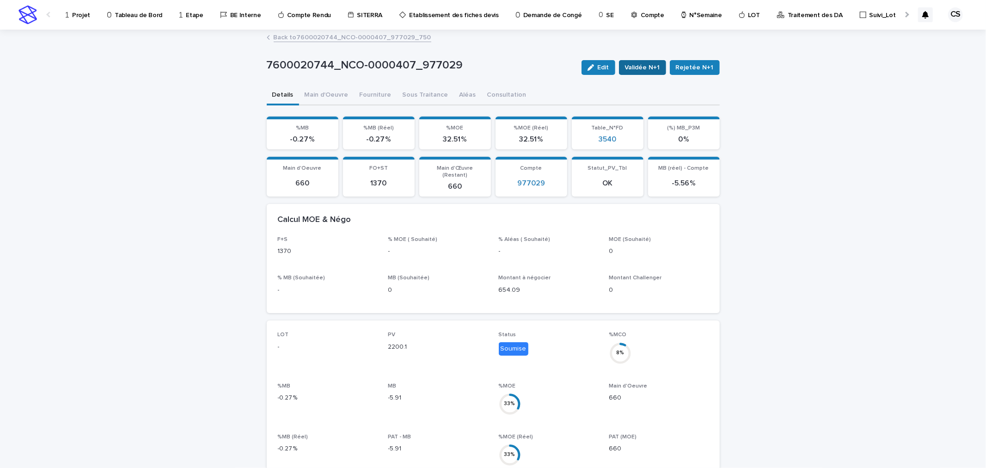
click at [648, 72] on button "Validée N+1" at bounding box center [642, 67] width 47 height 15
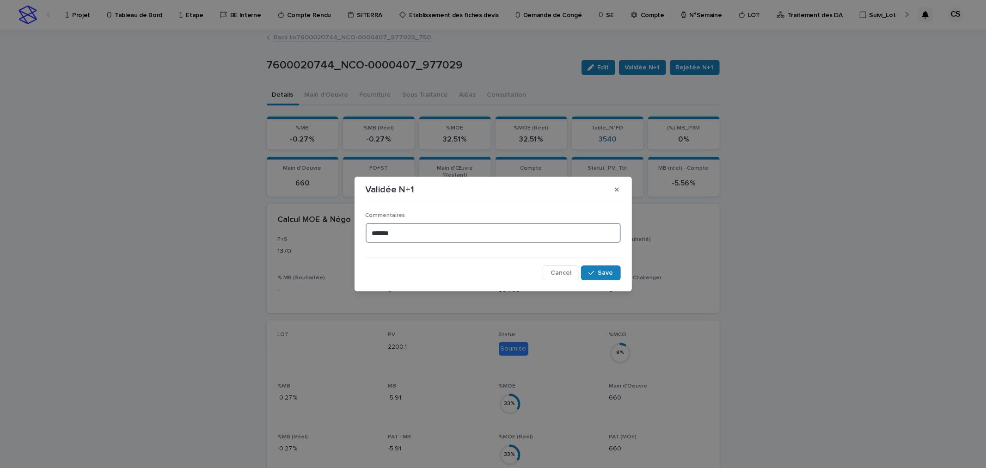
click at [503, 236] on textarea "*******" at bounding box center [493, 233] width 255 height 20
click at [604, 273] on span "Save" at bounding box center [605, 273] width 15 height 6
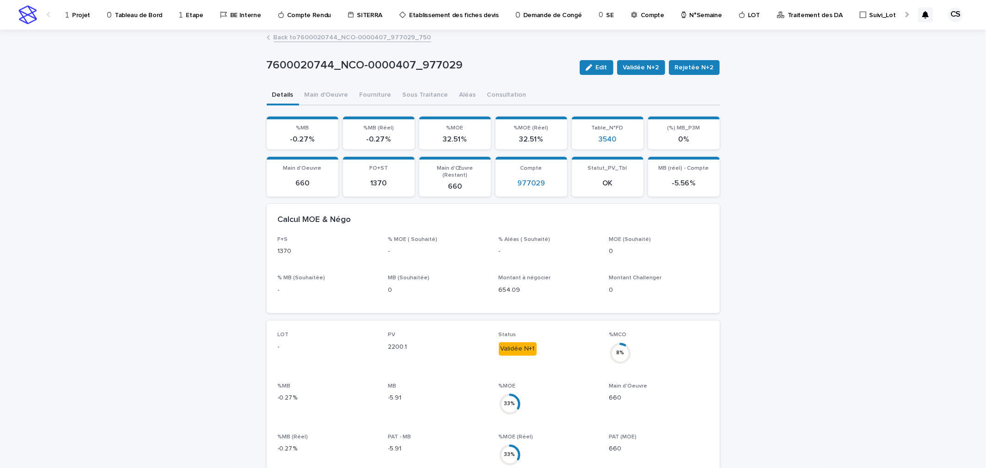
click at [648, 68] on span "Validée N+2" at bounding box center [641, 67] width 36 height 9
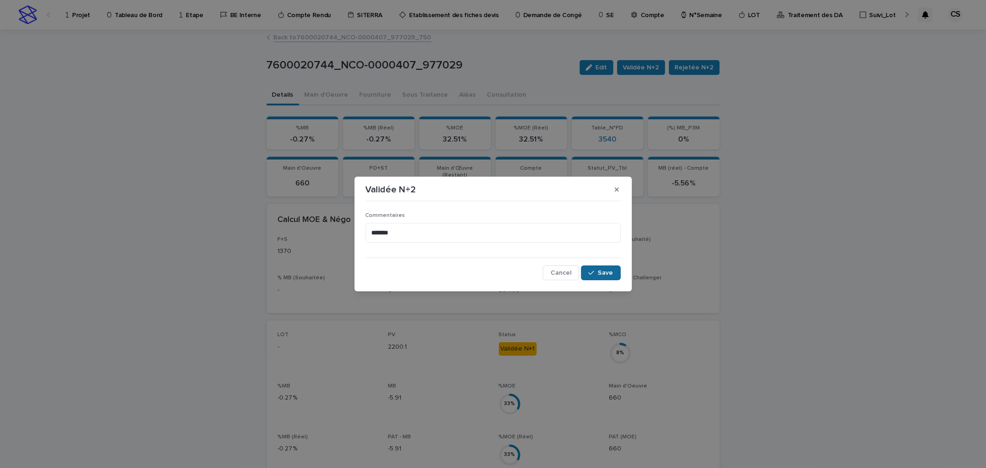
click at [601, 267] on button "Save" at bounding box center [600, 272] width 39 height 15
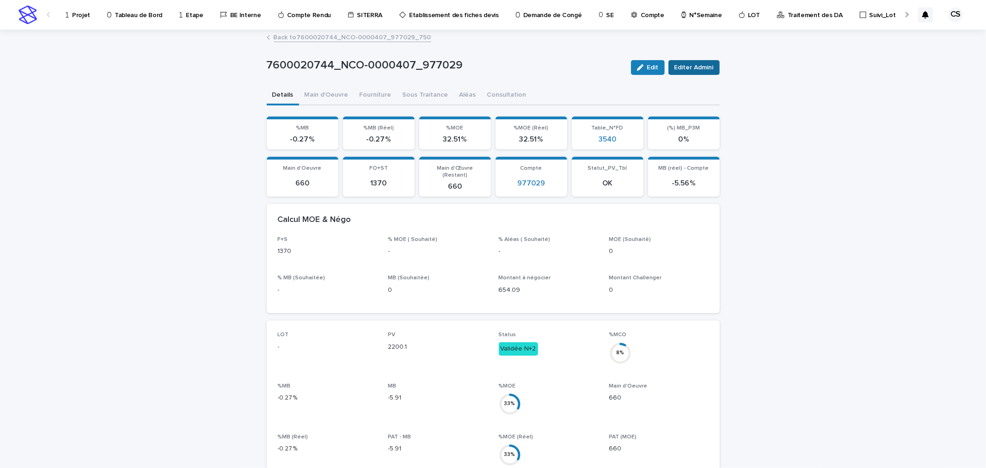
click at [702, 66] on span "Editer Admini" at bounding box center [693, 67] width 39 height 9
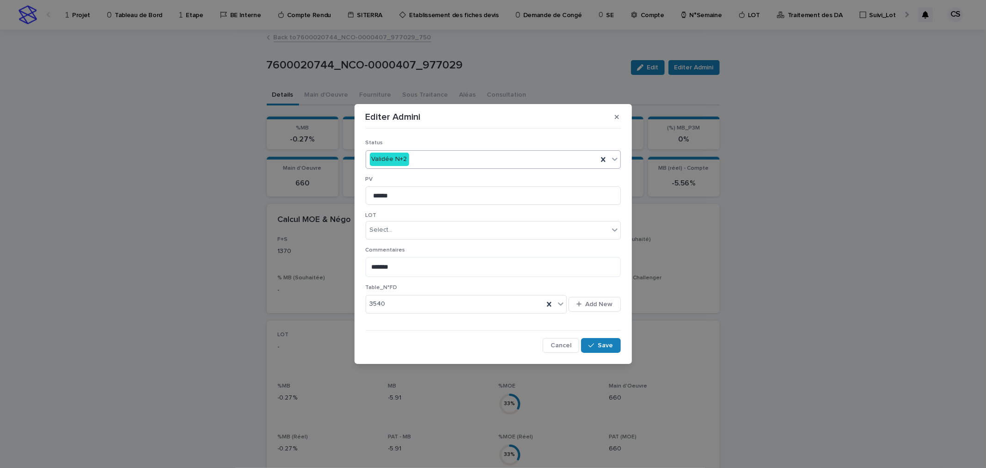
drag, startPoint x: 479, startPoint y: 161, endPoint x: 469, endPoint y: 162, distance: 10.7
click at [479, 160] on div "Validée N+2" at bounding box center [482, 159] width 232 height 15
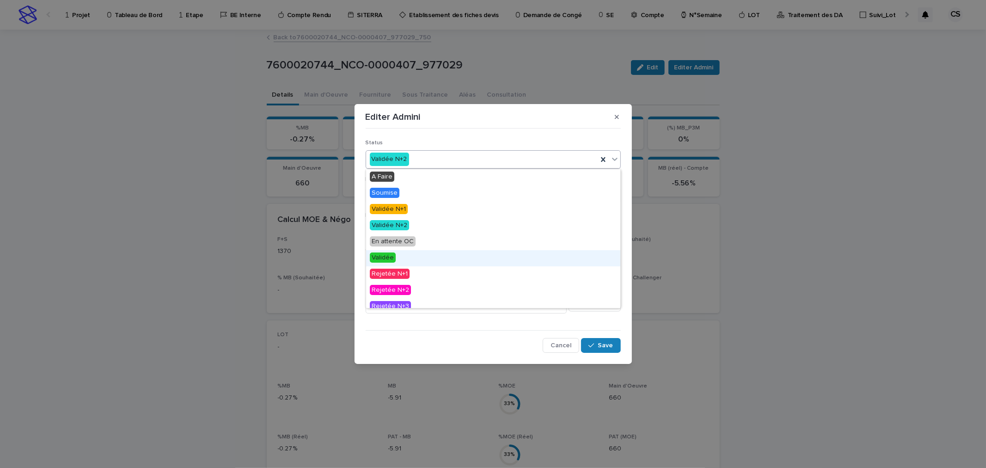
click at [385, 251] on div "Validée" at bounding box center [493, 258] width 254 height 16
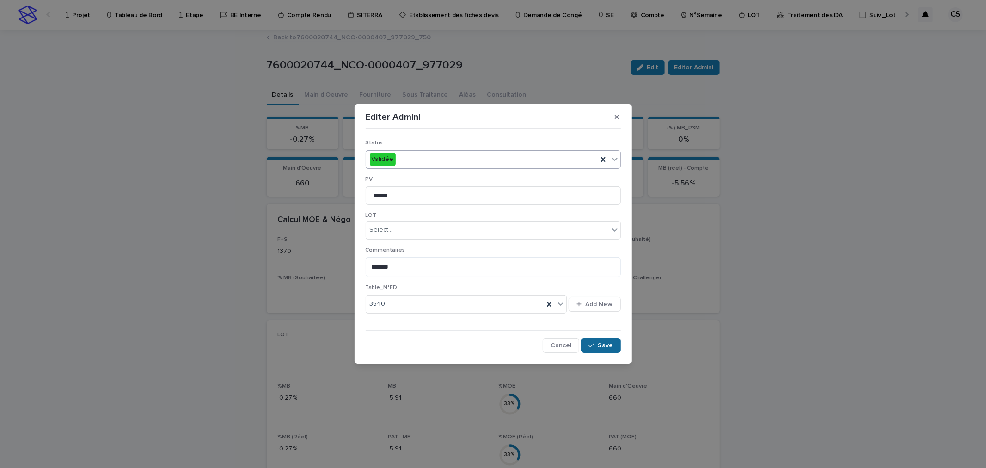
click at [594, 345] on icon "button" at bounding box center [591, 345] width 6 height 6
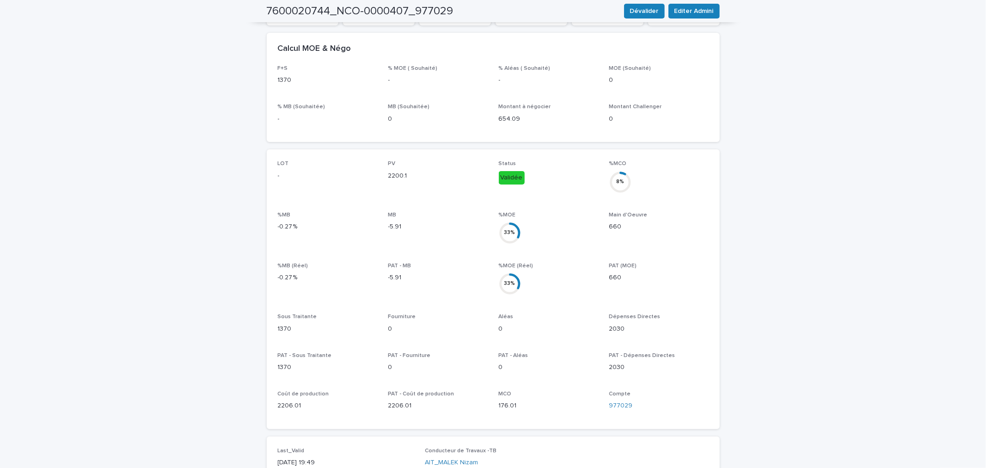
scroll to position [343, 0]
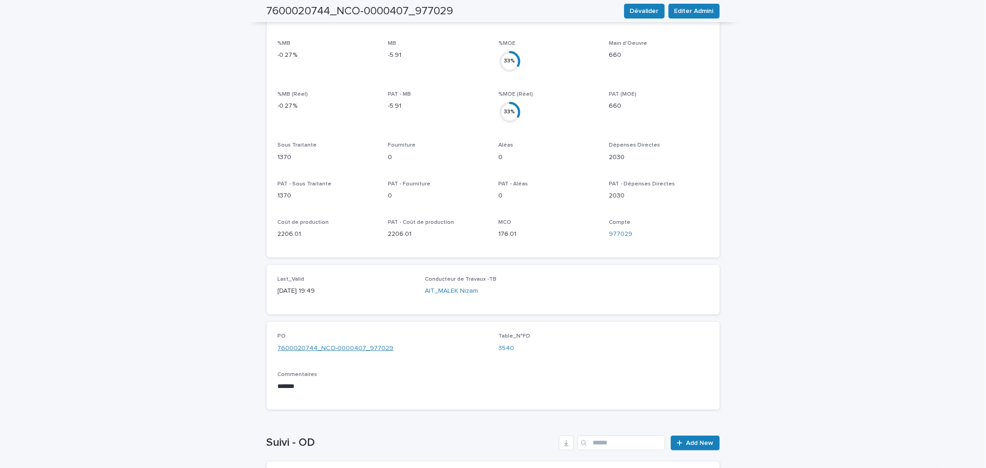
click at [338, 343] on link "7600020744_NCO-0000407_977029" at bounding box center [336, 348] width 116 height 10
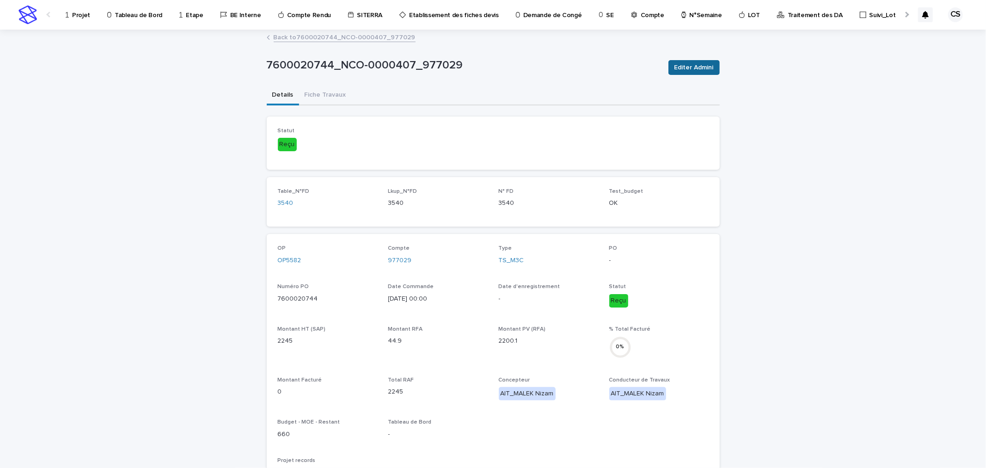
click at [668, 68] on button "Editer Admini" at bounding box center [693, 67] width 51 height 15
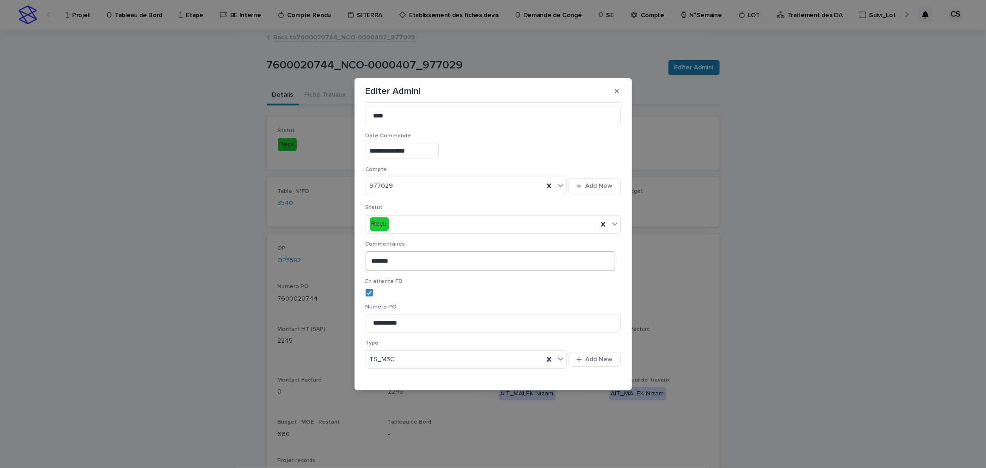
scroll to position [172, 0]
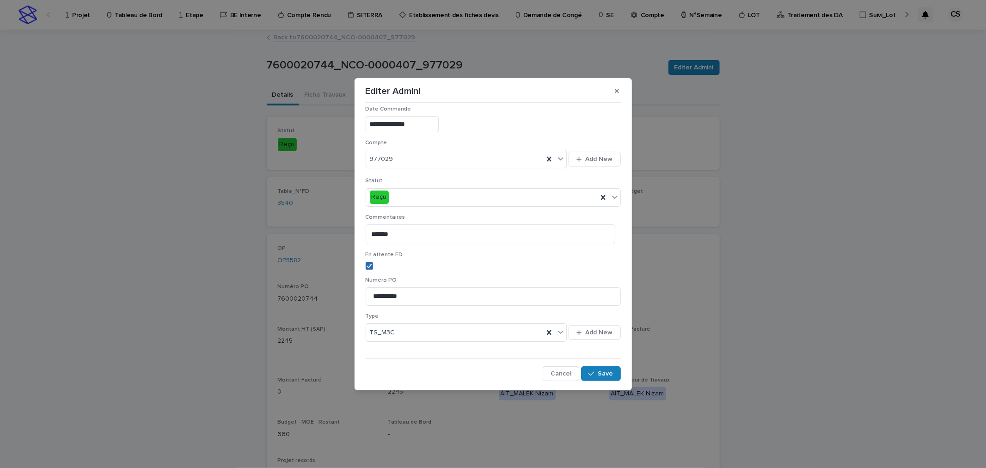
click at [370, 265] on polyline at bounding box center [369, 266] width 4 height 4
click at [590, 369] on button "Save" at bounding box center [600, 373] width 39 height 15
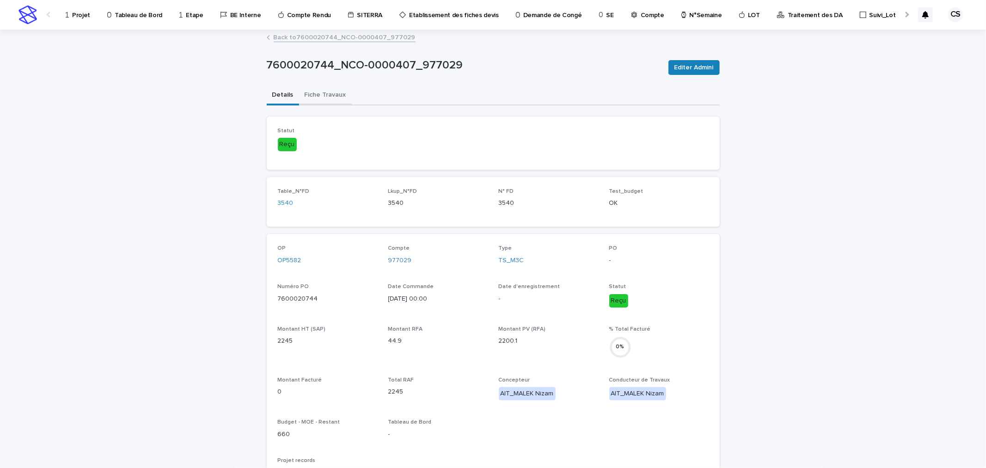
click at [329, 93] on button "Fiche Travaux" at bounding box center [325, 95] width 53 height 19
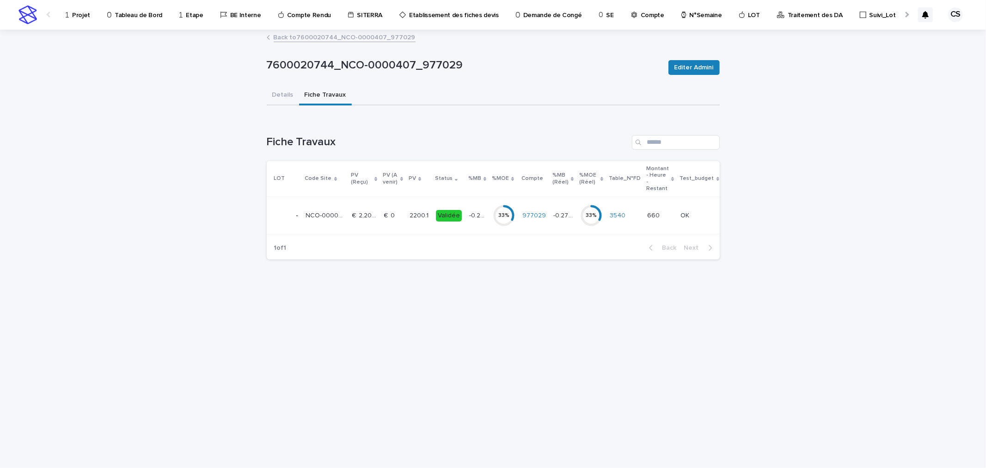
click at [381, 213] on td "€  0 €  0" at bounding box center [392, 215] width 25 height 37
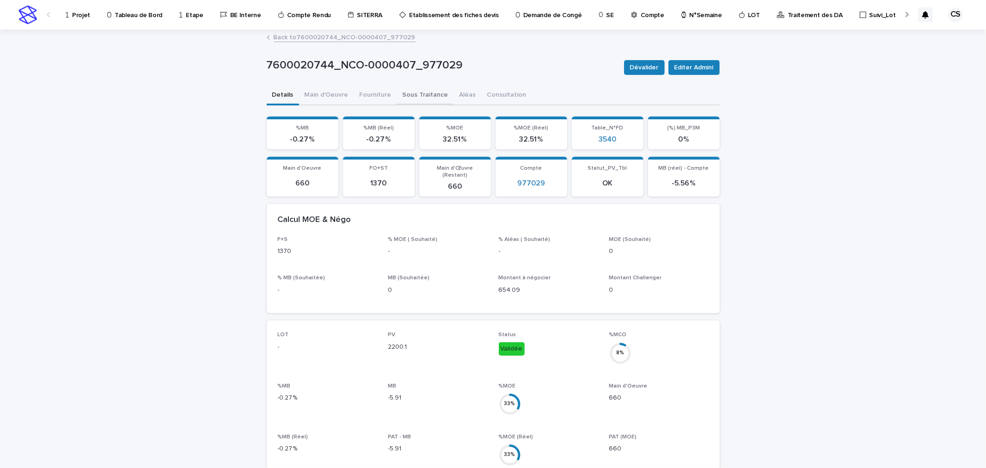
click at [428, 92] on button "Sous Traitance" at bounding box center [425, 95] width 57 height 19
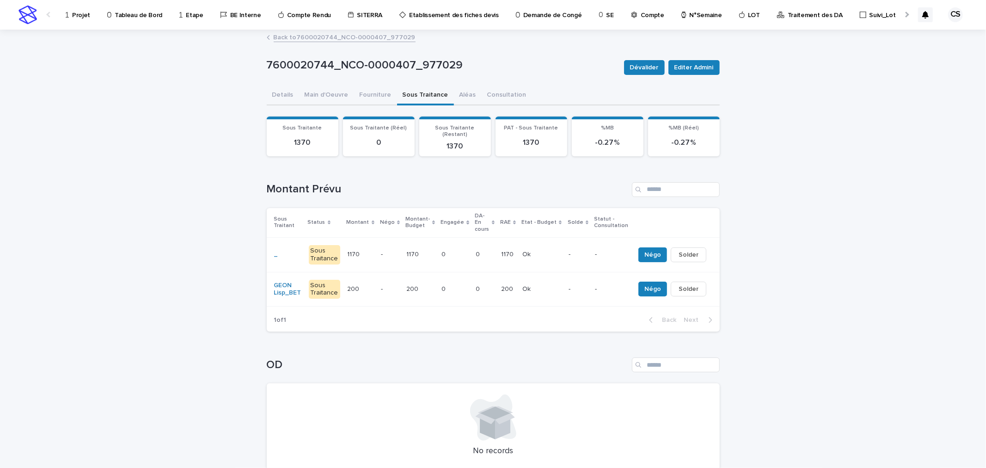
click at [449, 251] on p at bounding box center [454, 255] width 27 height 8
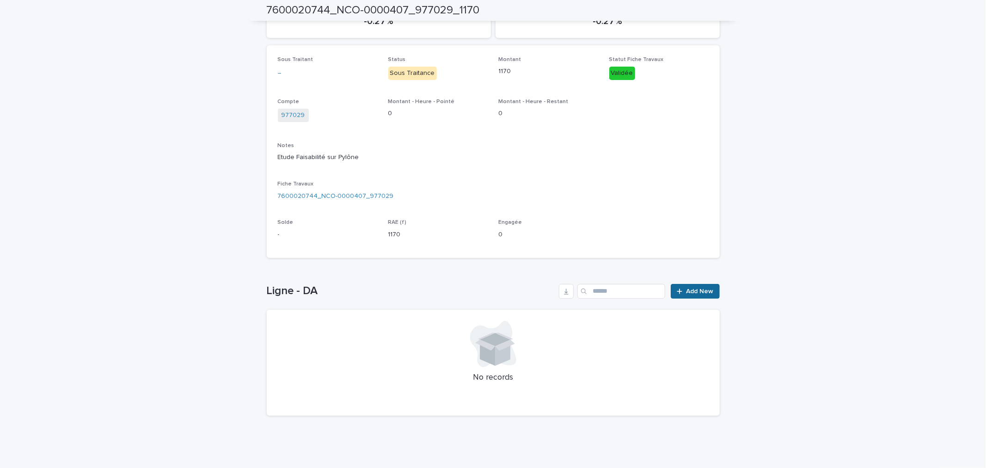
click at [680, 291] on div at bounding box center [681, 291] width 9 height 6
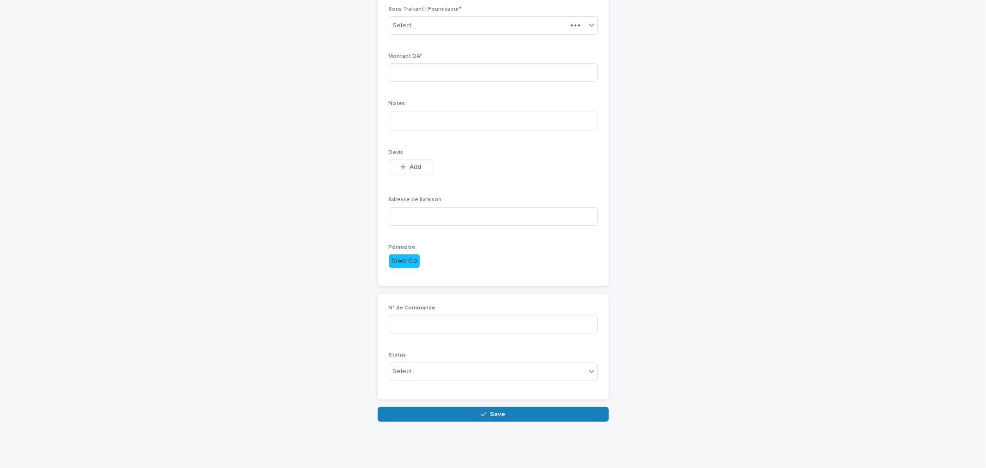
scroll to position [79, 0]
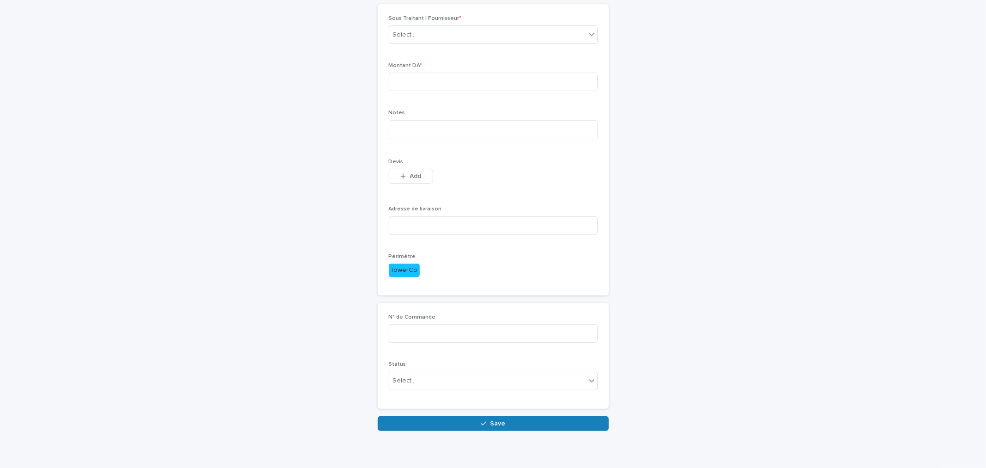
click at [417, 49] on div "Sous Traitant | Fournisseur * Select..." at bounding box center [493, 33] width 209 height 36
click at [418, 42] on div "Select..." at bounding box center [487, 34] width 196 height 15
type input "****"
click at [652, 82] on div "Demande d'achat Loading... Saving… Loading... Saving… Loading... Saving… Sous T…" at bounding box center [493, 191] width 453 height 479
click at [423, 34] on div "Select..." at bounding box center [487, 34] width 196 height 15
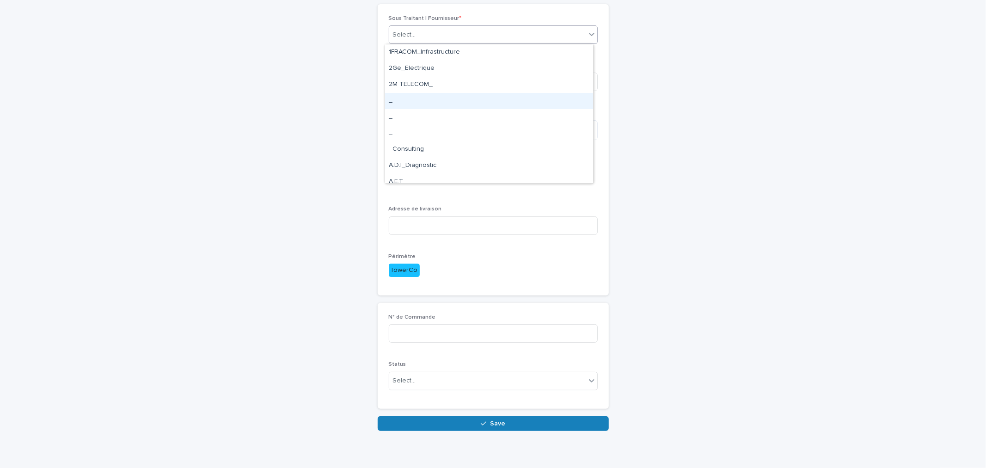
click at [411, 95] on div "_" at bounding box center [489, 101] width 208 height 16
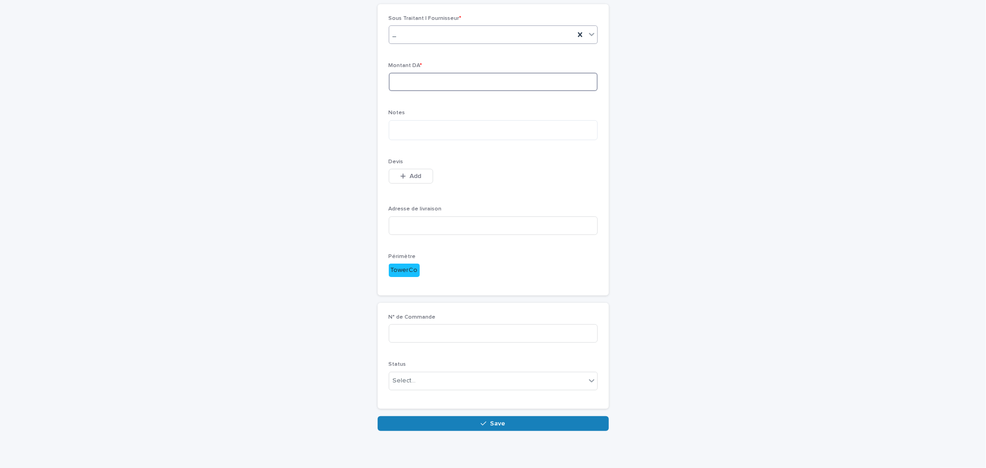
click at [413, 85] on input at bounding box center [493, 82] width 209 height 18
click at [419, 78] on input at bounding box center [493, 82] width 209 height 18
type input "****"
click at [410, 125] on textarea at bounding box center [493, 130] width 209 height 20
click at [437, 134] on textarea at bounding box center [493, 130] width 209 height 20
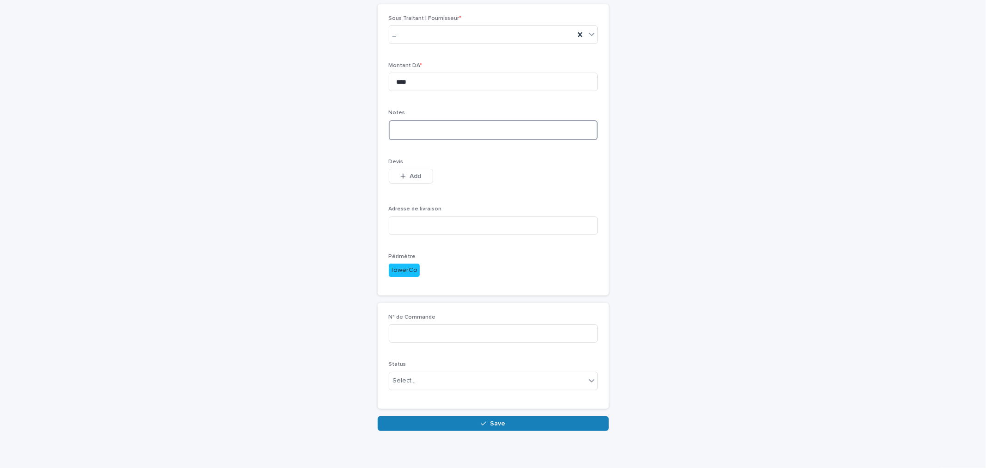
paste textarea "**********"
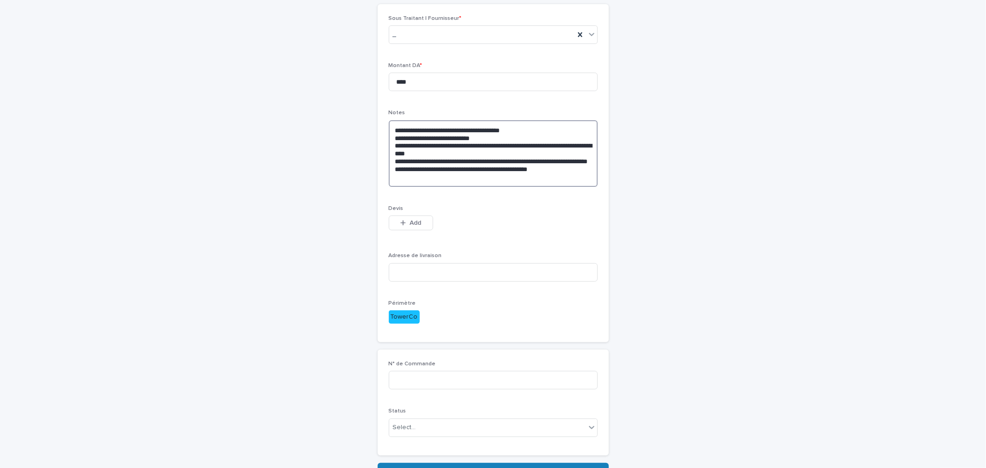
type textarea "**********"
click at [447, 274] on input at bounding box center [493, 272] width 209 height 18
paste input "**********"
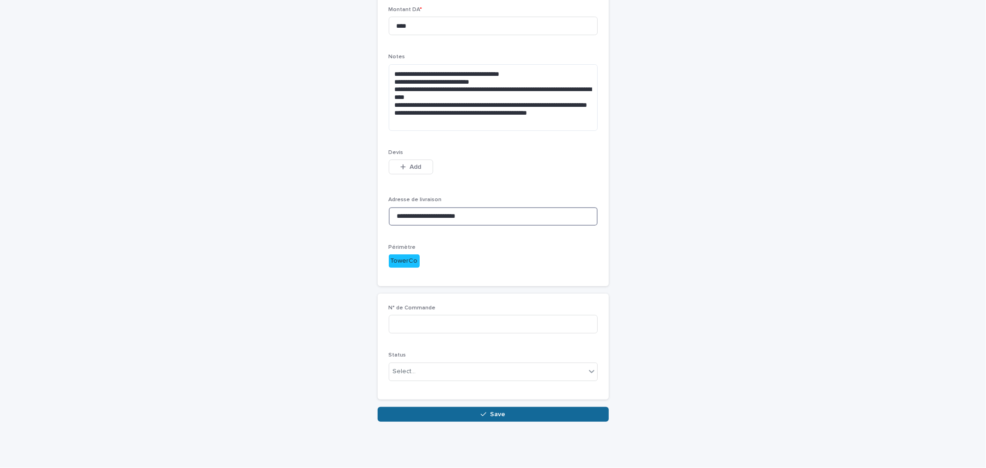
type input "**********"
click at [473, 408] on button "Save" at bounding box center [493, 414] width 231 height 15
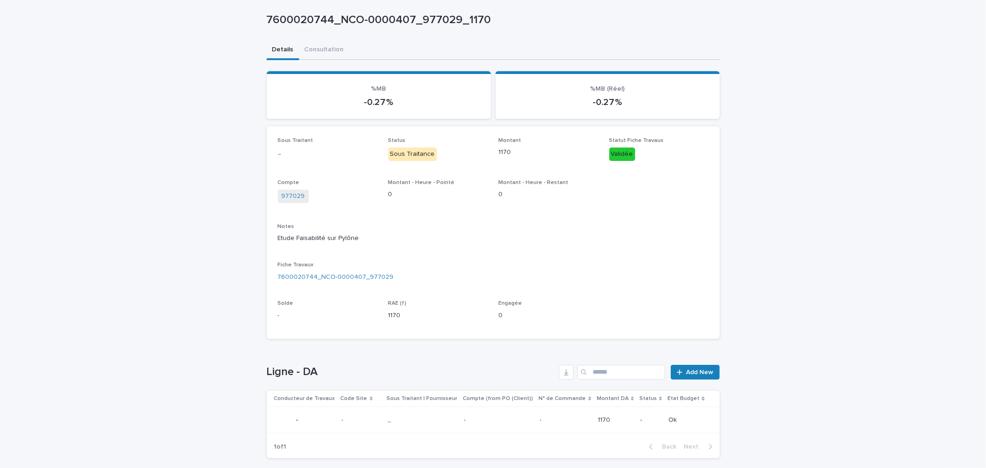
scroll to position [88, 0]
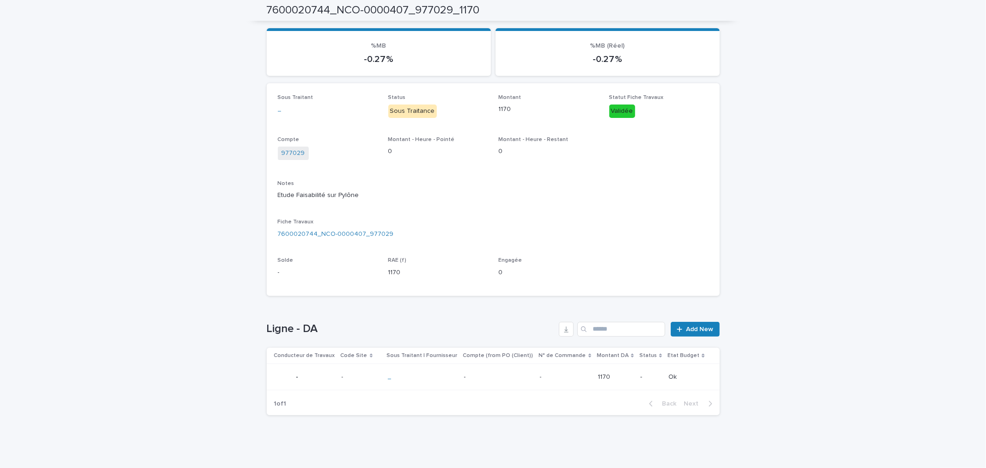
click at [459, 372] on td "_" at bounding box center [422, 376] width 76 height 26
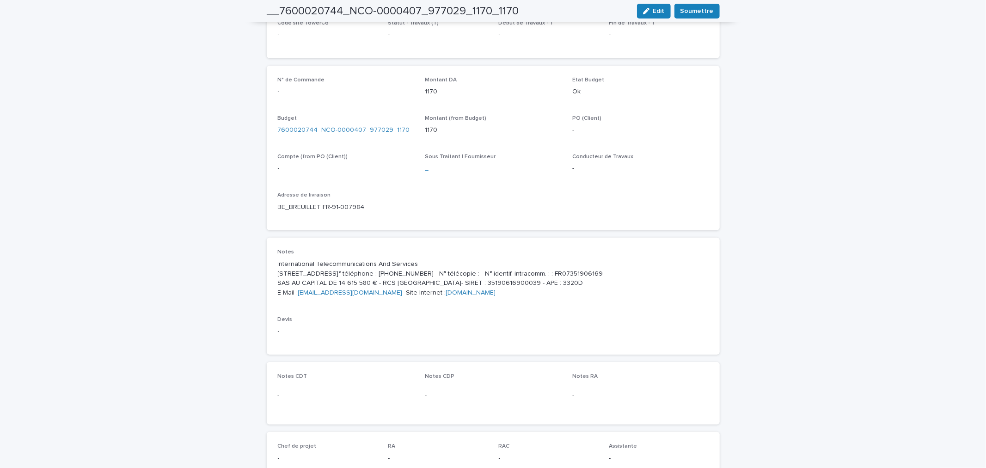
scroll to position [368, 0]
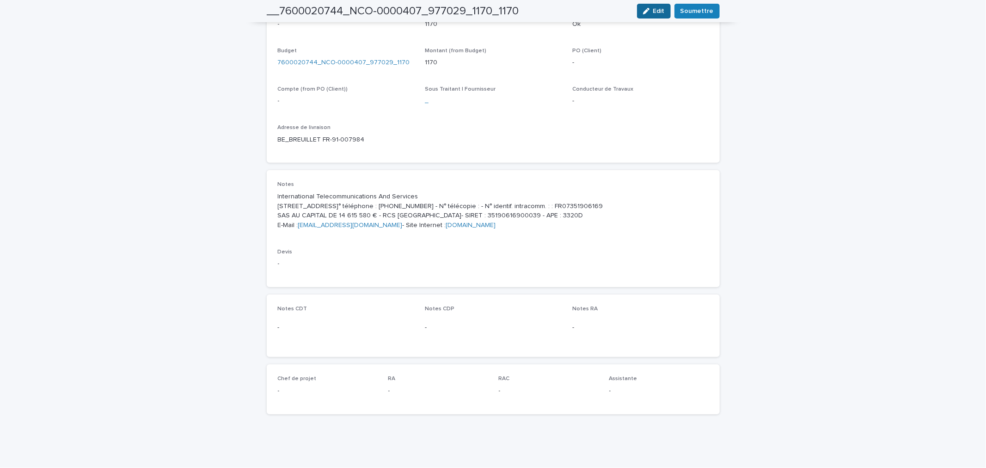
click at [654, 4] on button "Edit" at bounding box center [654, 11] width 34 height 15
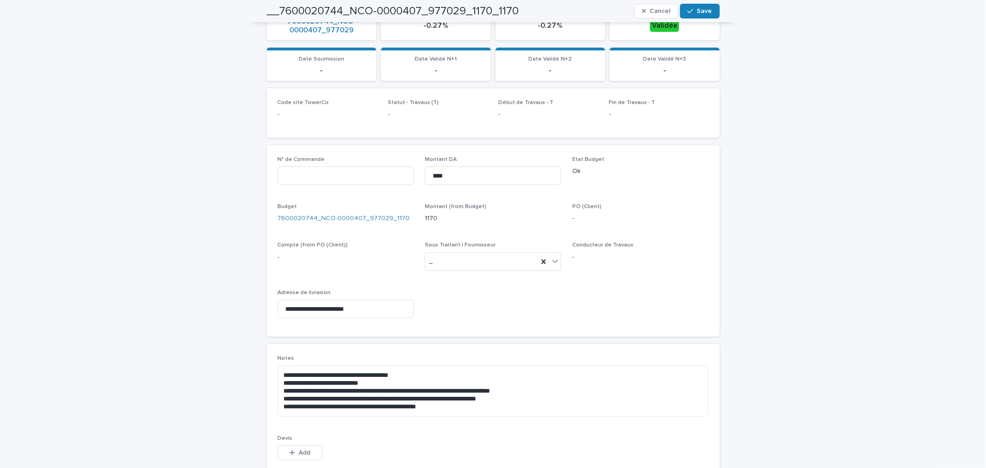
scroll to position [385, 0]
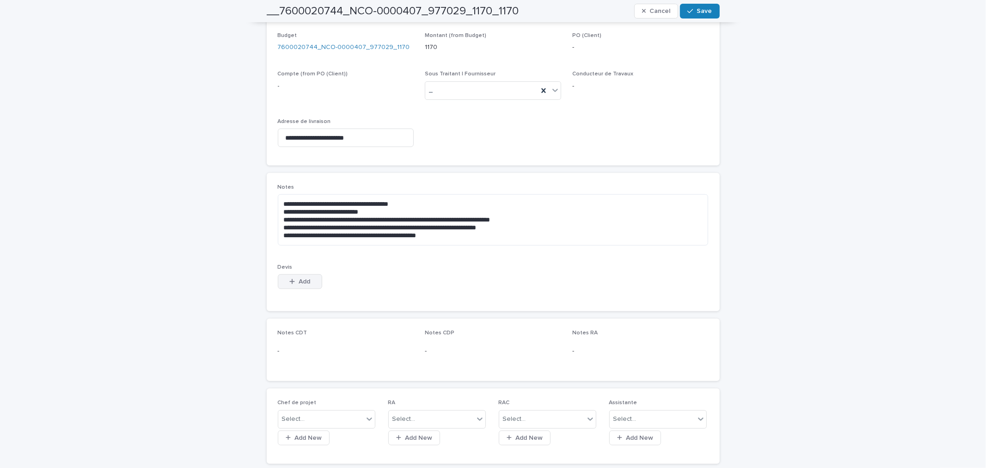
click at [302, 274] on button "Add" at bounding box center [300, 281] width 44 height 15
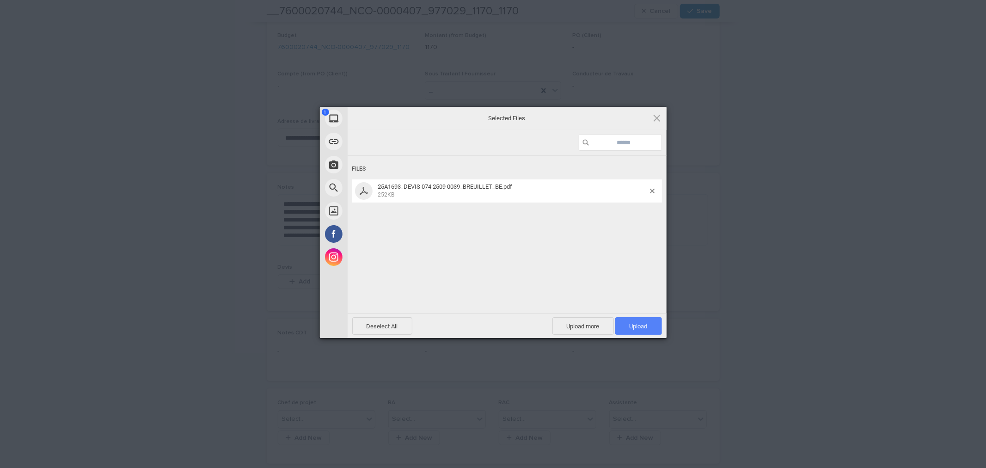
click at [637, 329] on span "Upload 1" at bounding box center [639, 326] width 18 height 7
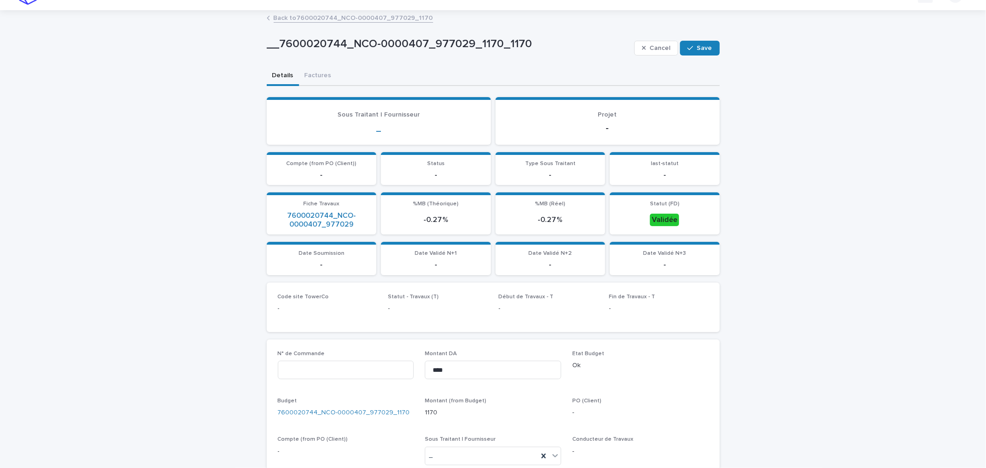
scroll to position [0, 0]
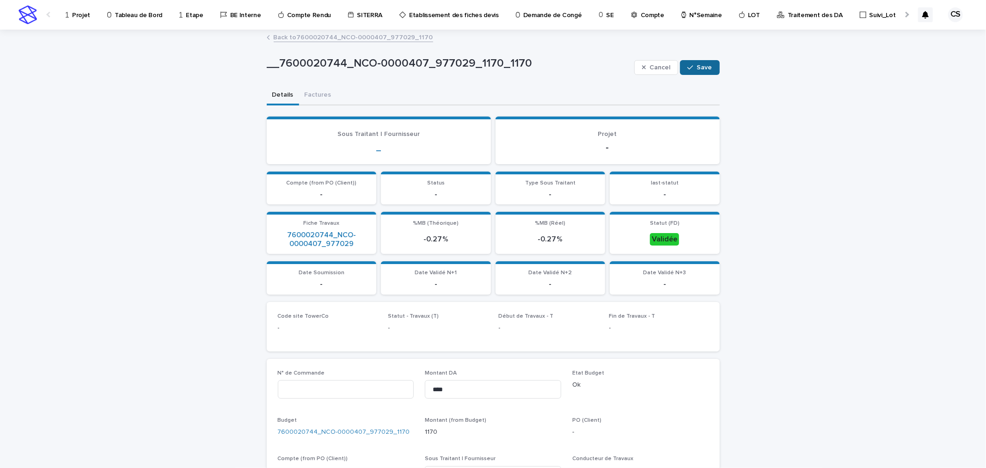
click at [697, 69] on span "Save" at bounding box center [704, 67] width 15 height 6
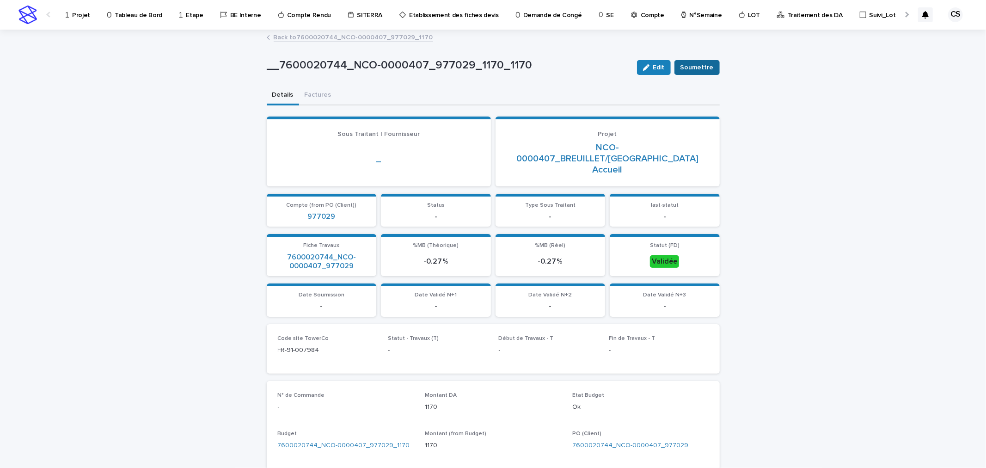
click at [685, 68] on span "Soumettre" at bounding box center [696, 67] width 33 height 9
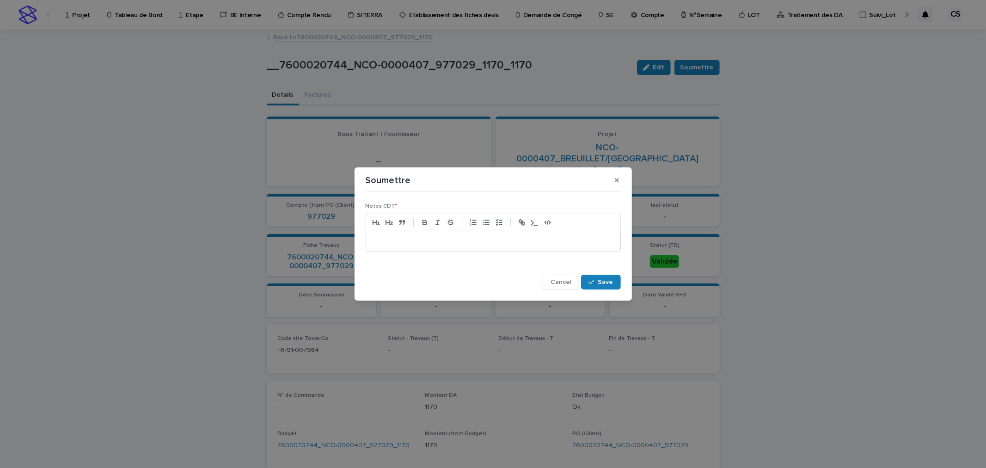
click at [539, 237] on p at bounding box center [493, 241] width 240 height 9
drag, startPoint x: 474, startPoint y: 243, endPoint x: 190, endPoint y: 226, distance: 284.4
click at [171, 226] on div "**********" at bounding box center [493, 234] width 986 height 468
copy p "**********"
click at [608, 282] on span "Save" at bounding box center [605, 282] width 15 height 6
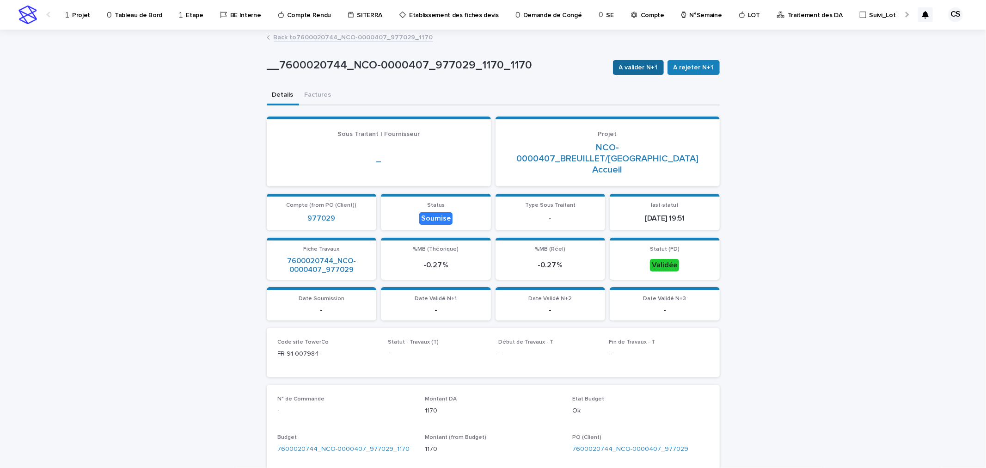
click at [630, 69] on span "A valider N+1" at bounding box center [638, 67] width 39 height 9
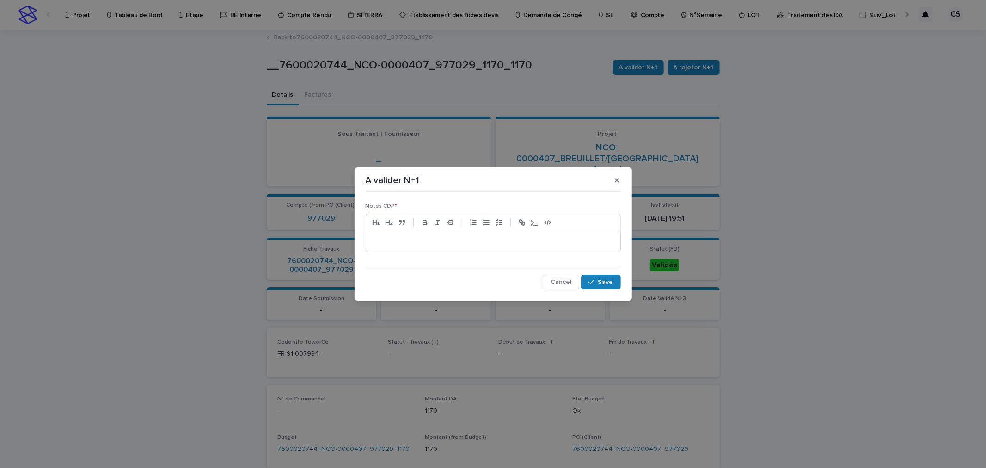
click at [434, 242] on p at bounding box center [493, 241] width 240 height 9
click at [412, 243] on p "**********" at bounding box center [493, 241] width 240 height 9
click at [387, 242] on p "**********" at bounding box center [493, 241] width 240 height 9
drag, startPoint x: 429, startPoint y: 241, endPoint x: 306, endPoint y: 238, distance: 123.0
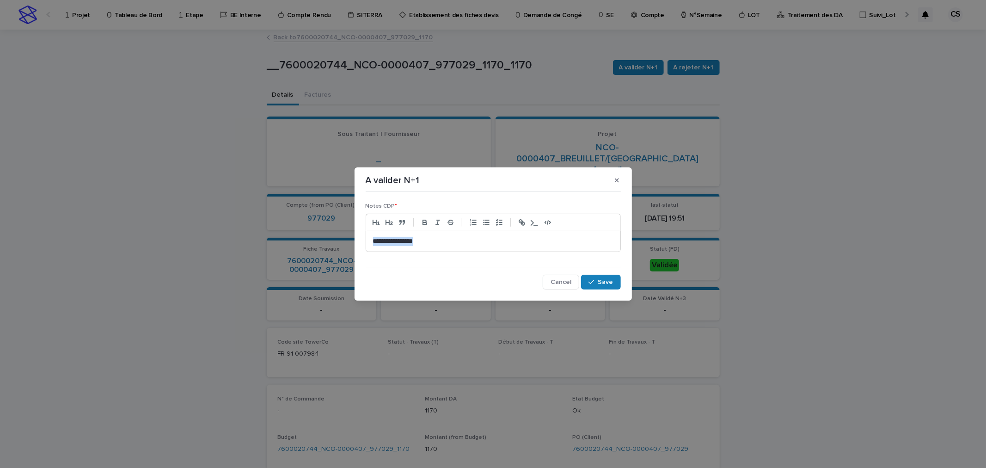
click at [306, 238] on div "**********" at bounding box center [493, 234] width 986 height 468
copy p "**********"
click at [598, 280] on div "button" at bounding box center [592, 282] width 9 height 6
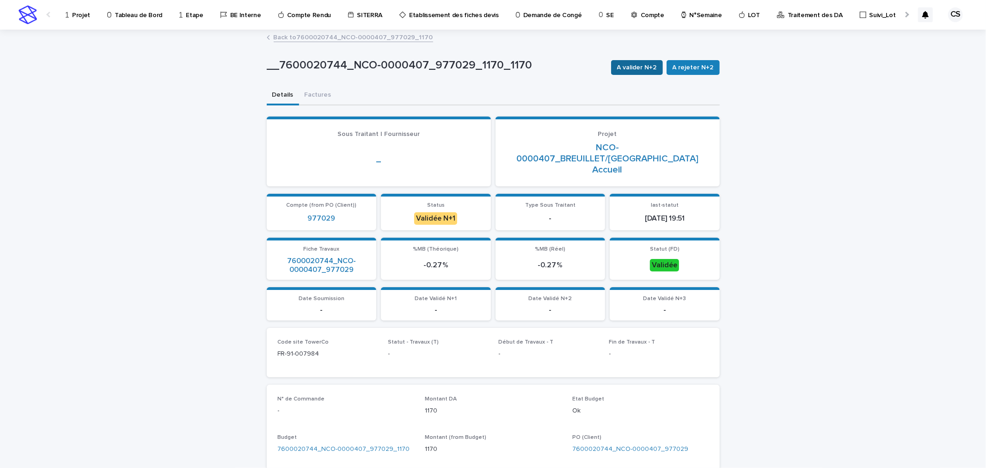
click at [634, 63] on span "A valider N+2" at bounding box center [637, 67] width 40 height 9
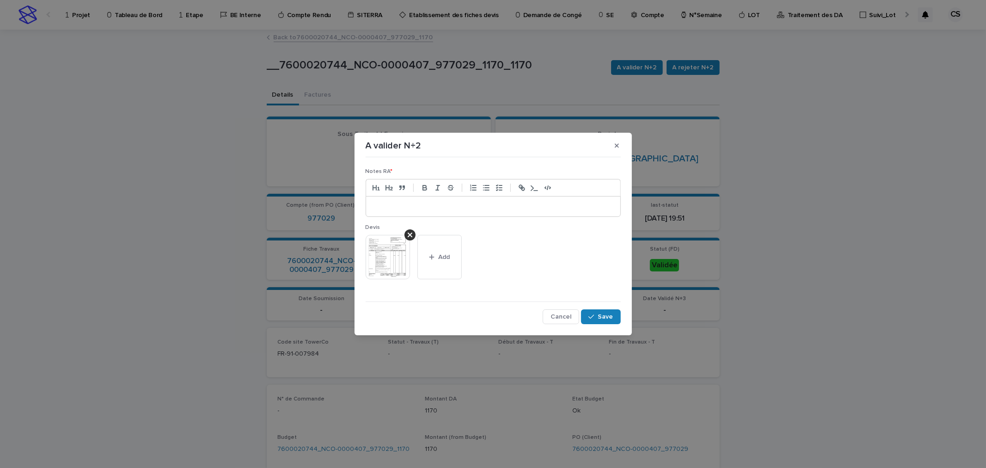
drag, startPoint x: 495, startPoint y: 215, endPoint x: 485, endPoint y: 206, distance: 13.4
click at [495, 215] on div at bounding box center [493, 206] width 254 height 20
click at [598, 313] on button "Save" at bounding box center [600, 316] width 39 height 15
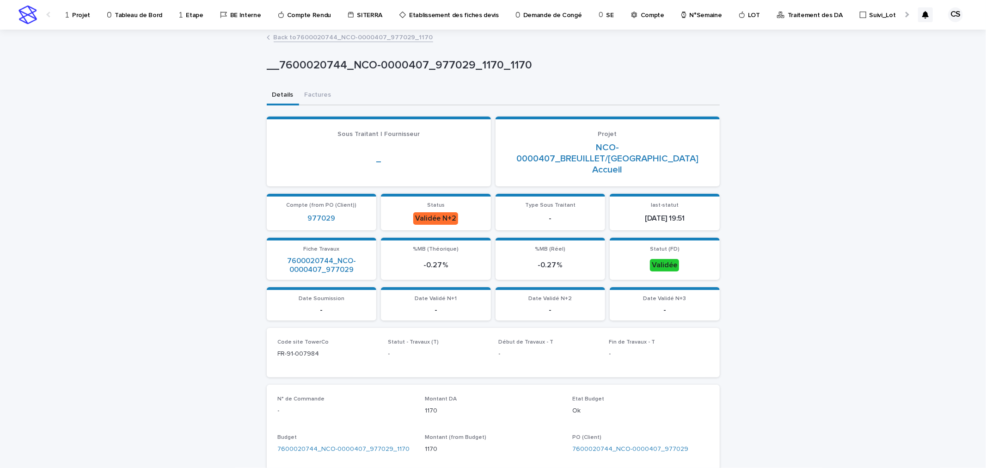
click at [349, 30] on div "Back to 7600020744_NCO-0000407_977029_1170" at bounding box center [493, 30] width 986 height 1
click at [349, 36] on link "Back to 7600020744_NCO-0000407_977029_1170" at bounding box center [353, 36] width 159 height 11
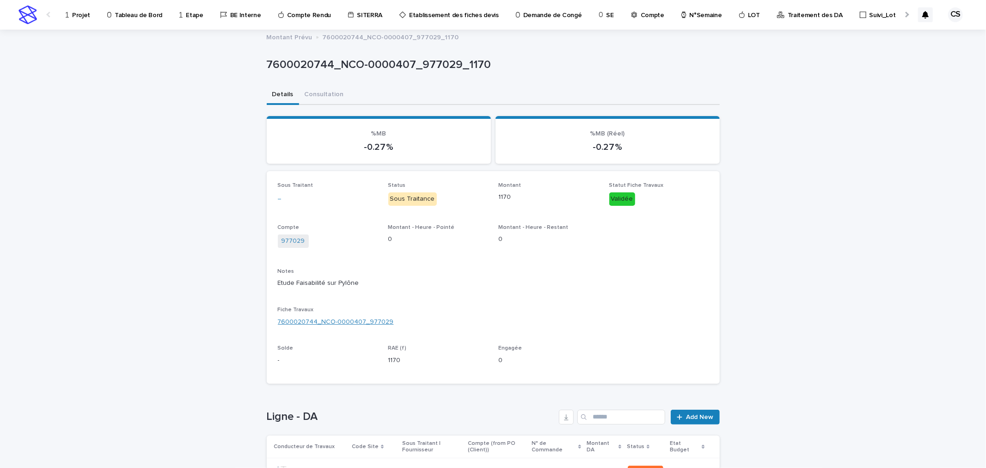
click at [339, 317] on link "7600020744_NCO-0000407_977029" at bounding box center [336, 322] width 116 height 10
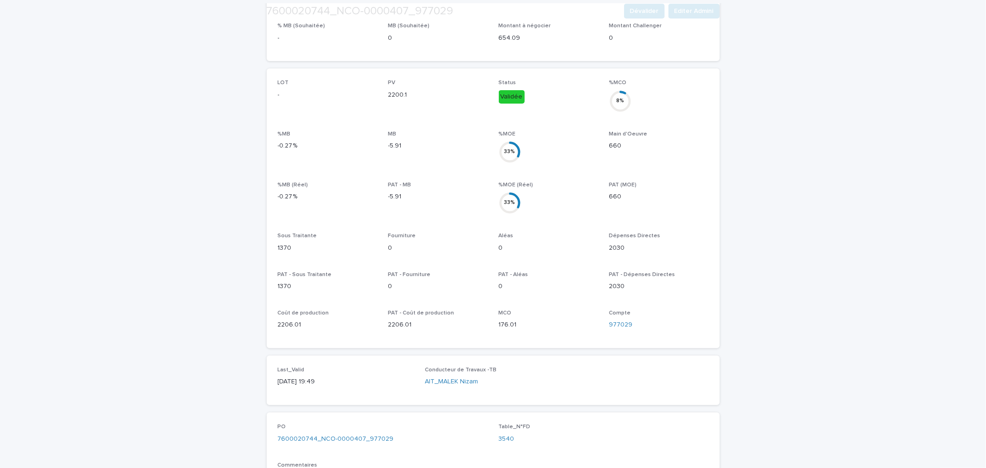
scroll to position [343, 0]
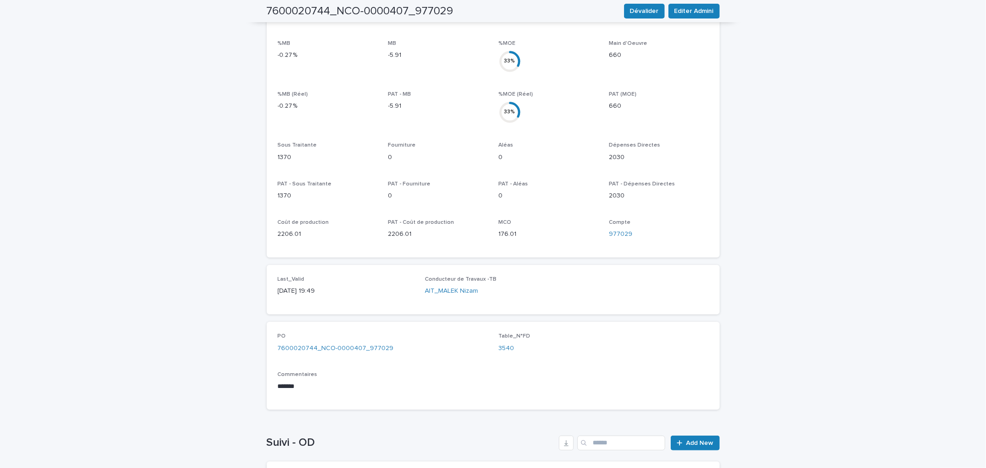
click at [362, 334] on div "PO 7600020744_NCO-0000407_977029" at bounding box center [383, 346] width 210 height 27
click at [364, 343] on link "7600020744_NCO-0000407_977029" at bounding box center [336, 348] width 116 height 10
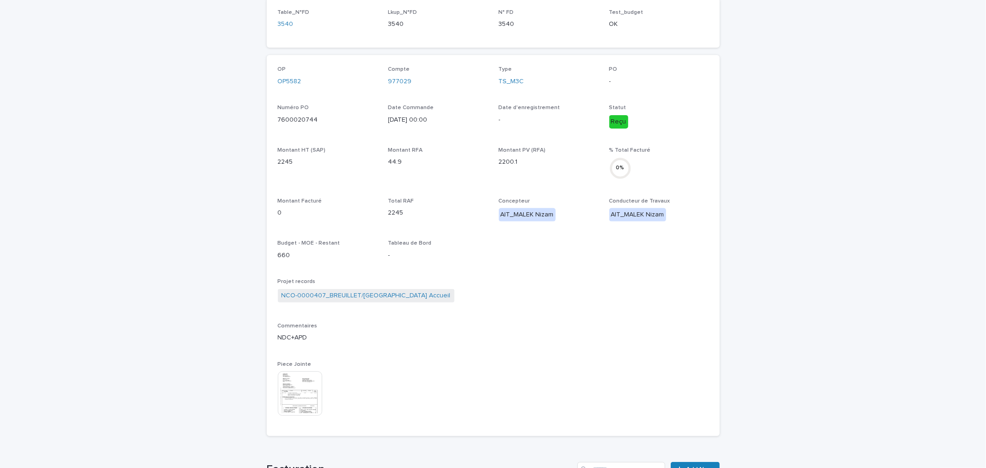
scroll to position [343, 0]
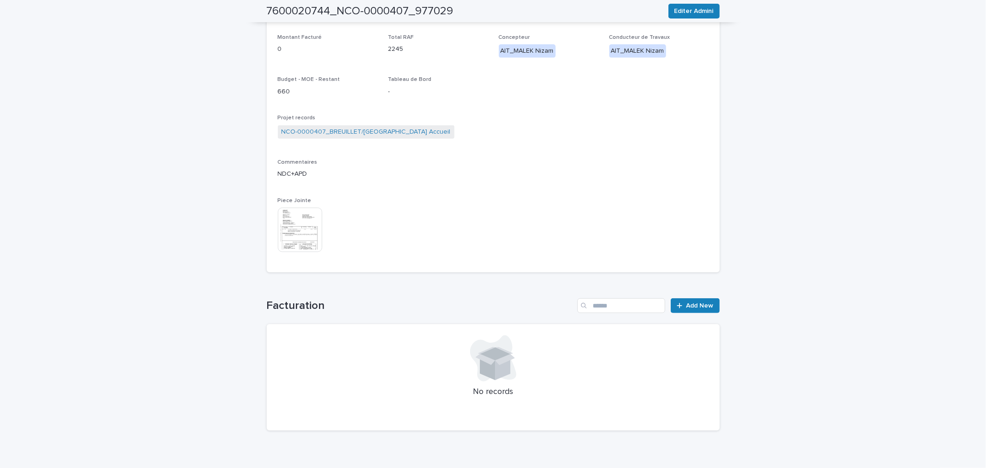
click at [296, 230] on img at bounding box center [300, 230] width 44 height 44
